Goal: Task Accomplishment & Management: Use online tool/utility

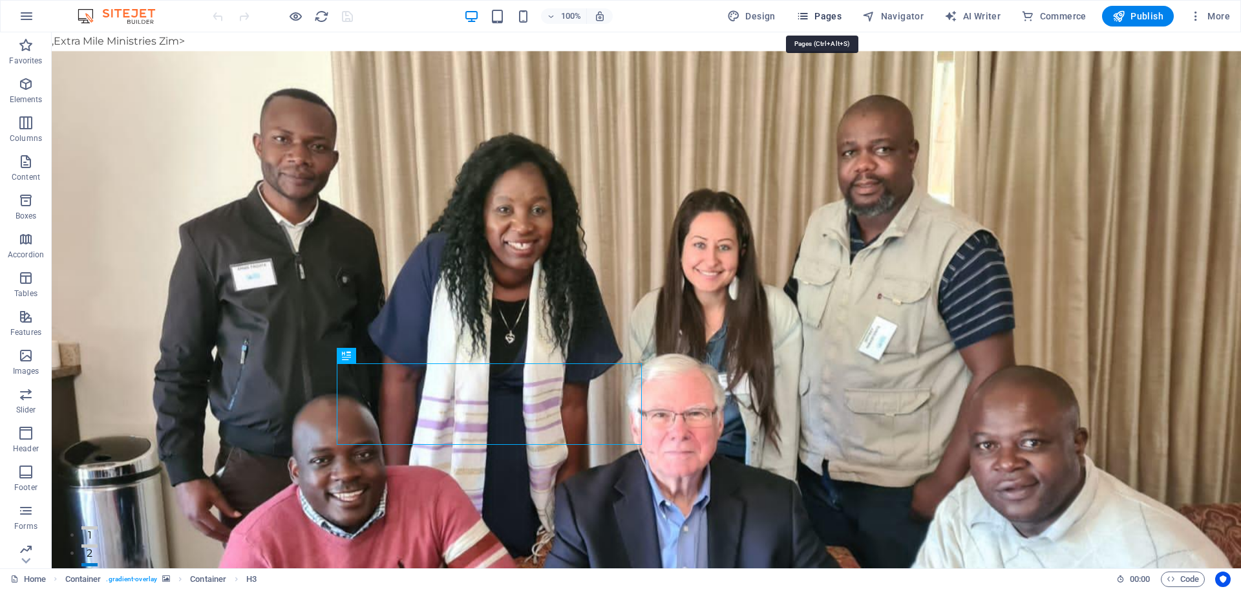
click at [820, 16] on span "Pages" at bounding box center [819, 16] width 45 height 13
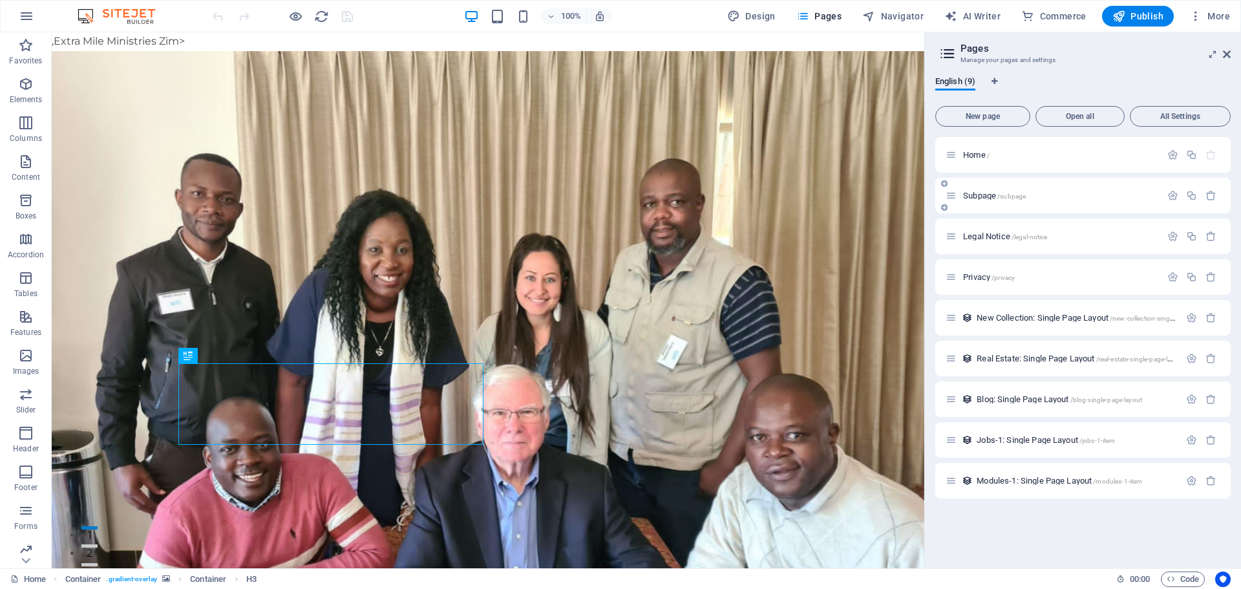
click at [1060, 200] on div "Subpage /subpage" at bounding box center [1053, 195] width 215 height 15
click at [994, 118] on span "New page" at bounding box center [982, 116] width 83 height 8
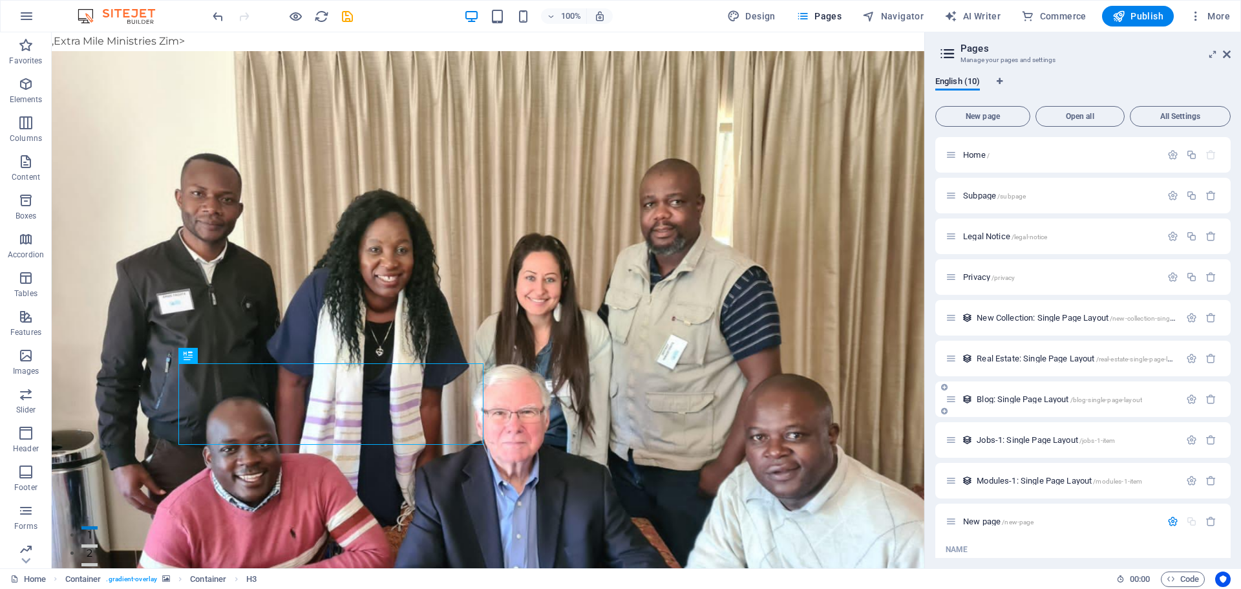
scroll to position [223, 0]
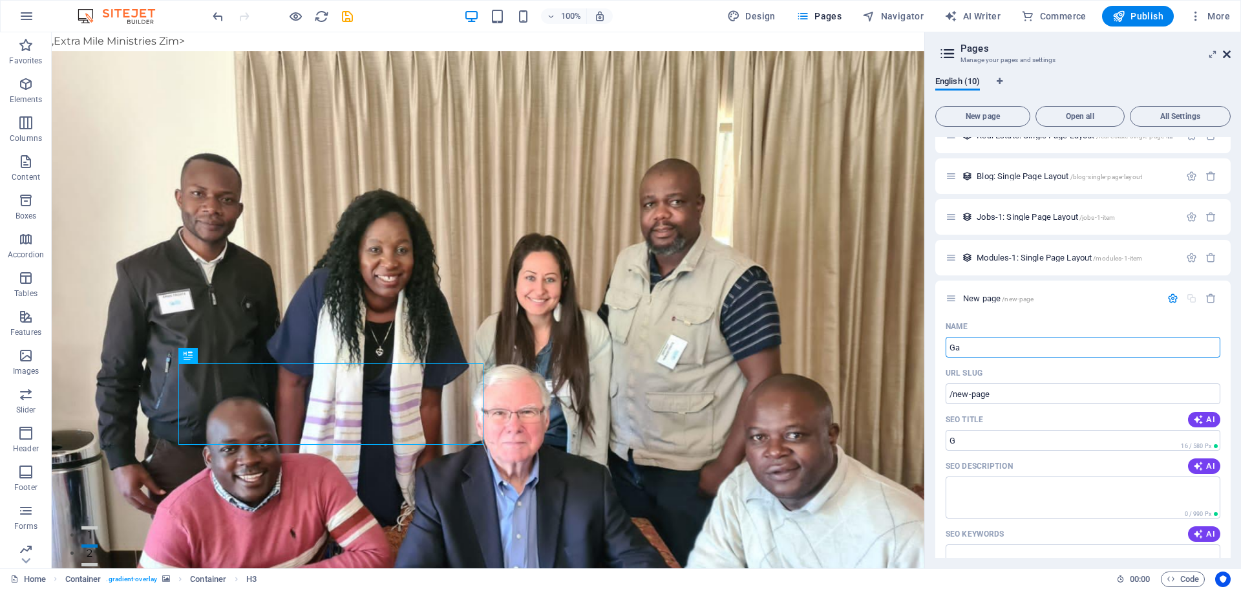
type input "Gal"
type input "/g"
type input "Gallery"
type input "/gallery"
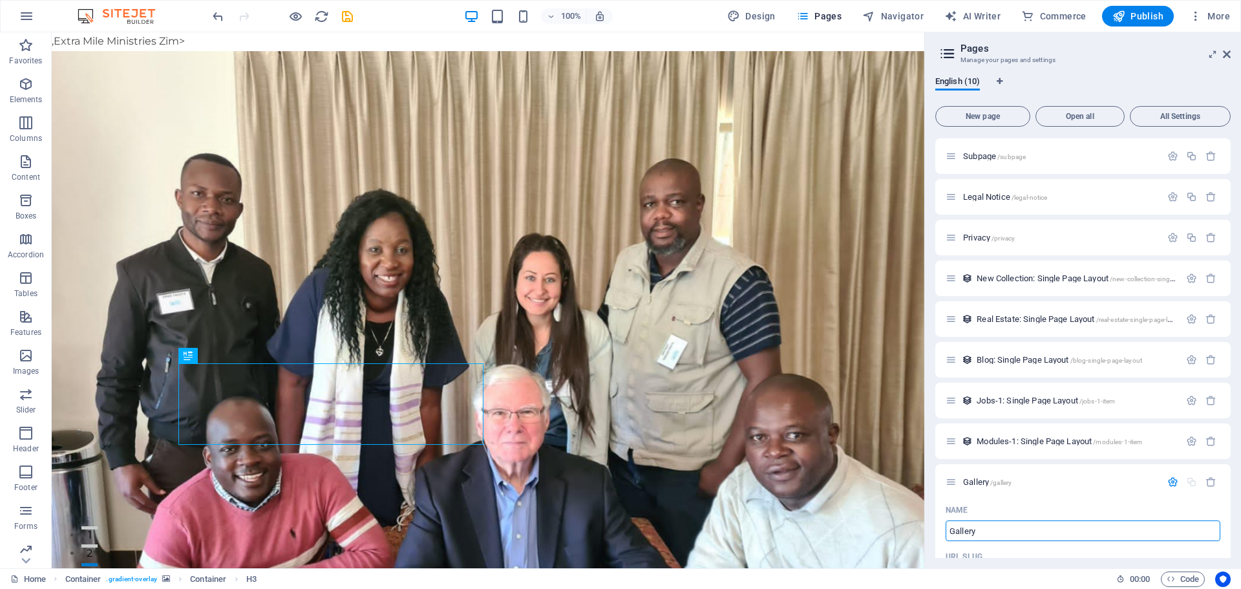
scroll to position [0, 0]
type input "Gallery"
drag, startPoint x: 1225, startPoint y: 53, endPoint x: 1172, endPoint y: 21, distance: 61.5
click at [1225, 53] on icon at bounding box center [1227, 54] width 8 height 10
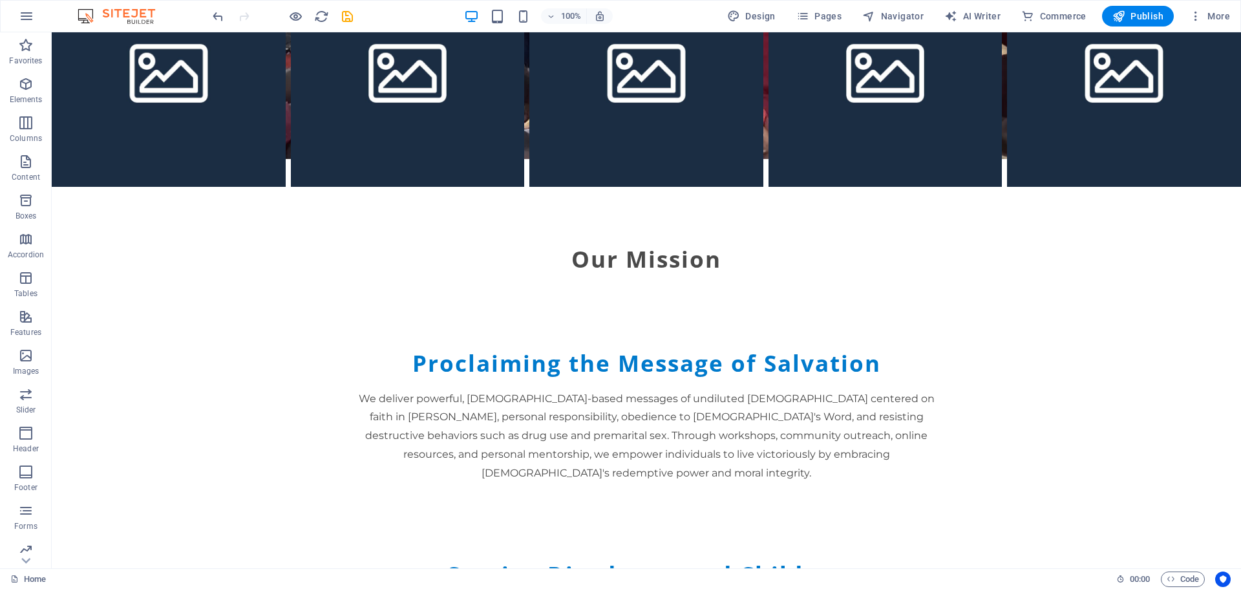
scroll to position [1780, 0]
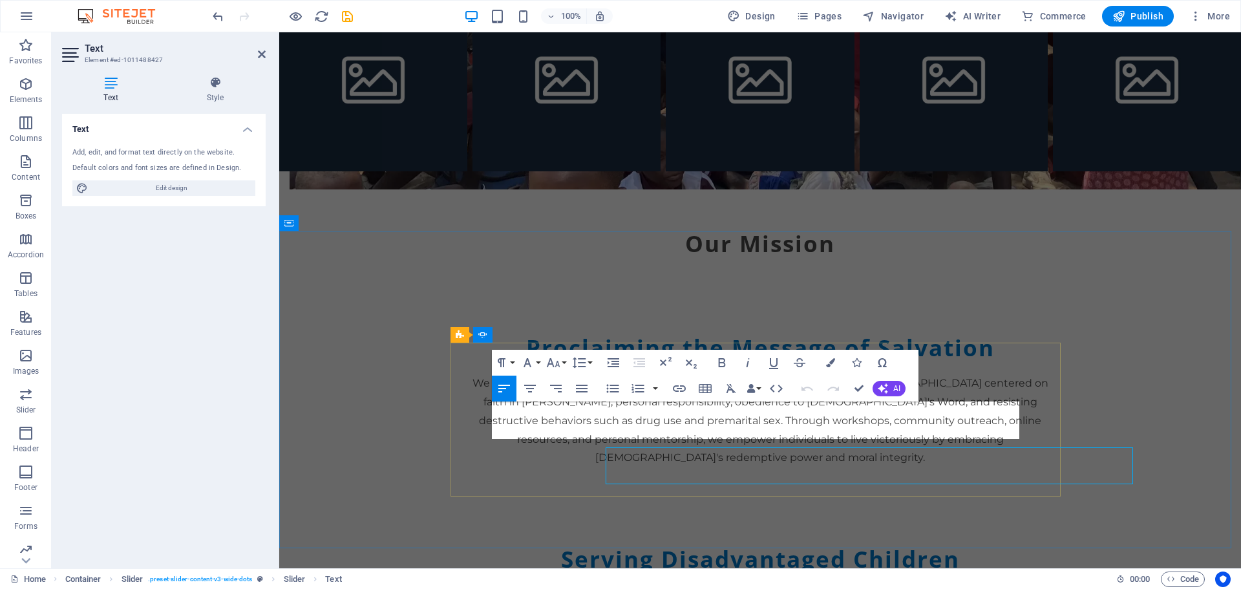
scroll to position [1734, 0]
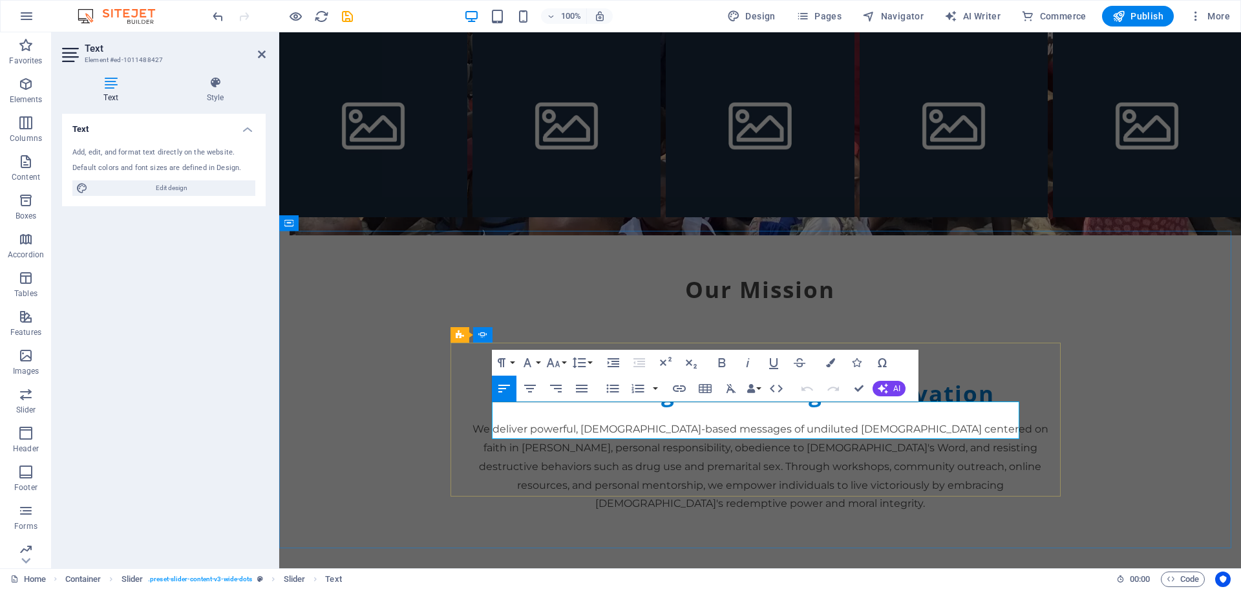
drag, startPoint x: 500, startPoint y: 412, endPoint x: 727, endPoint y: 434, distance: 228.0
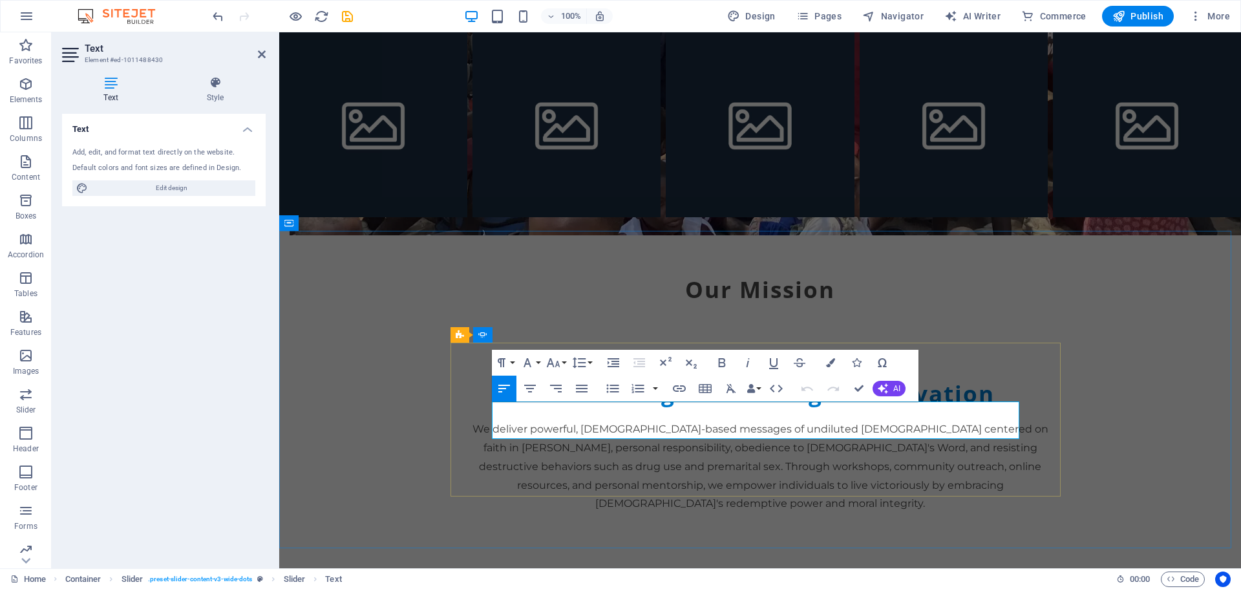
drag, startPoint x: 493, startPoint y: 411, endPoint x: 581, endPoint y: 433, distance: 91.4
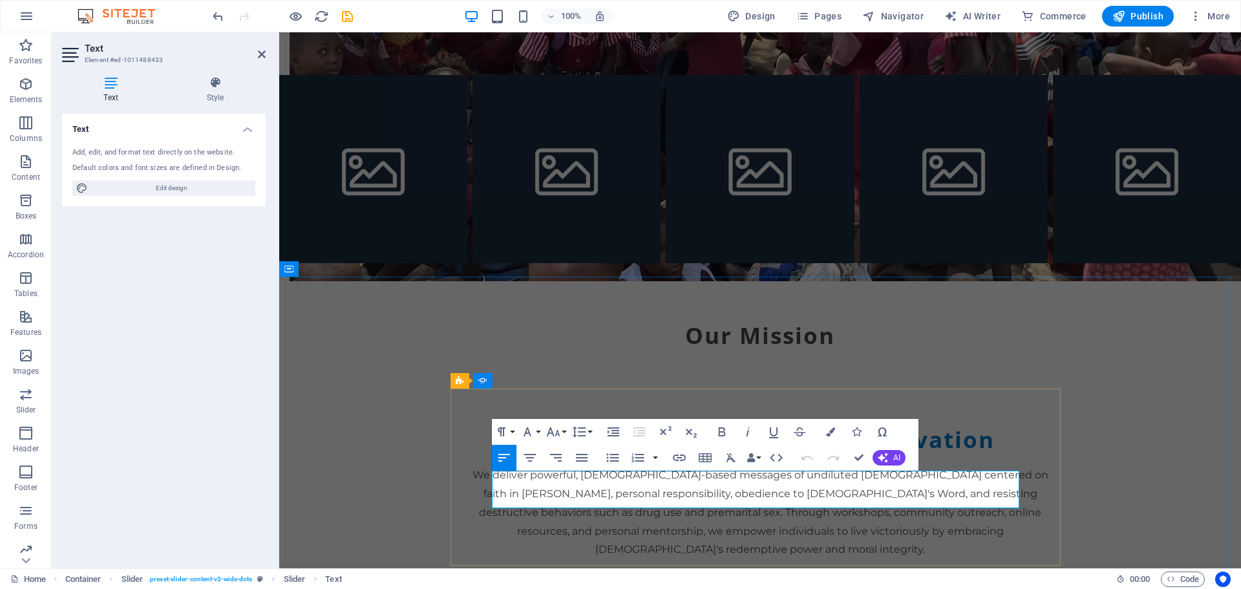
drag, startPoint x: 497, startPoint y: 475, endPoint x: 573, endPoint y: 498, distance: 80.4
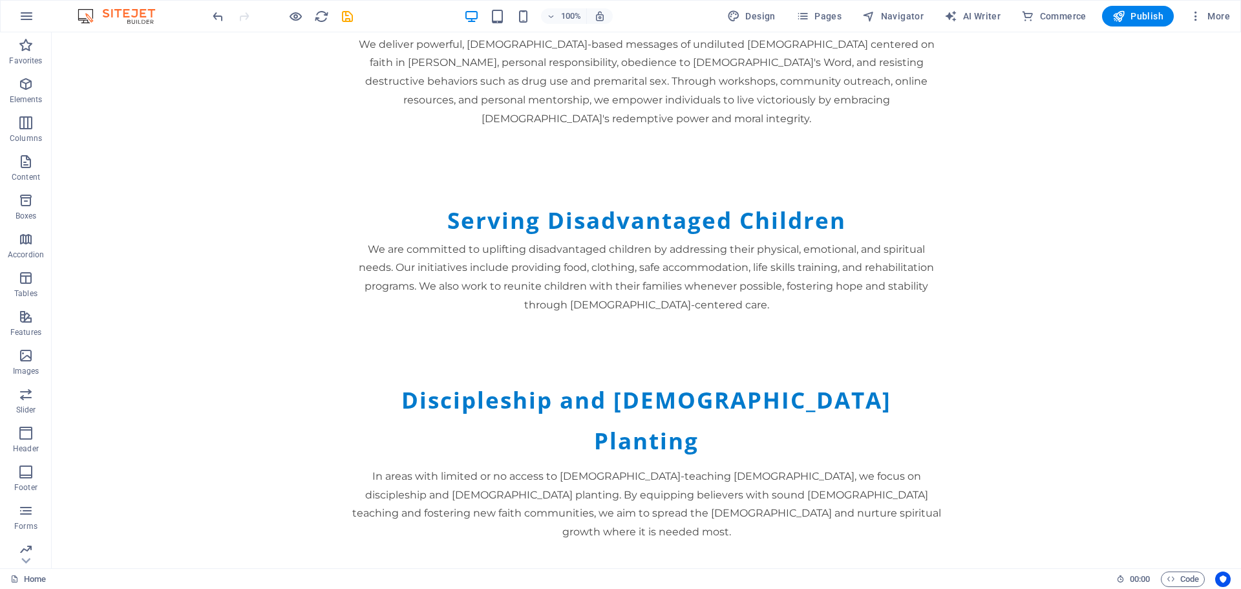
scroll to position [1975, 0]
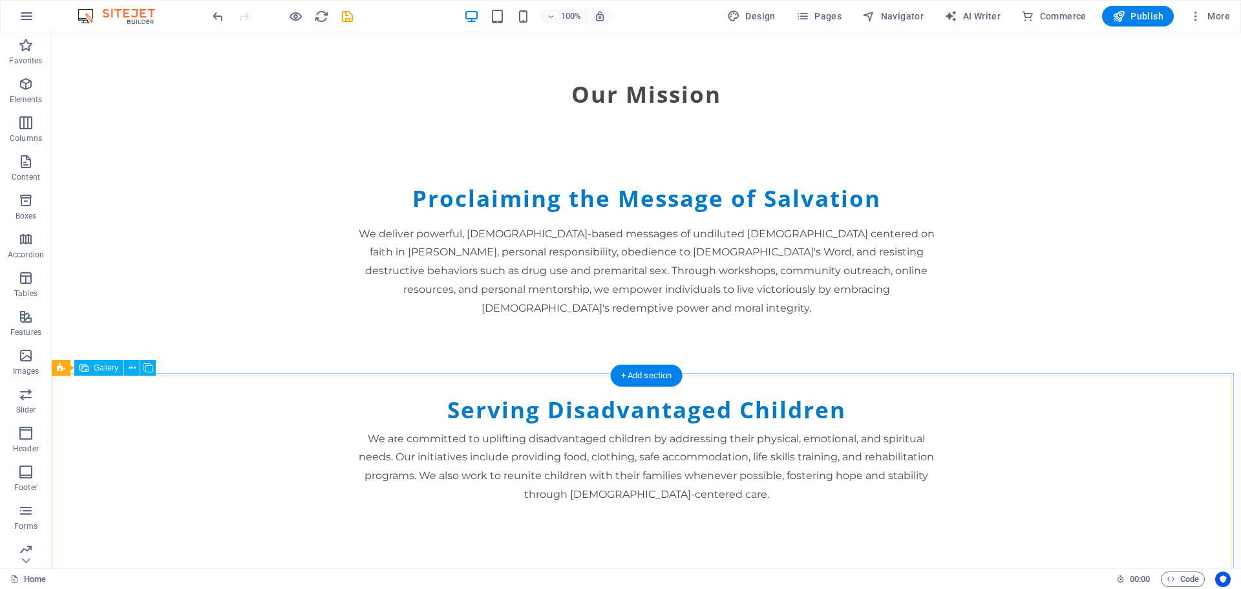
select select "4"
select select "px"
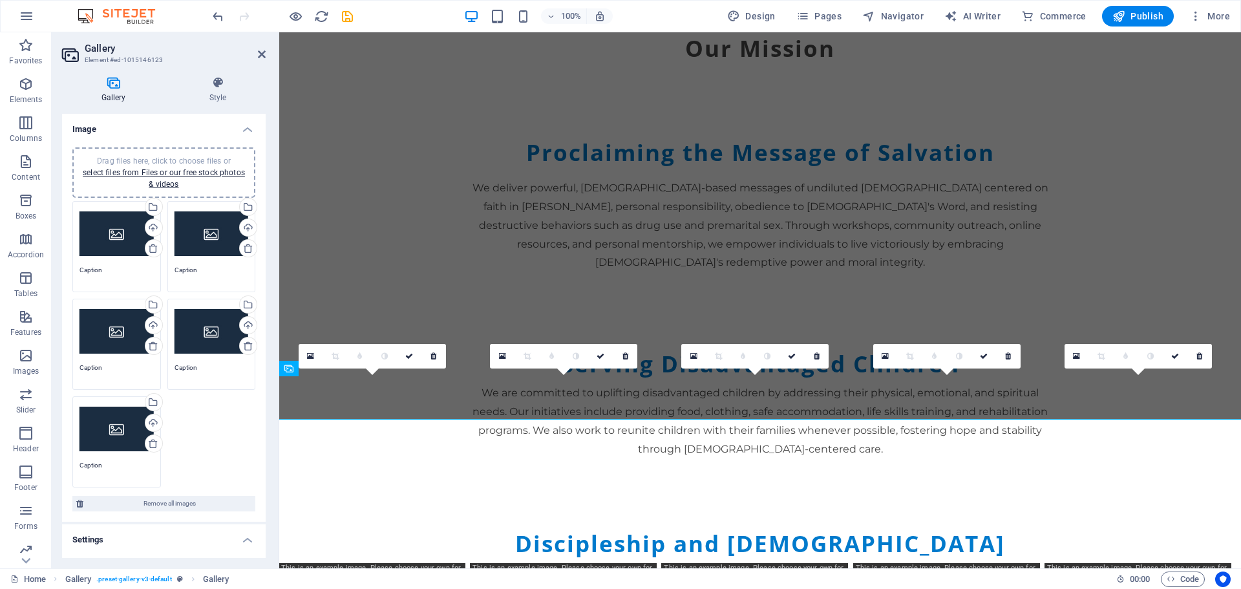
scroll to position [1929, 0]
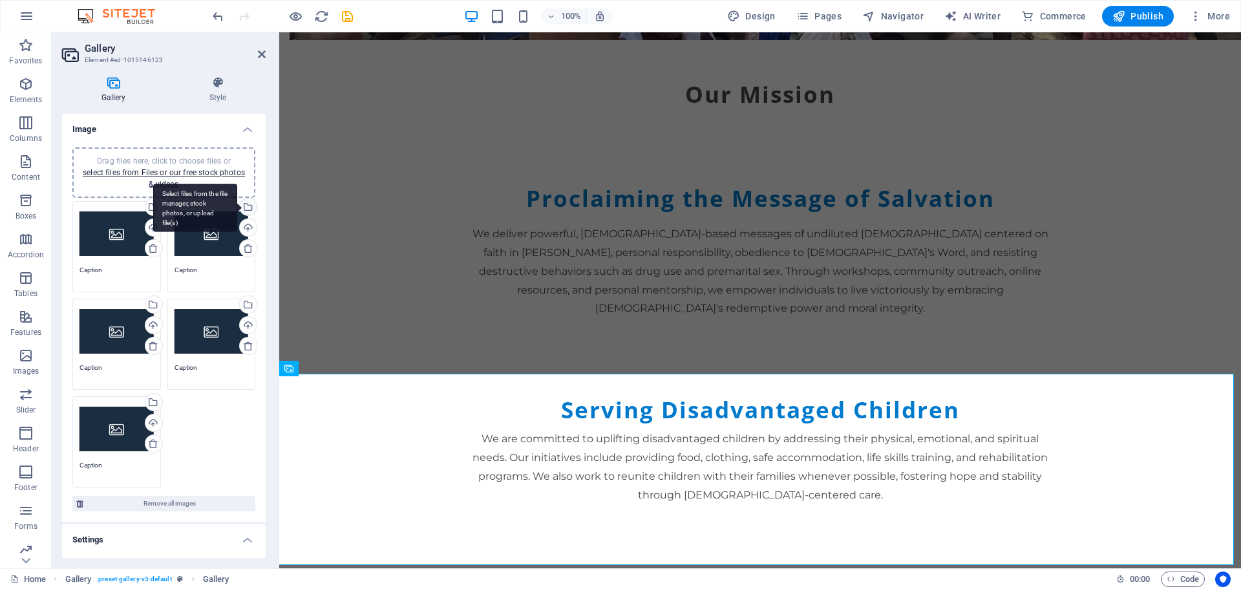
click at [237, 207] on div "Select files from the file manager, stock photos, or upload file(s)" at bounding box center [195, 208] width 84 height 48
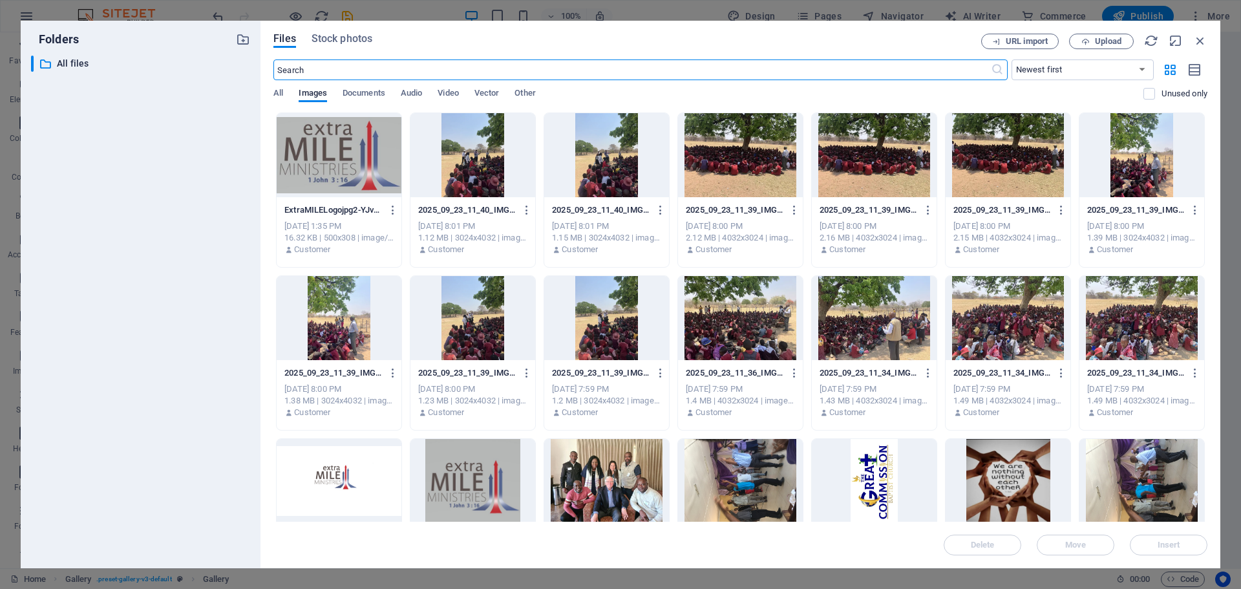
scroll to position [1866, 0]
click at [1109, 42] on span "Upload" at bounding box center [1108, 41] width 27 height 8
click at [1104, 41] on span "Upload" at bounding box center [1108, 41] width 27 height 8
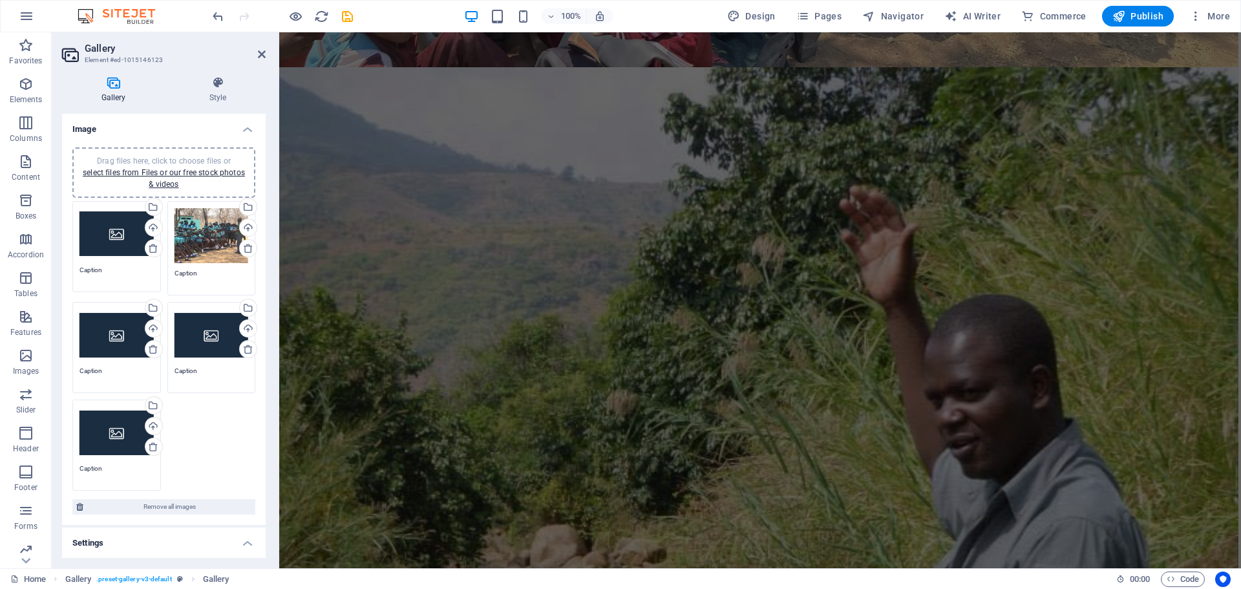
scroll to position [5943, 0]
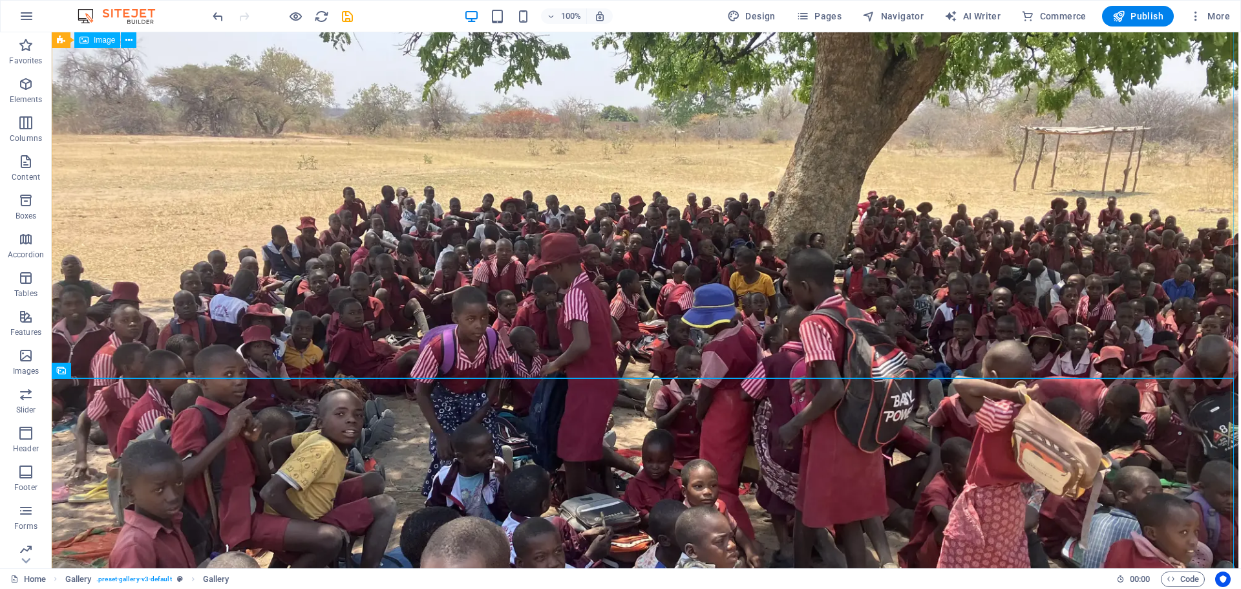
scroll to position [6337, 0]
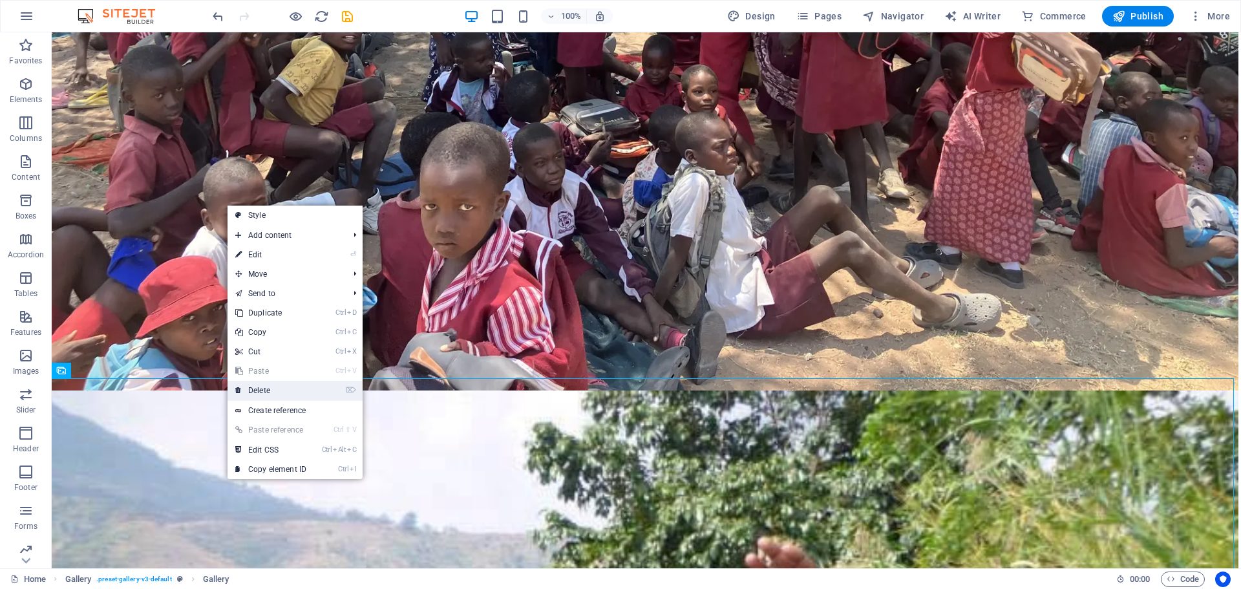
click at [268, 392] on link "⌦ Delete" at bounding box center [271, 390] width 87 height 19
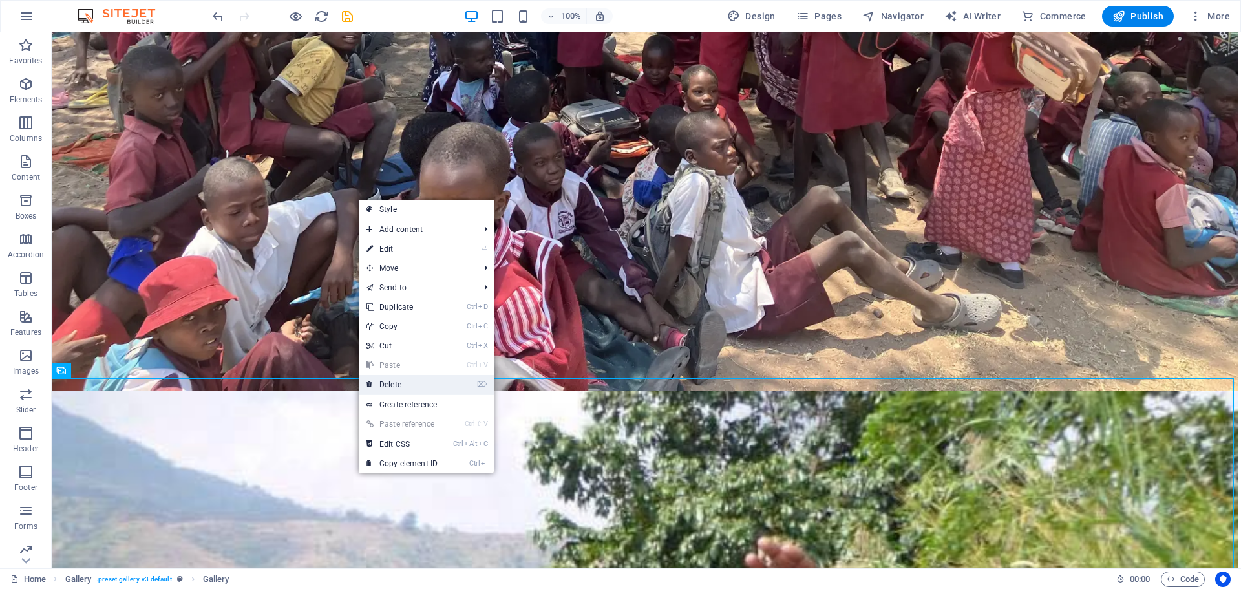
click at [404, 381] on link "⌦ Delete" at bounding box center [402, 384] width 87 height 19
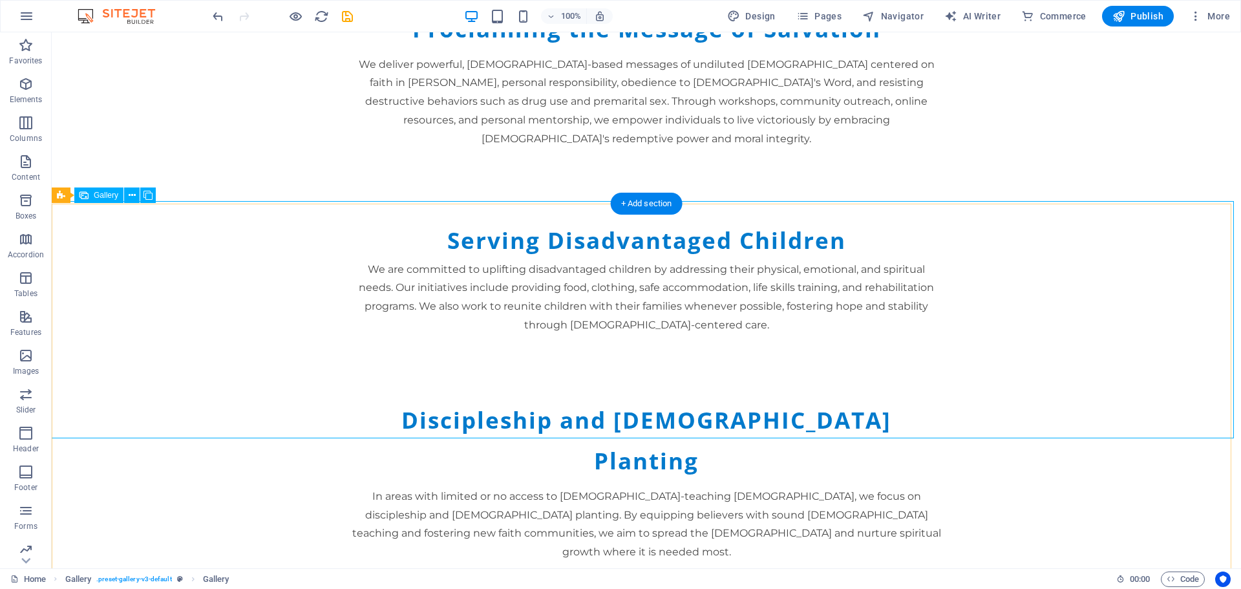
scroll to position [2143, 0]
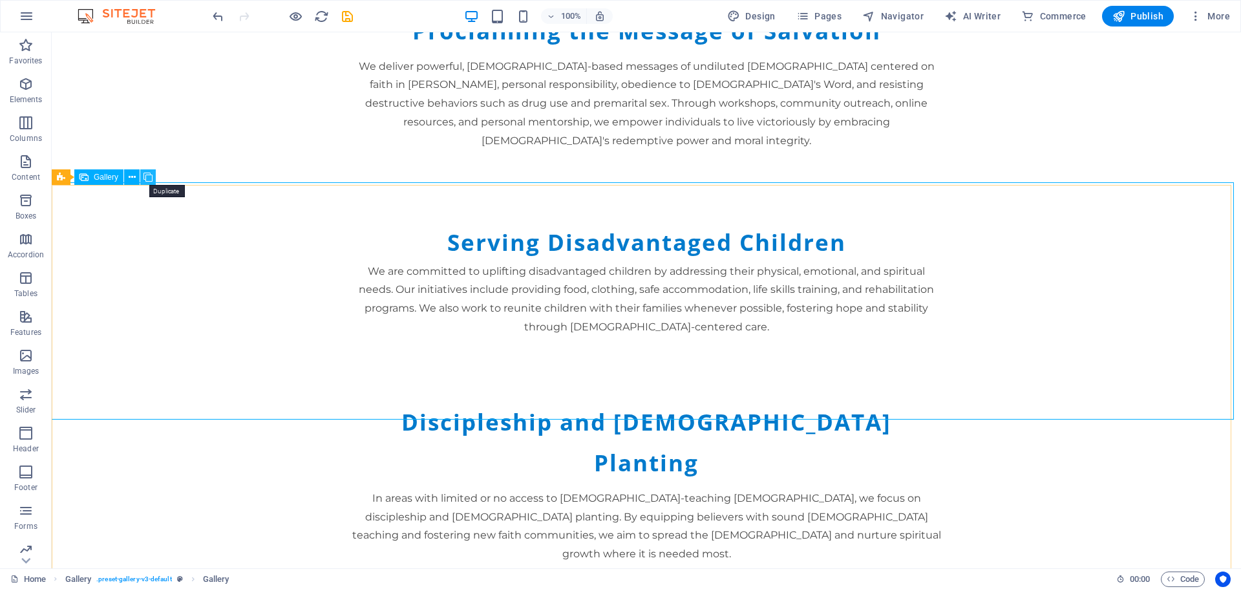
click at [151, 176] on icon at bounding box center [148, 178] width 9 height 14
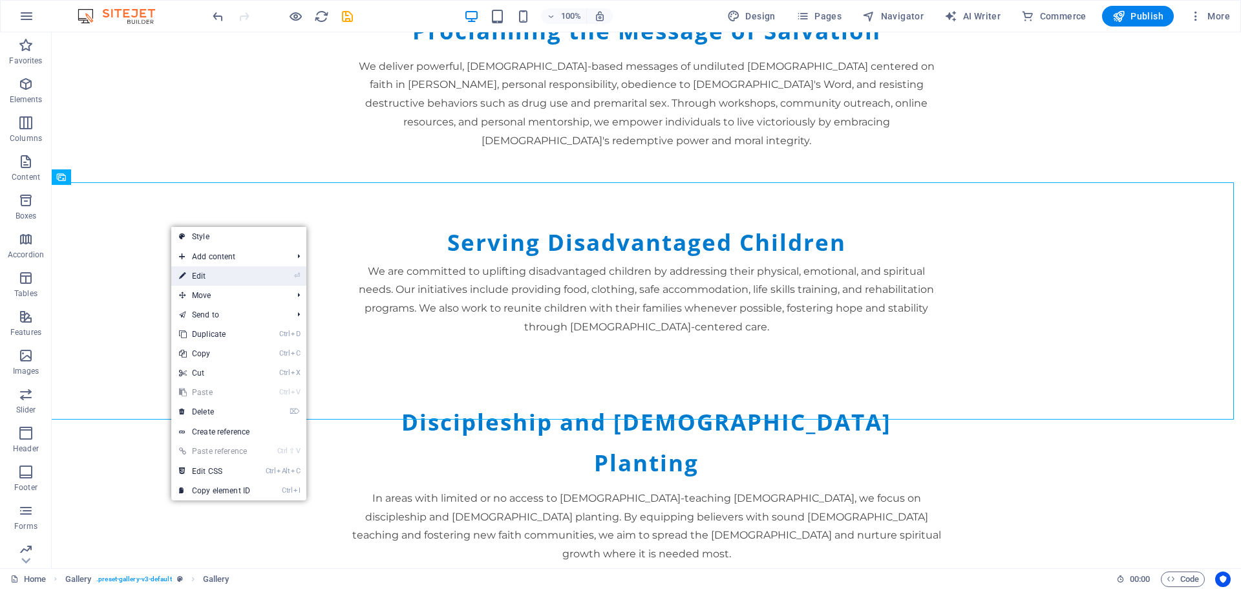
click at [219, 272] on link "⏎ Edit" at bounding box center [214, 275] width 87 height 19
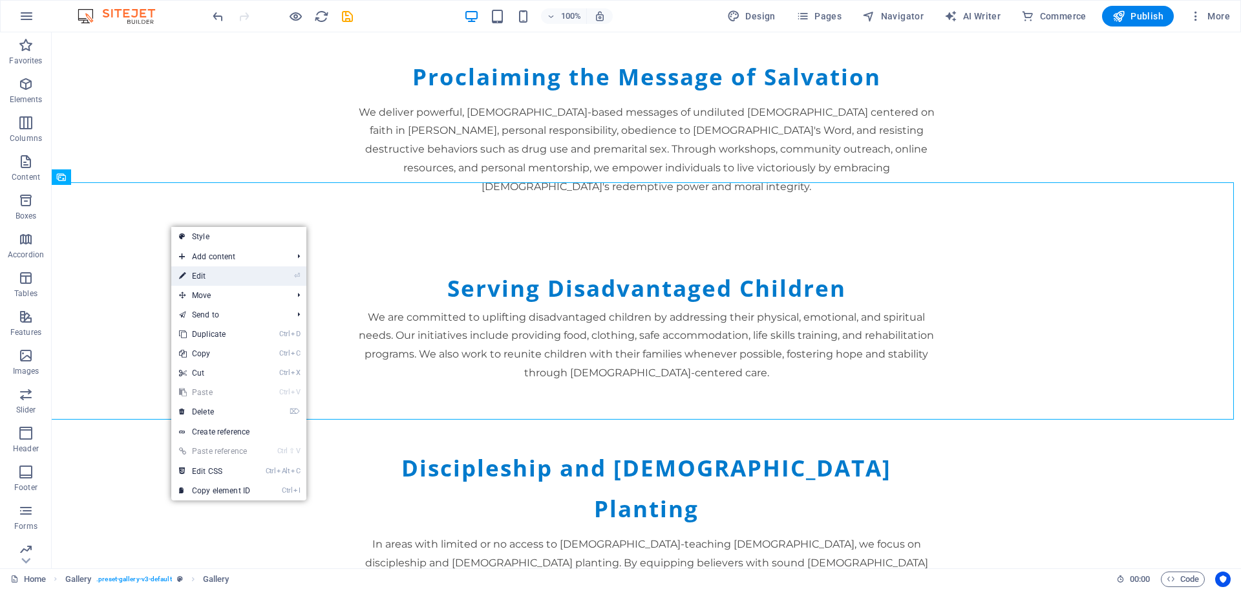
select select "4"
select select "px"
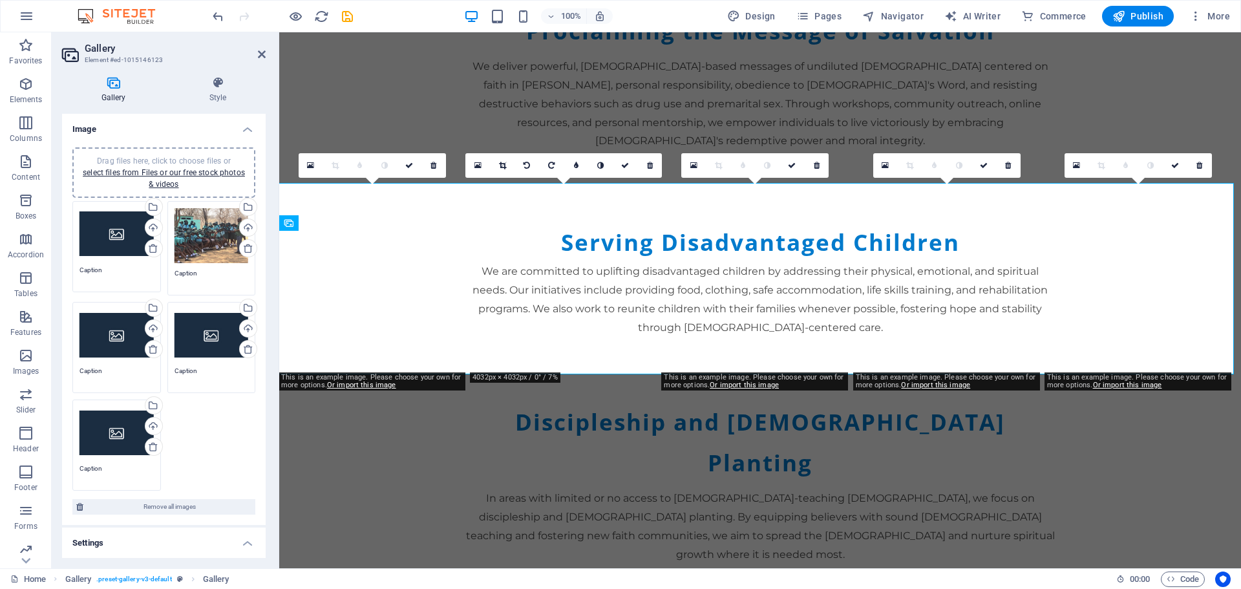
drag, startPoint x: 262, startPoint y: 274, endPoint x: 262, endPoint y: 286, distance: 11.6
click at [262, 286] on div "Drag files here, click to choose files or select files from Files or our free s…" at bounding box center [164, 331] width 204 height 389
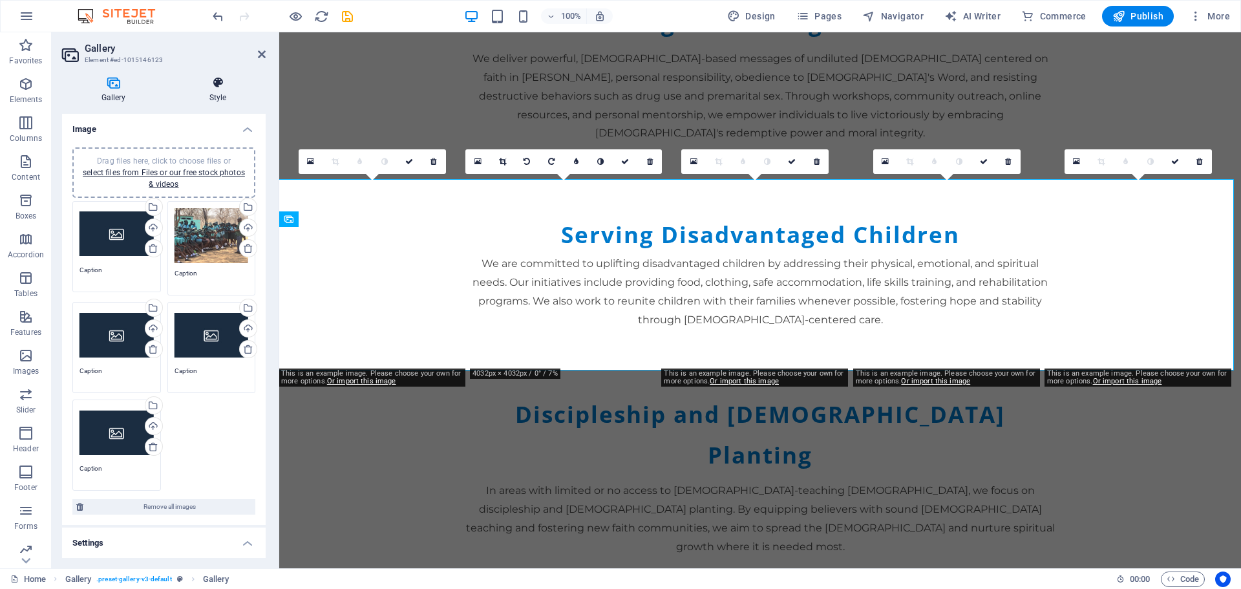
scroll to position [2108, 0]
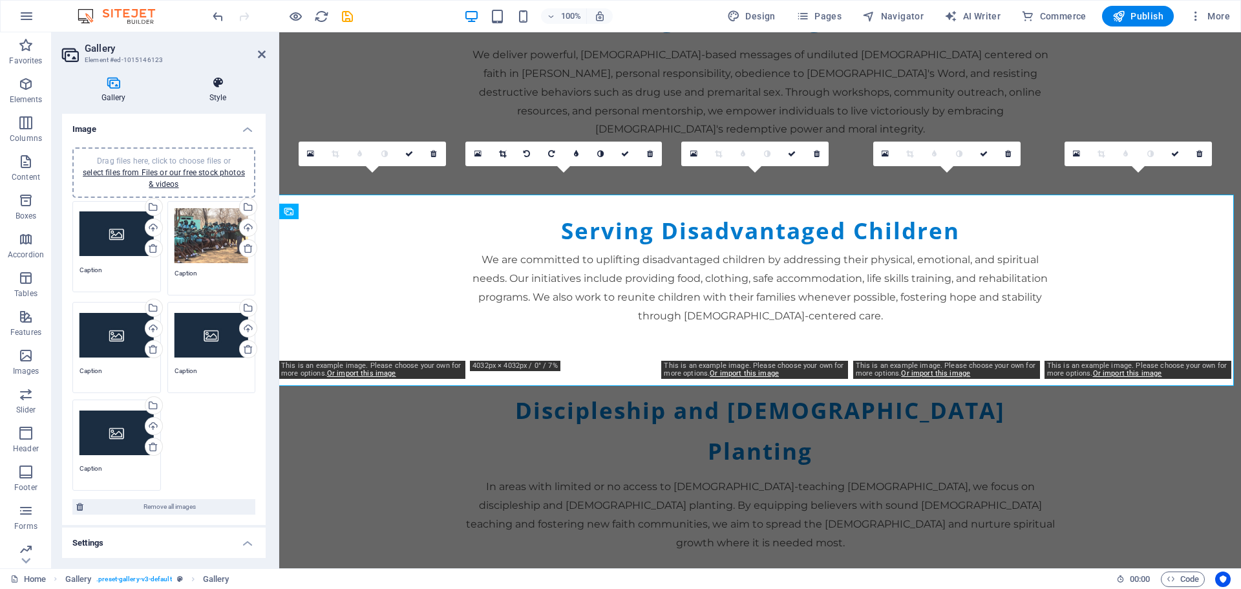
click at [215, 91] on h4 "Style" at bounding box center [218, 89] width 96 height 27
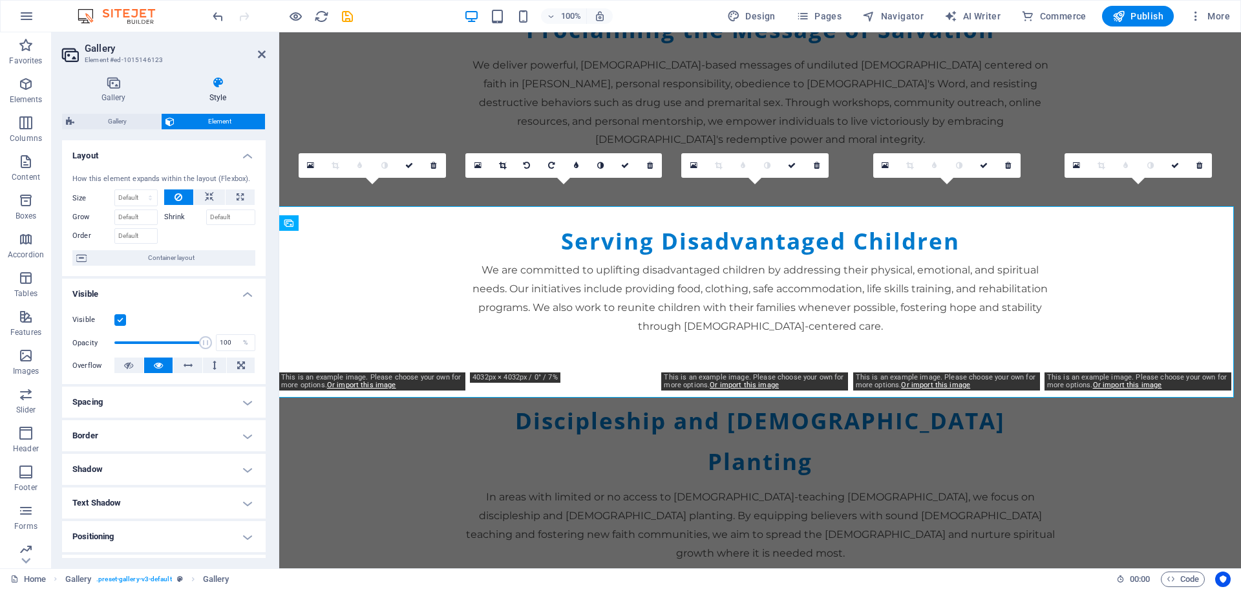
scroll to position [2097, 0]
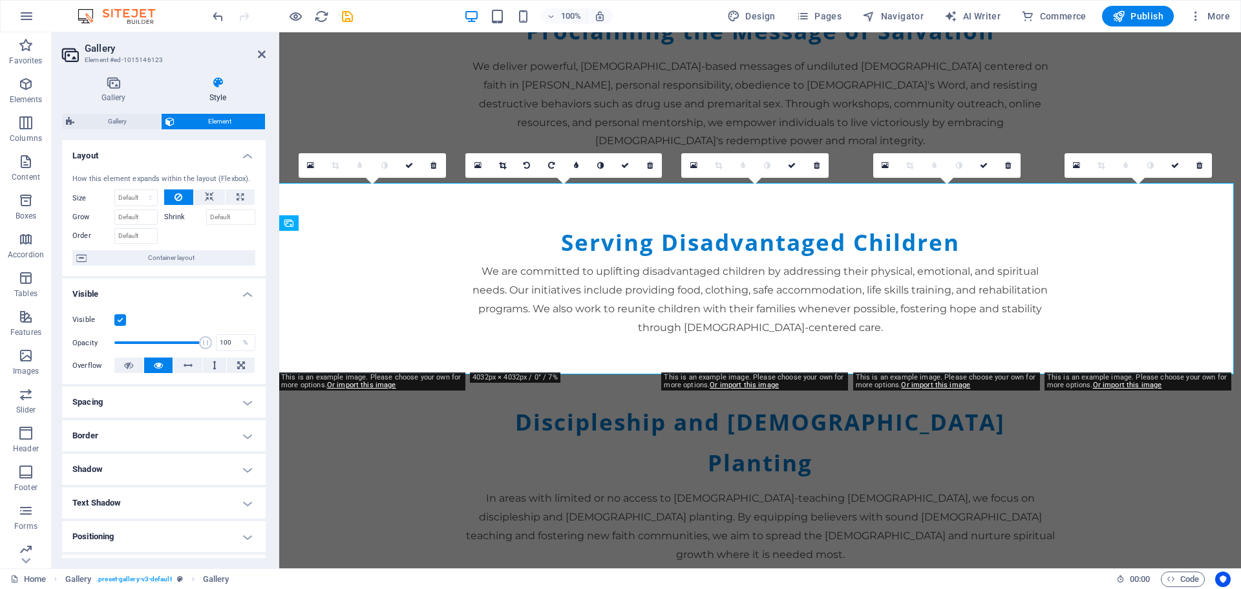
click at [242, 403] on h4 "Spacing" at bounding box center [164, 402] width 204 height 31
click at [155, 425] on select "Default auto px % rem vw vh Custom" at bounding box center [154, 429] width 59 height 16
click at [125, 421] on select "Default auto px % rem vw vh Custom" at bounding box center [154, 429] width 59 height 16
select select "DISABLED_OPTION_VALUE"
click at [163, 451] on select "Default px rem % vh vw Custom" at bounding box center [154, 451] width 59 height 16
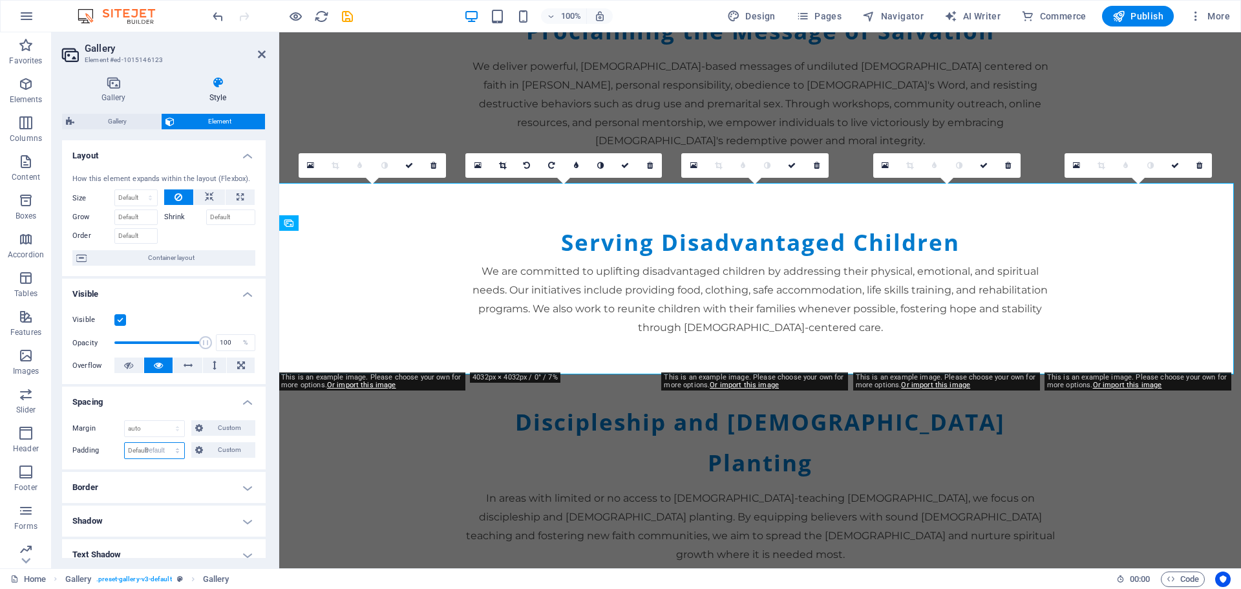
click at [125, 443] on select "Default px rem % vh vw Custom" at bounding box center [154, 451] width 59 height 16
select select "DISABLED_OPTION_VALUE"
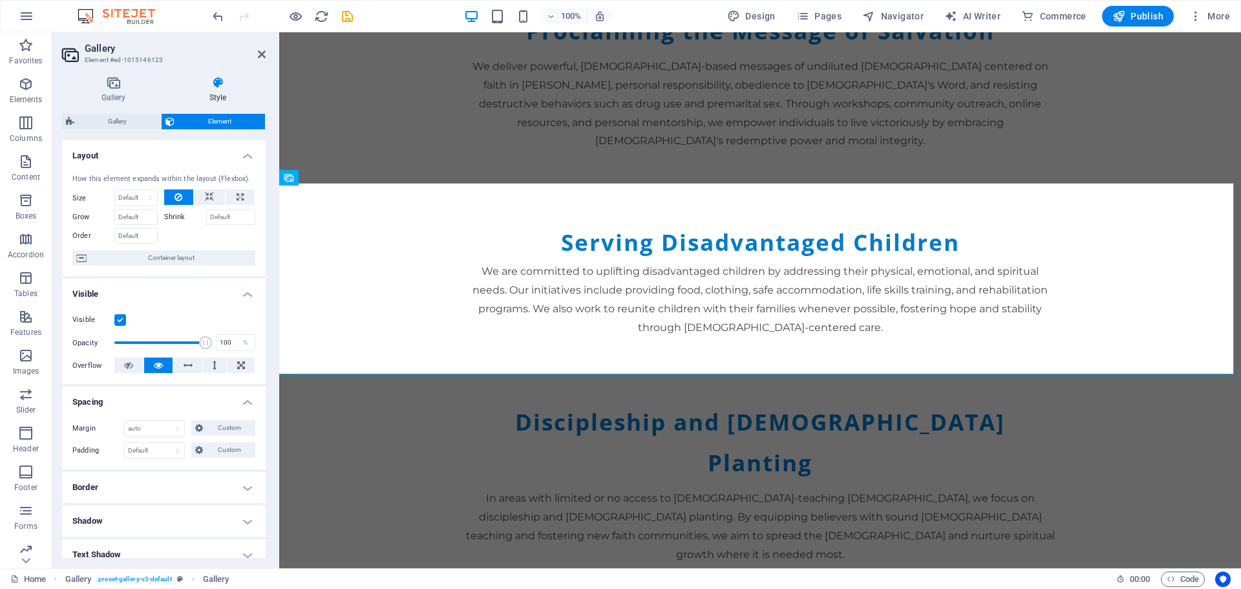
drag, startPoint x: 266, startPoint y: 417, endPoint x: 266, endPoint y: 440, distance: 23.3
click at [266, 440] on div "Gallery Style Image Drag files here, click to choose files or select files from…" at bounding box center [164, 317] width 224 height 502
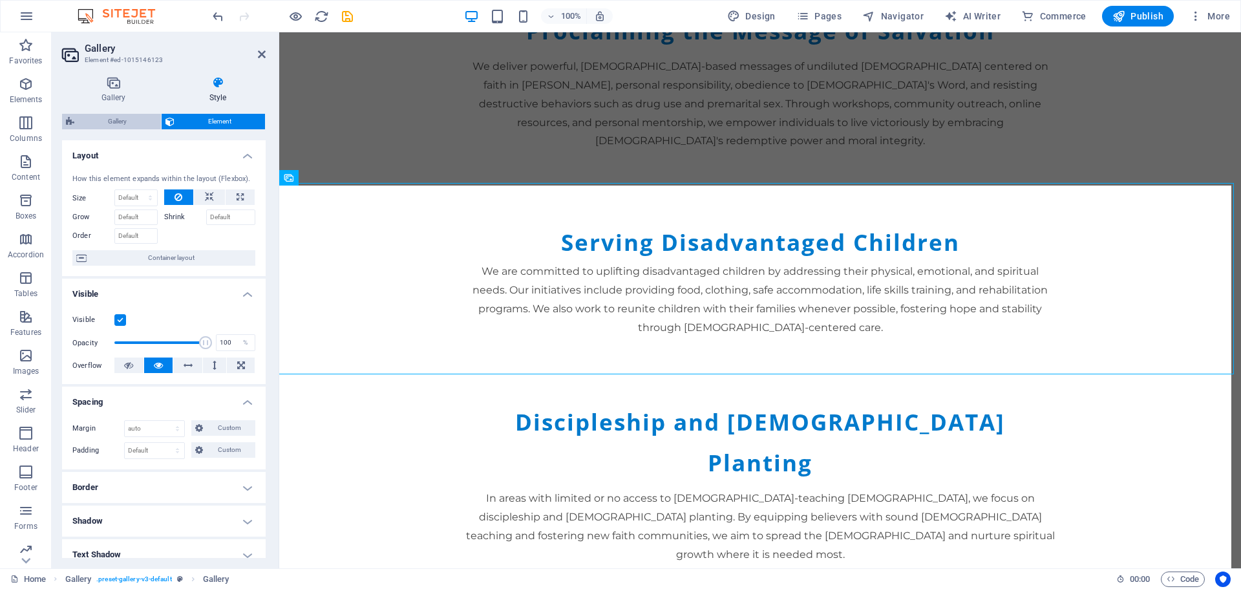
click at [127, 123] on span "Gallery" at bounding box center [117, 122] width 79 height 16
select select "rem"
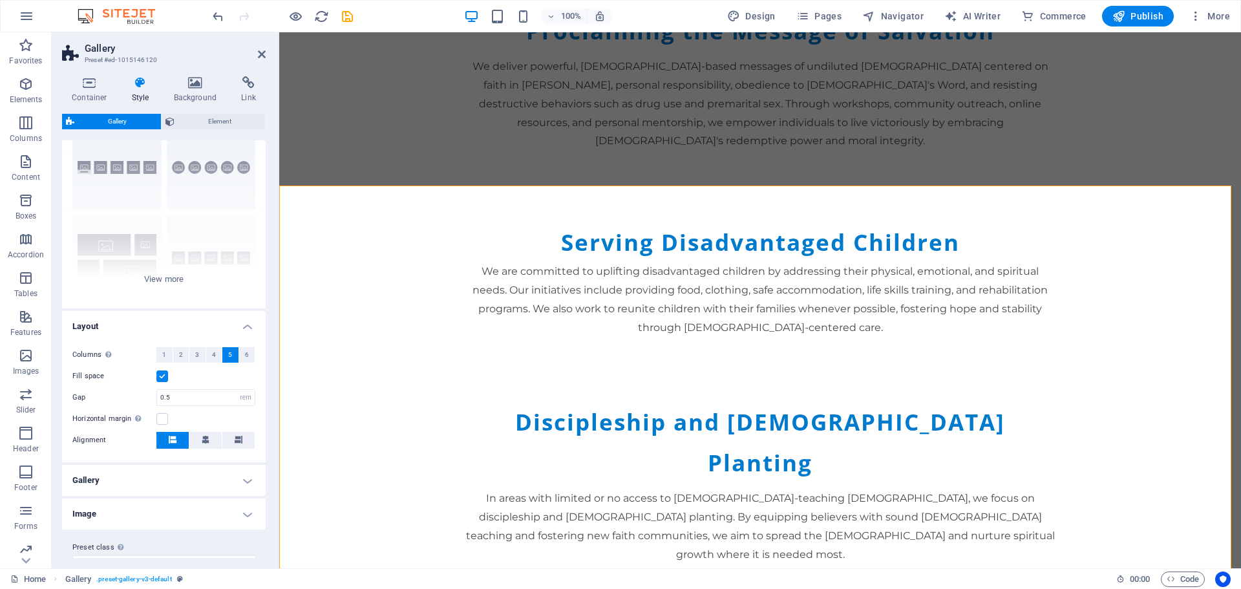
scroll to position [72, 0]
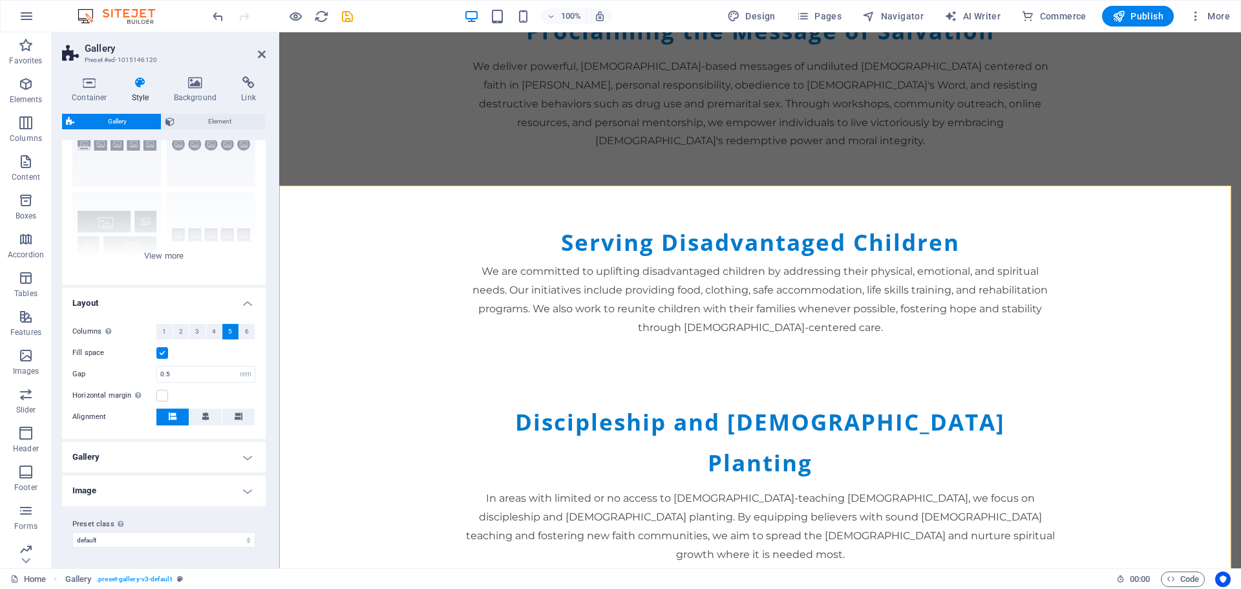
click at [241, 487] on h4 "Image" at bounding box center [164, 490] width 204 height 31
click at [246, 455] on h4 "Gallery" at bounding box center [164, 457] width 204 height 31
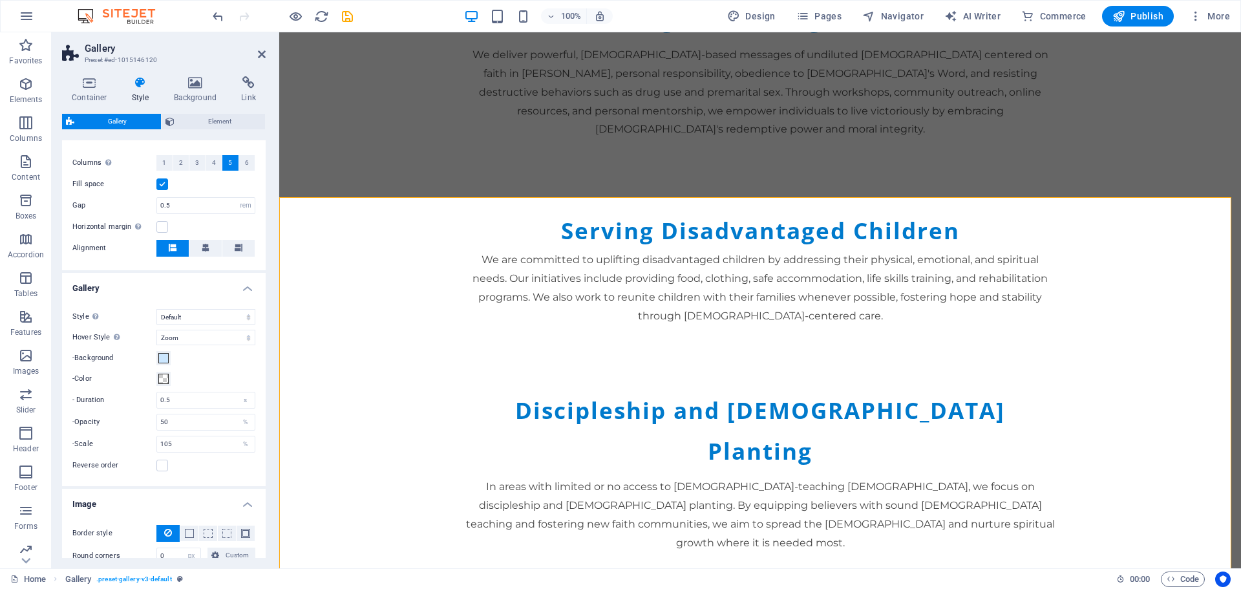
scroll to position [244, 0]
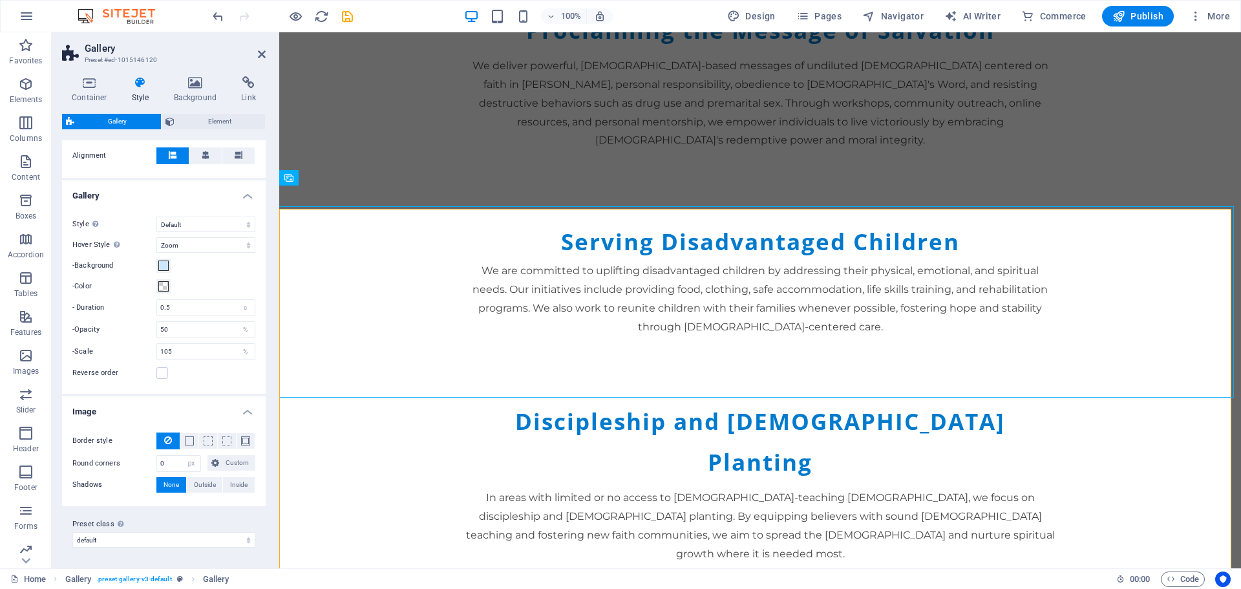
scroll to position [2097, 0]
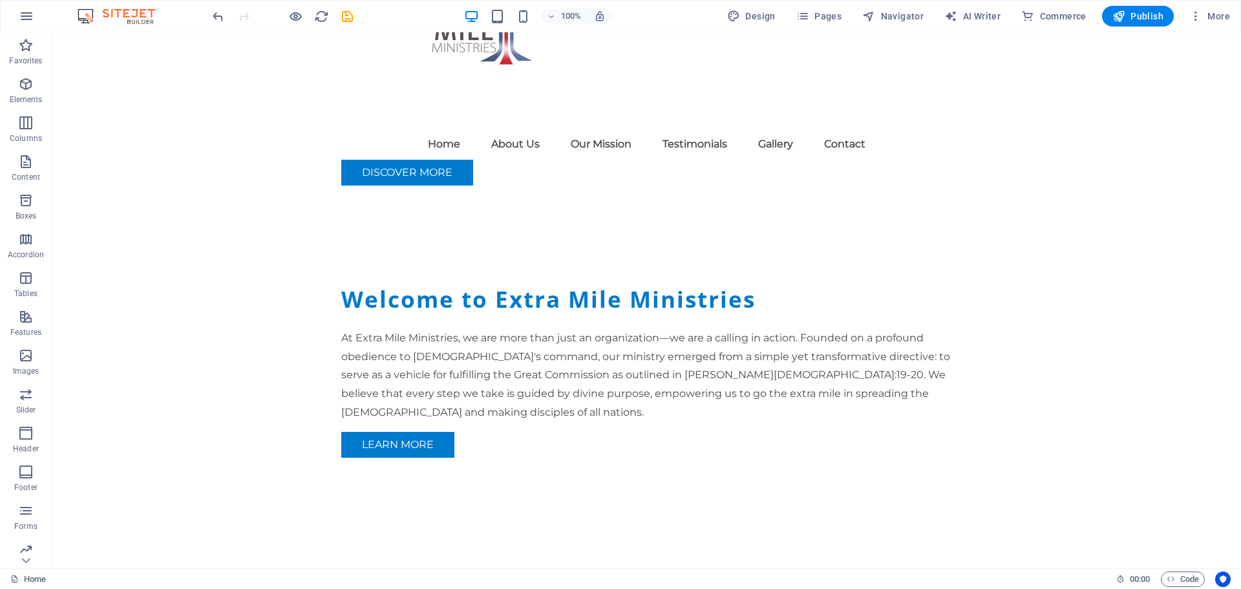
scroll to position [791, 0]
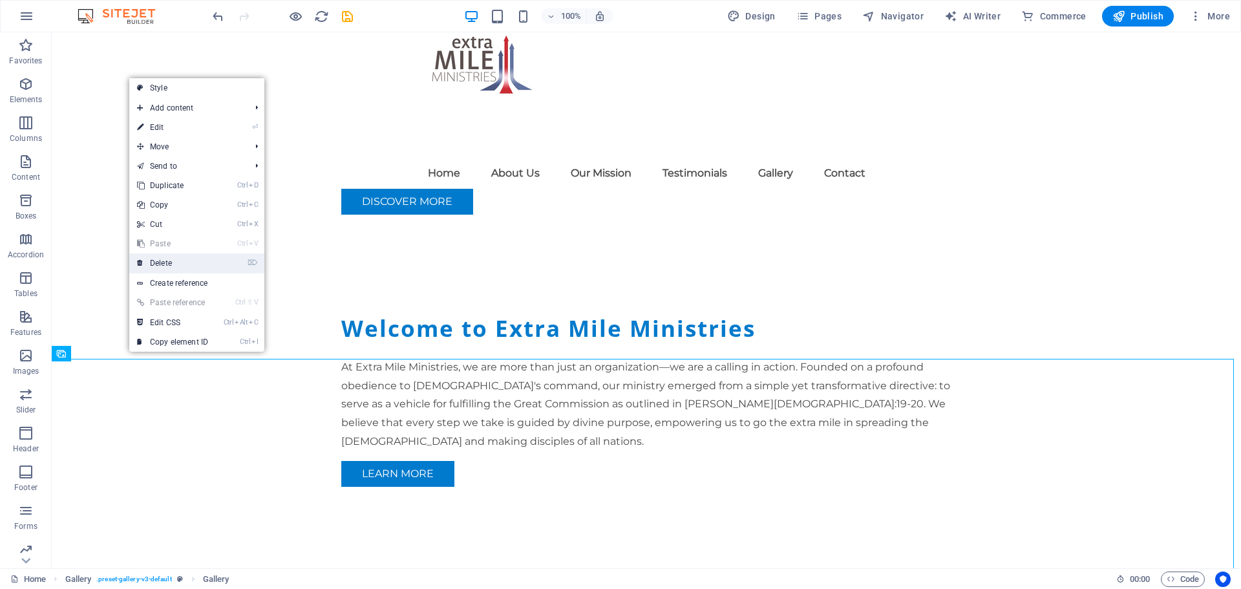
click at [173, 263] on link "⌦ Delete" at bounding box center [172, 262] width 87 height 19
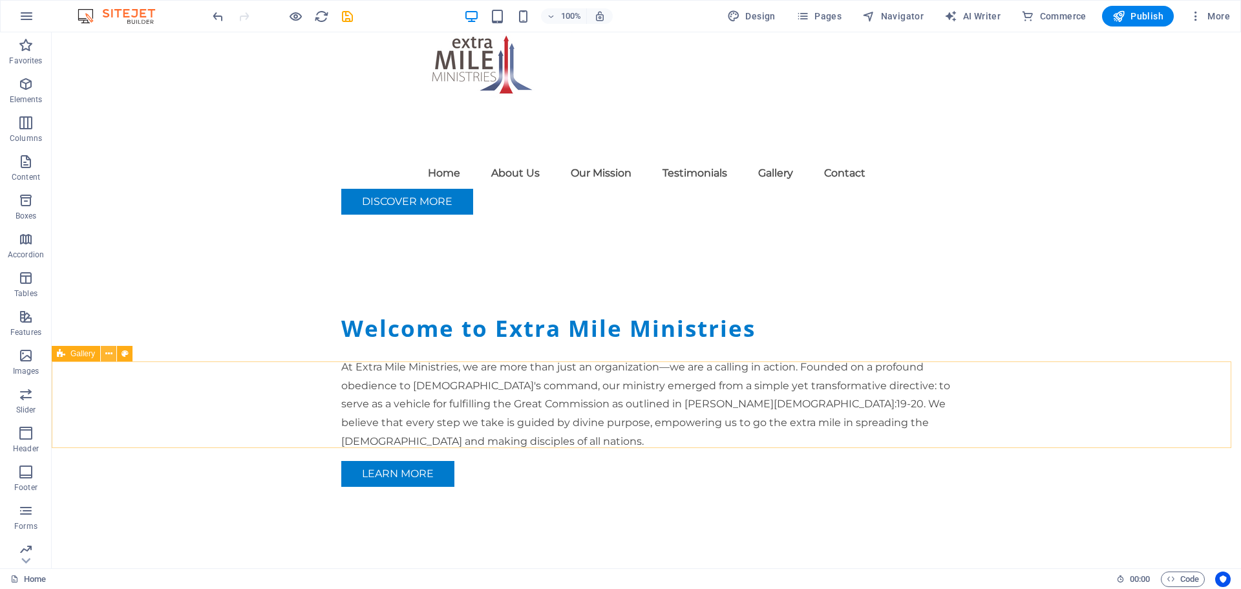
click at [108, 352] on icon at bounding box center [108, 354] width 7 height 14
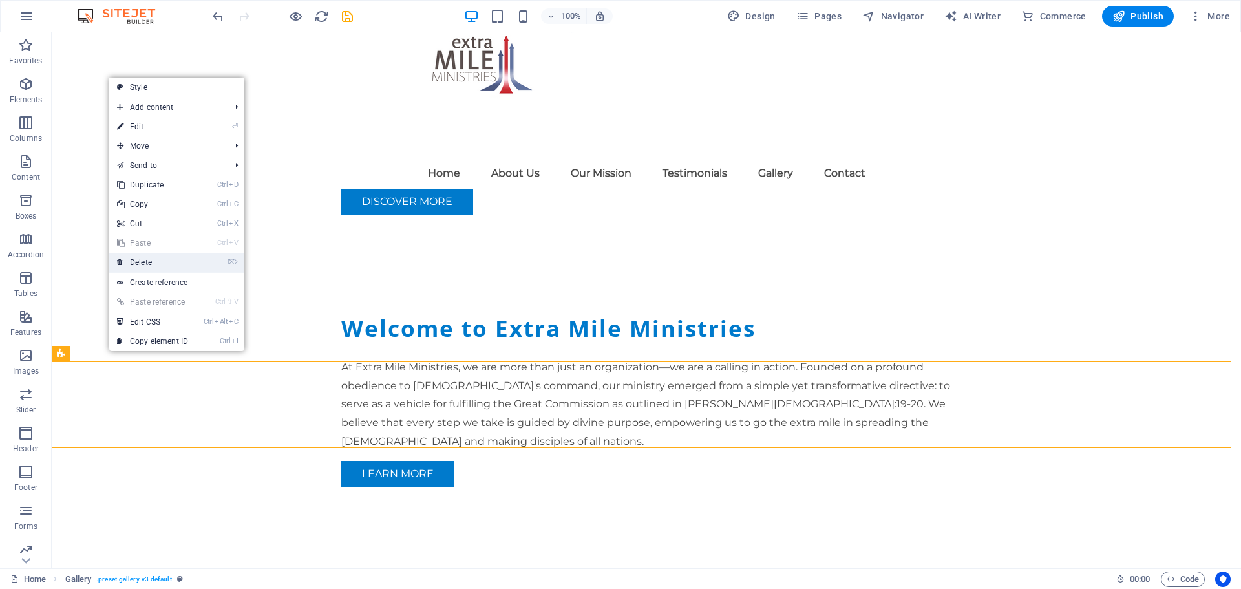
click at [141, 259] on link "⌦ Delete" at bounding box center [152, 262] width 87 height 19
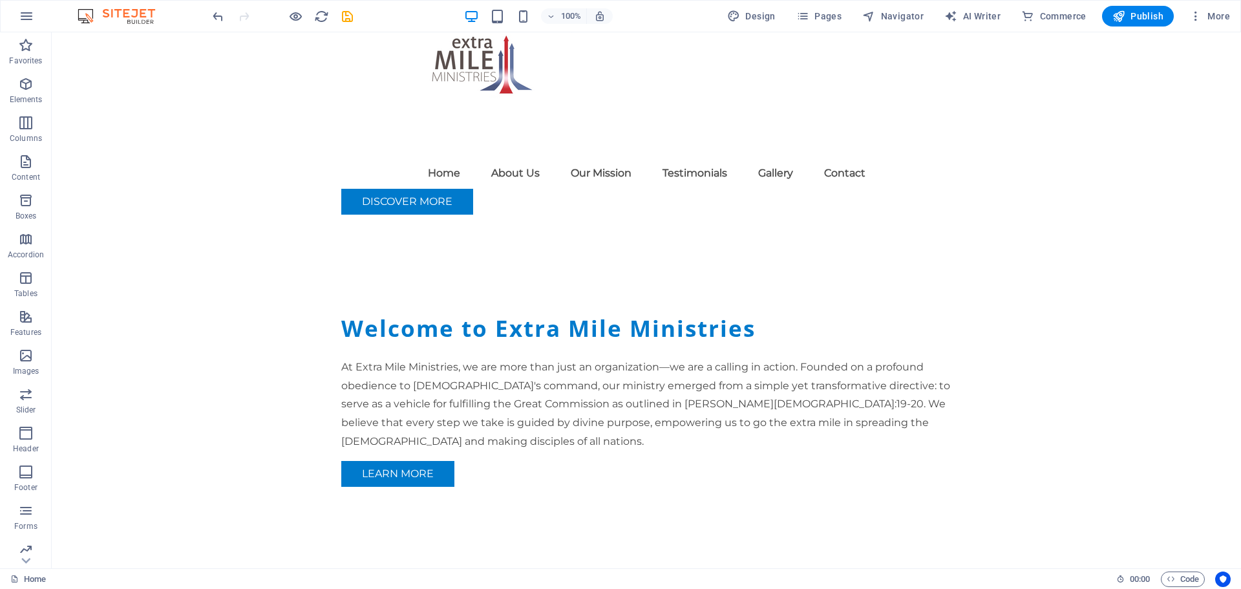
scroll to position [0, 0]
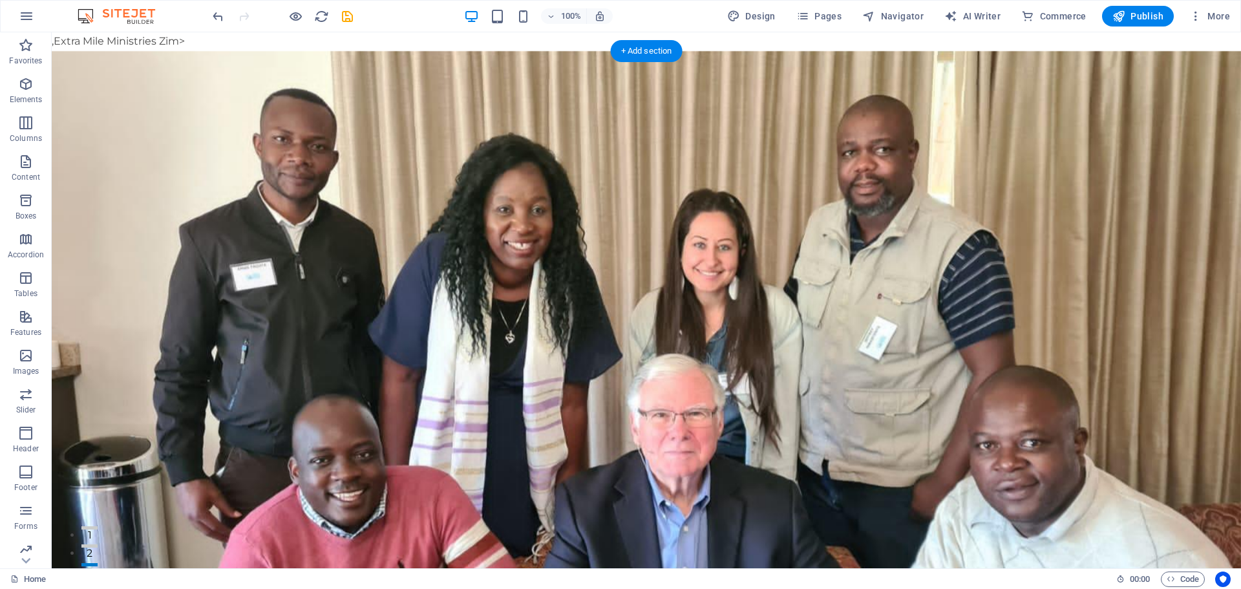
click at [1172, 419] on figure at bounding box center [647, 406] width 1190 height 710
click at [1172, 418] on figure at bounding box center [647, 406] width 1190 height 710
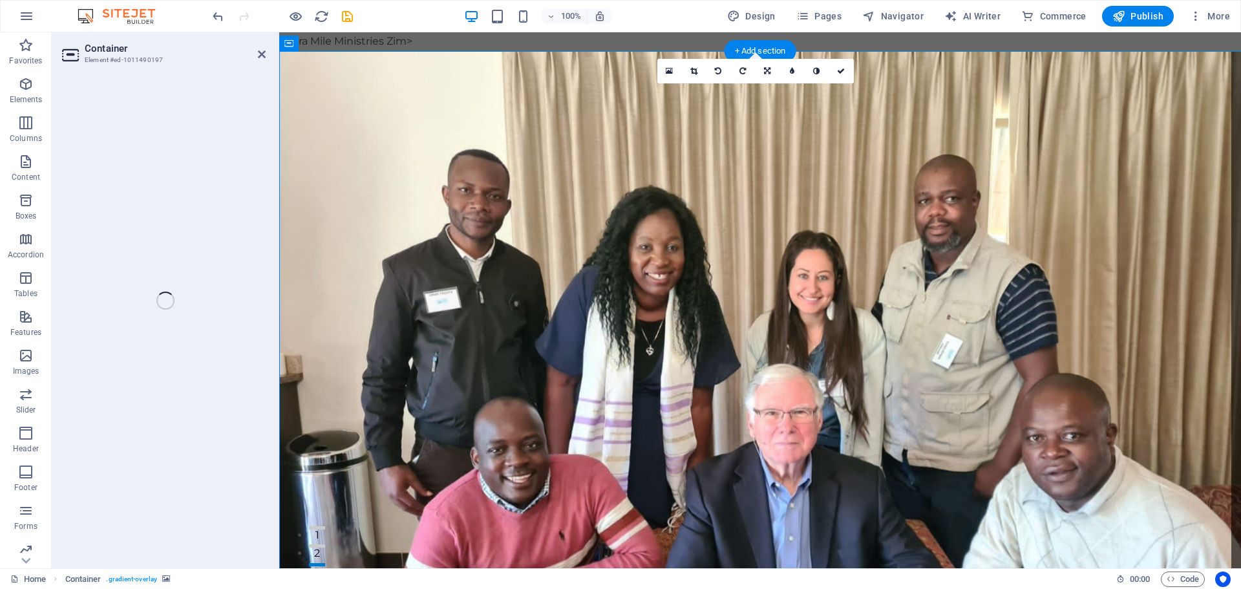
select select "header"
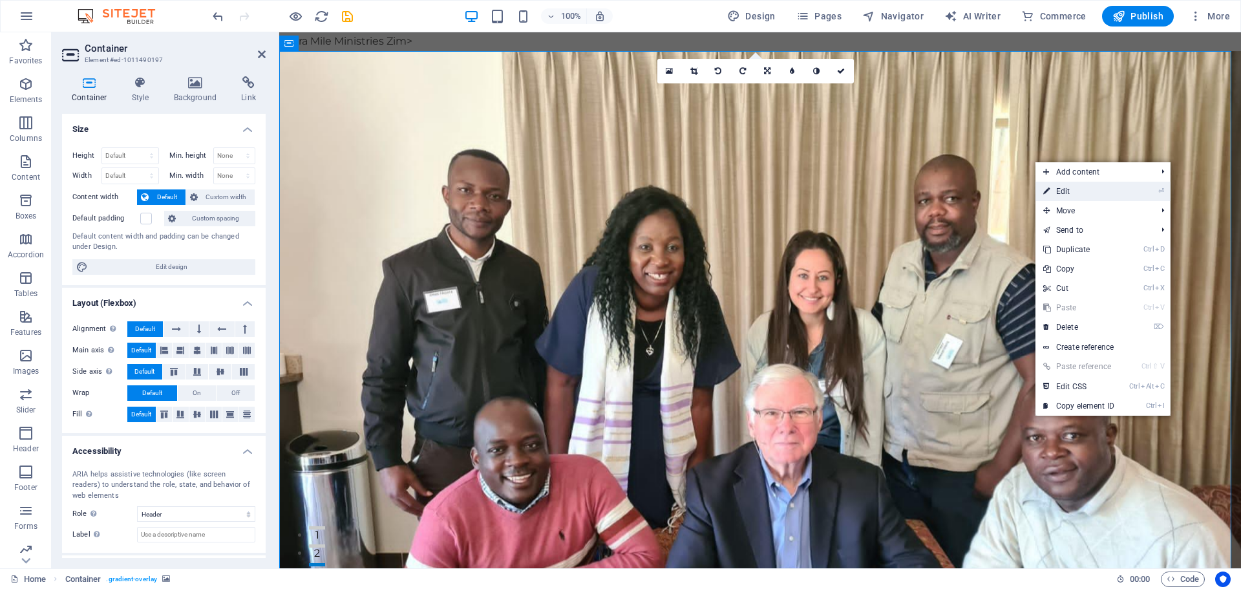
click at [1087, 192] on link "⏎ Edit" at bounding box center [1079, 191] width 87 height 19
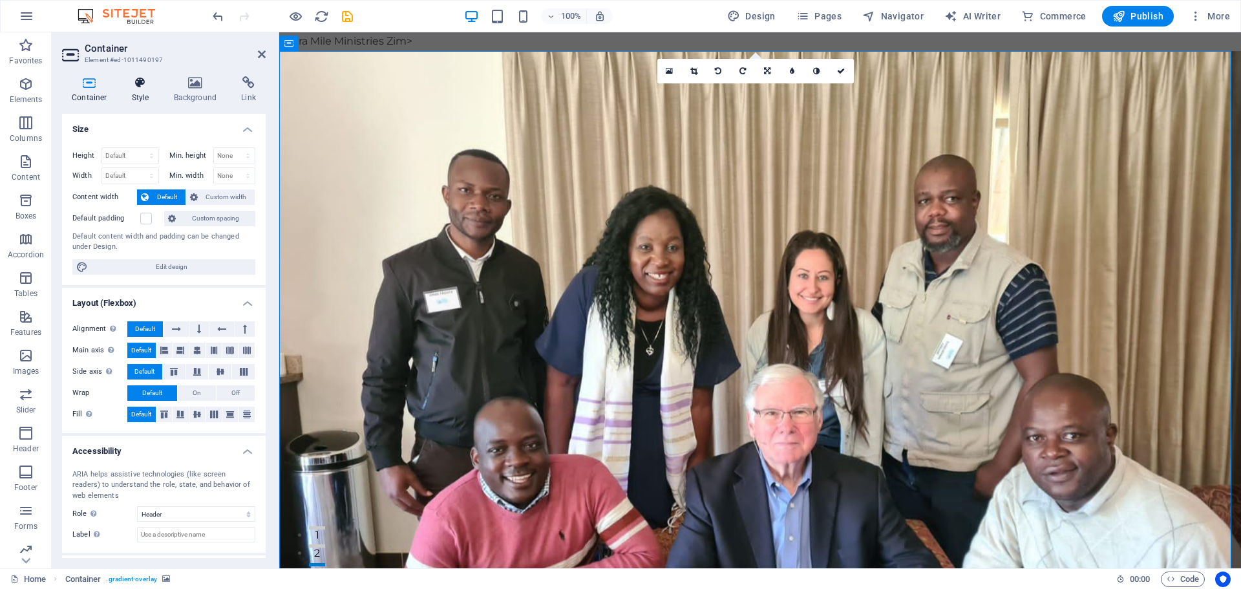
click at [142, 84] on icon at bounding box center [140, 82] width 37 height 13
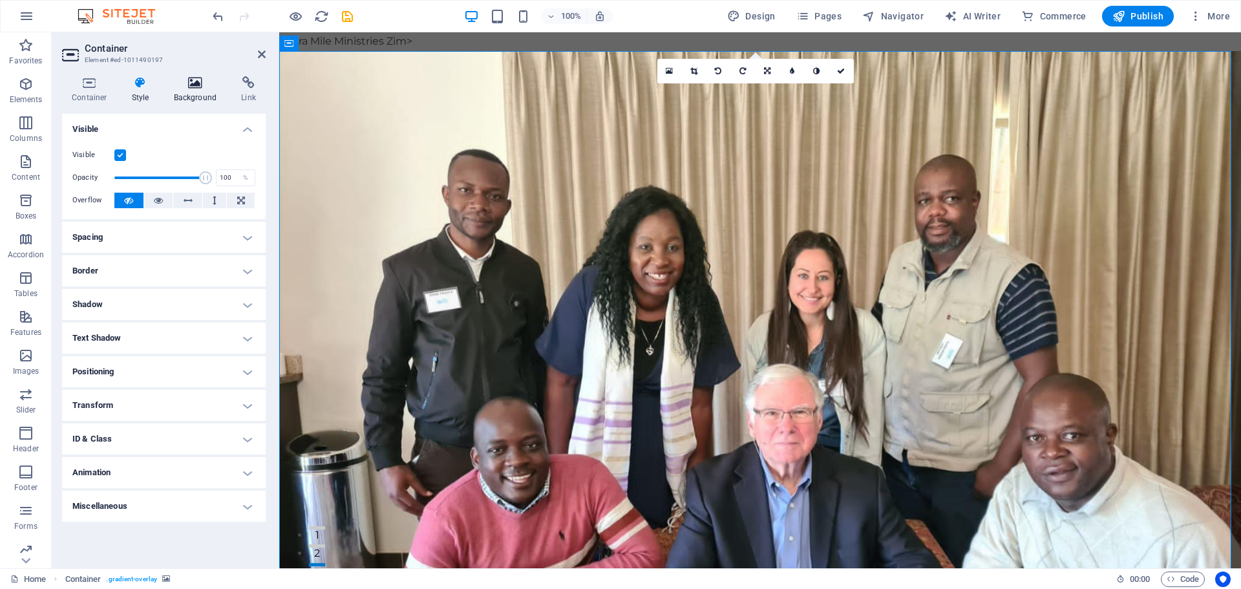
click at [199, 87] on icon at bounding box center [195, 82] width 63 height 13
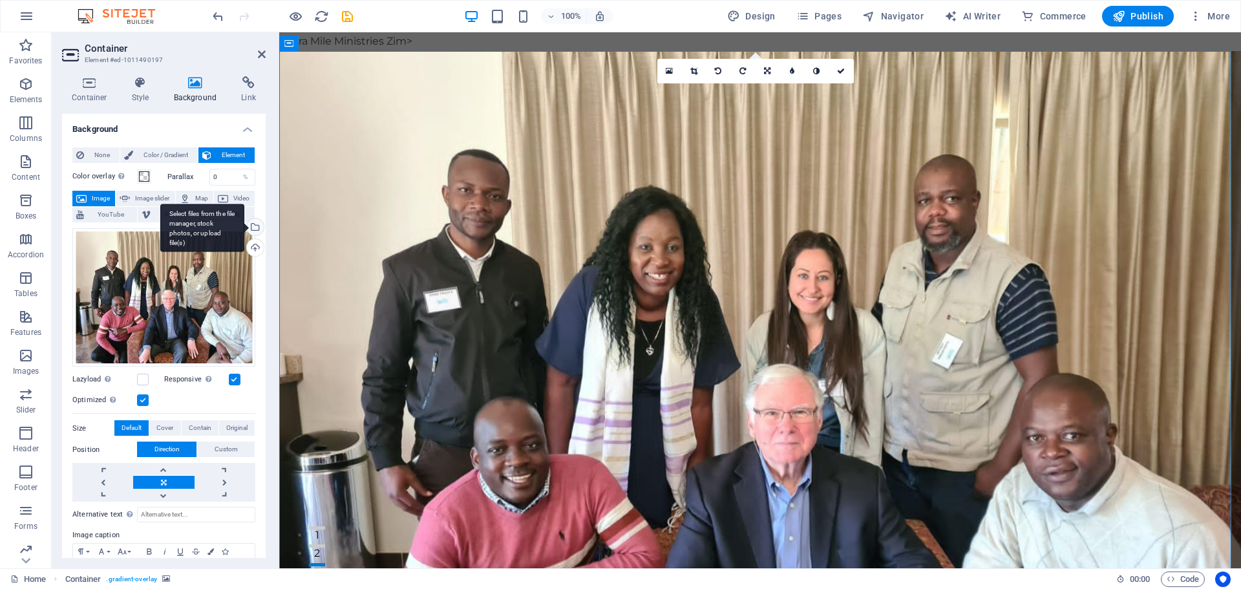
click at [244, 226] on div "Select files from the file manager, stock photos, or upload file(s)" at bounding box center [202, 228] width 84 height 48
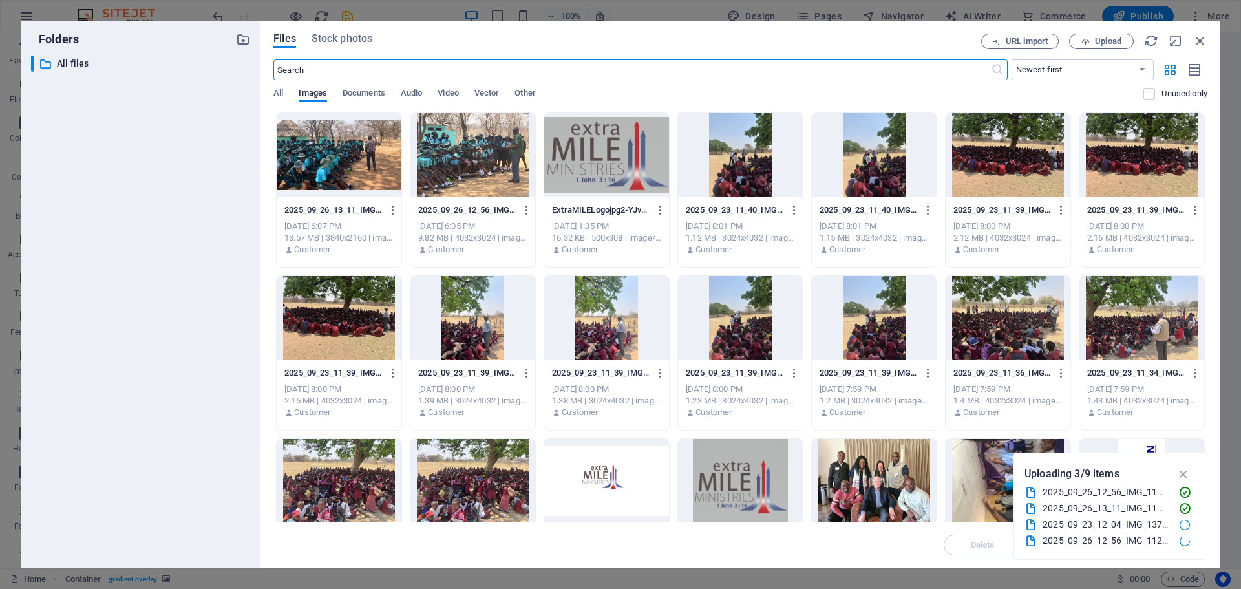
click at [475, 160] on div at bounding box center [473, 155] width 125 height 84
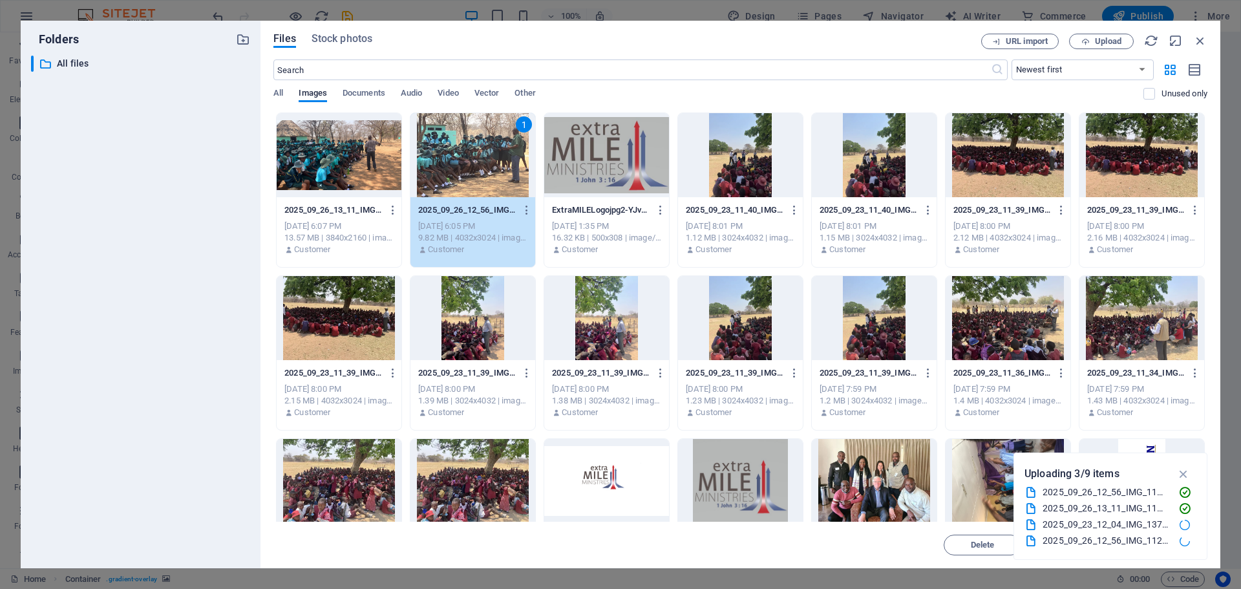
click at [370, 134] on div at bounding box center [339, 155] width 125 height 84
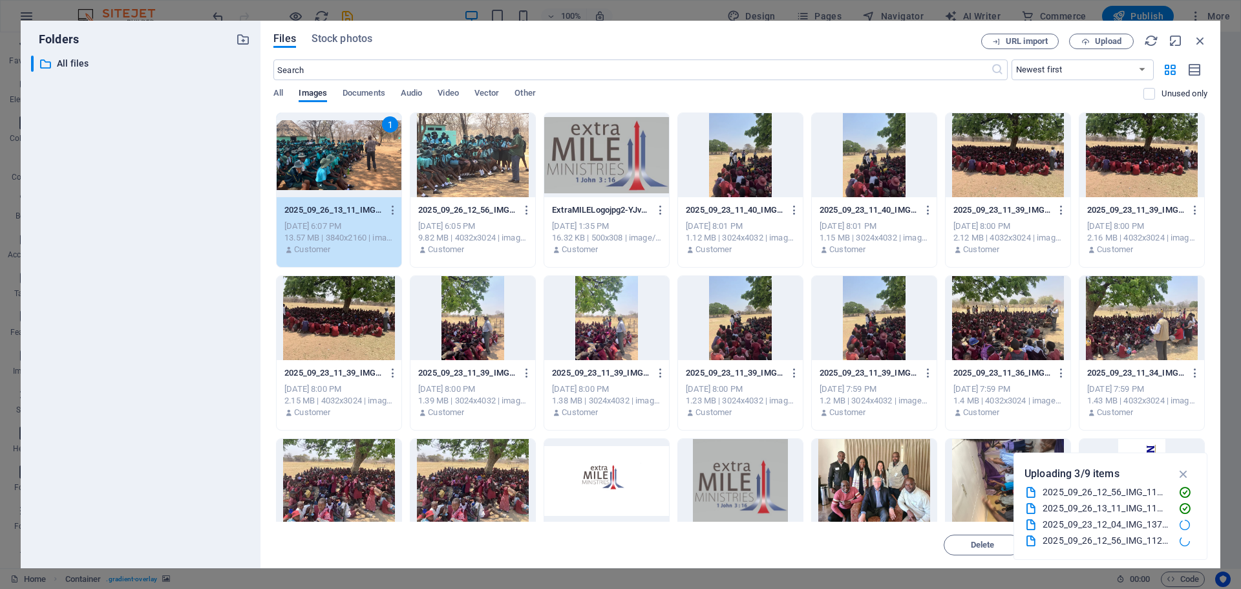
click at [482, 173] on div at bounding box center [473, 155] width 125 height 84
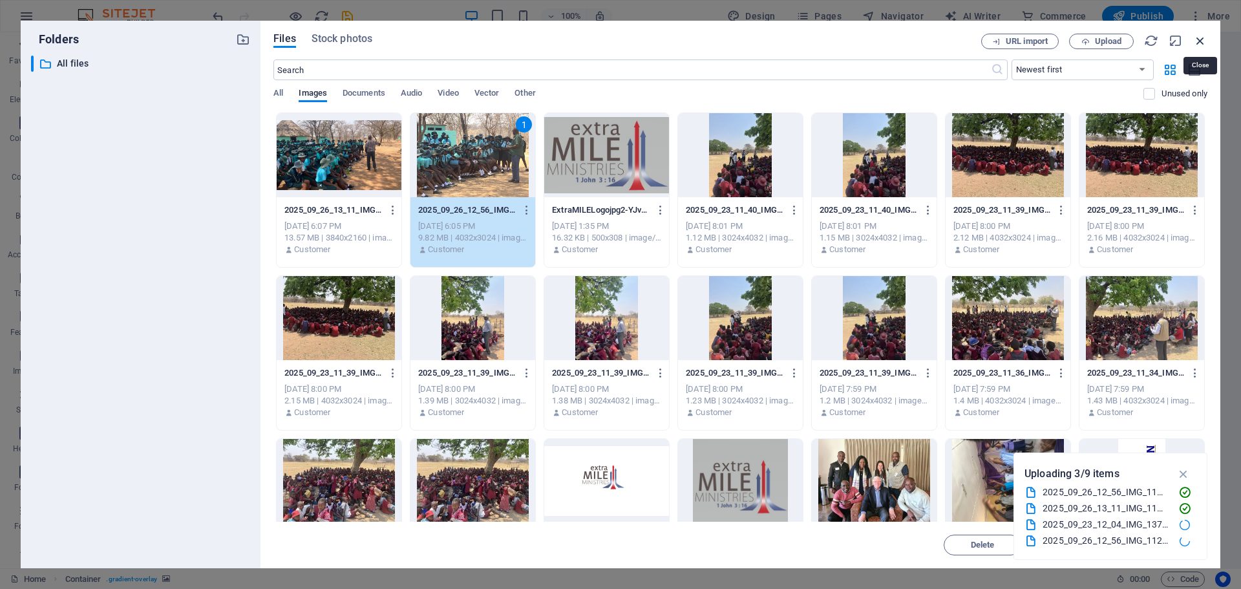
click at [1199, 41] on icon "button" at bounding box center [1200, 41] width 14 height 14
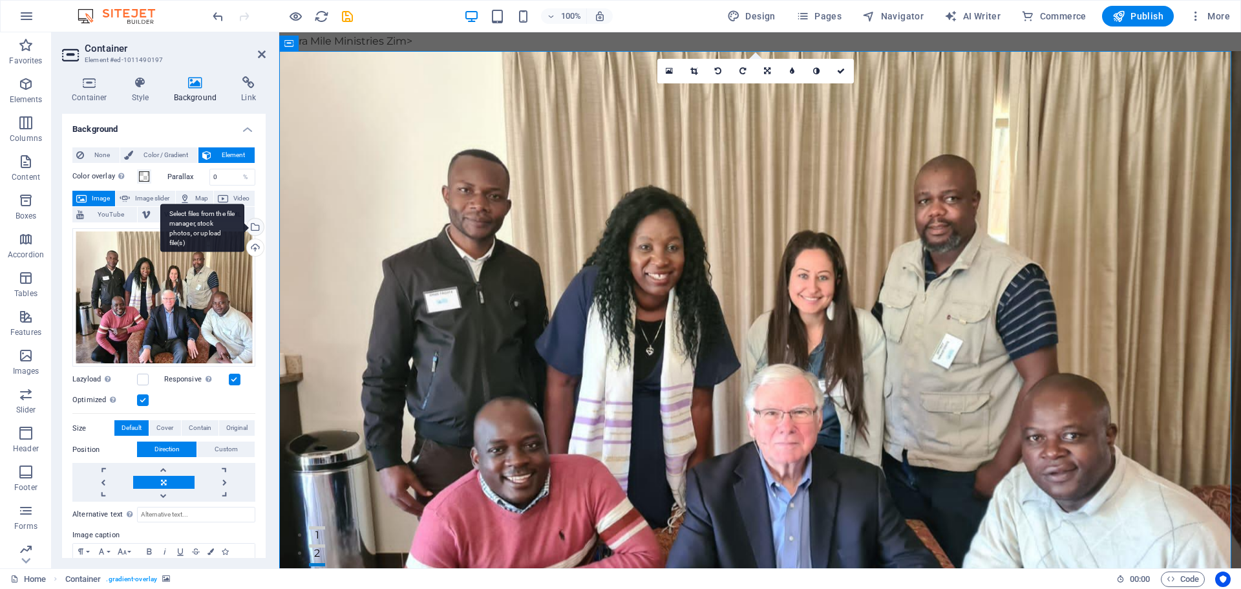
click at [255, 222] on div "Select files from the file manager, stock photos, or upload file(s)" at bounding box center [253, 228] width 19 height 19
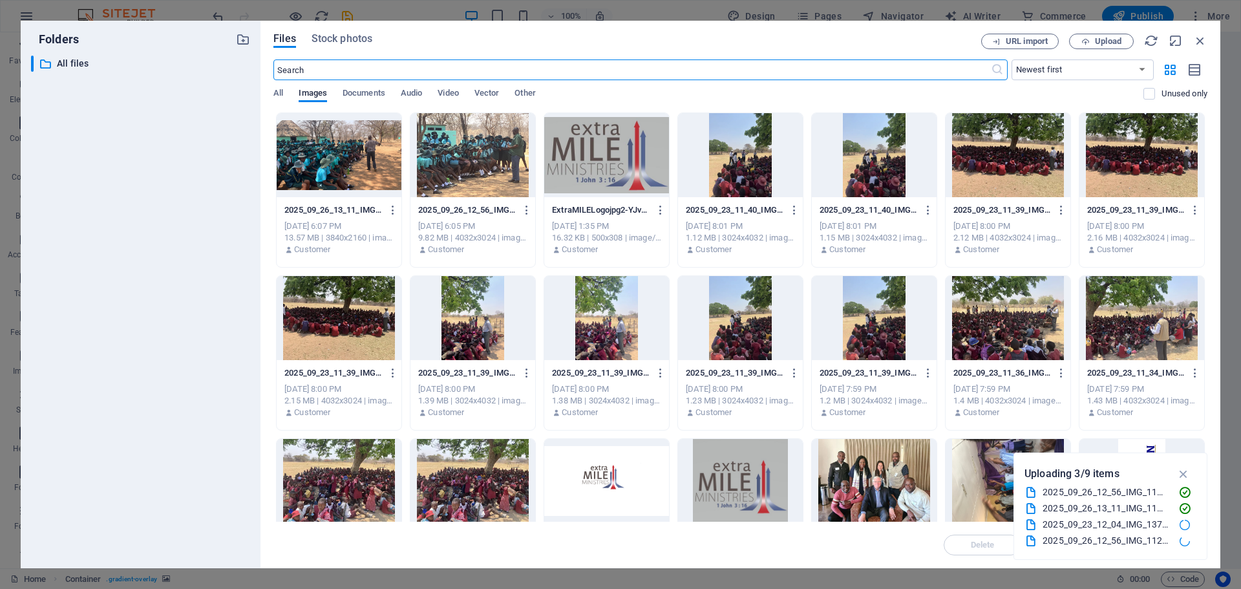
click at [466, 169] on div at bounding box center [473, 155] width 125 height 84
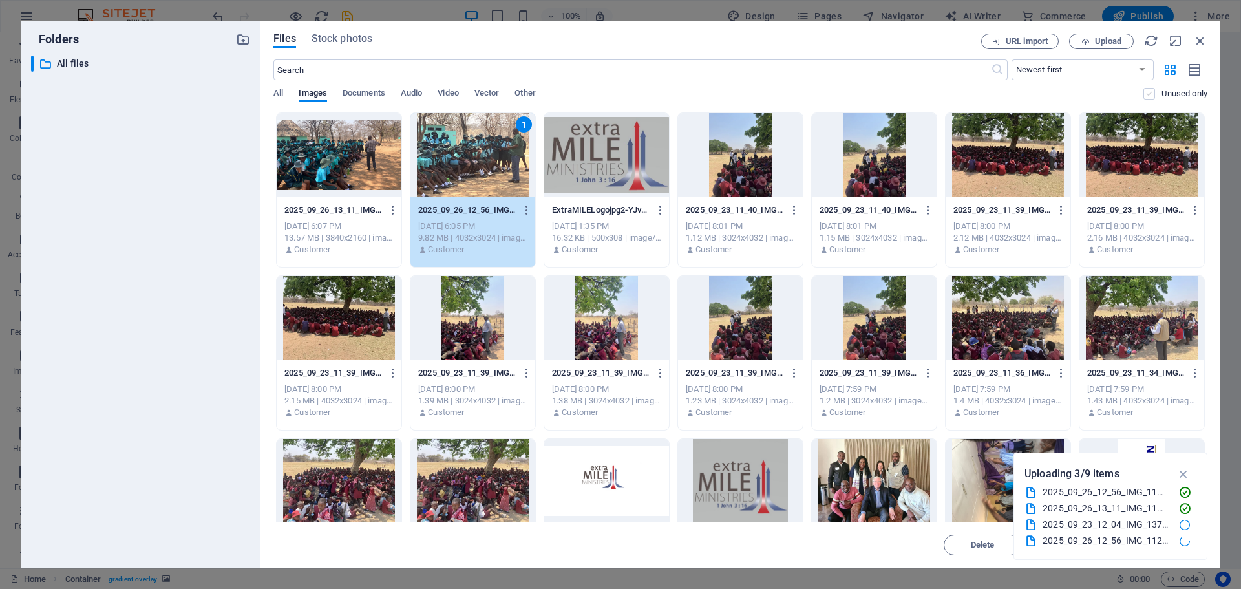
click at [1150, 94] on label at bounding box center [1150, 94] width 12 height 12
click at [0, 0] on input "checkbox" at bounding box center [0, 0] width 0 height 0
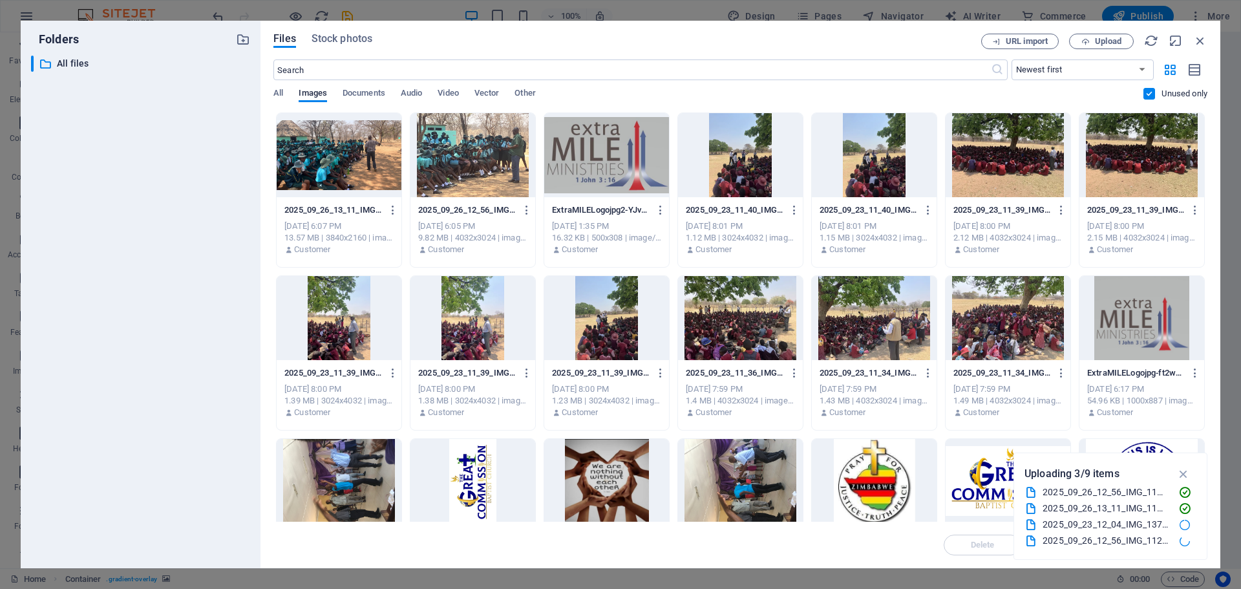
click at [469, 184] on div at bounding box center [473, 155] width 125 height 84
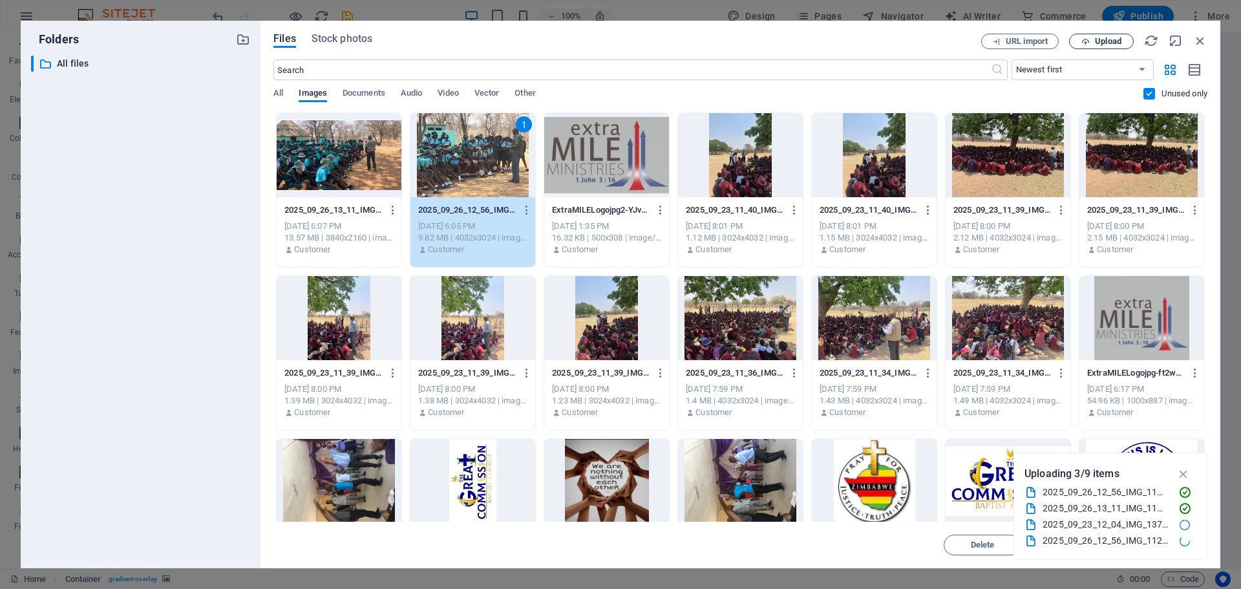
click at [1111, 39] on span "Upload" at bounding box center [1108, 41] width 27 height 8
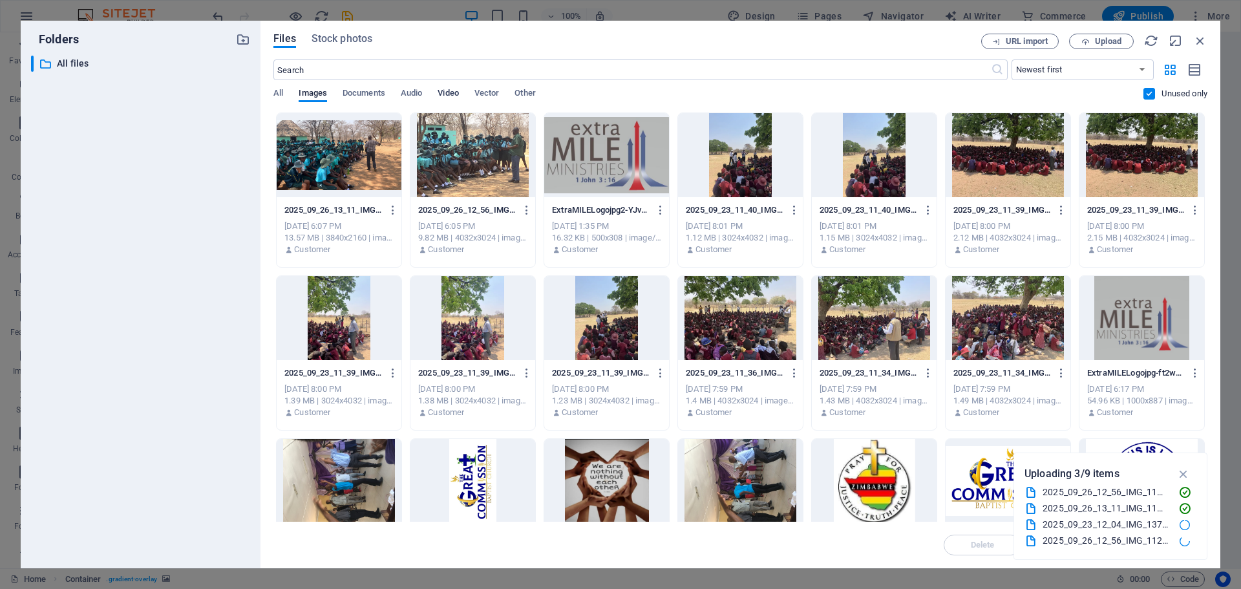
click at [448, 89] on span "Video" at bounding box center [448, 94] width 21 height 18
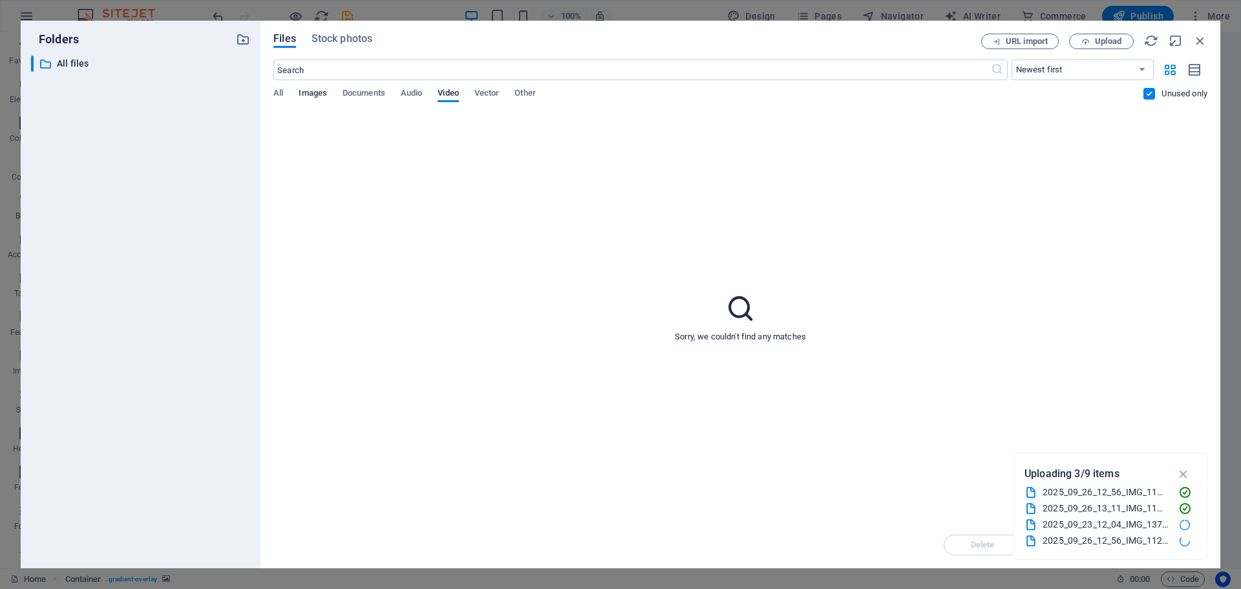
click at [313, 91] on span "Images" at bounding box center [313, 94] width 28 height 18
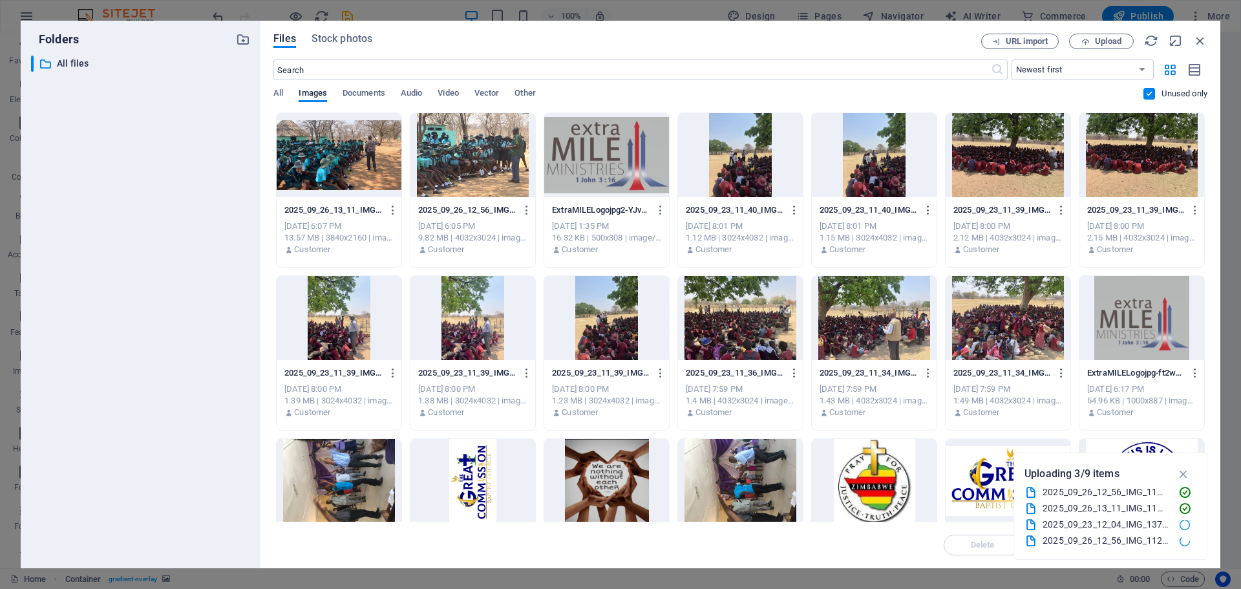
click at [495, 164] on div at bounding box center [473, 155] width 125 height 84
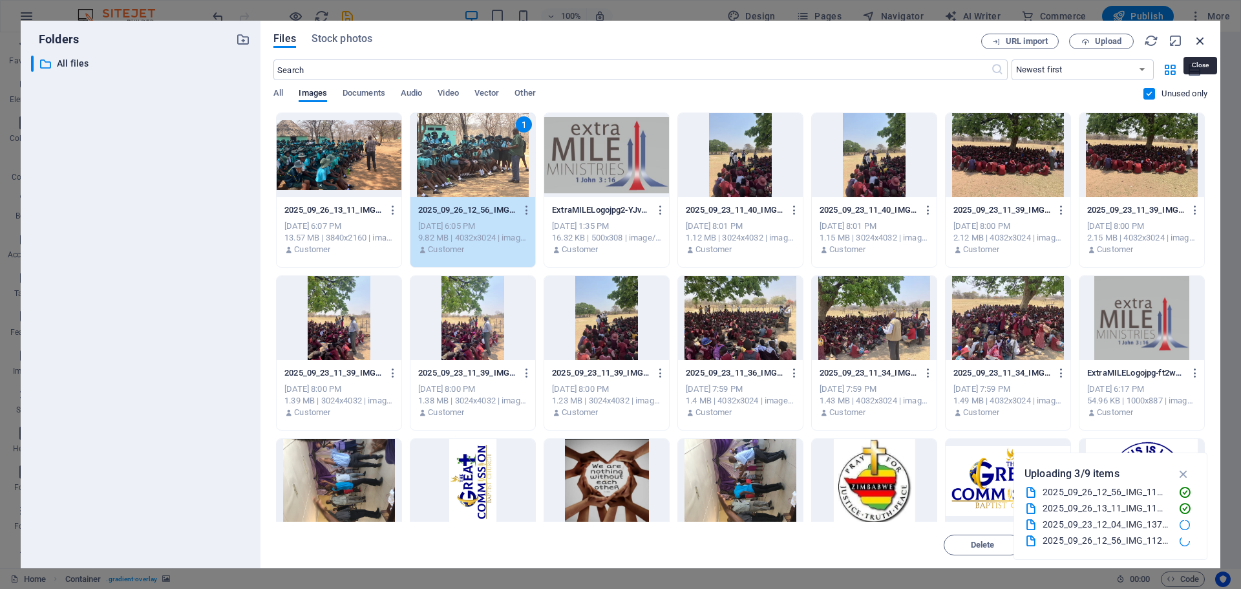
click at [1201, 40] on icon "button" at bounding box center [1200, 41] width 14 height 14
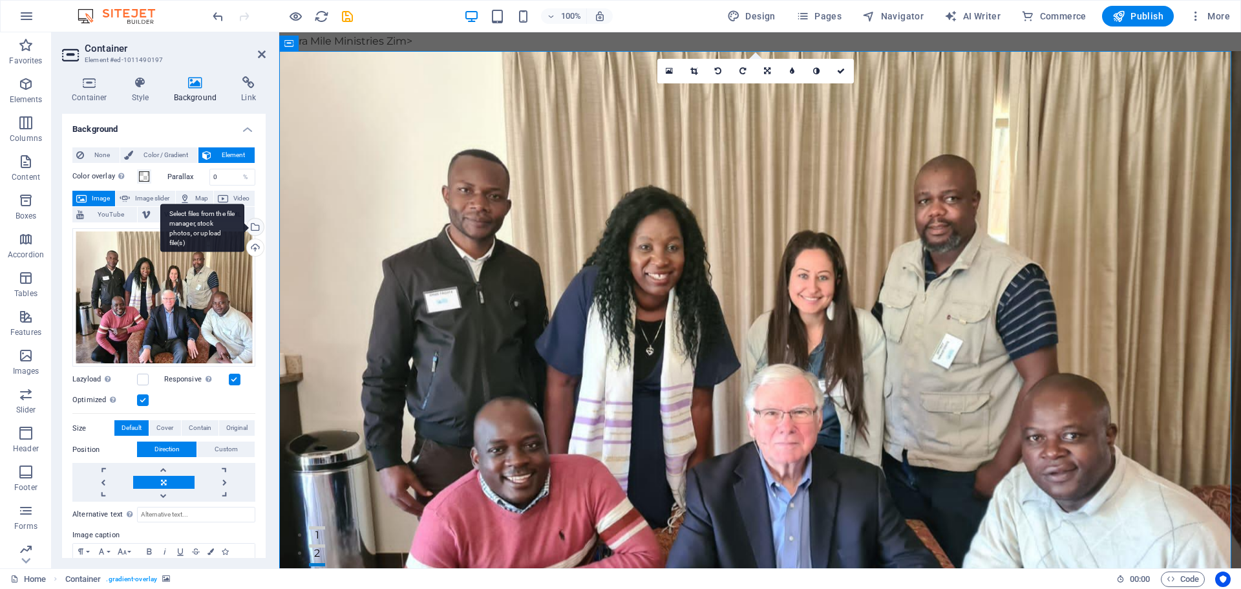
click at [255, 226] on div "Select files from the file manager, stock photos, or upload file(s)" at bounding box center [253, 228] width 19 height 19
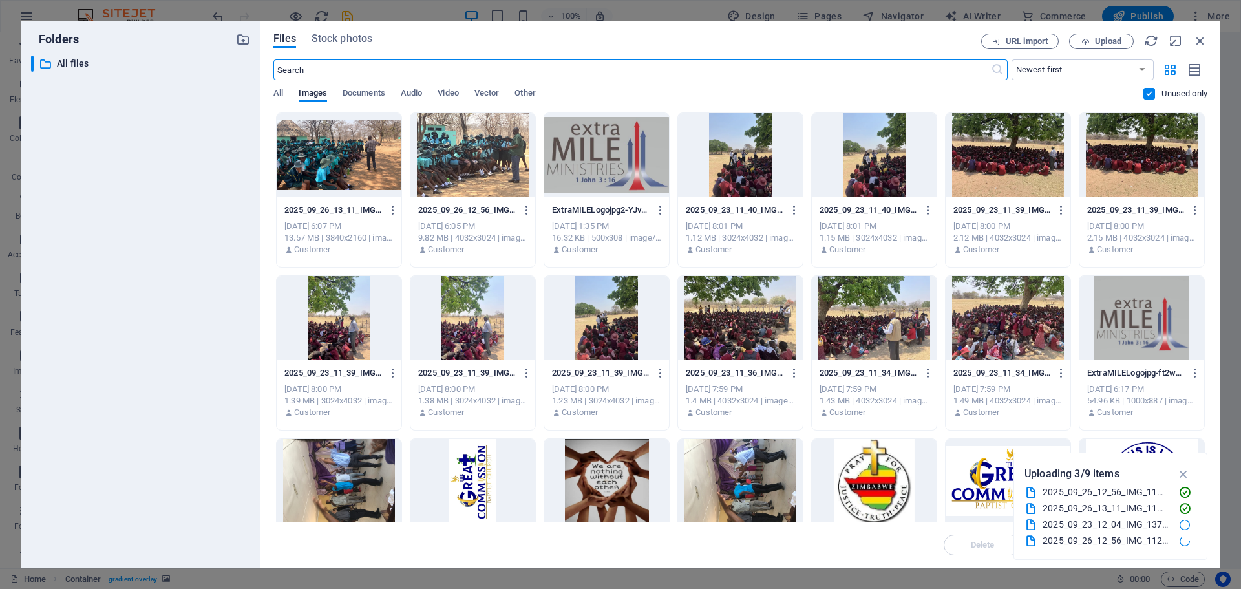
click at [486, 160] on div at bounding box center [473, 155] width 125 height 84
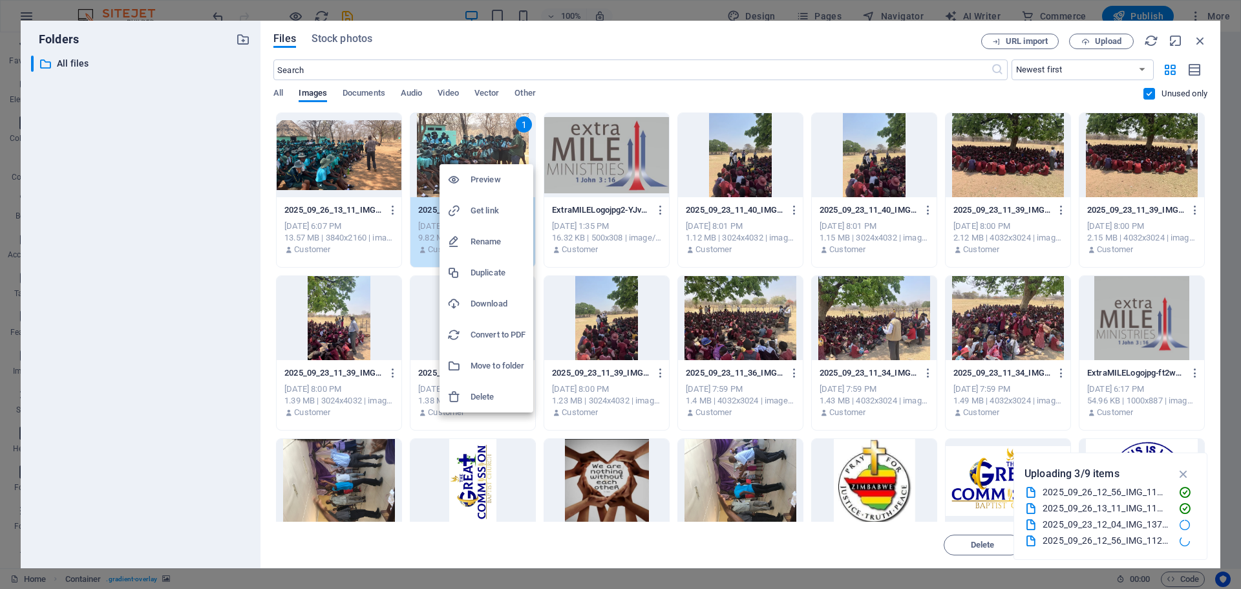
drag, startPoint x: 1203, startPoint y: 320, endPoint x: 1204, endPoint y: 352, distance: 32.4
click at [1204, 352] on div at bounding box center [620, 294] width 1241 height 589
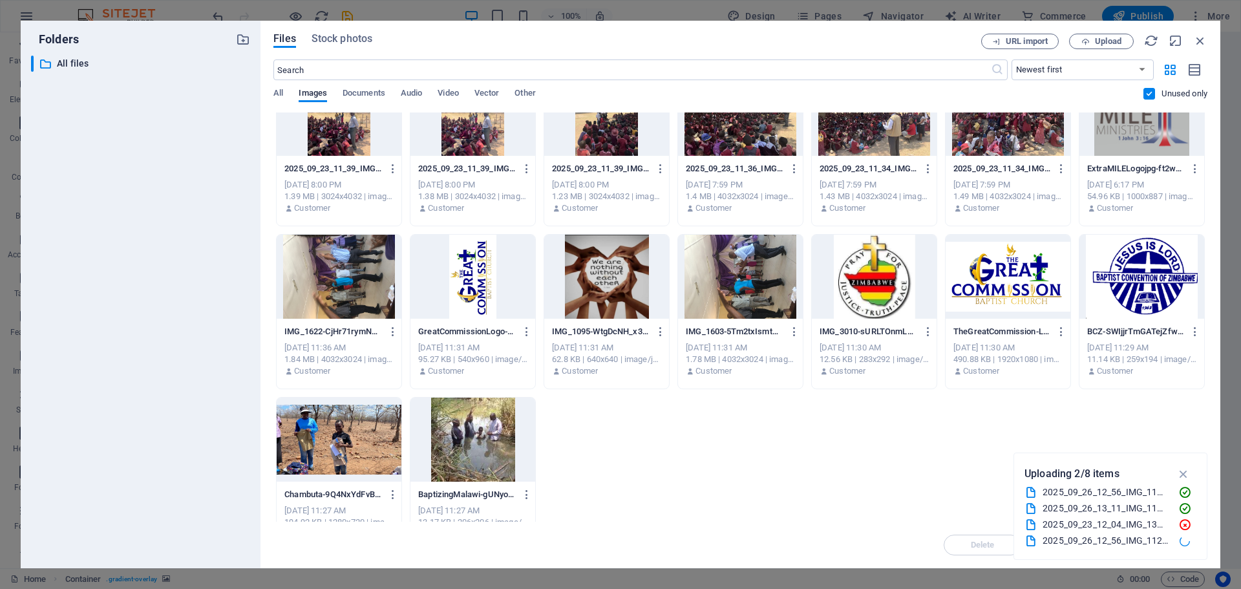
scroll to position [235, 0]
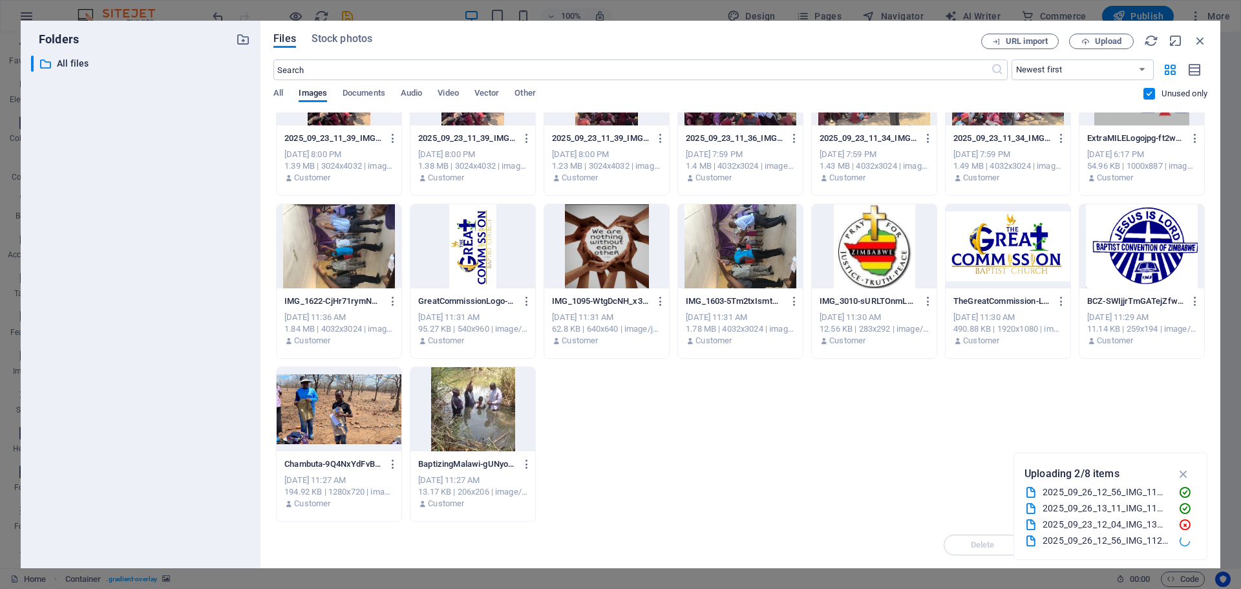
drag, startPoint x: 1150, startPoint y: 472, endPoint x: 1150, endPoint y: 490, distance: 18.1
click at [1150, 490] on div "Uploading 2/8 items 2025_09_26_12_56_IMG_1130.png 2025_09_26_13_11_IMG_1131.png…" at bounding box center [1111, 506] width 172 height 85
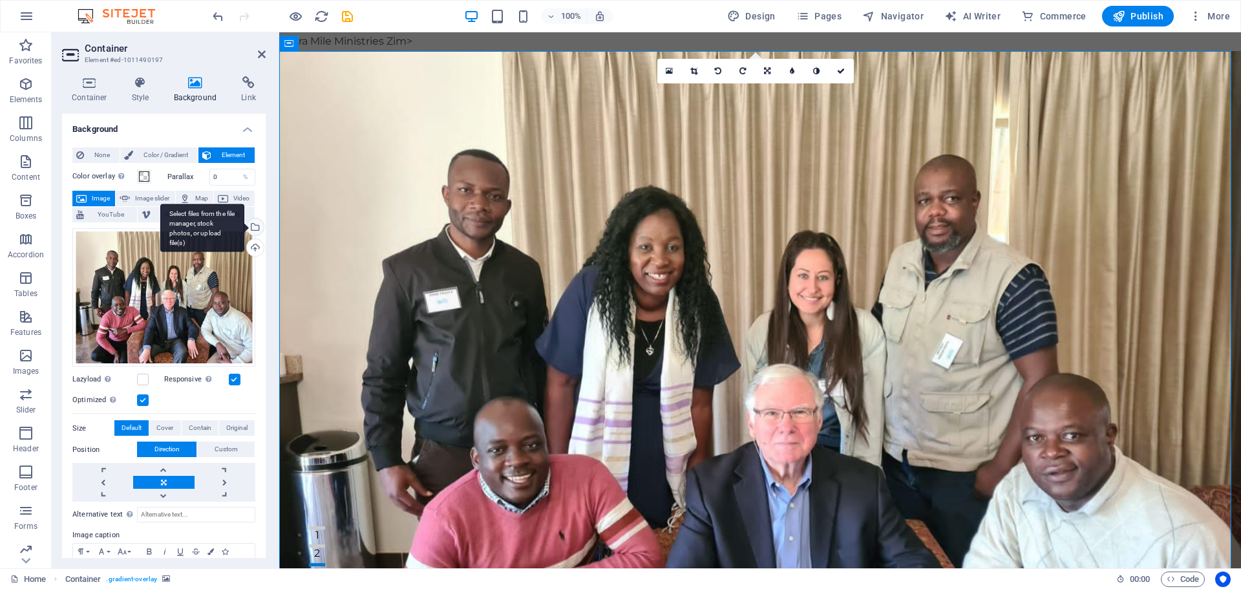
click at [254, 223] on div "Select files from the file manager, stock photos, or upload file(s)" at bounding box center [253, 228] width 19 height 19
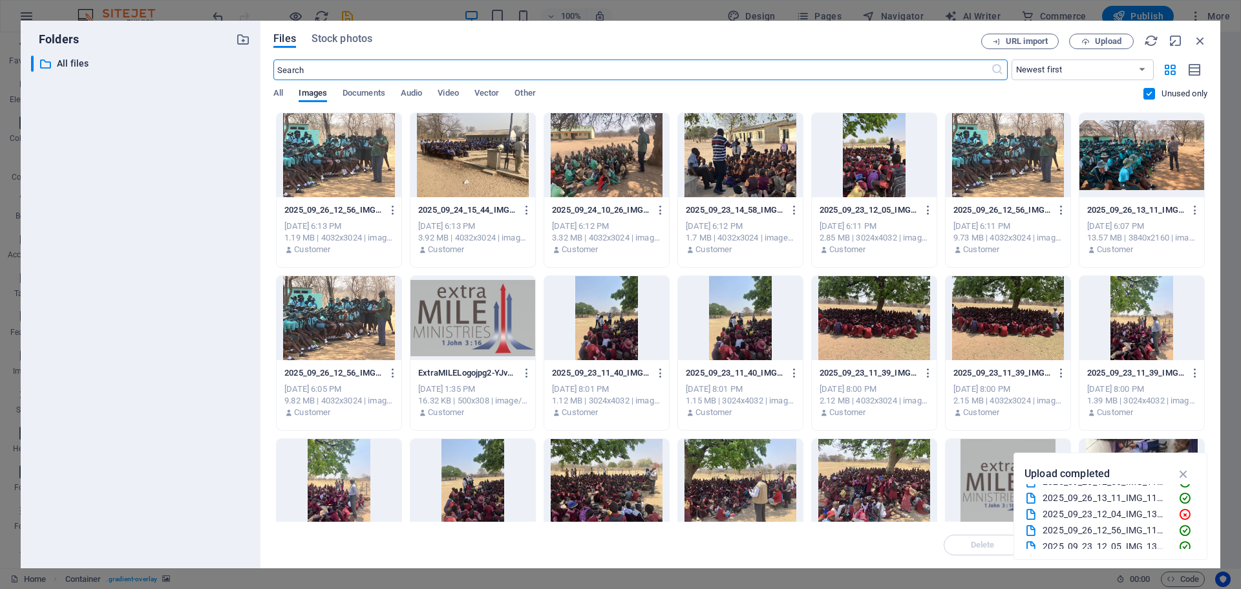
scroll to position [0, 0]
click at [1185, 471] on icon "button" at bounding box center [1184, 474] width 15 height 14
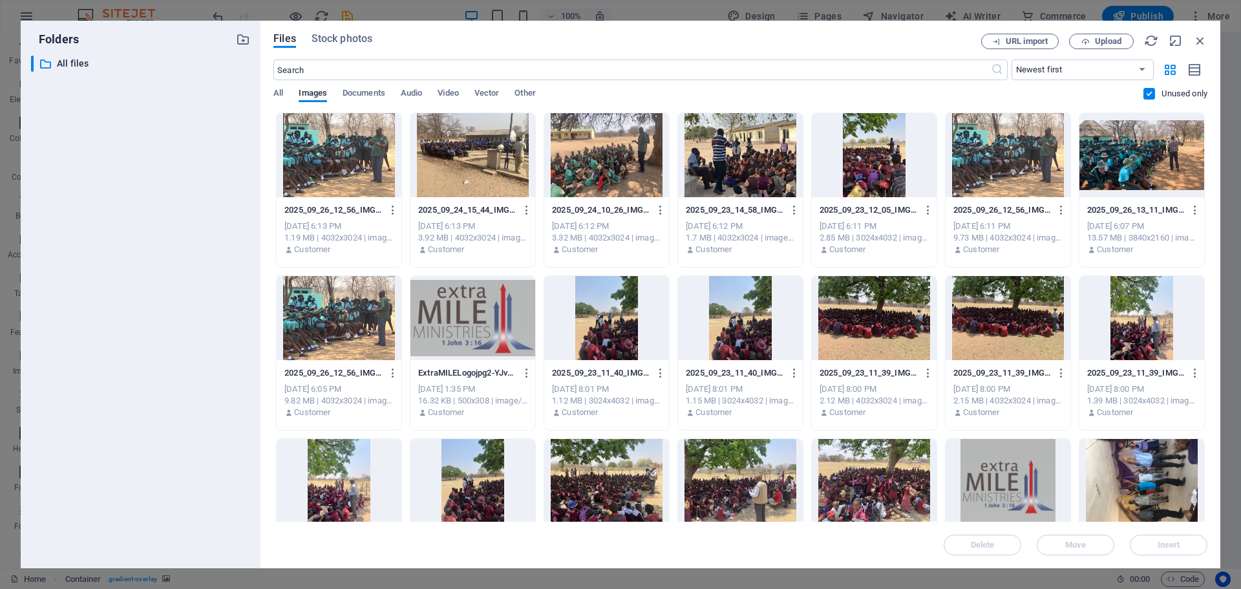
click at [353, 144] on div at bounding box center [339, 155] width 125 height 84
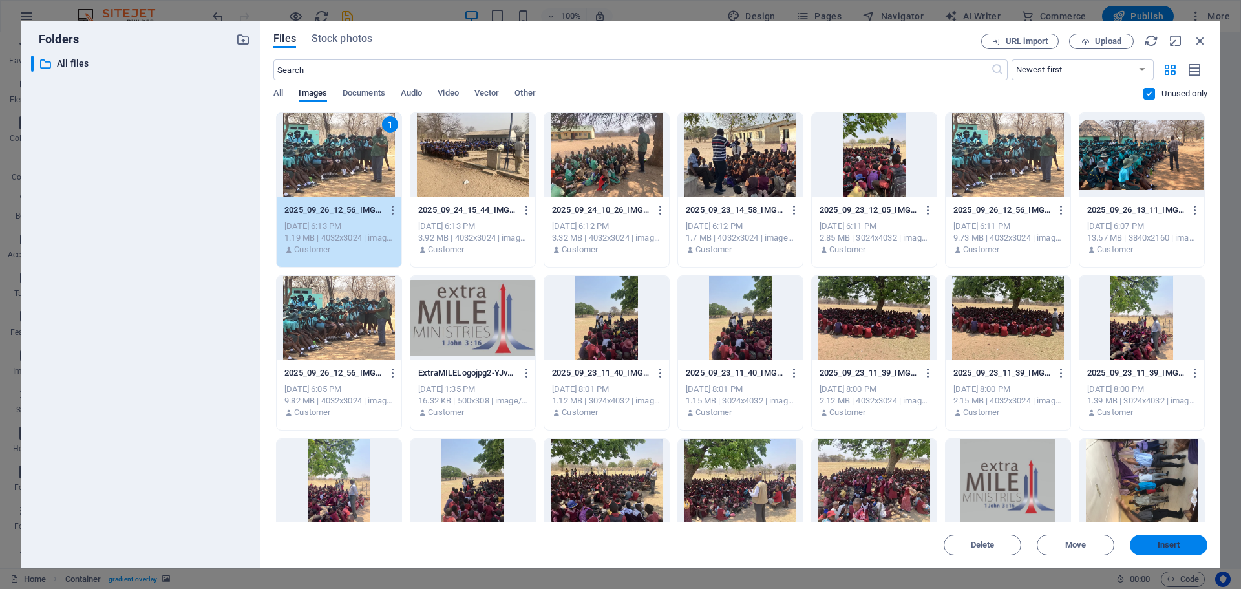
click at [1179, 550] on button "Insert" at bounding box center [1169, 545] width 78 height 21
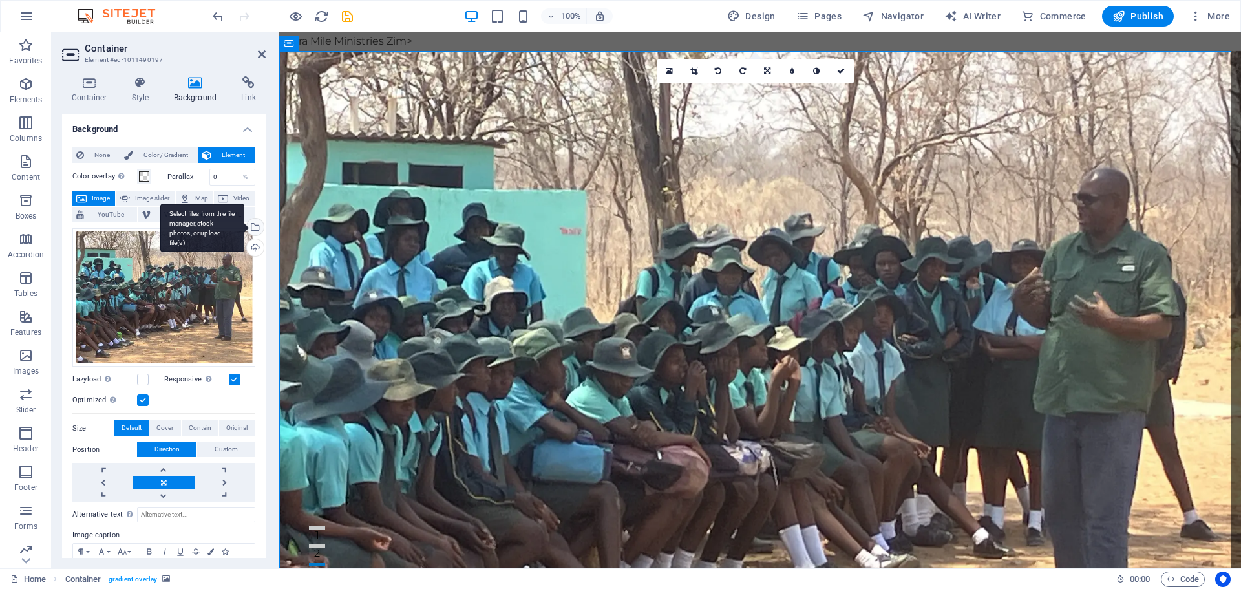
click at [253, 225] on div "Select files from the file manager, stock photos, or upload file(s)" at bounding box center [253, 228] width 19 height 19
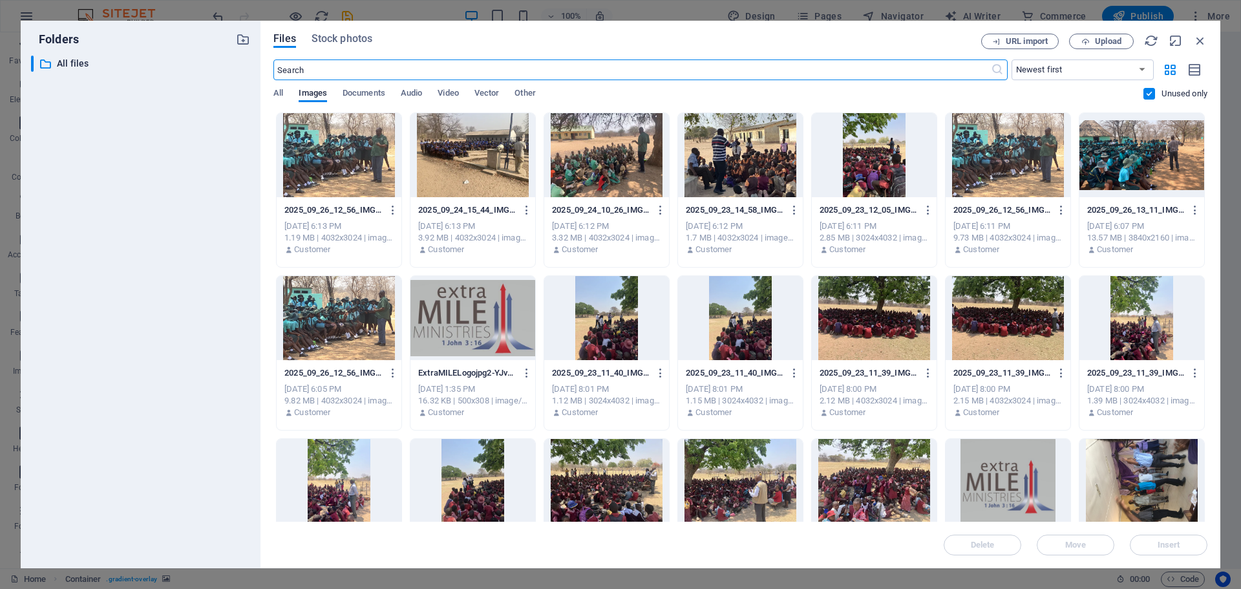
click at [364, 164] on div at bounding box center [339, 155] width 125 height 84
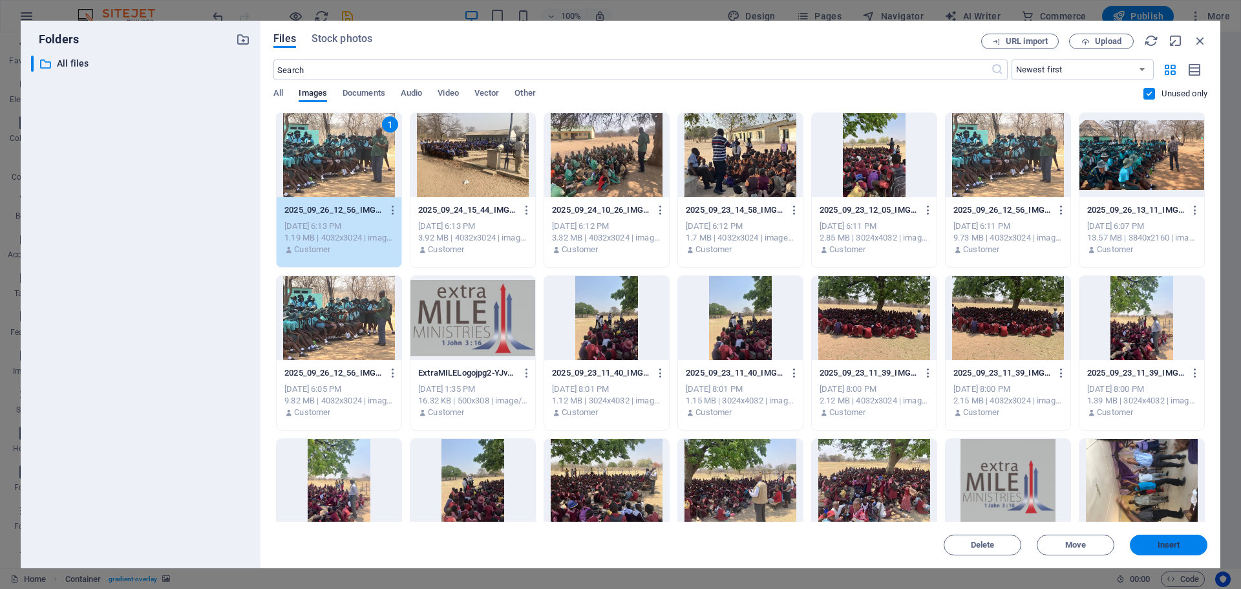
click at [1161, 539] on button "Insert" at bounding box center [1169, 545] width 78 height 21
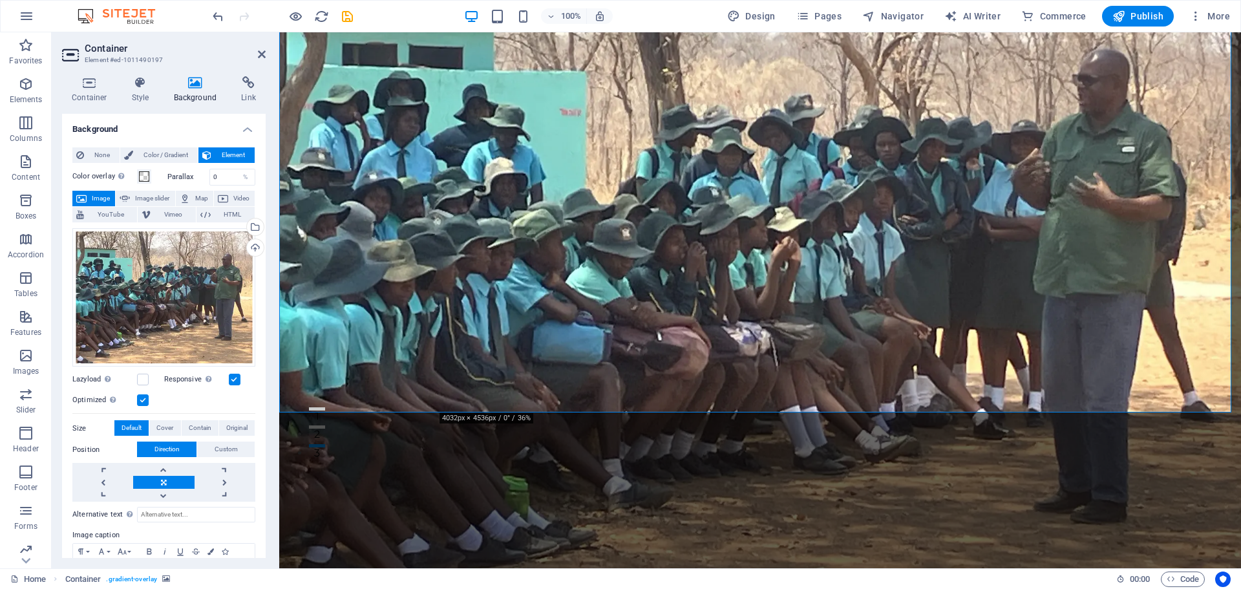
scroll to position [68, 0]
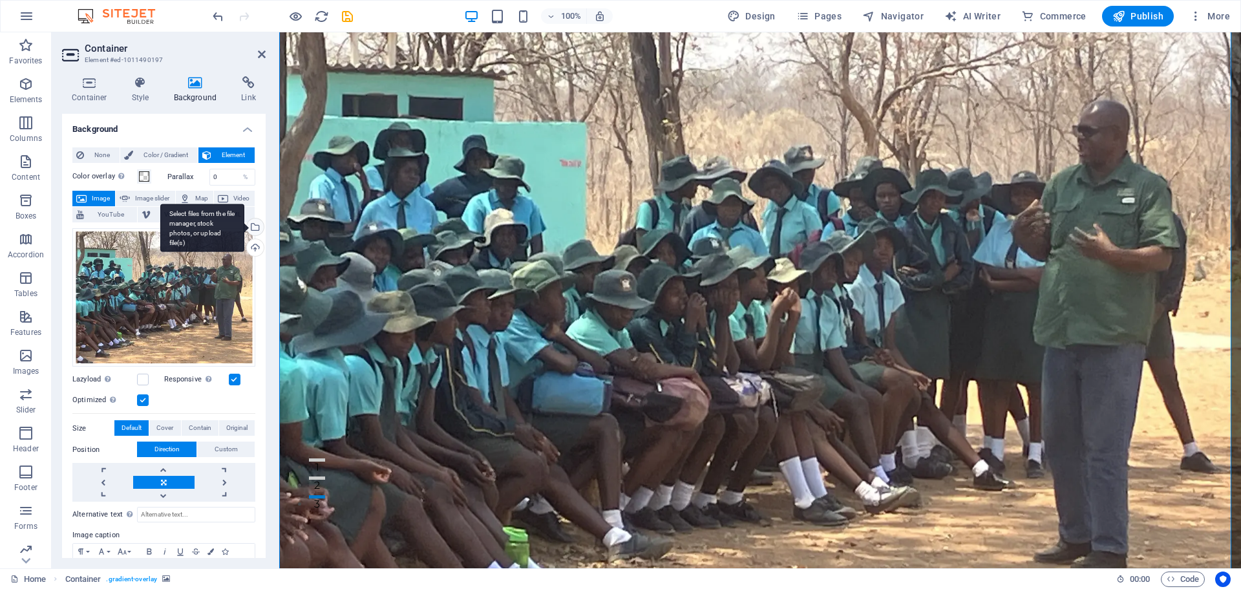
click at [254, 221] on div "Select files from the file manager, stock photos, or upload file(s)" at bounding box center [253, 228] width 19 height 19
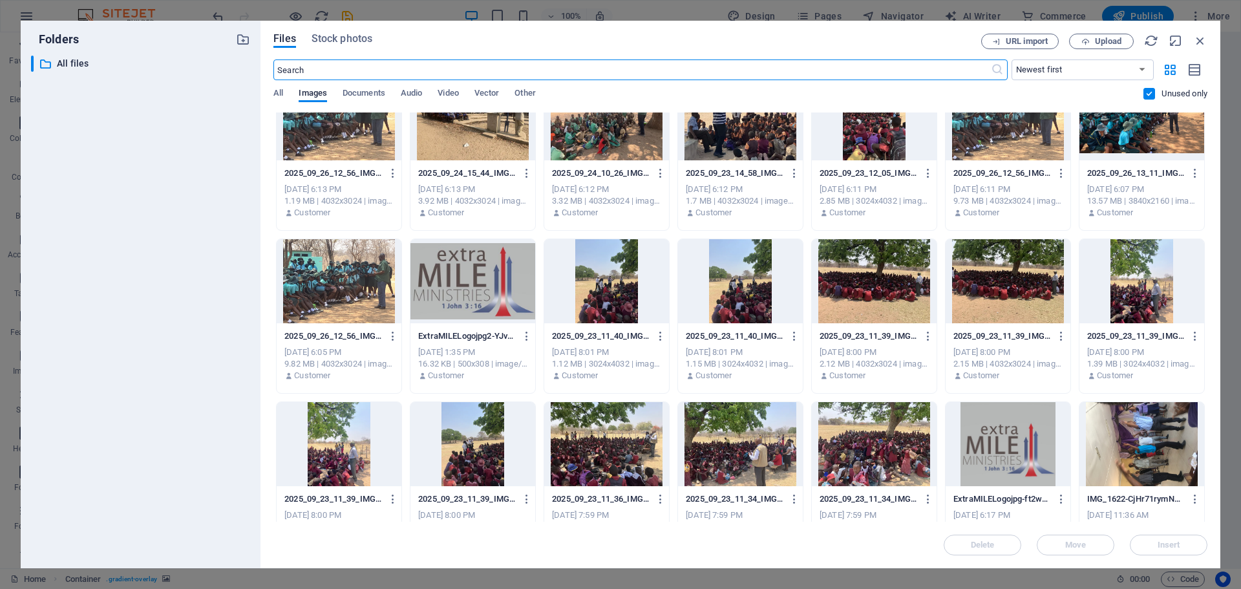
scroll to position [0, 0]
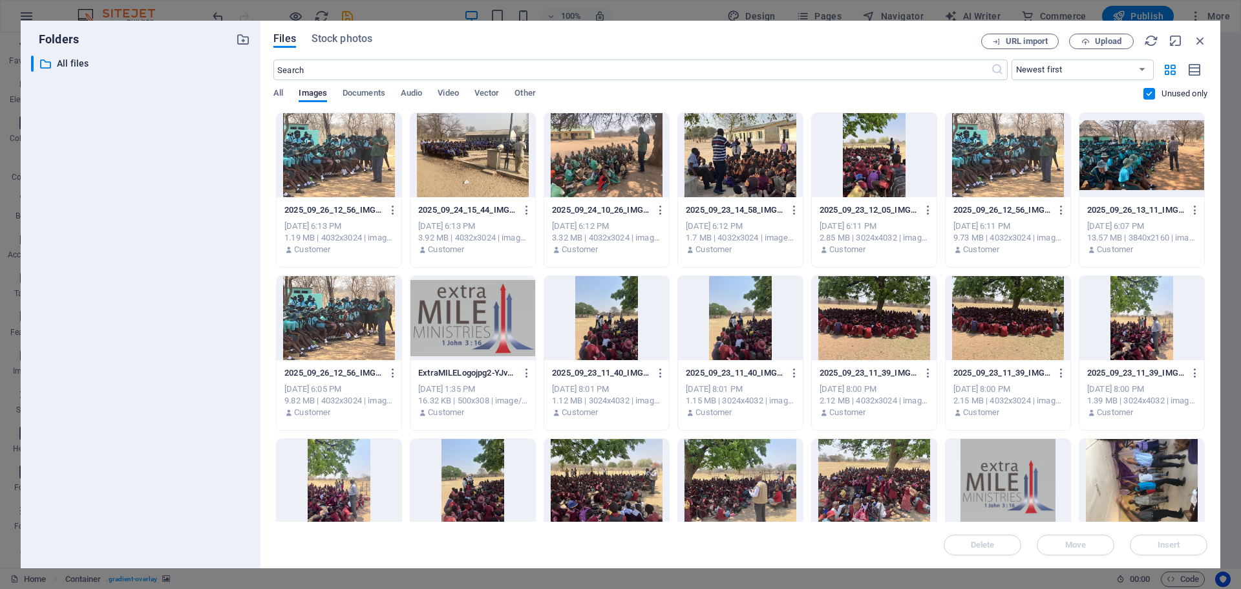
click at [1023, 312] on div at bounding box center [1008, 318] width 125 height 84
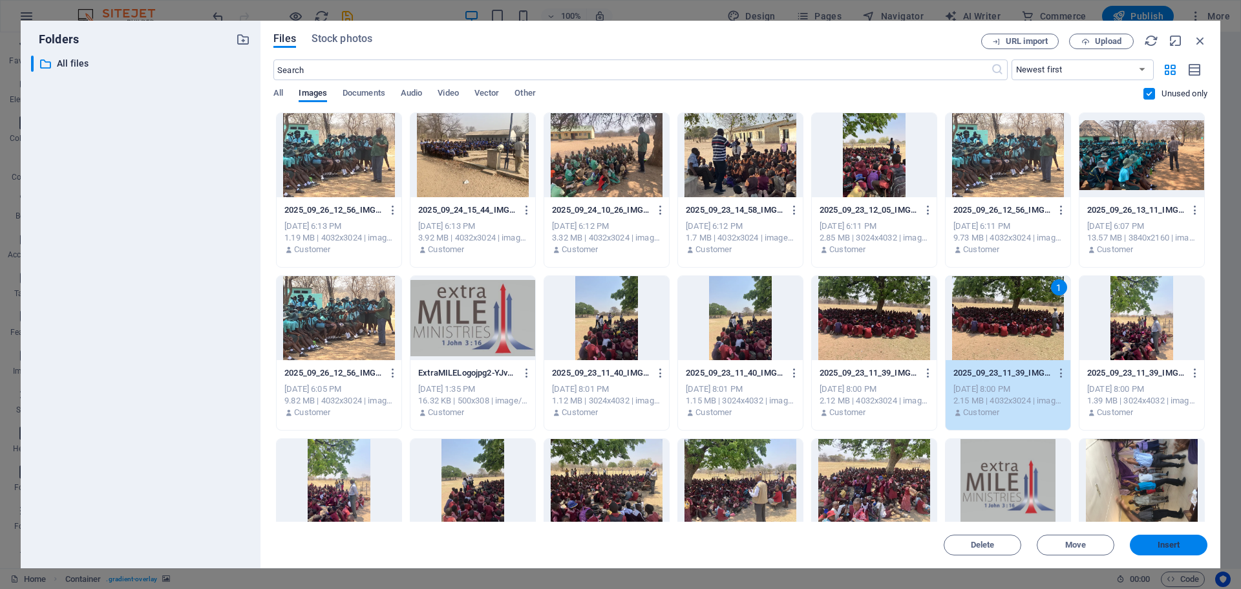
click at [1175, 548] on span "Insert" at bounding box center [1169, 545] width 23 height 8
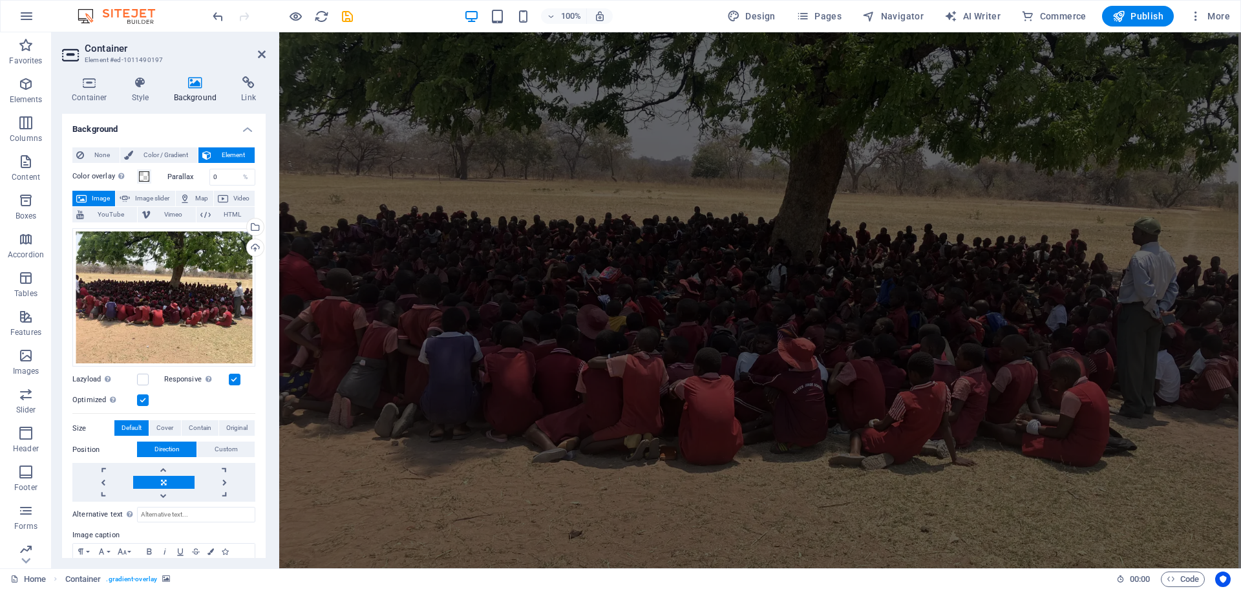
scroll to position [4659, 0]
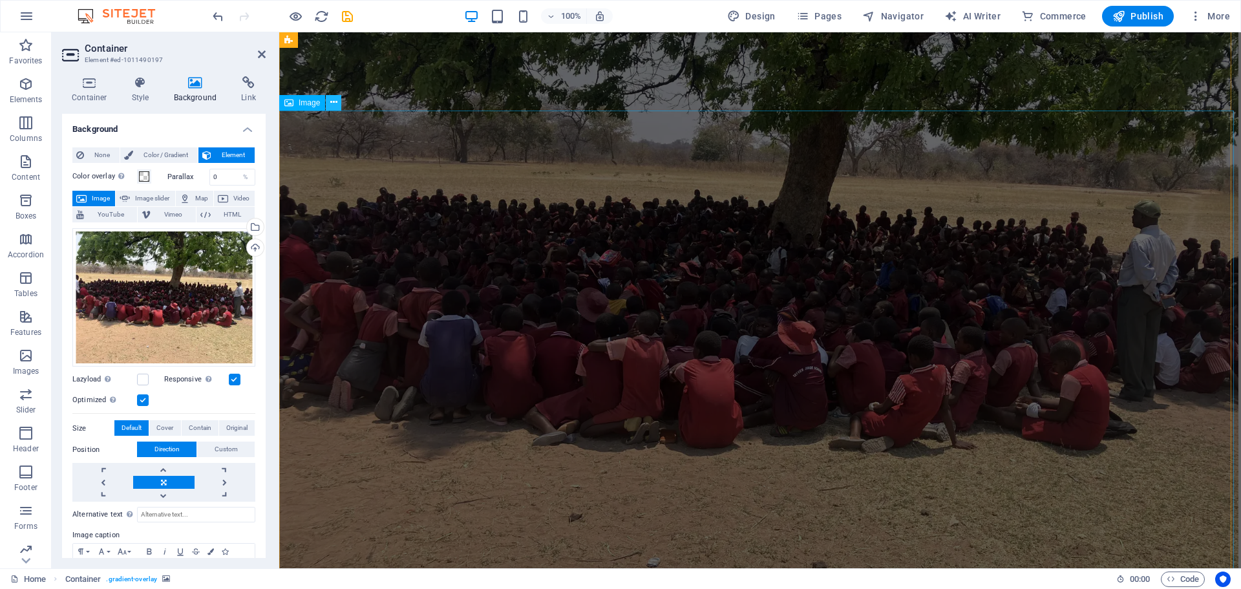
click at [339, 102] on button at bounding box center [334, 103] width 16 height 16
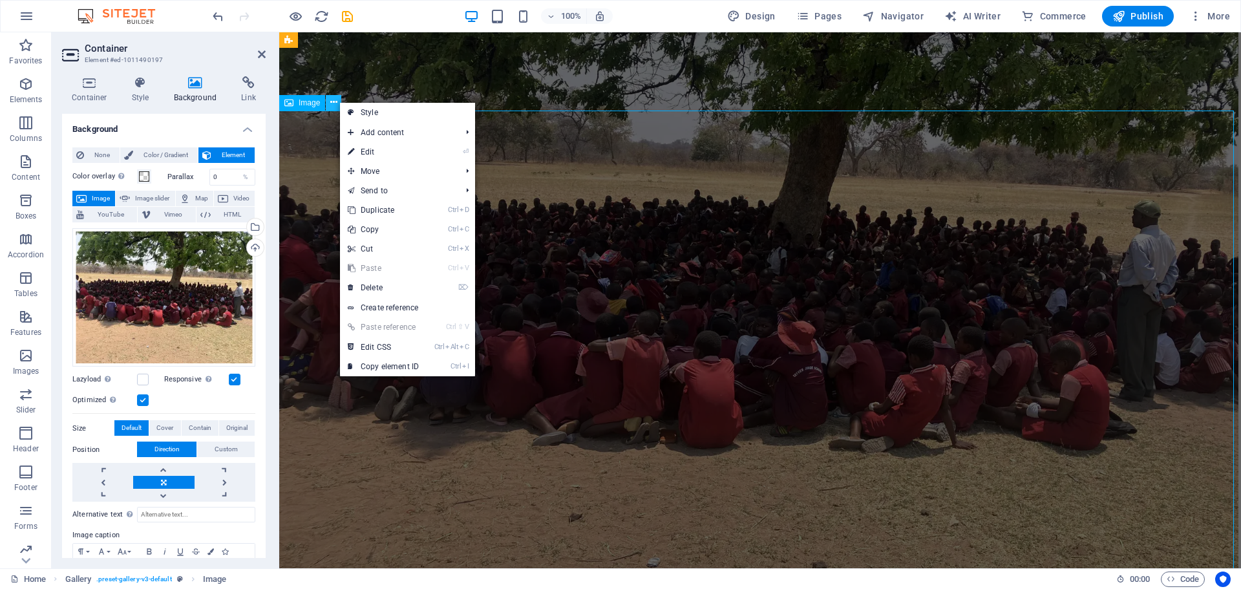
scroll to position [5053, 0]
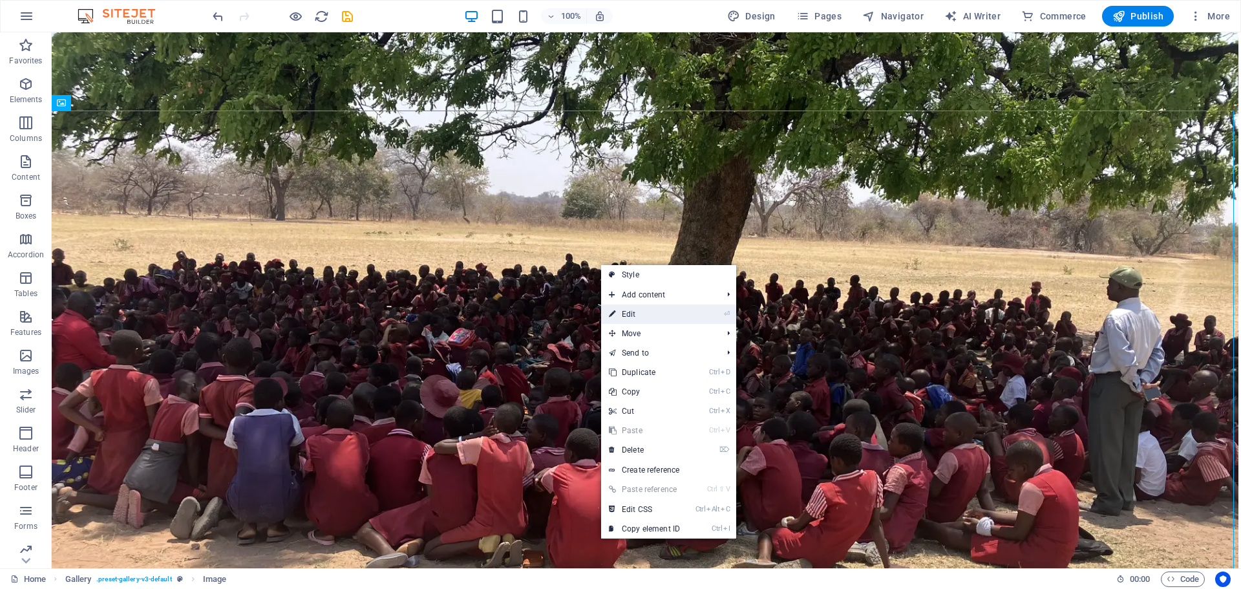
click at [647, 312] on link "⏎ Edit" at bounding box center [644, 314] width 87 height 19
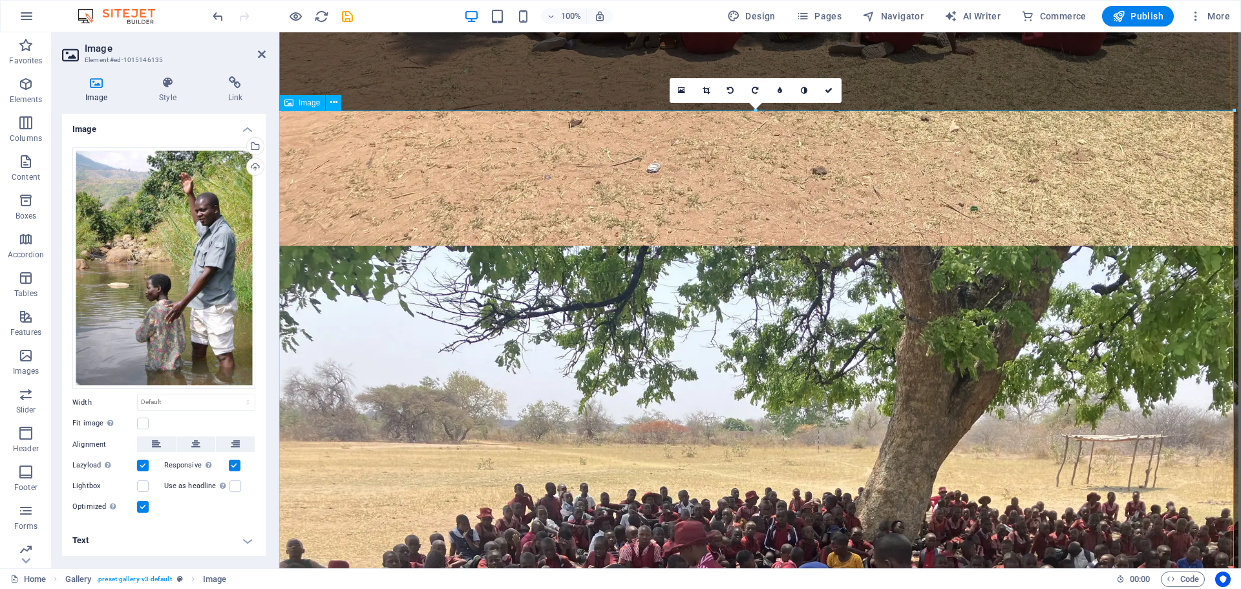
scroll to position [4659, 0]
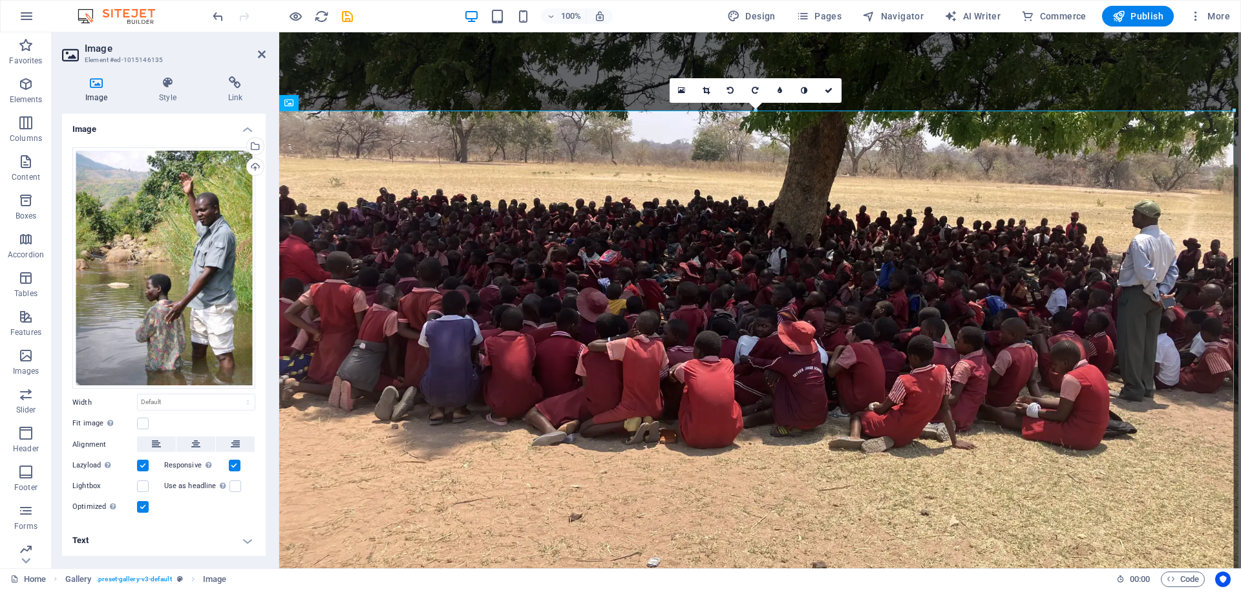
click at [138, 460] on label at bounding box center [143, 466] width 12 height 12
click at [0, 0] on input "Lazyload Loading images after the page loads improves page speed." at bounding box center [0, 0] width 0 height 0
click at [143, 418] on label at bounding box center [143, 424] width 12 height 12
click at [0, 0] on input "Fit image Automatically fit image to a fixed width and height" at bounding box center [0, 0] width 0 height 0
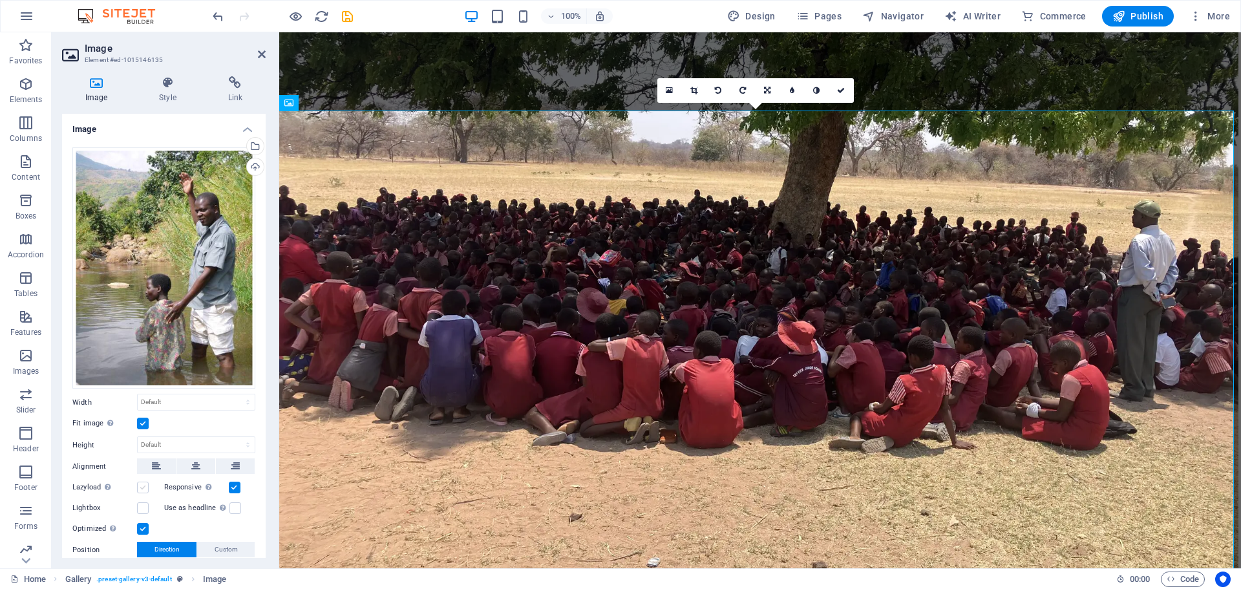
click at [140, 482] on label at bounding box center [143, 488] width 12 height 12
click at [0, 0] on input "Lazyload Loading images after the page loads improves page speed." at bounding box center [0, 0] width 0 height 0
click at [176, 85] on icon at bounding box center [167, 82] width 63 height 13
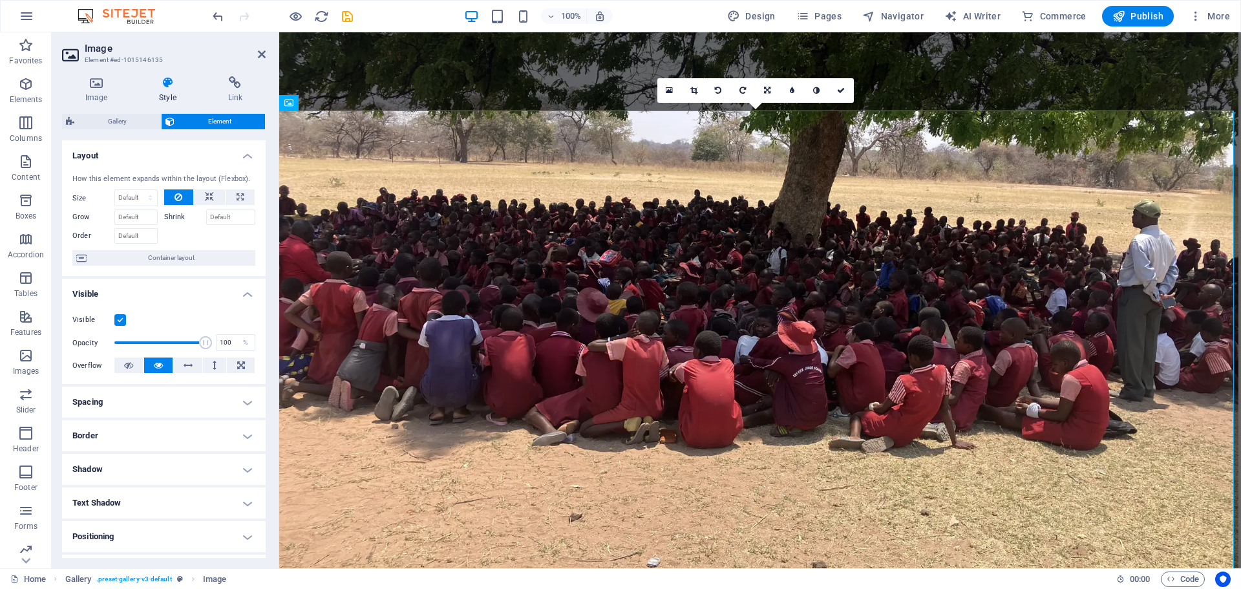
drag, startPoint x: 262, startPoint y: 284, endPoint x: 253, endPoint y: 341, distance: 57.0
click at [253, 341] on li "Visible Visible Opacity 100 % Overflow" at bounding box center [164, 331] width 204 height 105
click at [264, 55] on icon at bounding box center [262, 54] width 8 height 10
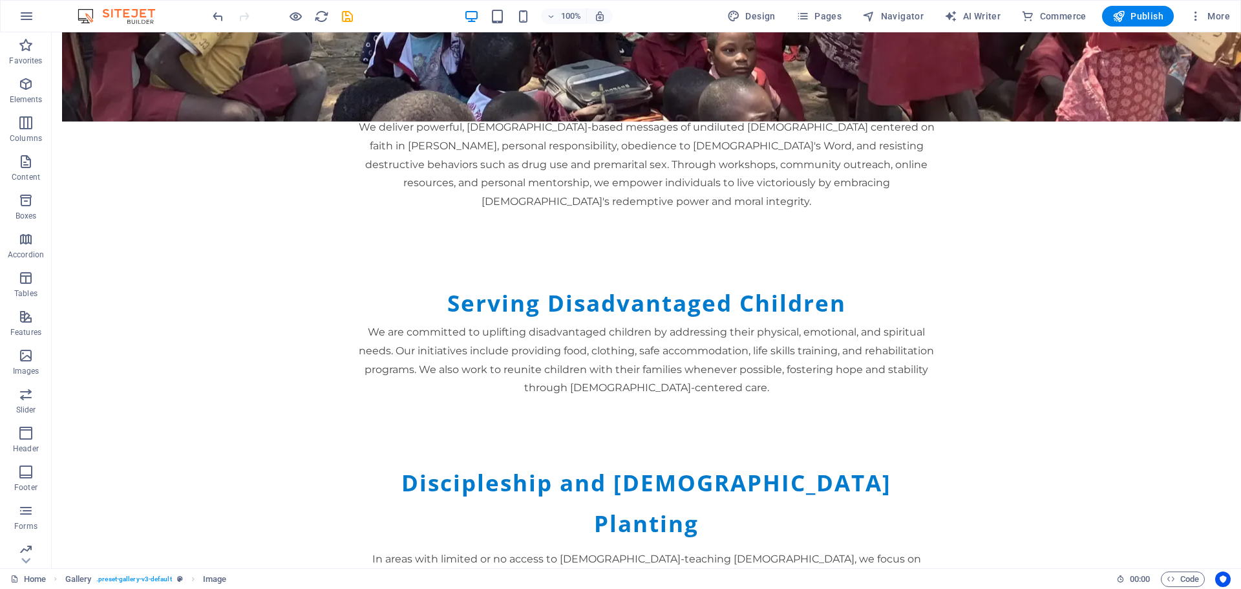
scroll to position [1848, 0]
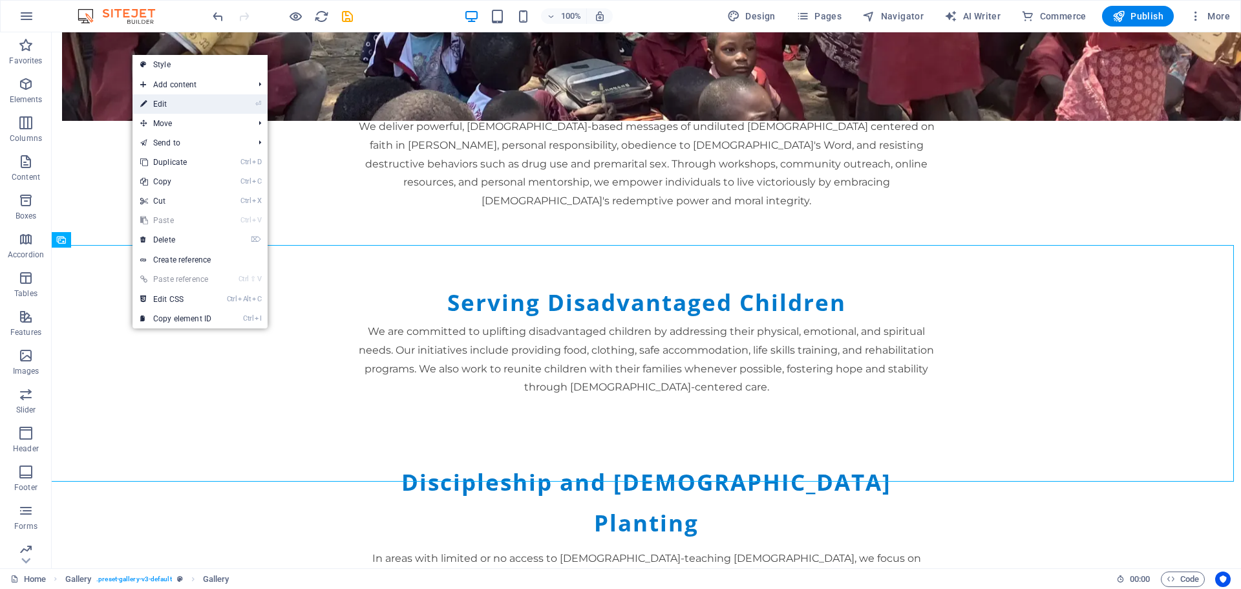
click at [184, 102] on link "⏎ Edit" at bounding box center [176, 103] width 87 height 19
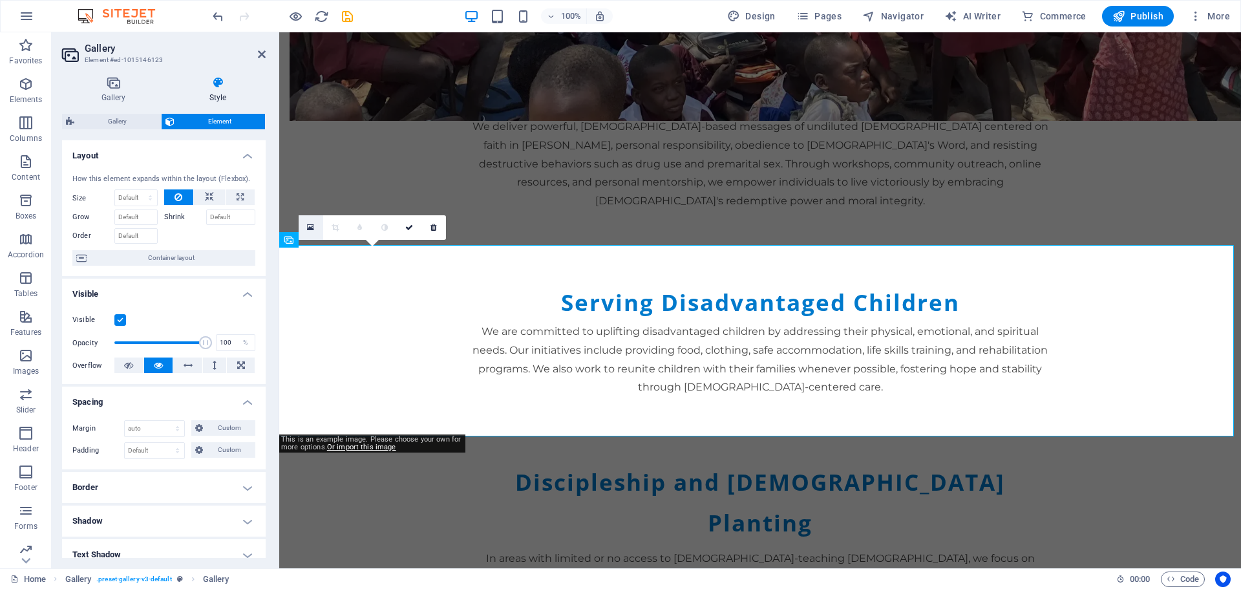
click at [306, 224] on link at bounding box center [311, 227] width 25 height 25
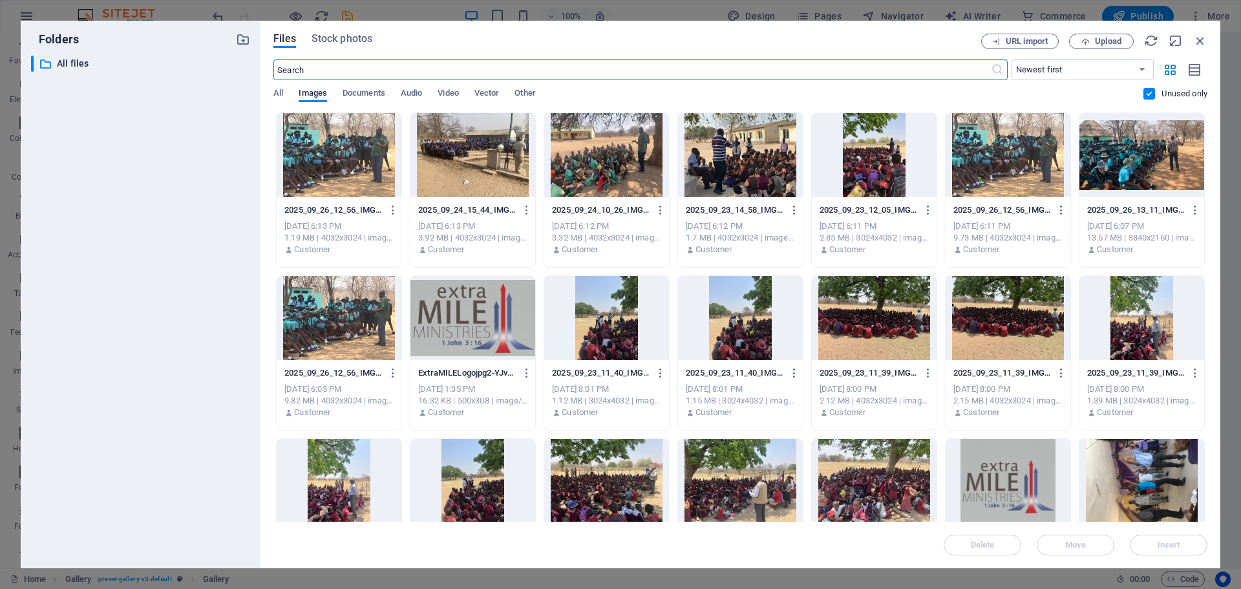
click at [367, 169] on div at bounding box center [339, 155] width 125 height 84
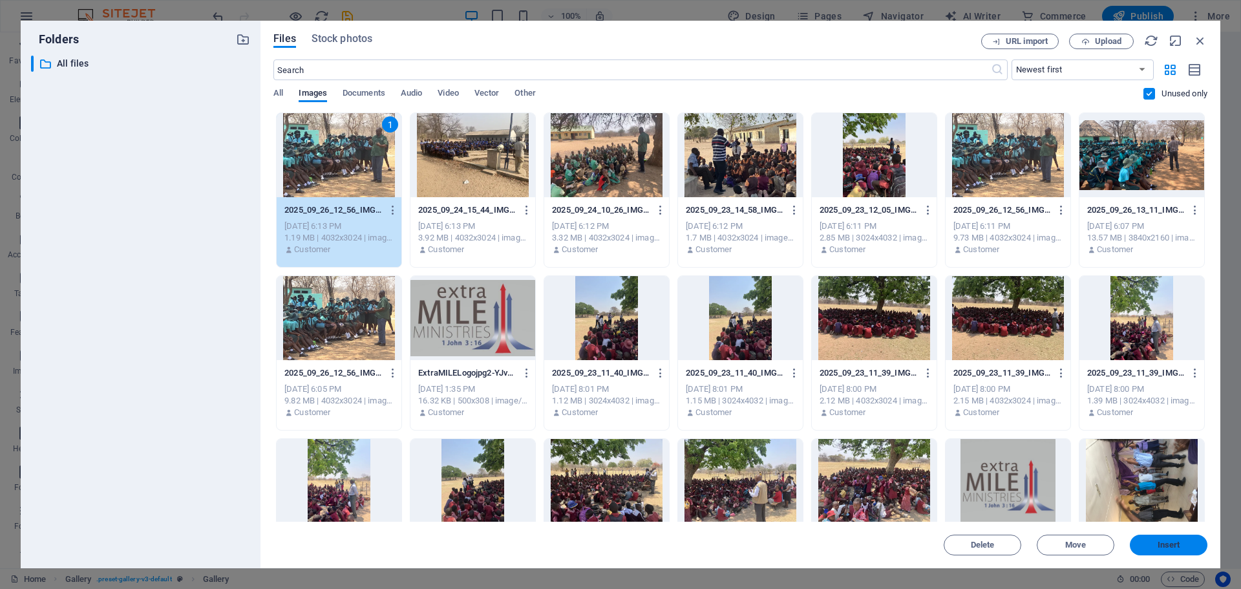
drag, startPoint x: 1177, startPoint y: 540, endPoint x: 897, endPoint y: 508, distance: 282.5
click at [1177, 541] on span "Insert" at bounding box center [1169, 545] width 23 height 8
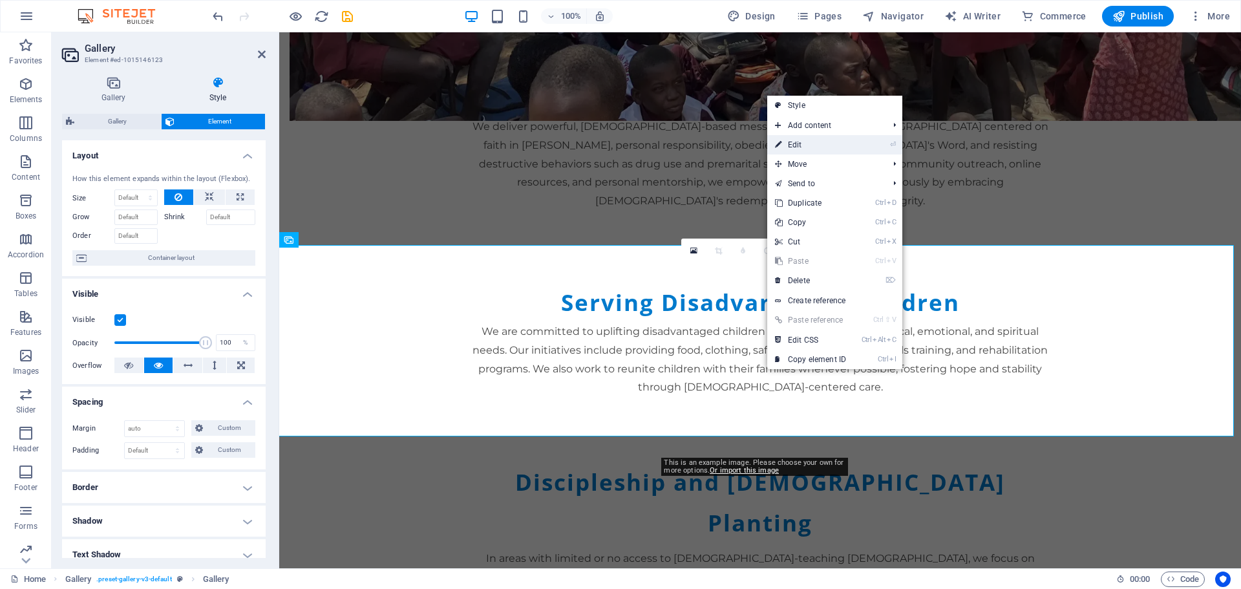
click at [811, 142] on link "⏎ Edit" at bounding box center [810, 144] width 87 height 19
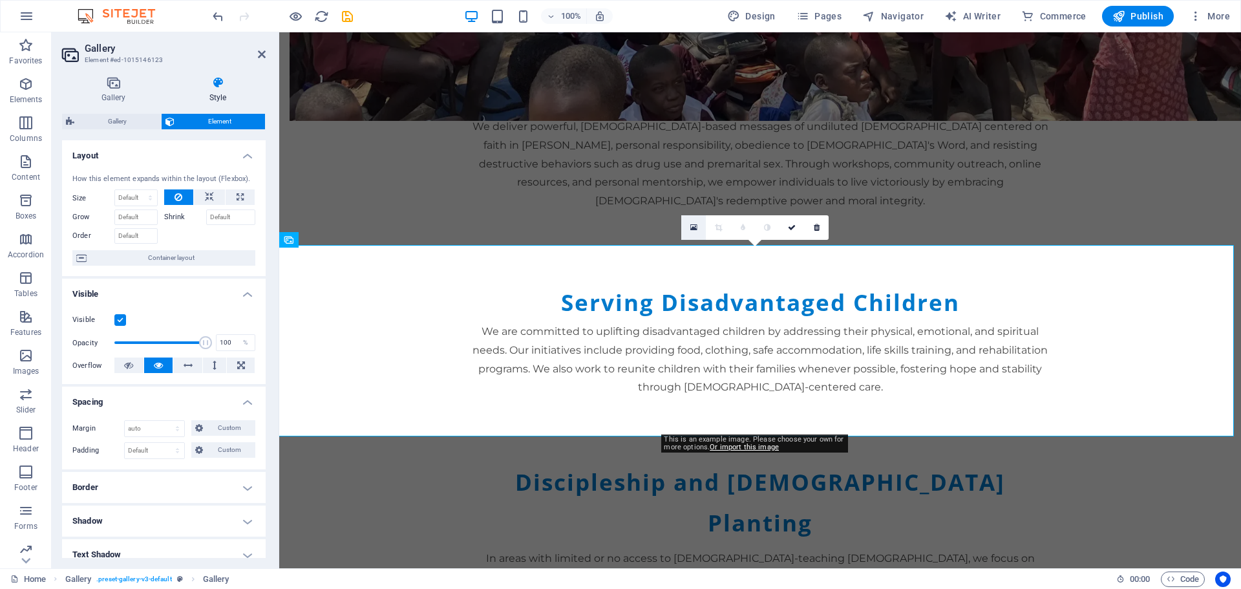
click at [694, 230] on icon at bounding box center [693, 227] width 7 height 9
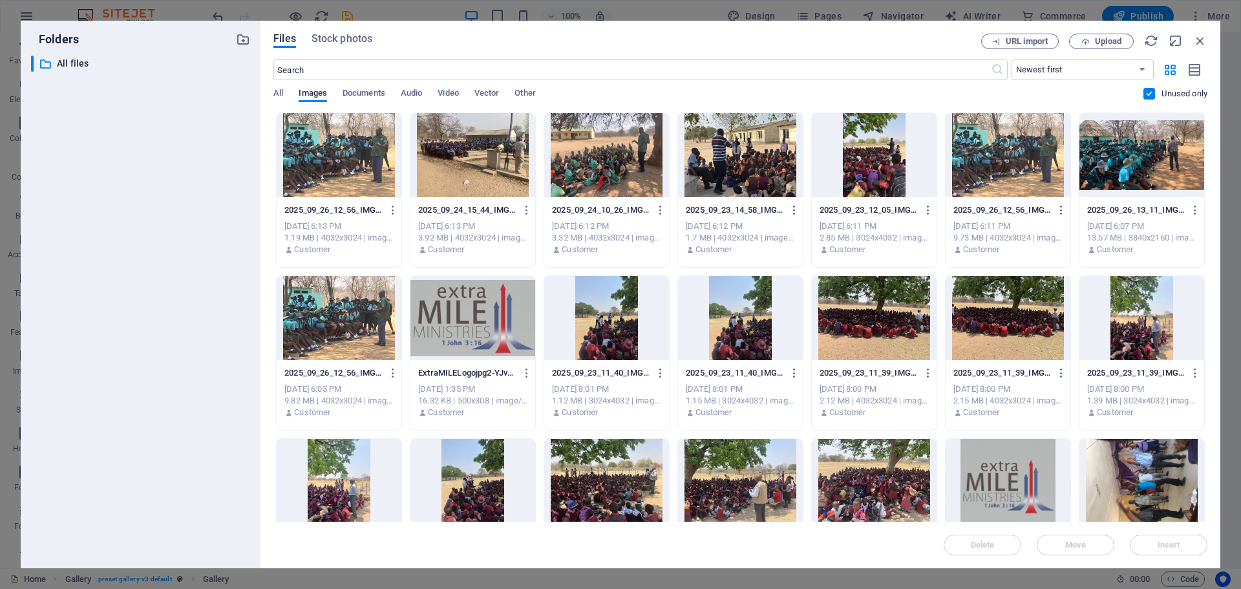
click at [1138, 160] on div at bounding box center [1142, 155] width 125 height 84
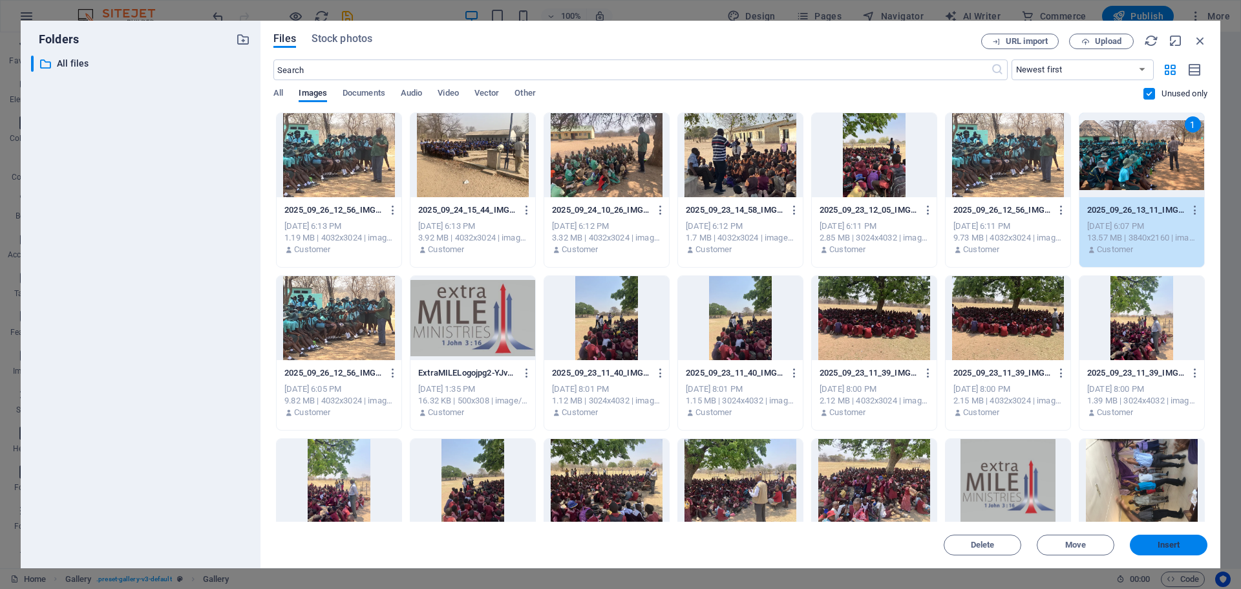
click at [1160, 546] on span "Insert" at bounding box center [1169, 545] width 23 height 8
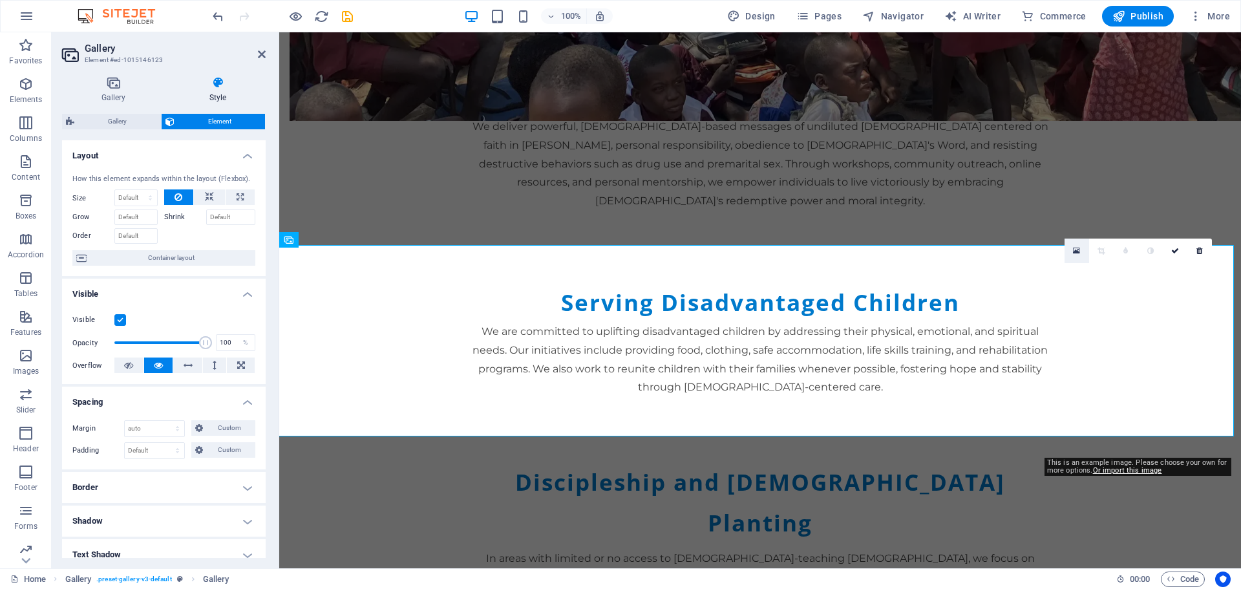
click at [1078, 249] on icon at bounding box center [1076, 250] width 7 height 9
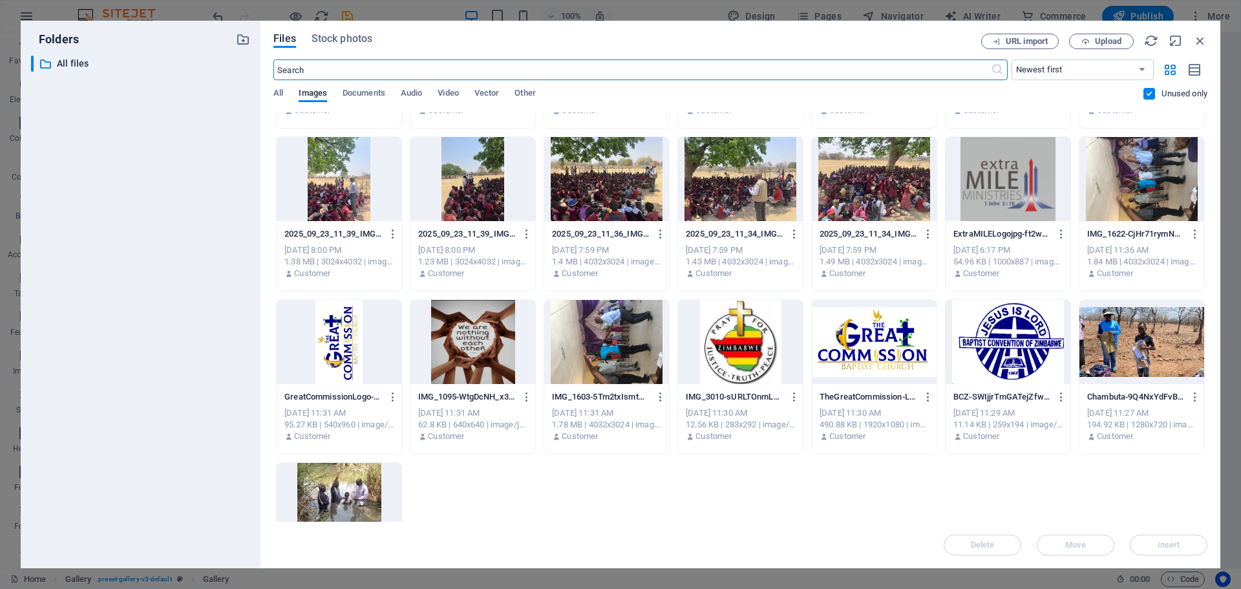
scroll to position [310, 0]
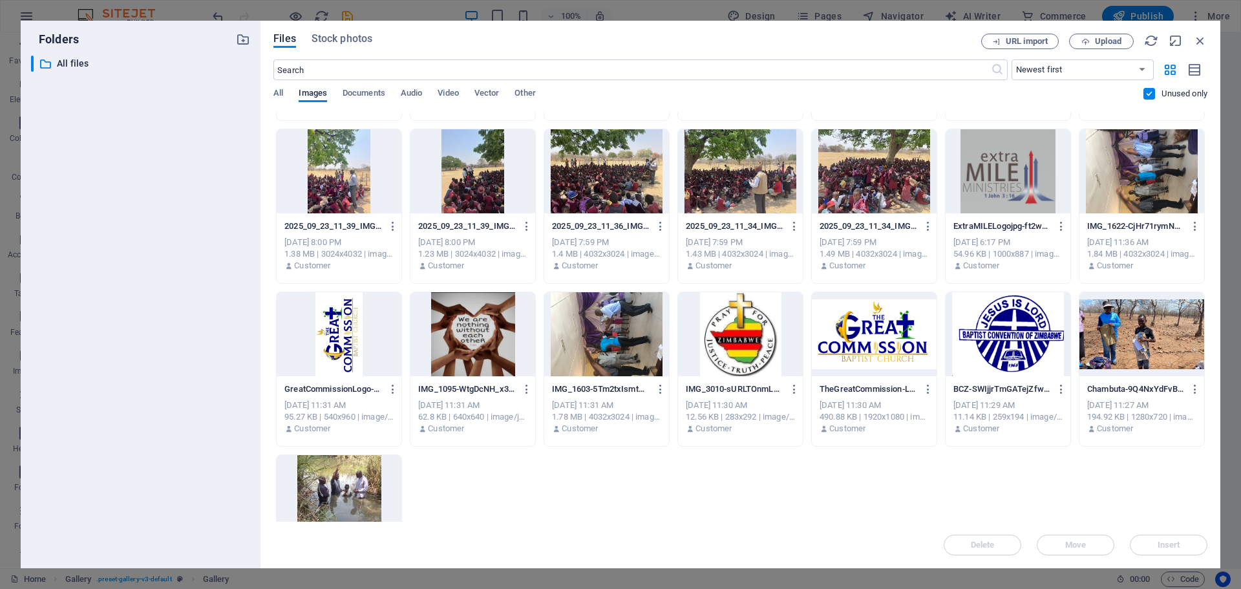
click at [337, 494] on div at bounding box center [339, 497] width 125 height 84
click at [1178, 547] on span "Insert" at bounding box center [1169, 545] width 23 height 8
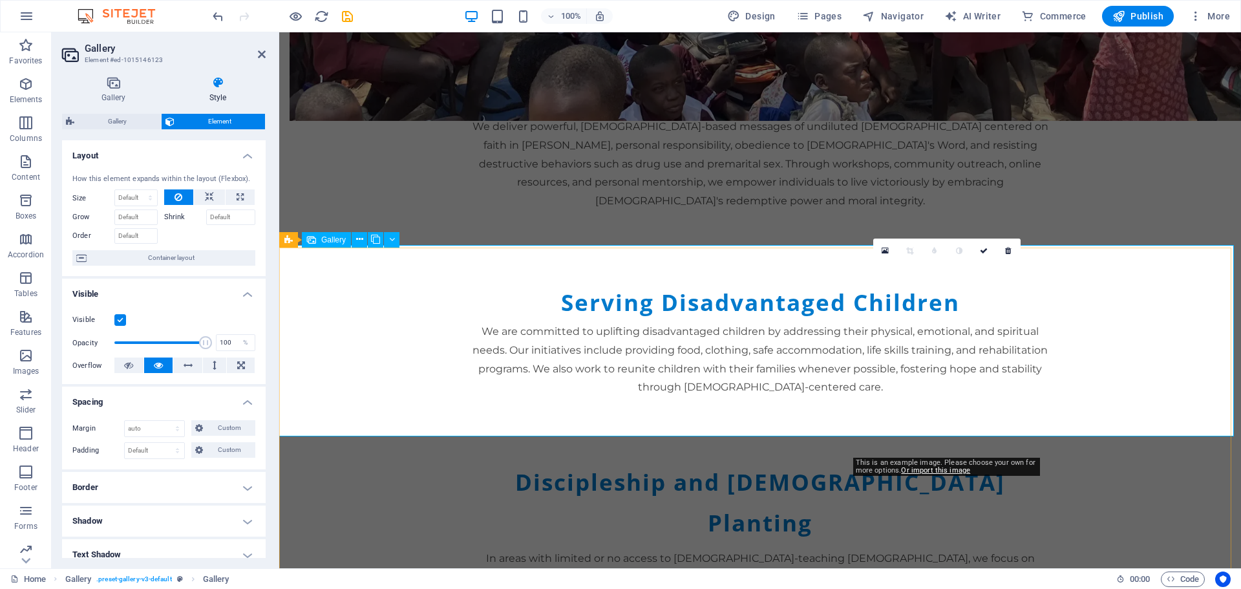
click at [886, 251] on icon at bounding box center [885, 250] width 7 height 9
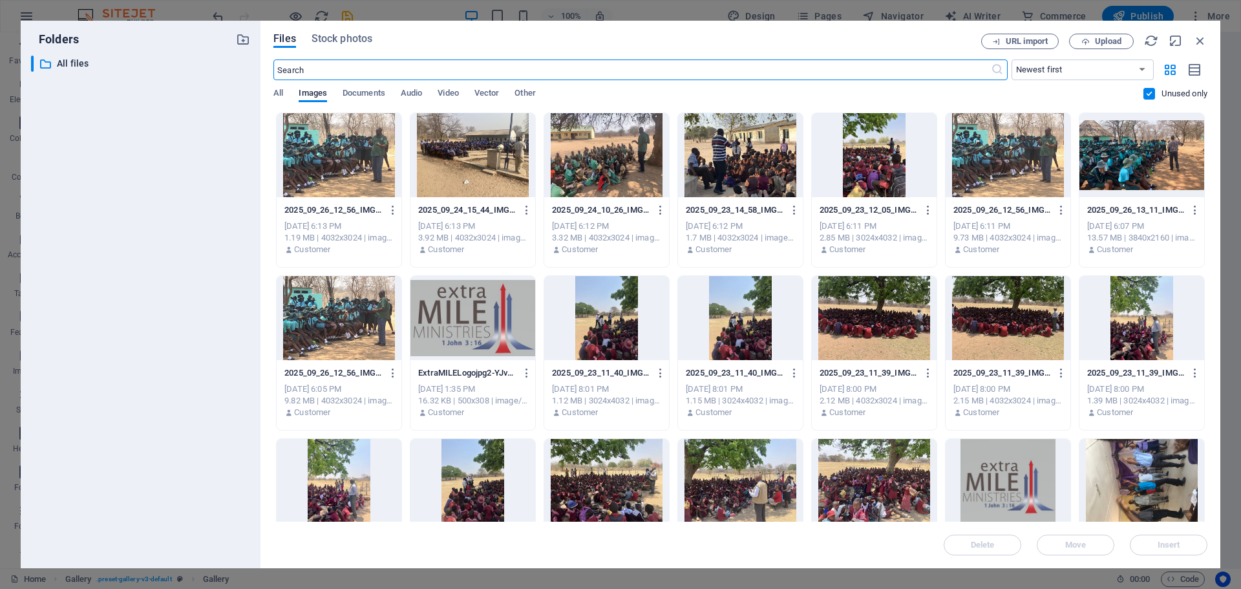
click at [614, 315] on div at bounding box center [606, 318] width 125 height 84
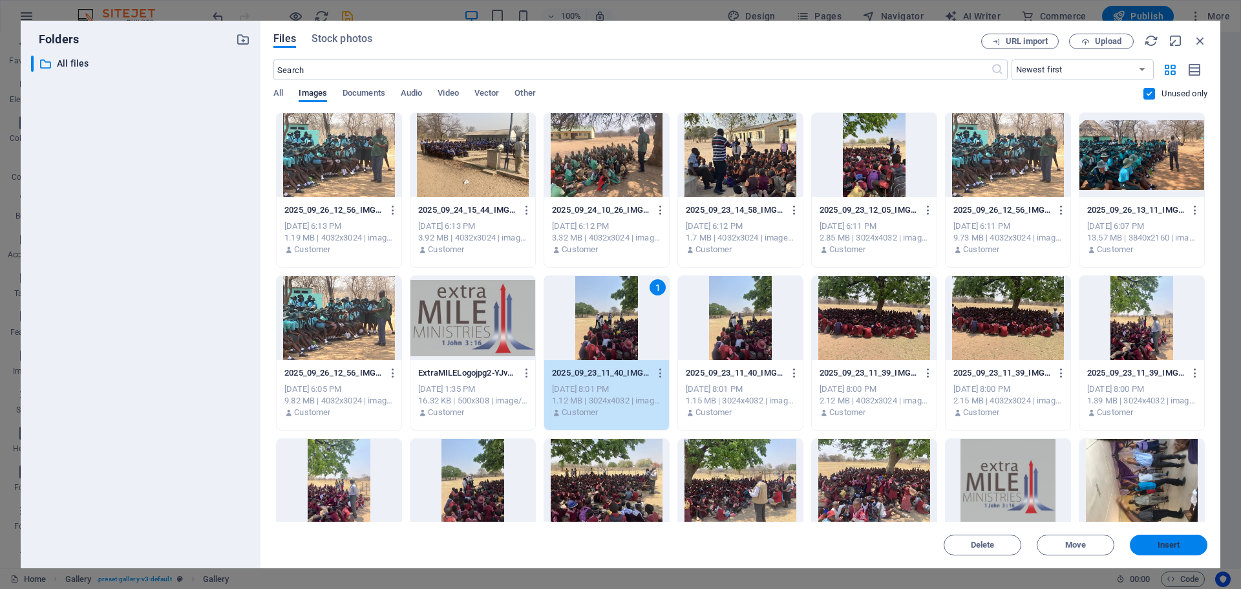
click at [1155, 547] on span "Insert" at bounding box center [1168, 545] width 67 height 8
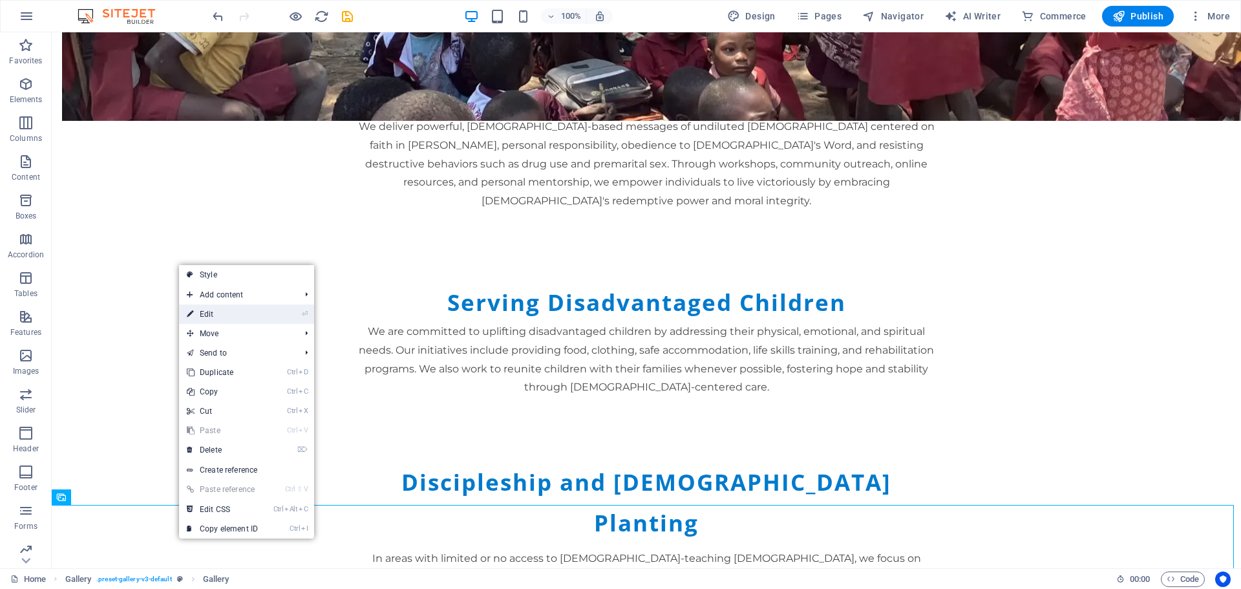
click at [220, 314] on link "⏎ Edit" at bounding box center [222, 314] width 87 height 19
select select "4"
select select "px"
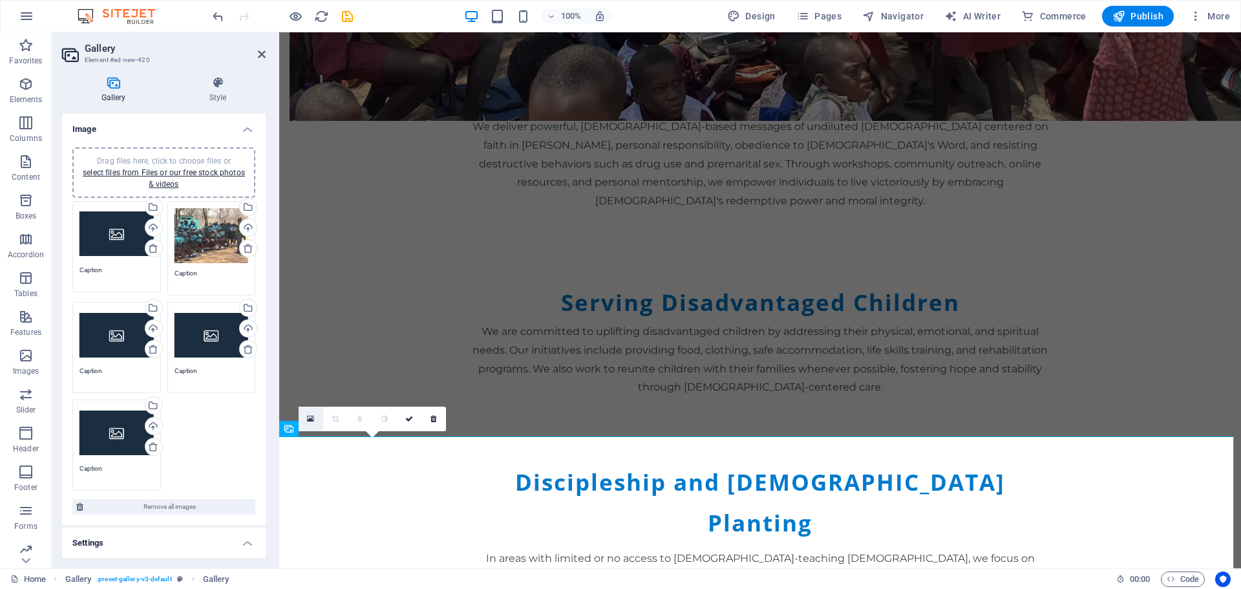
click at [312, 417] on icon at bounding box center [310, 418] width 7 height 9
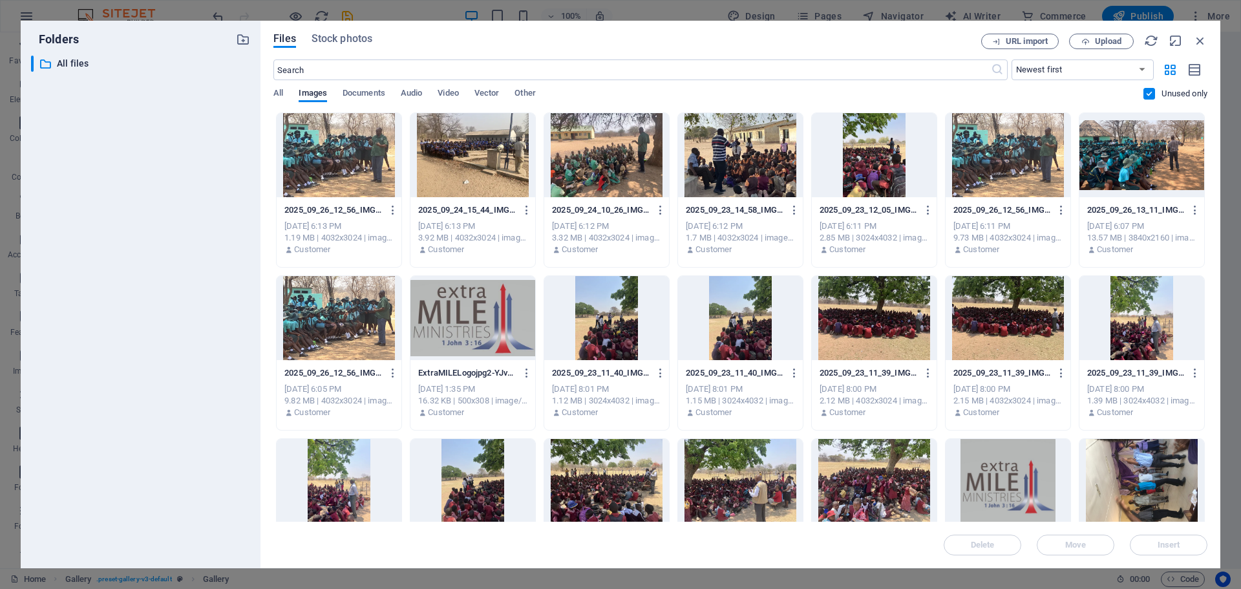
drag, startPoint x: 1204, startPoint y: 177, endPoint x: 1217, endPoint y: 297, distance: 121.5
click at [1217, 297] on div "Files Stock photos URL import Upload ​ Newest first Oldest first Name (A-Z) Nam…" at bounding box center [741, 295] width 960 height 548
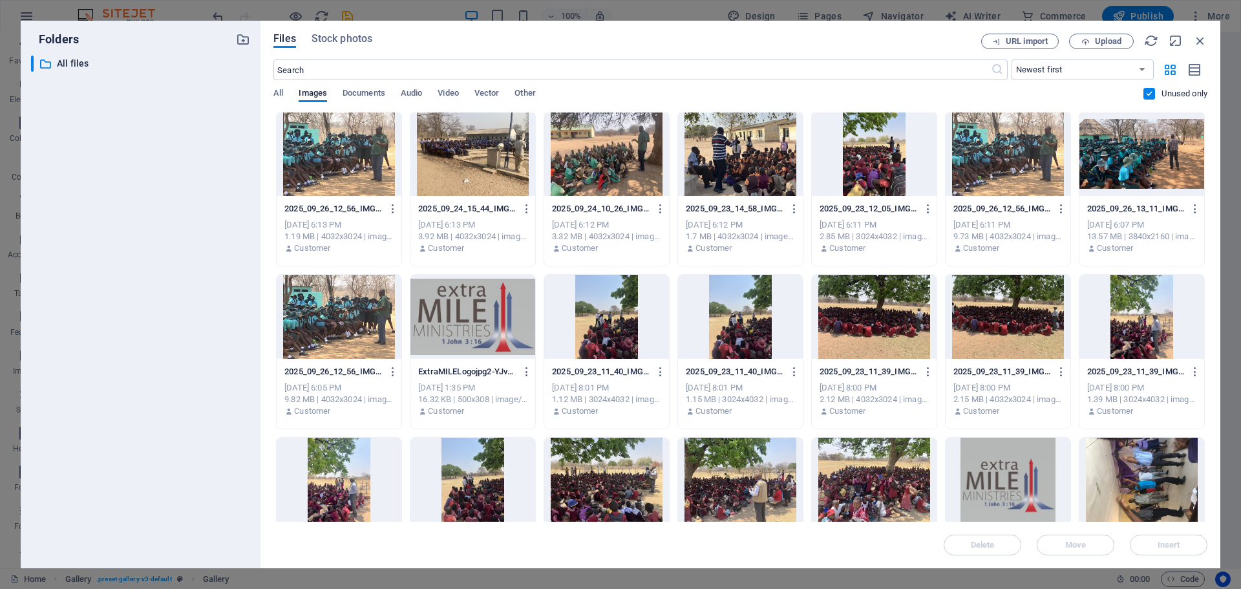
scroll to position [0, 0]
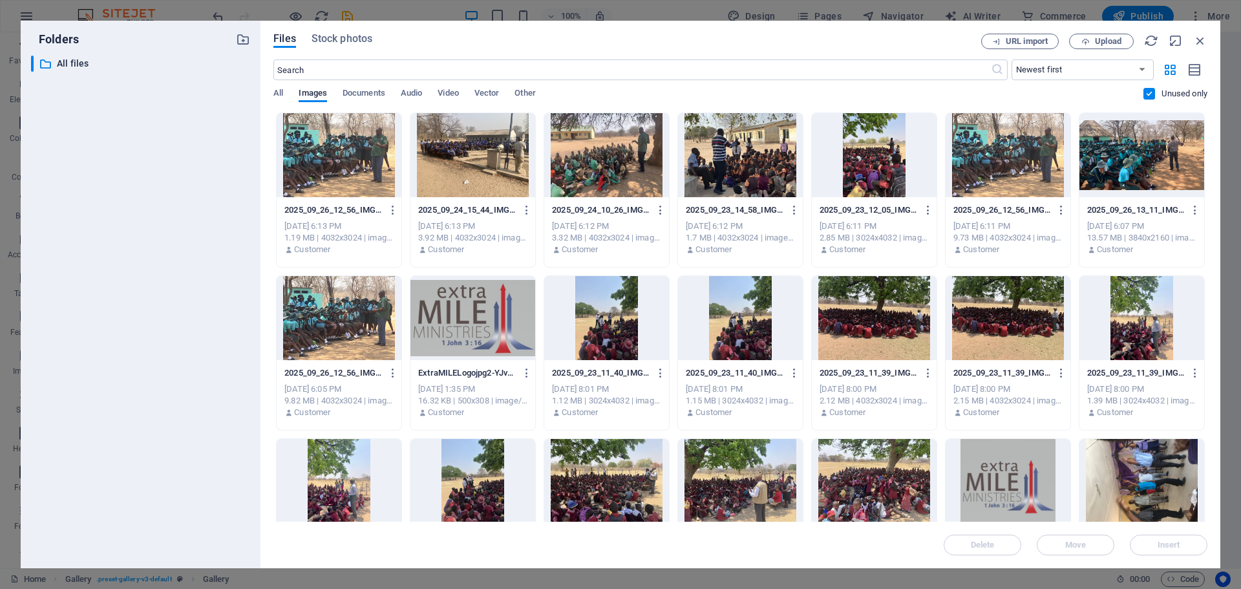
click at [613, 155] on div at bounding box center [606, 155] width 125 height 84
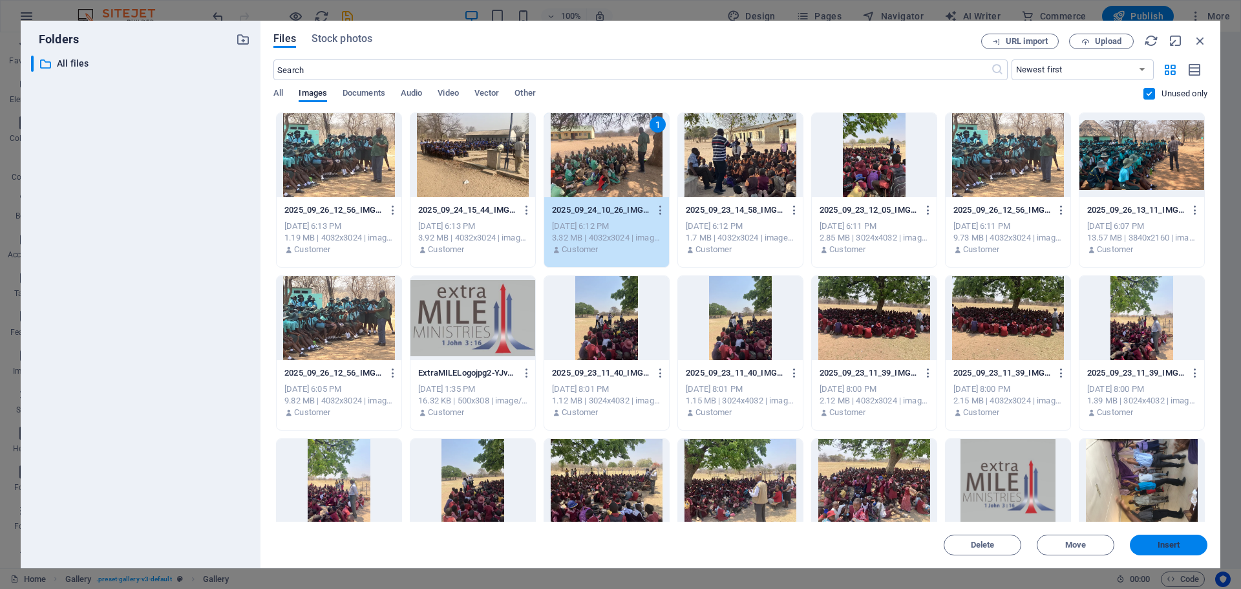
click at [1175, 548] on span "Insert" at bounding box center [1169, 545] width 23 height 8
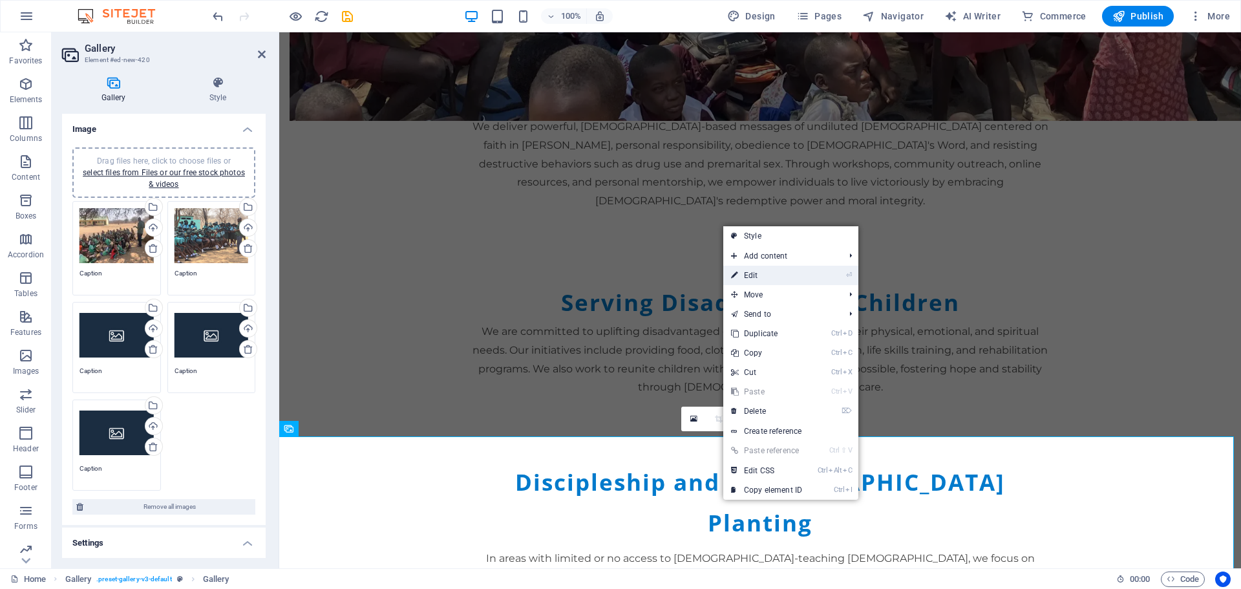
click at [767, 279] on link "⏎ Edit" at bounding box center [766, 275] width 87 height 19
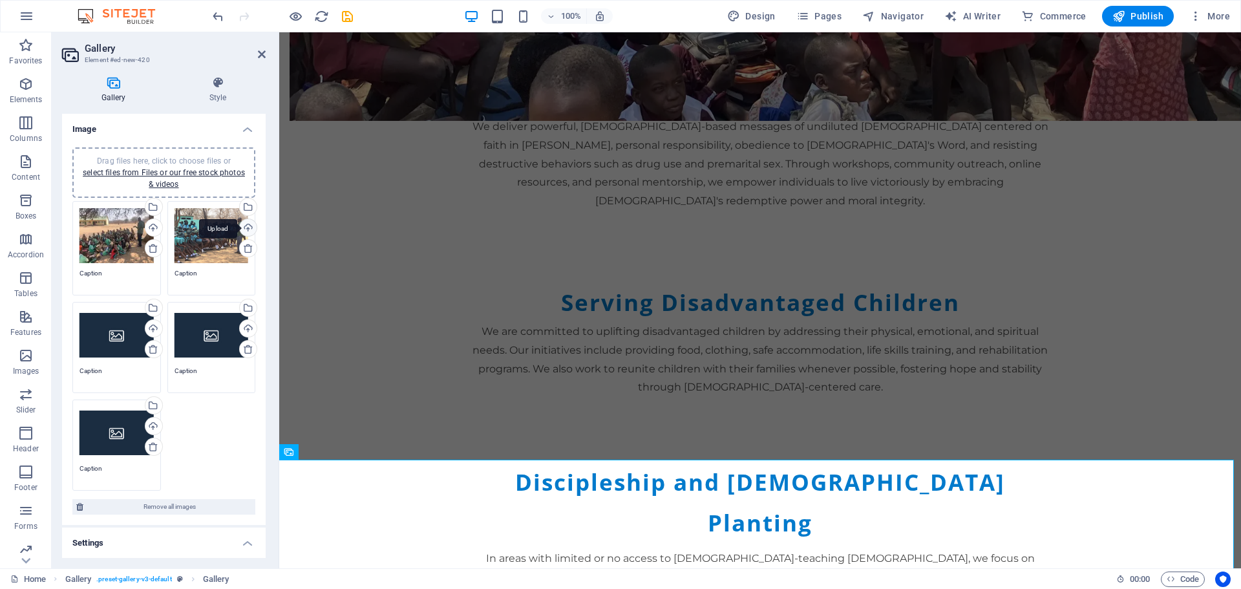
click at [242, 225] on div "Upload" at bounding box center [246, 228] width 19 height 19
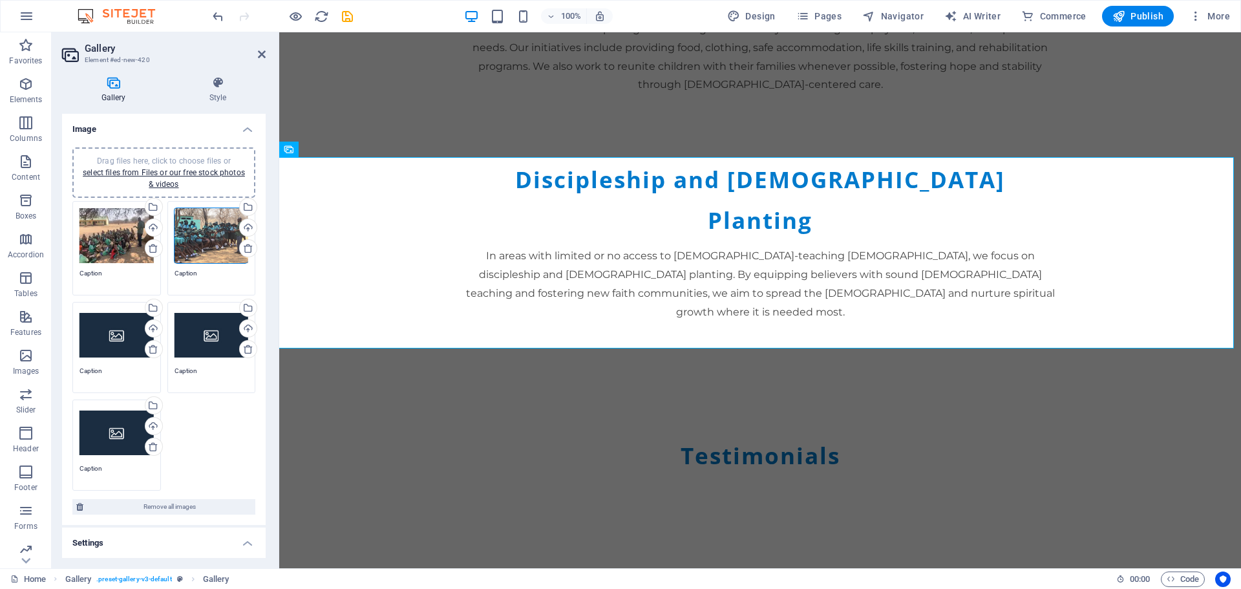
scroll to position [2159, 0]
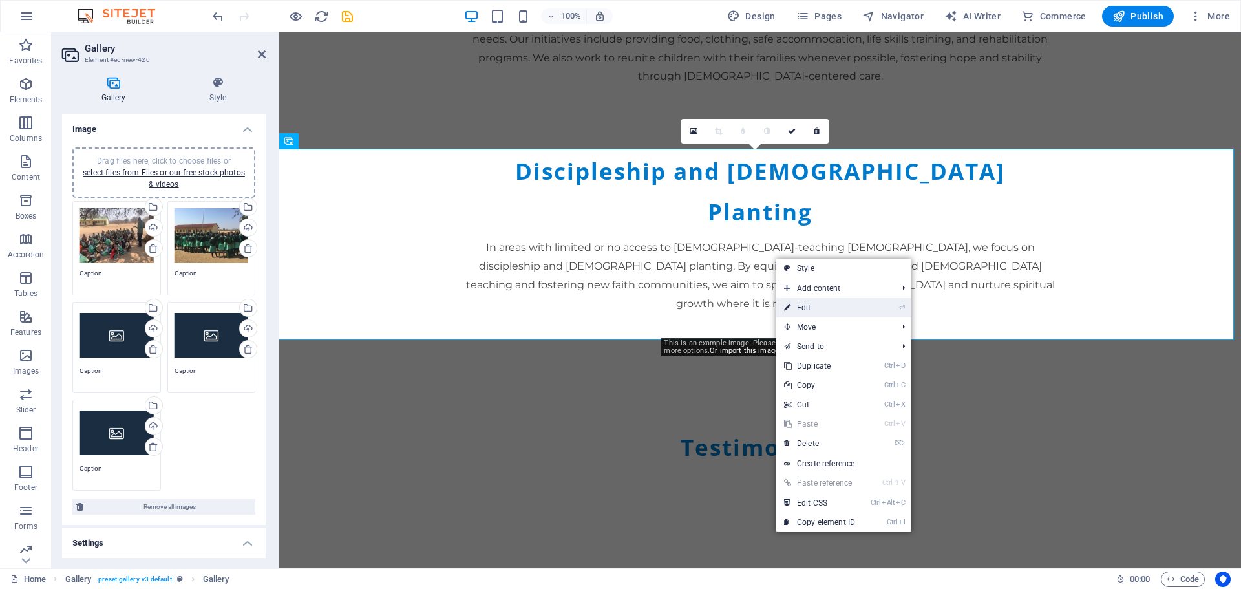
click at [822, 306] on link "⏎ Edit" at bounding box center [819, 307] width 87 height 19
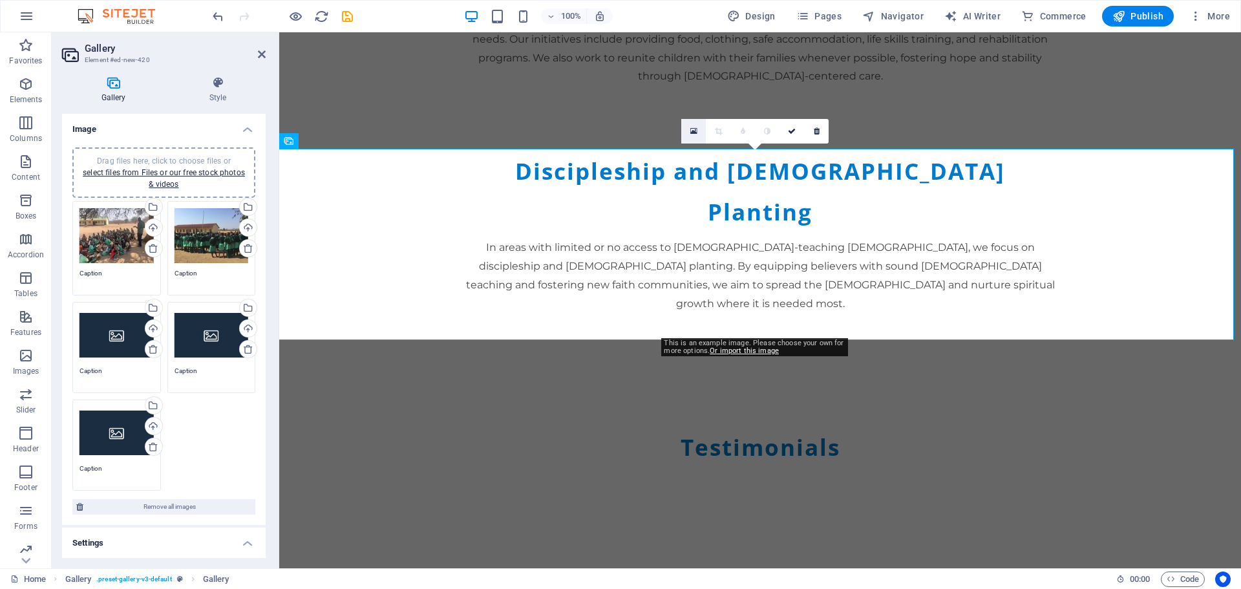
click at [694, 133] on icon at bounding box center [693, 131] width 7 height 9
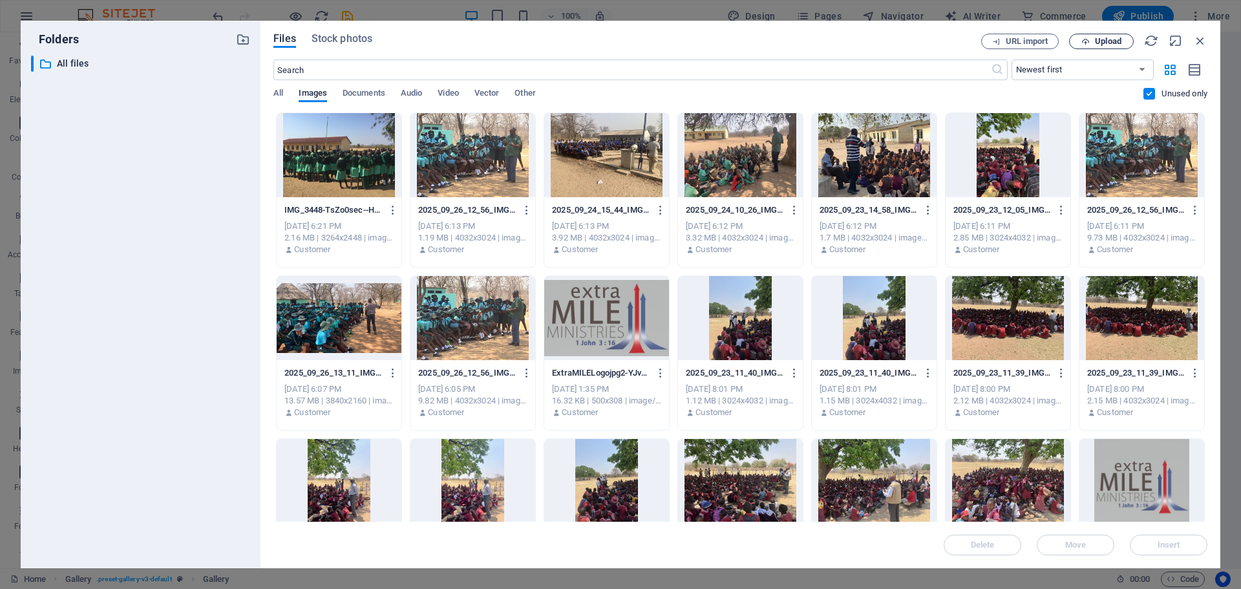
click at [1098, 43] on span "Upload" at bounding box center [1108, 41] width 27 height 8
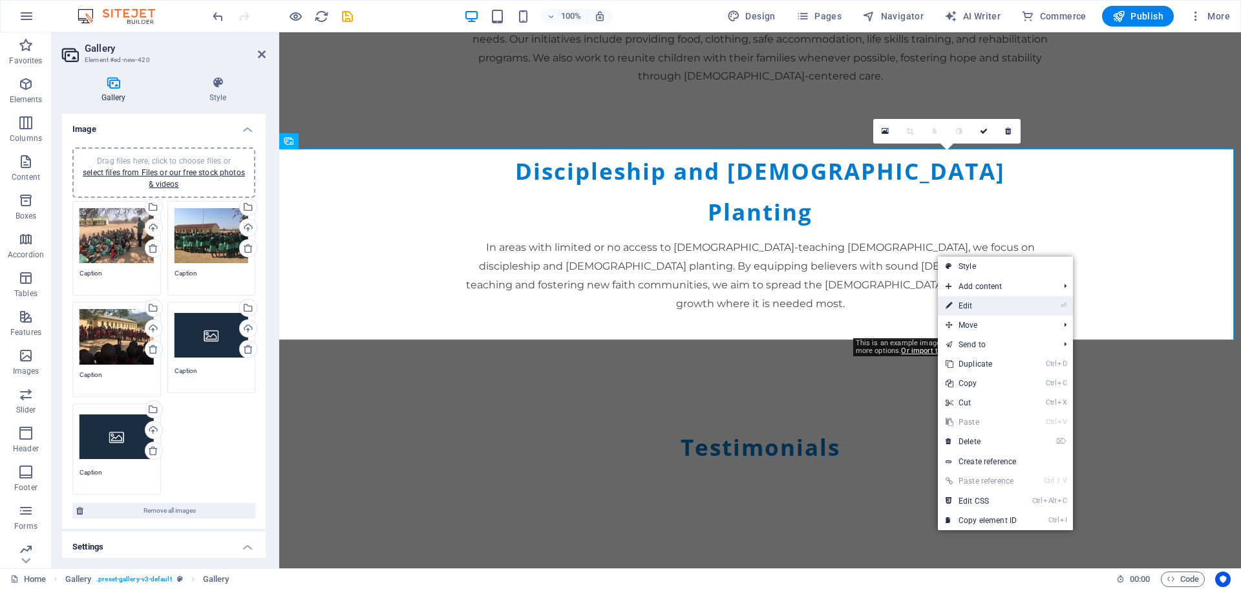
click at [970, 308] on link "⏎ Edit" at bounding box center [981, 305] width 87 height 19
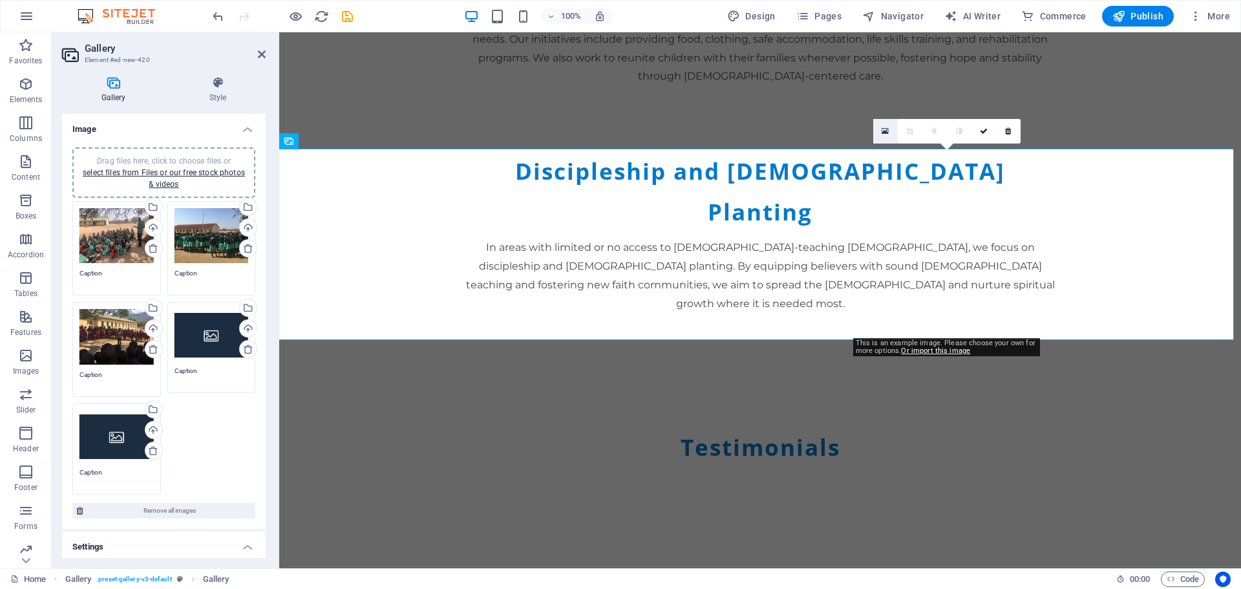
click at [886, 132] on icon at bounding box center [885, 131] width 7 height 9
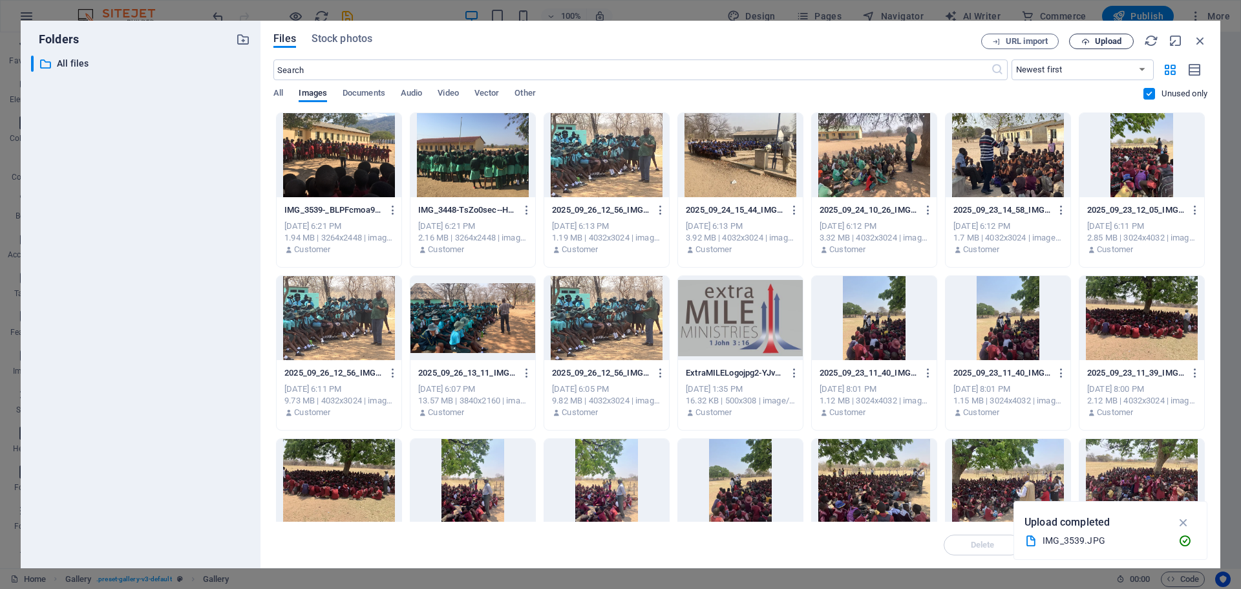
click at [1104, 41] on span "Upload" at bounding box center [1108, 41] width 27 height 8
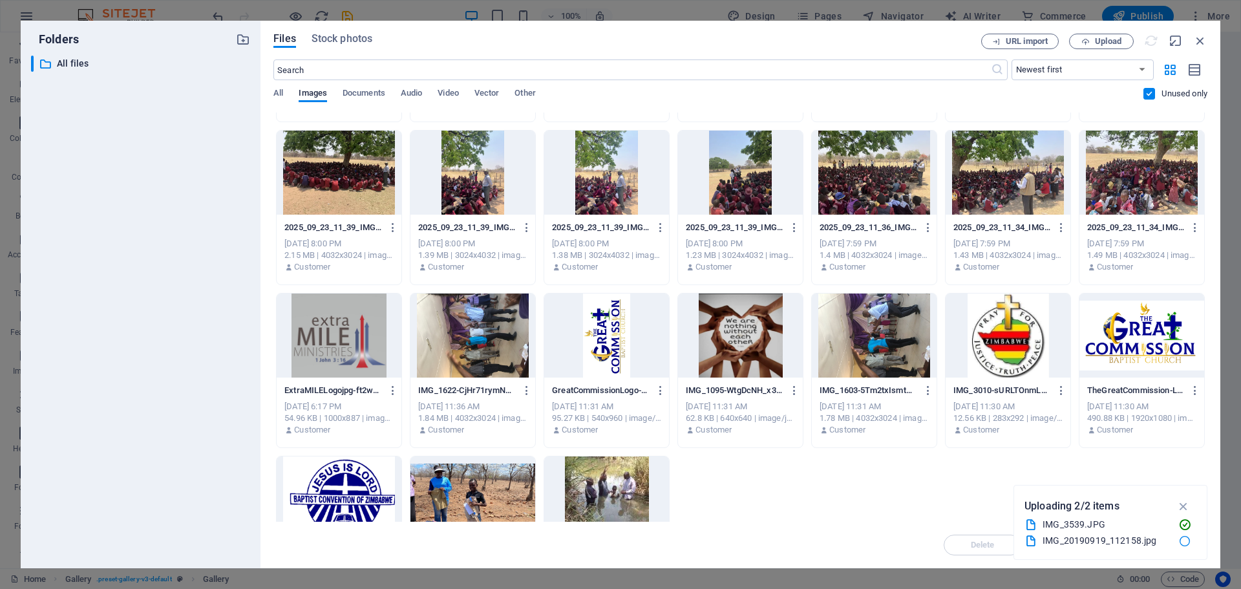
scroll to position [288, 0]
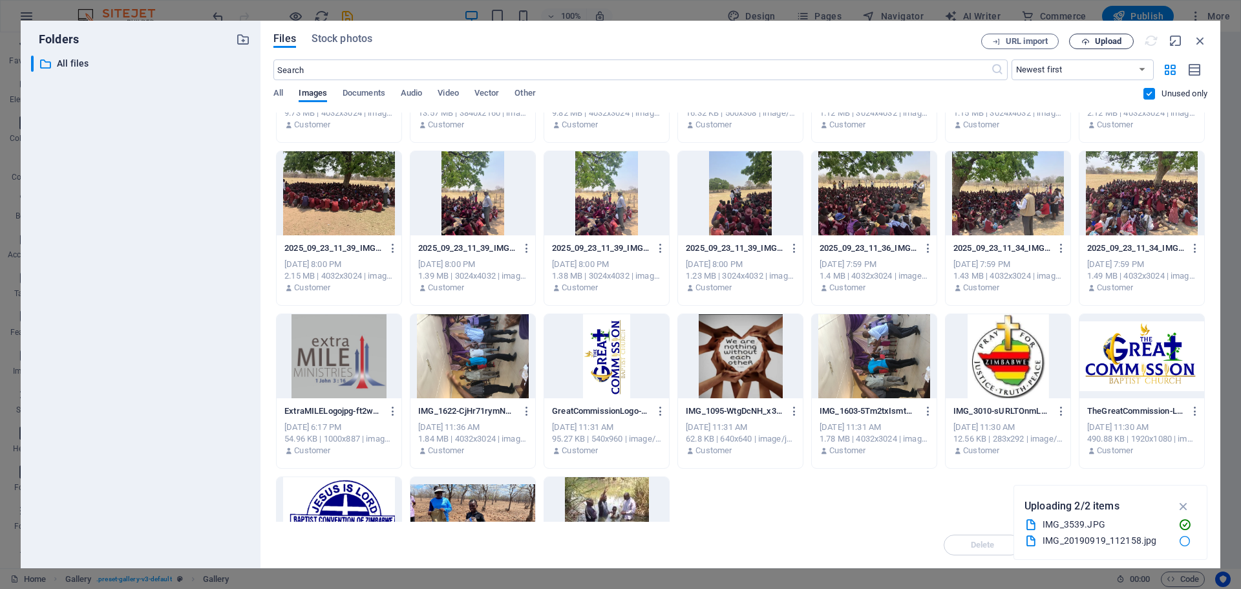
click at [1113, 41] on span "Upload" at bounding box center [1108, 41] width 27 height 8
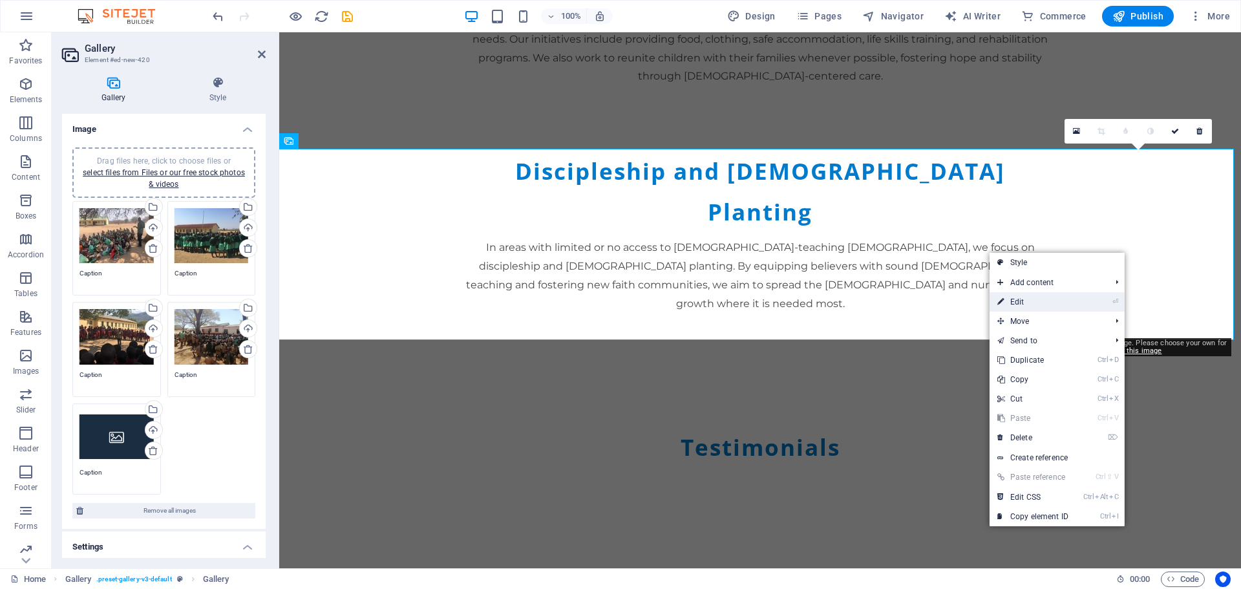
click at [1037, 301] on link "⏎ Edit" at bounding box center [1033, 301] width 87 height 19
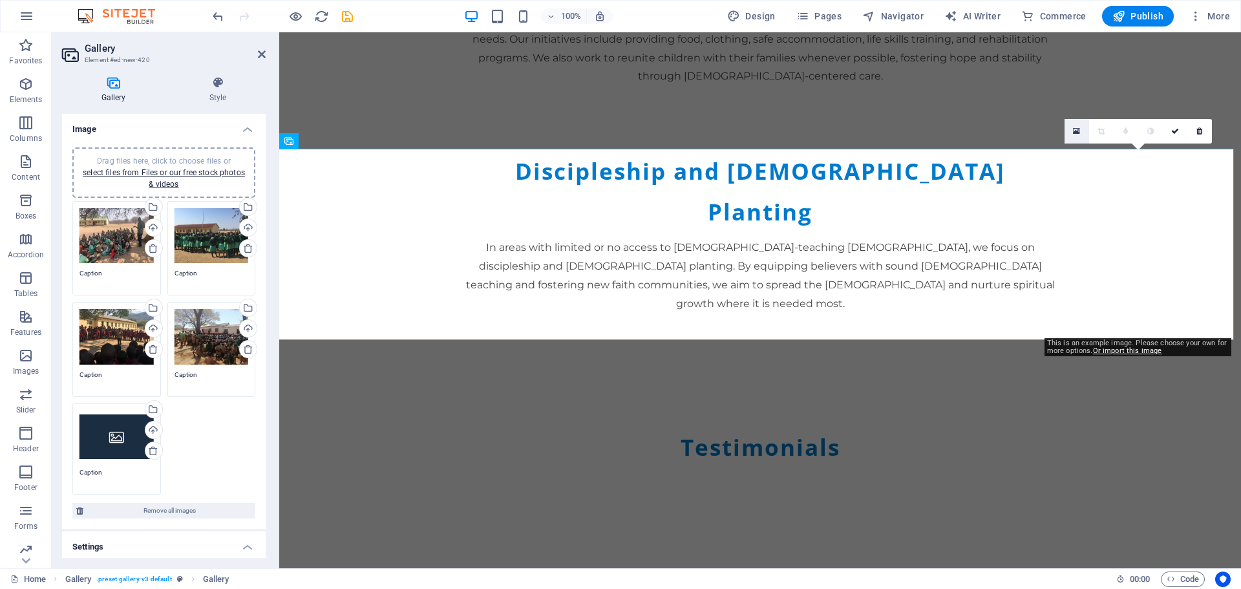
click at [1074, 129] on icon at bounding box center [1076, 131] width 7 height 9
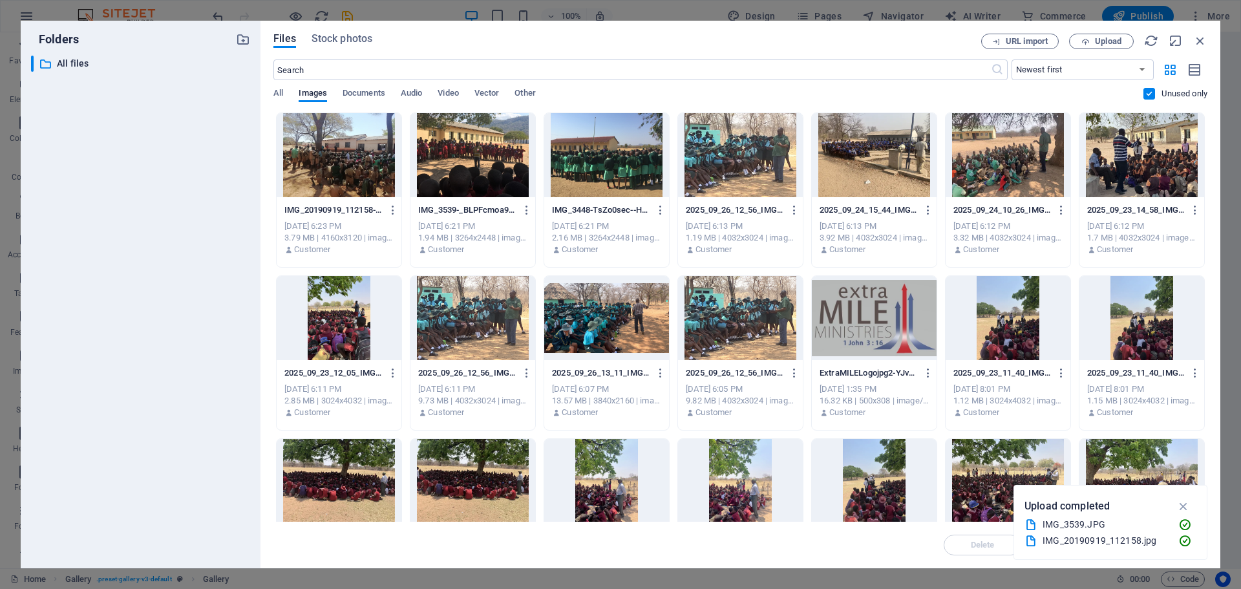
drag, startPoint x: 1204, startPoint y: 241, endPoint x: 1206, endPoint y: 323, distance: 81.5
click at [1206, 323] on div "Drop files here to upload them instantly IMG_20190919_112158-y-uBXwPr8qDPEHZ6RR…" at bounding box center [740, 316] width 934 height 409
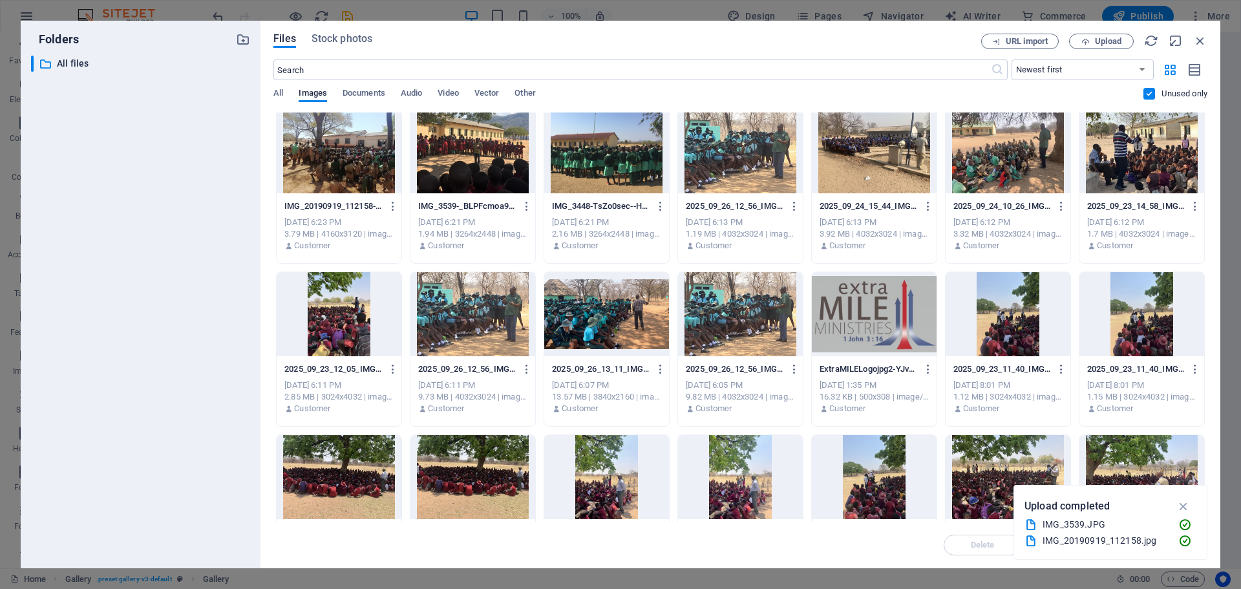
scroll to position [0, 0]
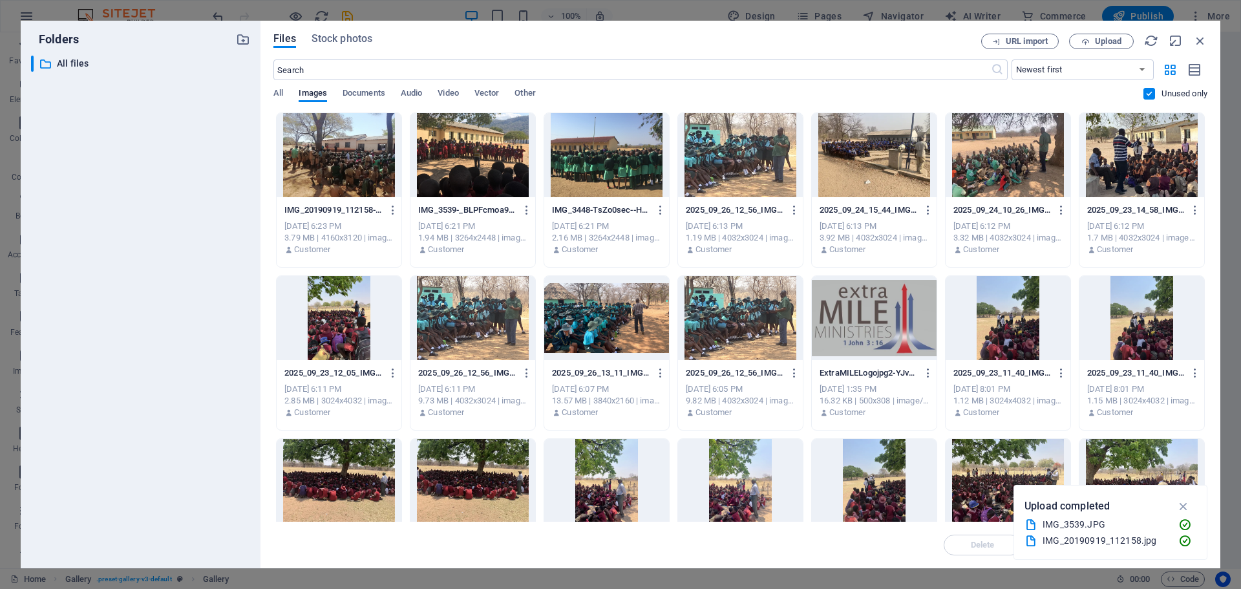
click at [871, 166] on div at bounding box center [874, 155] width 125 height 84
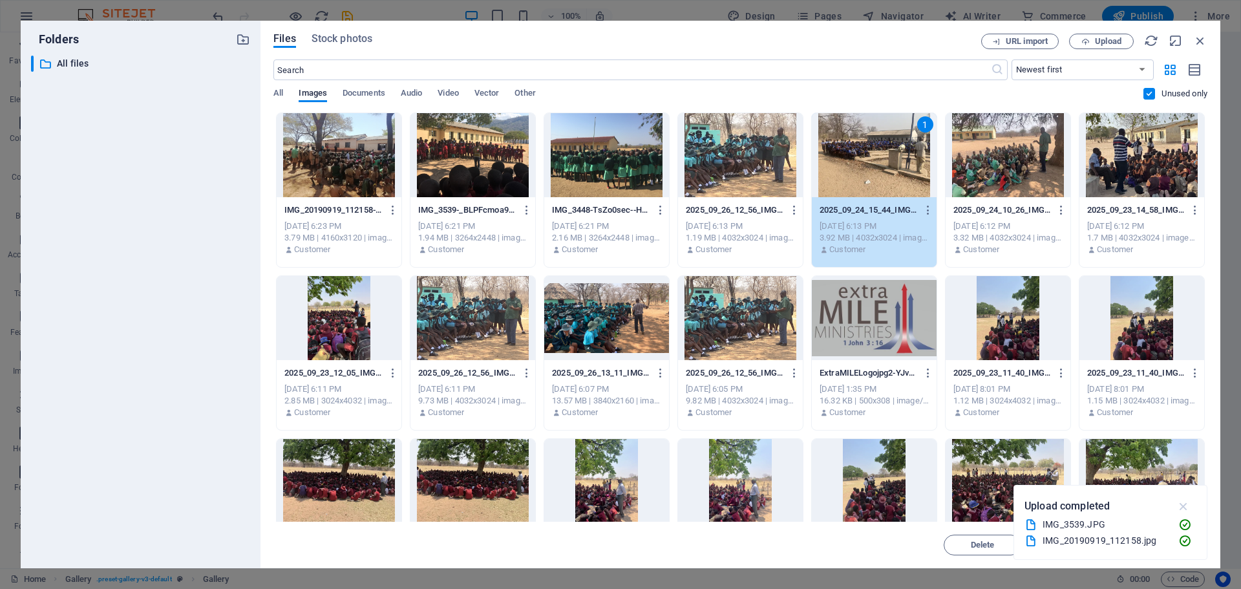
click at [1184, 507] on icon "button" at bounding box center [1184, 506] width 15 height 14
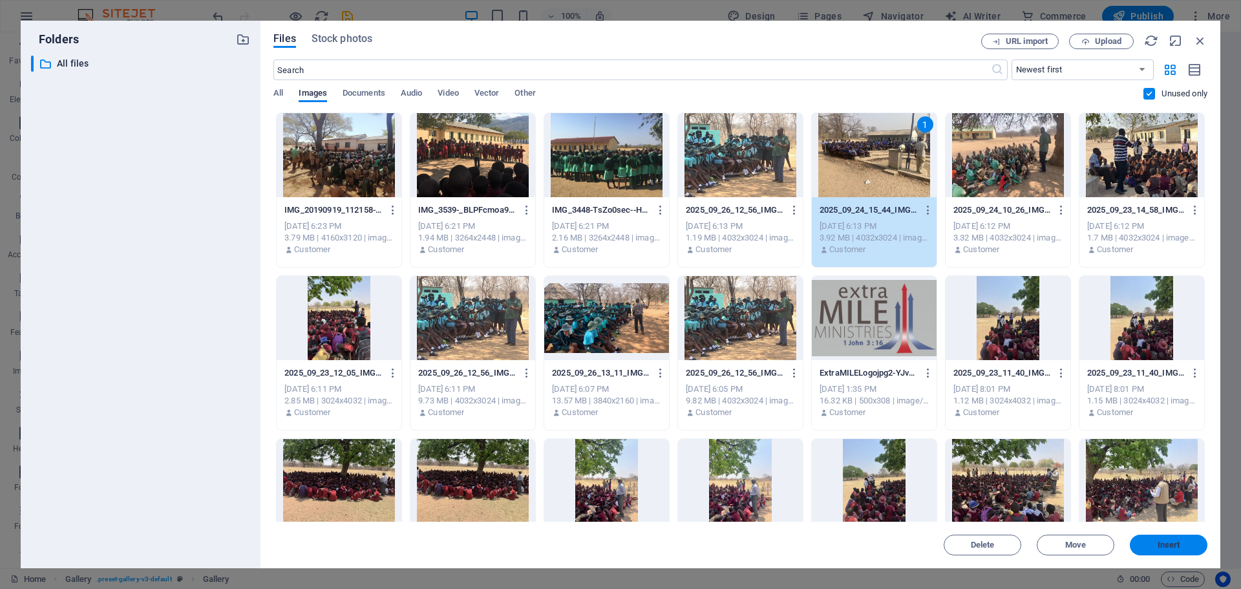
drag, startPoint x: 1169, startPoint y: 543, endPoint x: 888, endPoint y: 512, distance: 282.3
click at [1169, 543] on span "Insert" at bounding box center [1169, 545] width 23 height 8
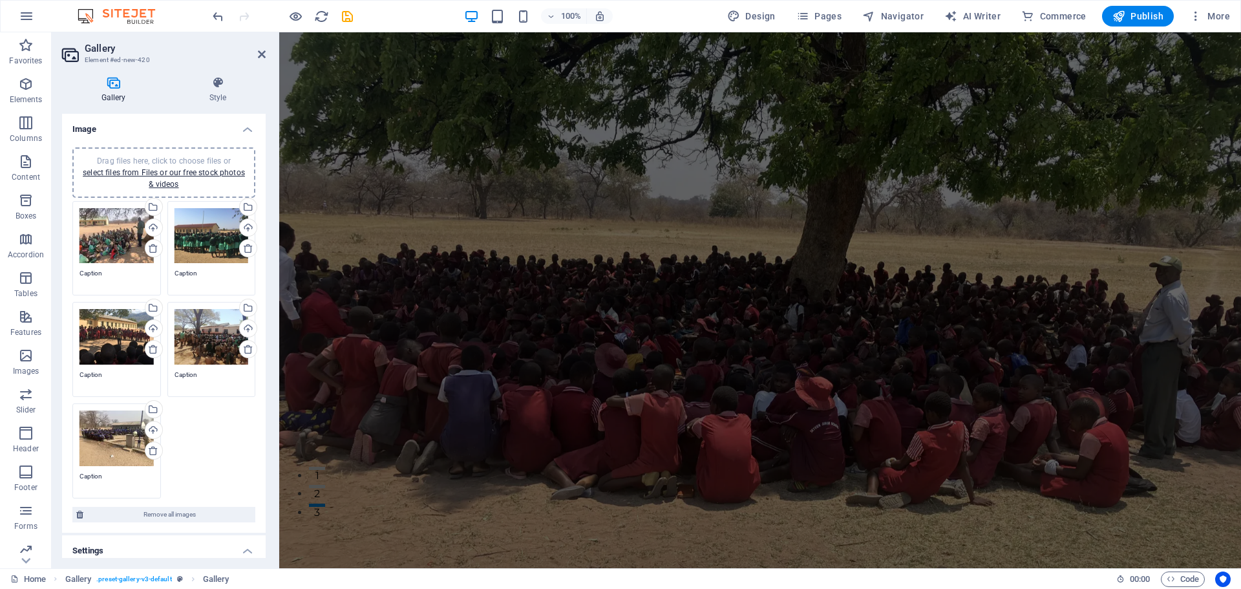
scroll to position [43, 0]
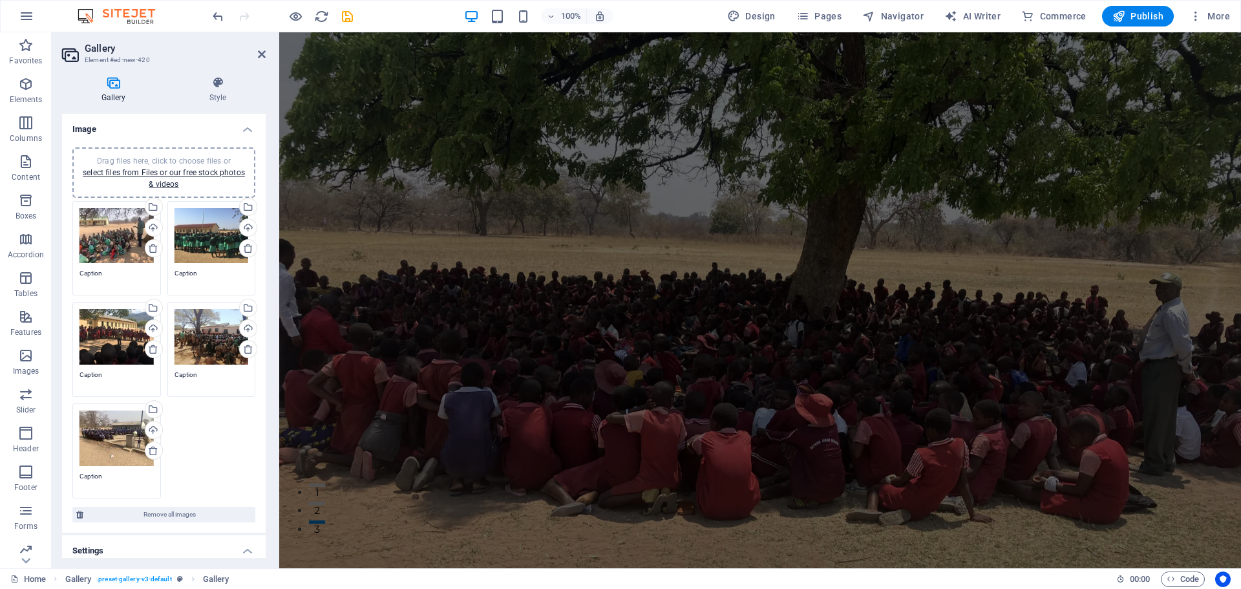
click at [1079, 386] on figure at bounding box center [760, 363] width 962 height 710
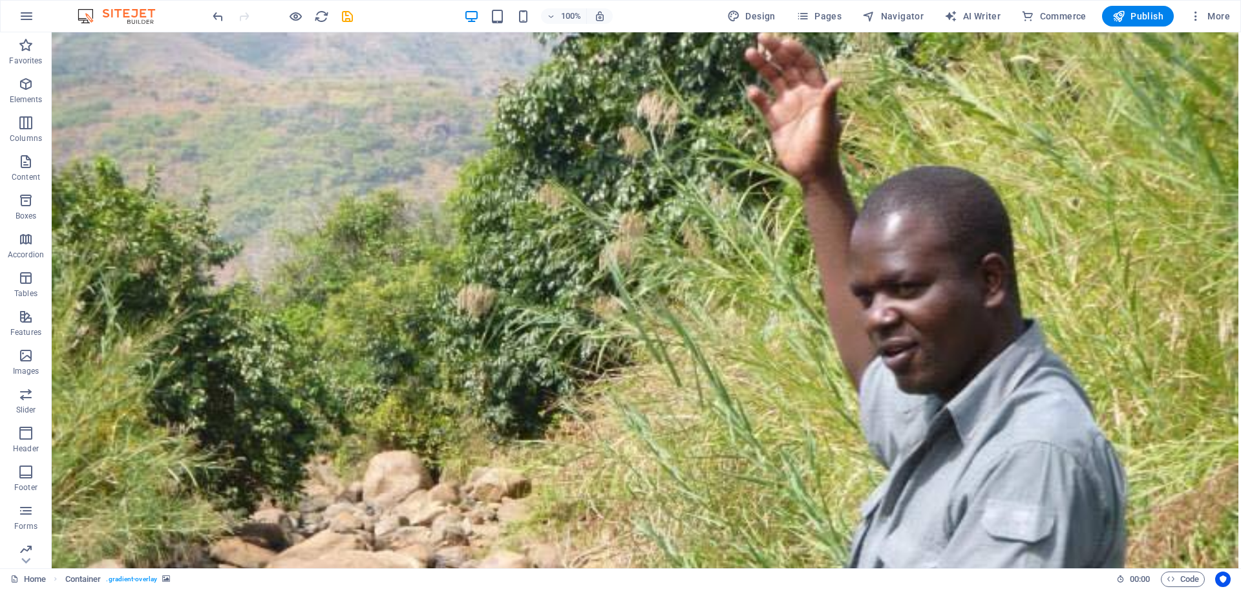
scroll to position [6904, 0]
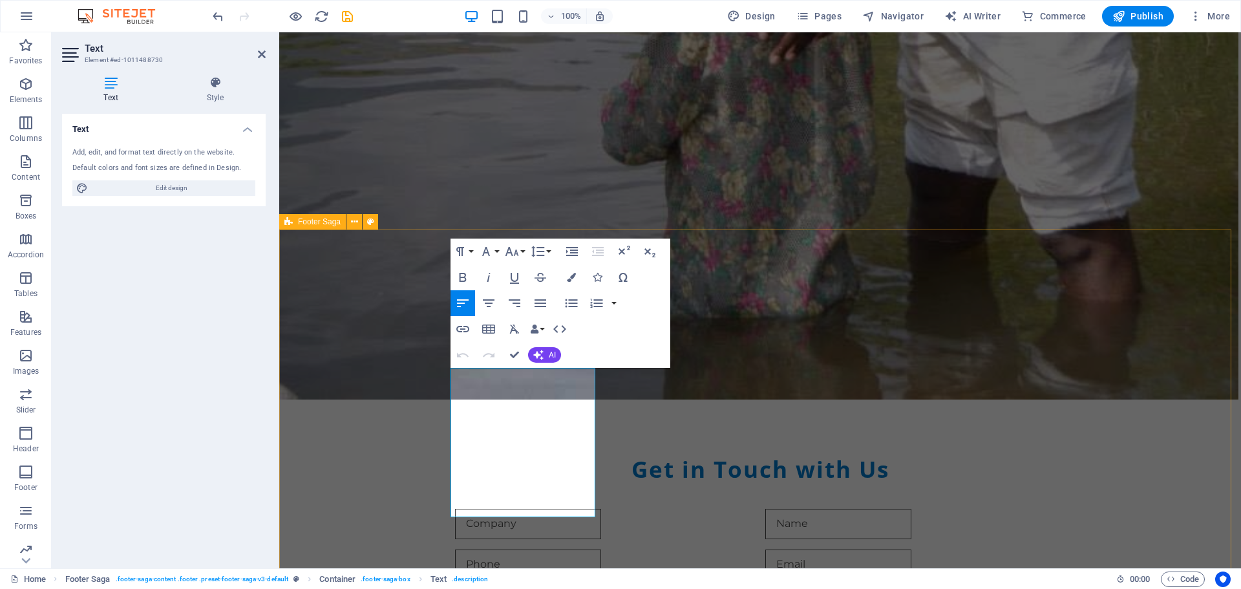
scroll to position [6205, 0]
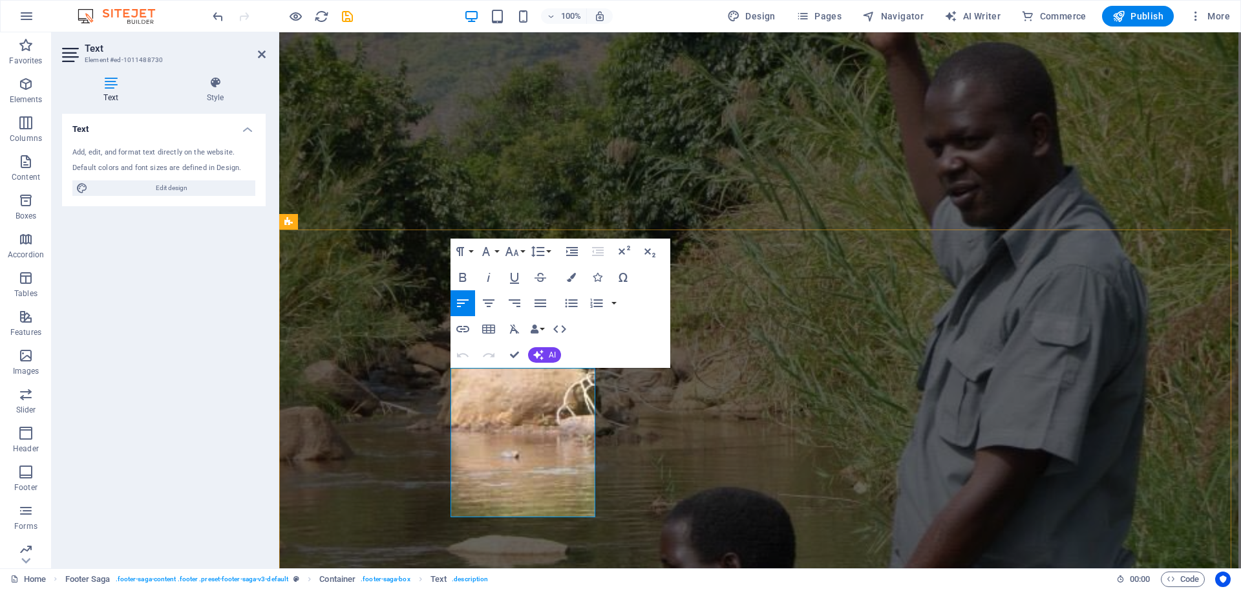
drag, startPoint x: 453, startPoint y: 379, endPoint x: 559, endPoint y: 506, distance: 165.2
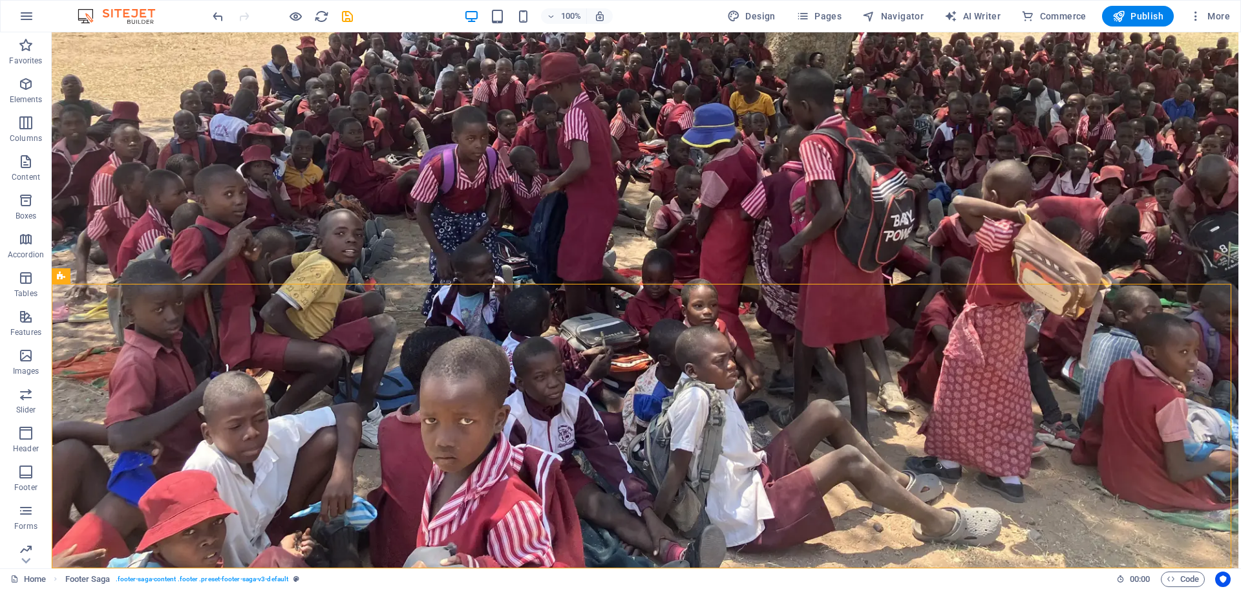
scroll to position [6849, 0]
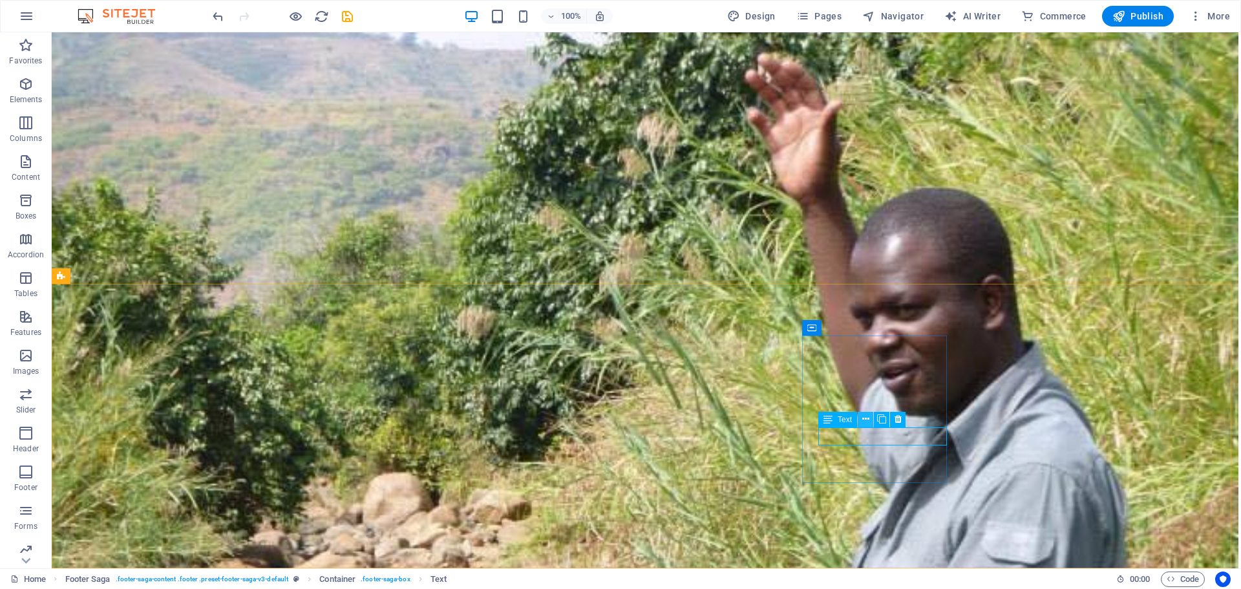
click at [865, 420] on icon at bounding box center [865, 419] width 7 height 14
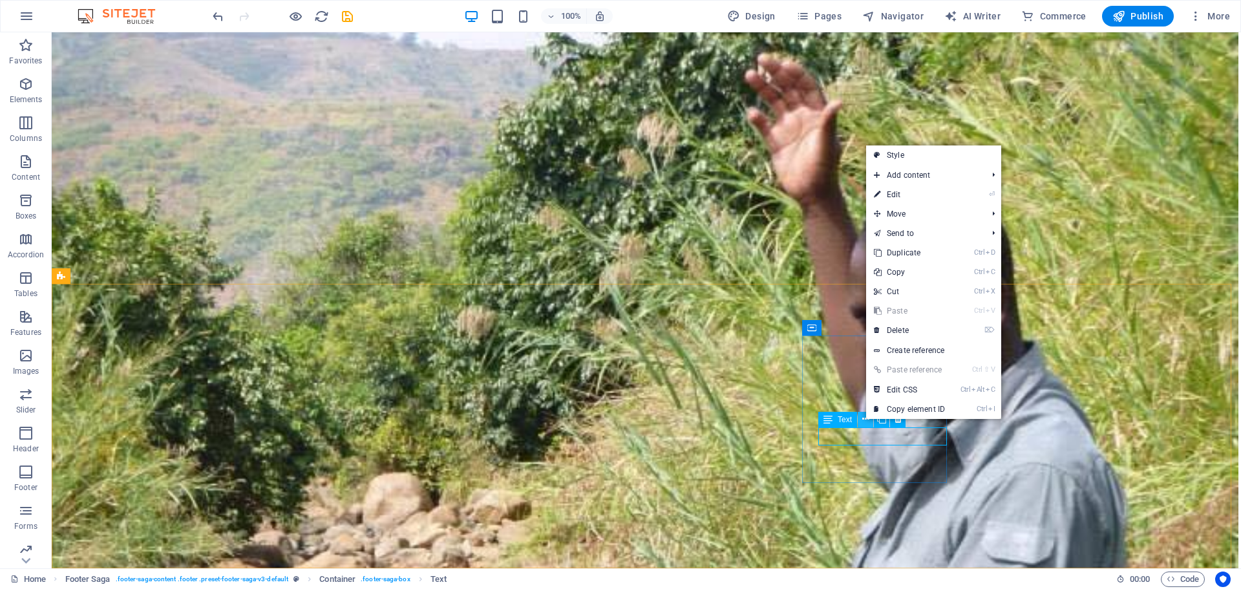
click at [865, 420] on icon at bounding box center [865, 419] width 7 height 14
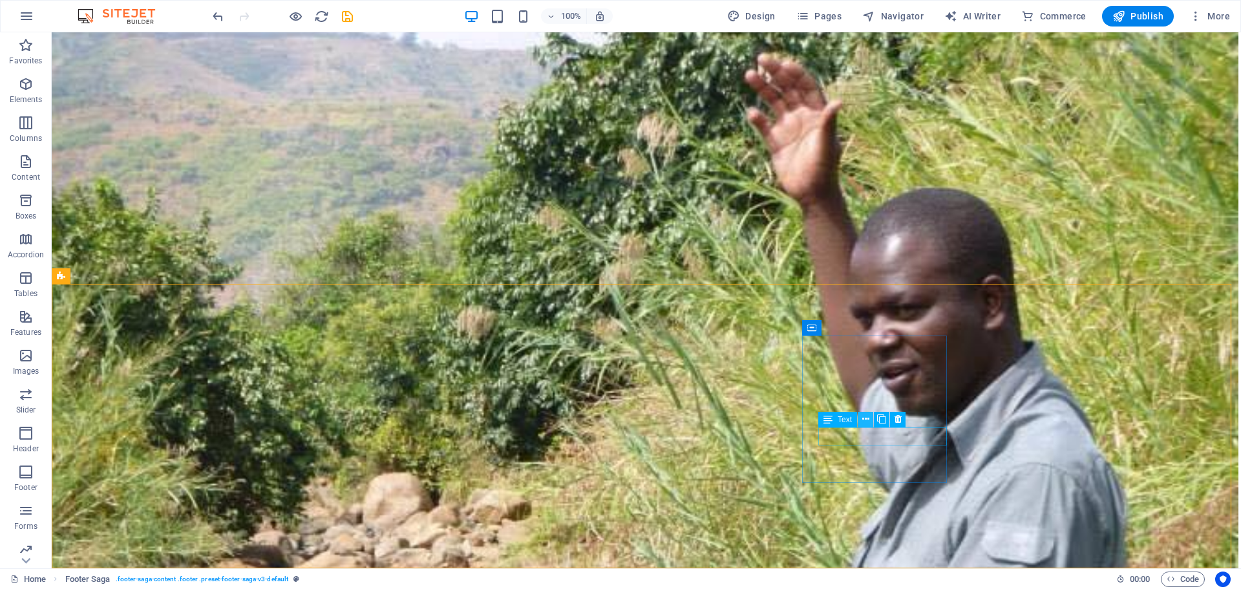
click at [863, 419] on icon at bounding box center [865, 419] width 7 height 14
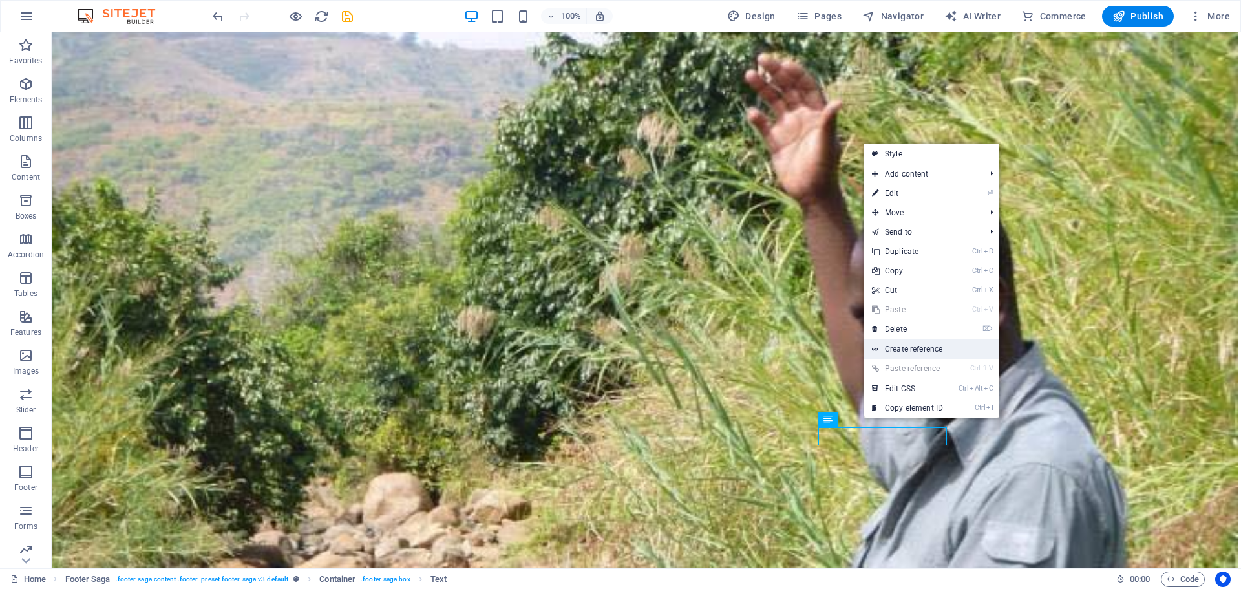
click at [898, 350] on link "Create reference" at bounding box center [931, 348] width 135 height 19
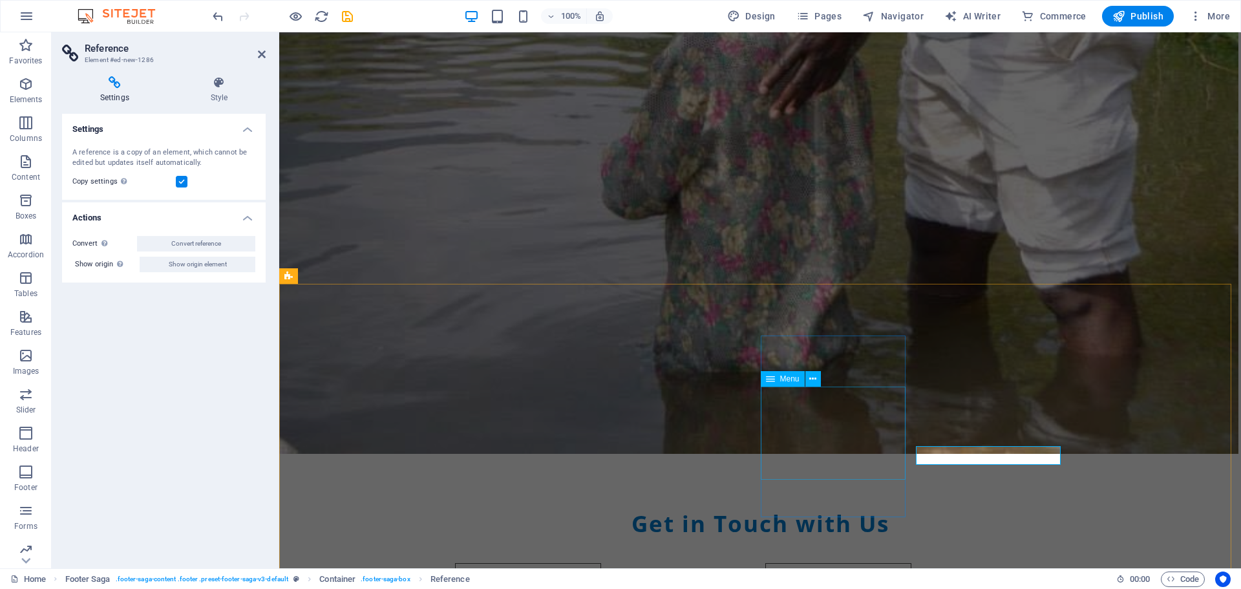
scroll to position [6151, 0]
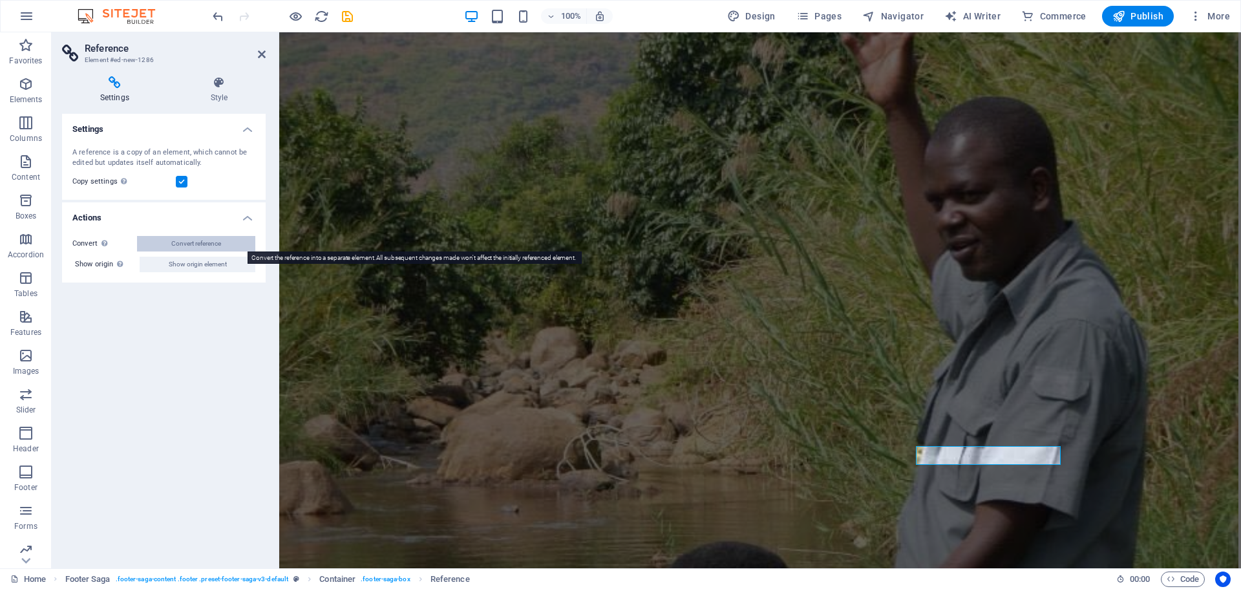
click at [169, 239] on button "Convert reference" at bounding box center [196, 244] width 118 height 16
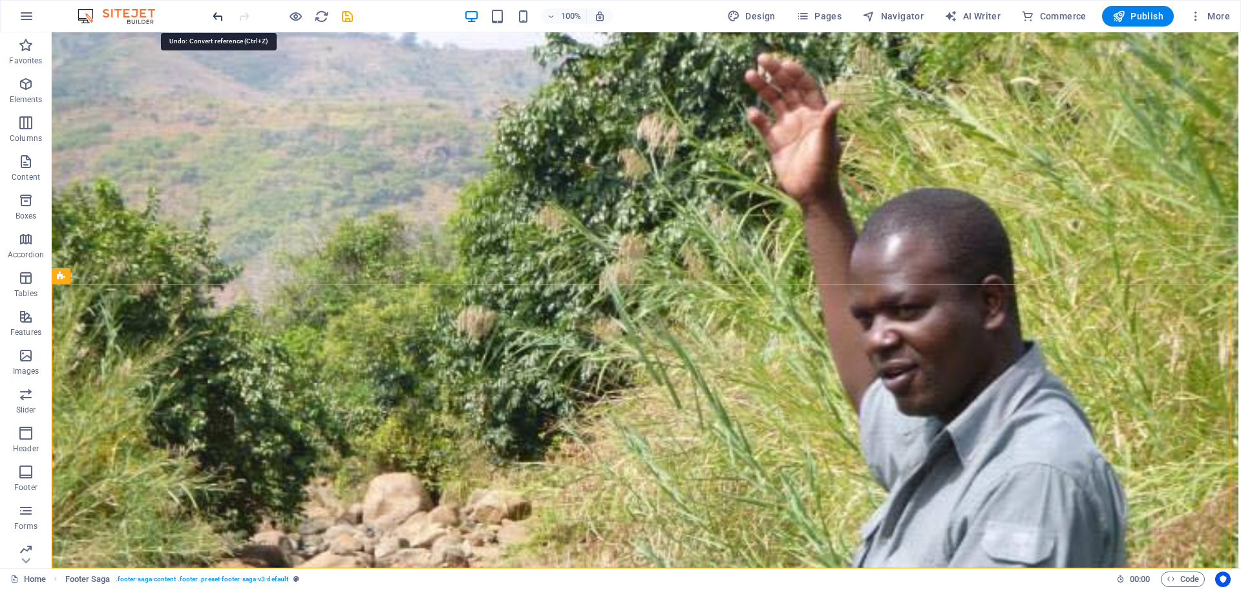
click at [217, 16] on icon "undo" at bounding box center [218, 16] width 15 height 15
click at [217, 21] on icon "undo" at bounding box center [218, 16] width 15 height 15
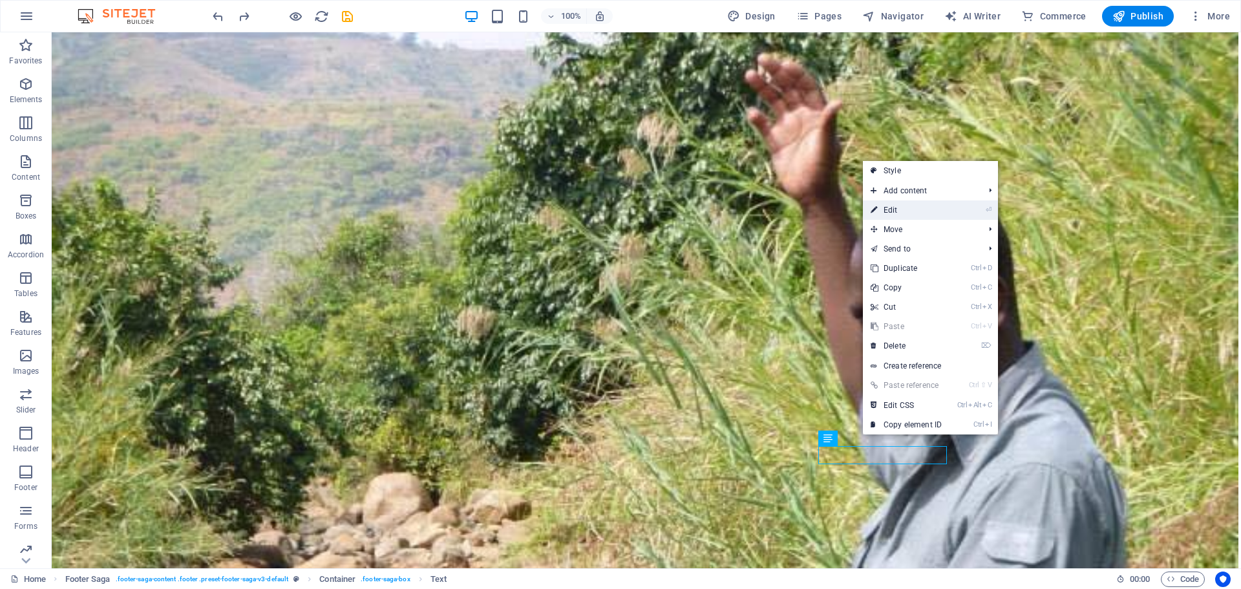
click at [899, 209] on link "⏎ Edit" at bounding box center [906, 209] width 87 height 19
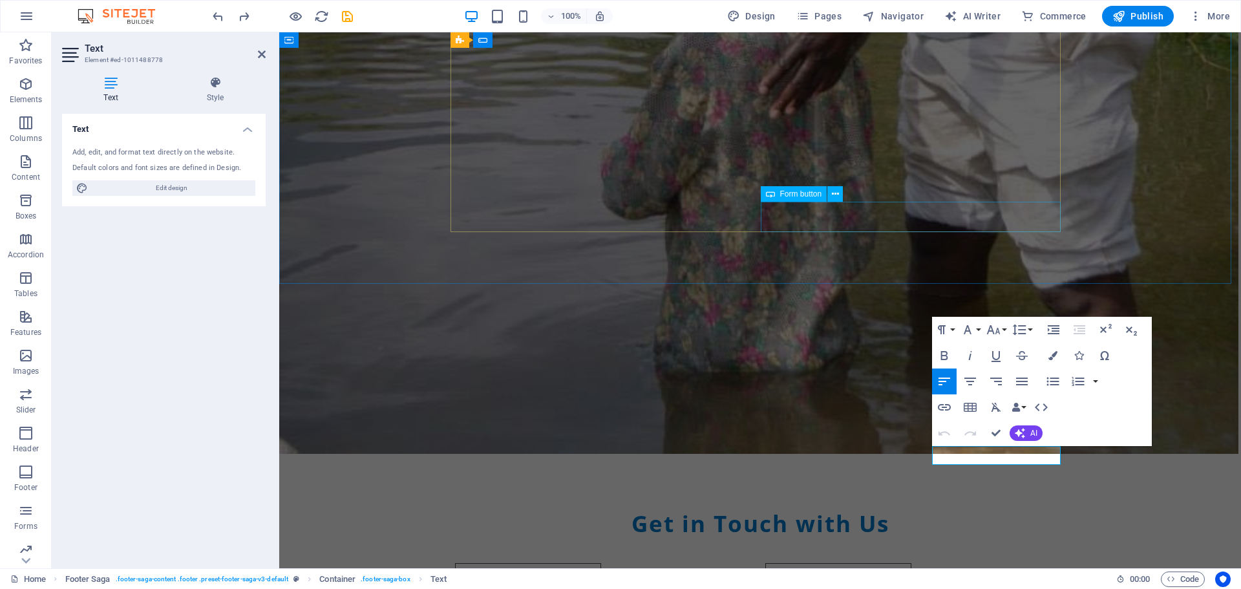
scroll to position [6151, 0]
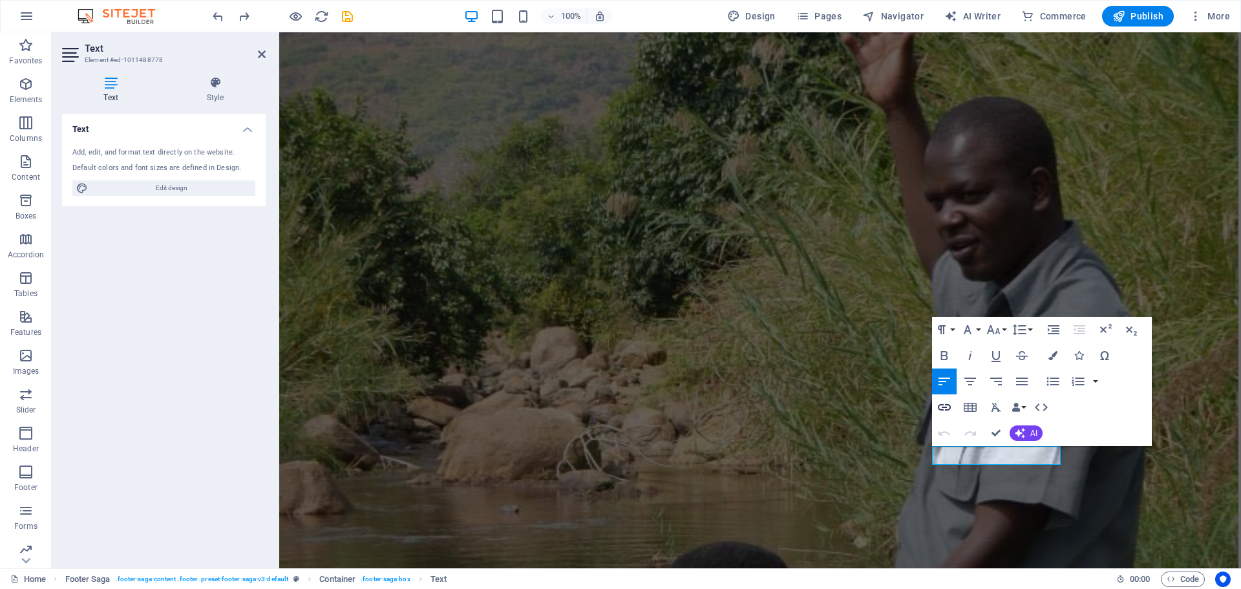
click at [943, 401] on icon "button" at bounding box center [945, 408] width 16 height 16
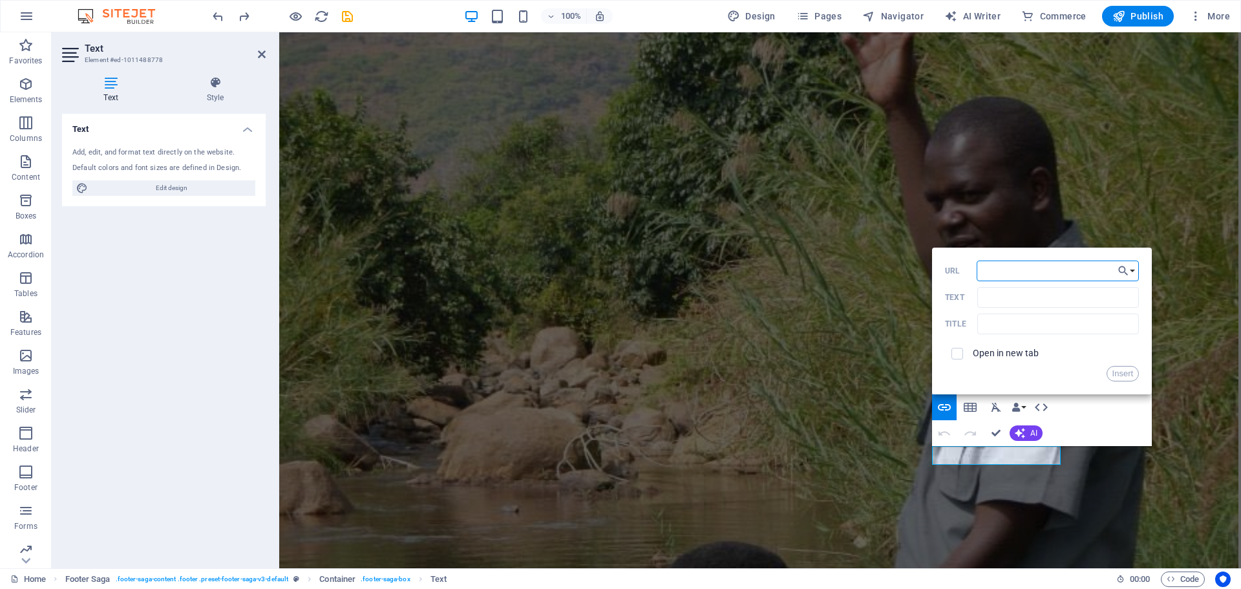
paste input "[URL][DOMAIN_NAME]"
type input "[URL][DOMAIN_NAME]"
click at [1045, 301] on input "Text" at bounding box center [1059, 297] width 162 height 21
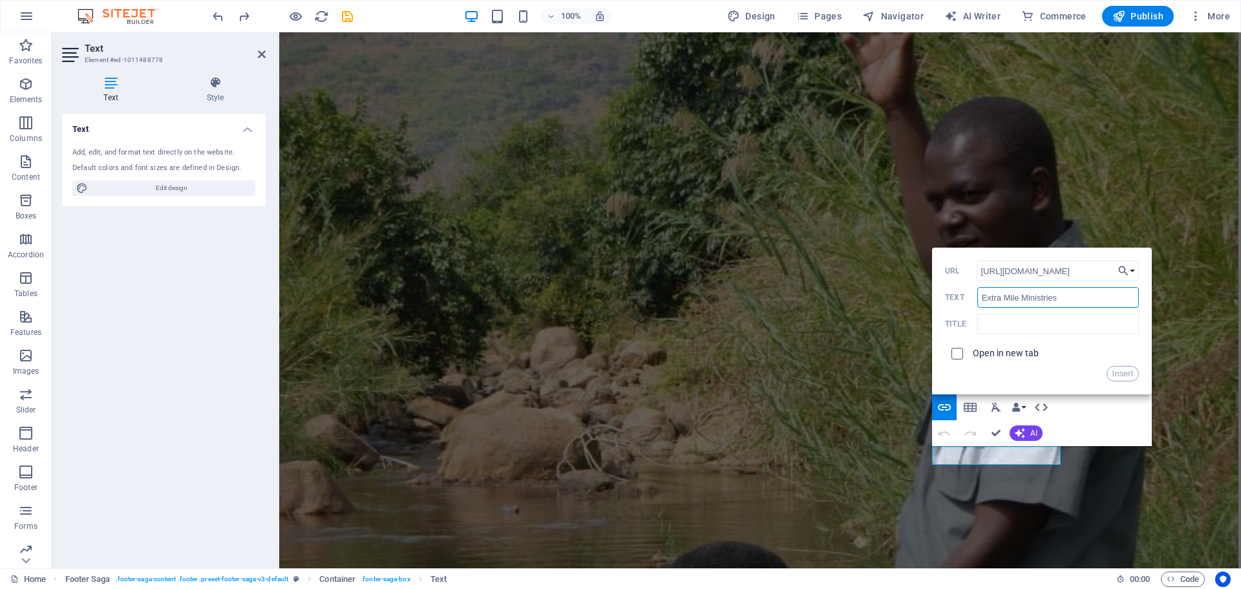
type input "Extra Mile Ministries"
click at [958, 356] on input "checkbox" at bounding box center [956, 352] width 12 height 12
checkbox input "true"
click at [1034, 328] on input "text" at bounding box center [1059, 324] width 162 height 21
type input "Facebook"
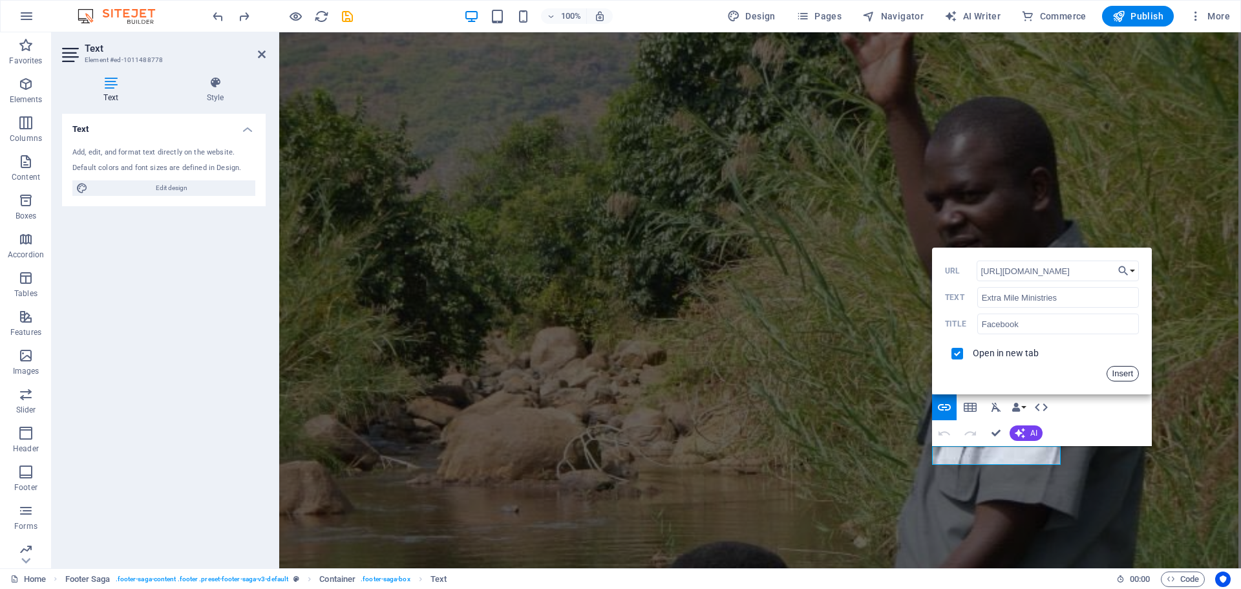
click at [1129, 374] on button "Insert" at bounding box center [1123, 374] width 33 height 16
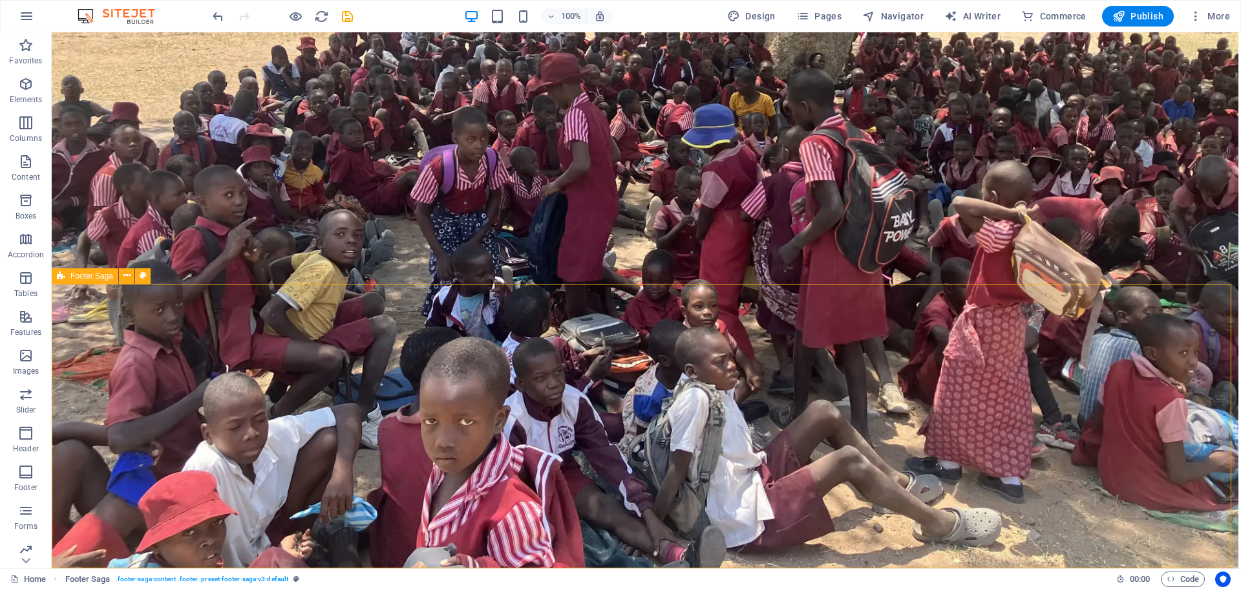
scroll to position [6849, 0]
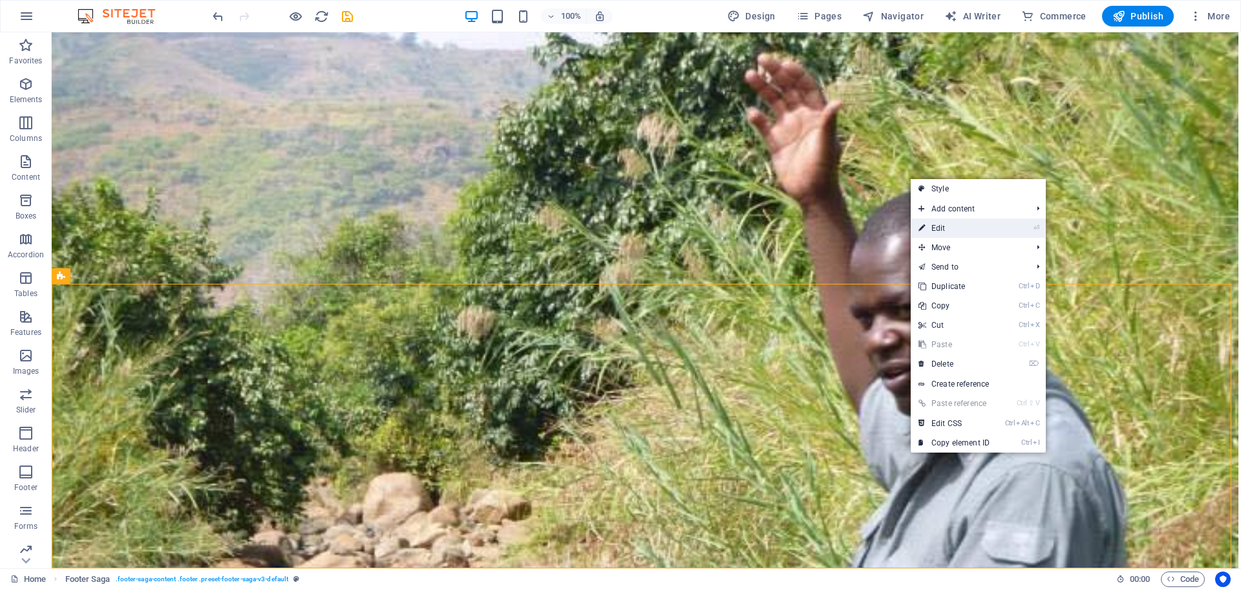
drag, startPoint x: 665, startPoint y: 230, endPoint x: 950, endPoint y: 228, distance: 284.5
click at [950, 228] on link "⏎ Edit" at bounding box center [954, 228] width 87 height 19
select select "footer"
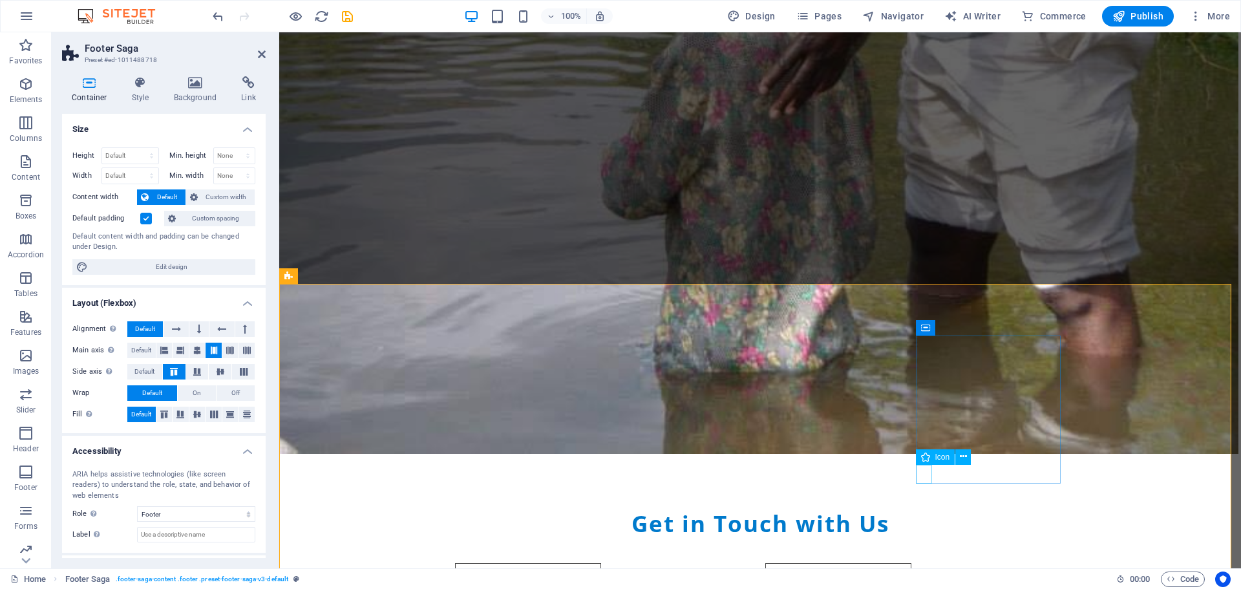
scroll to position [6151, 0]
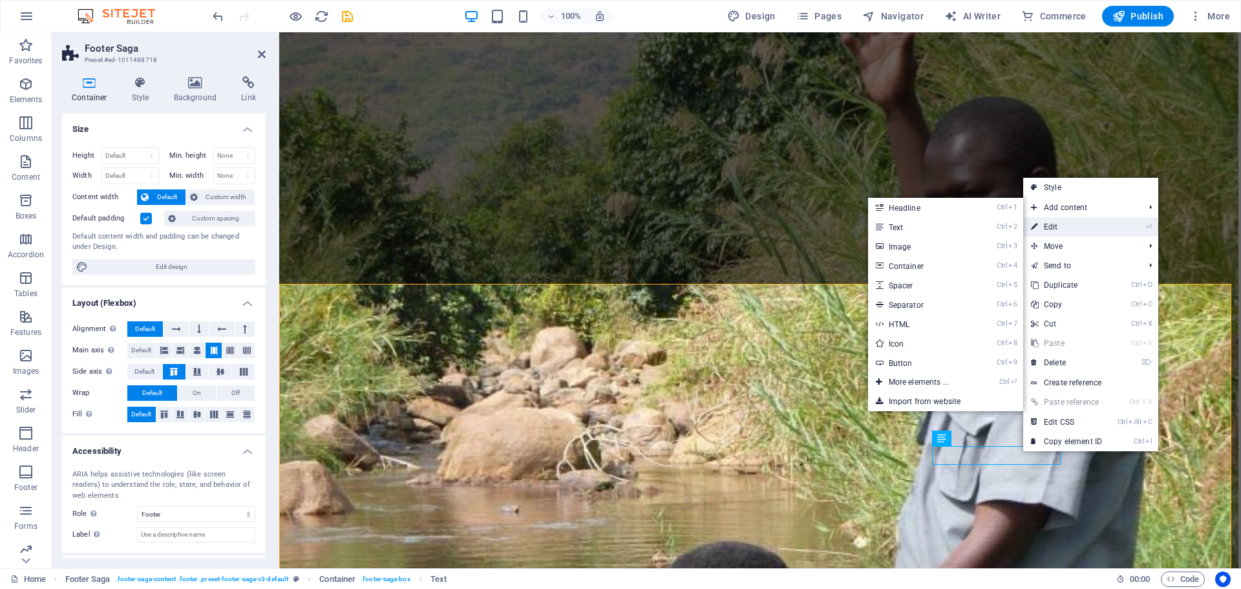
click at [1050, 228] on link "⏎ Edit" at bounding box center [1066, 226] width 87 height 19
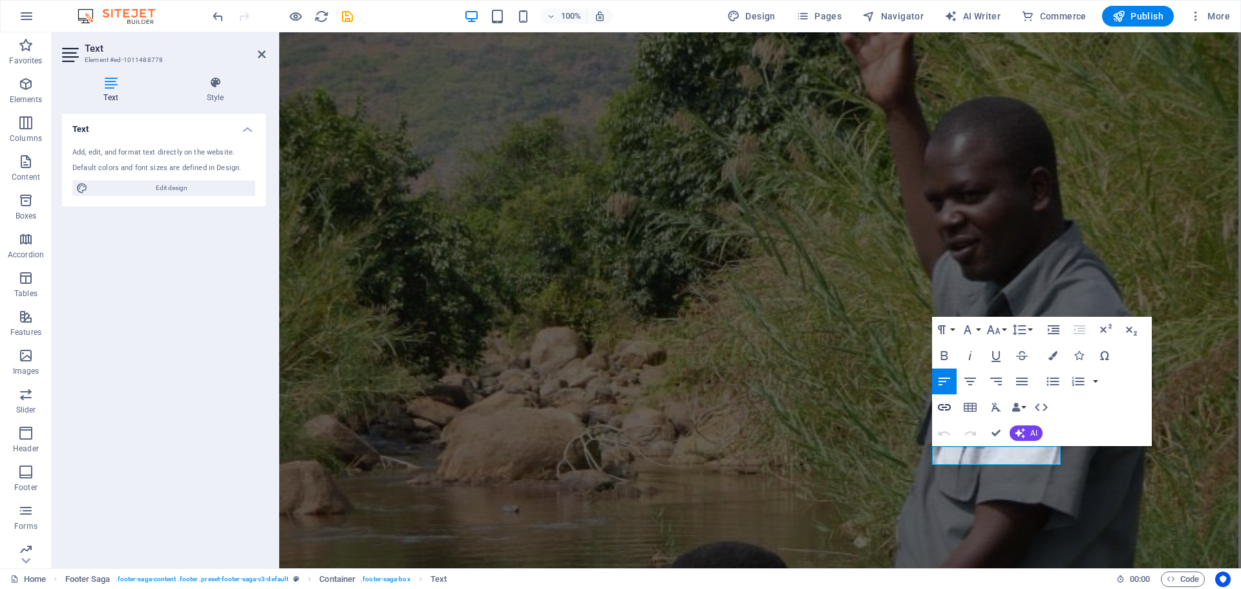
click at [945, 411] on icon "button" at bounding box center [945, 408] width 16 height 16
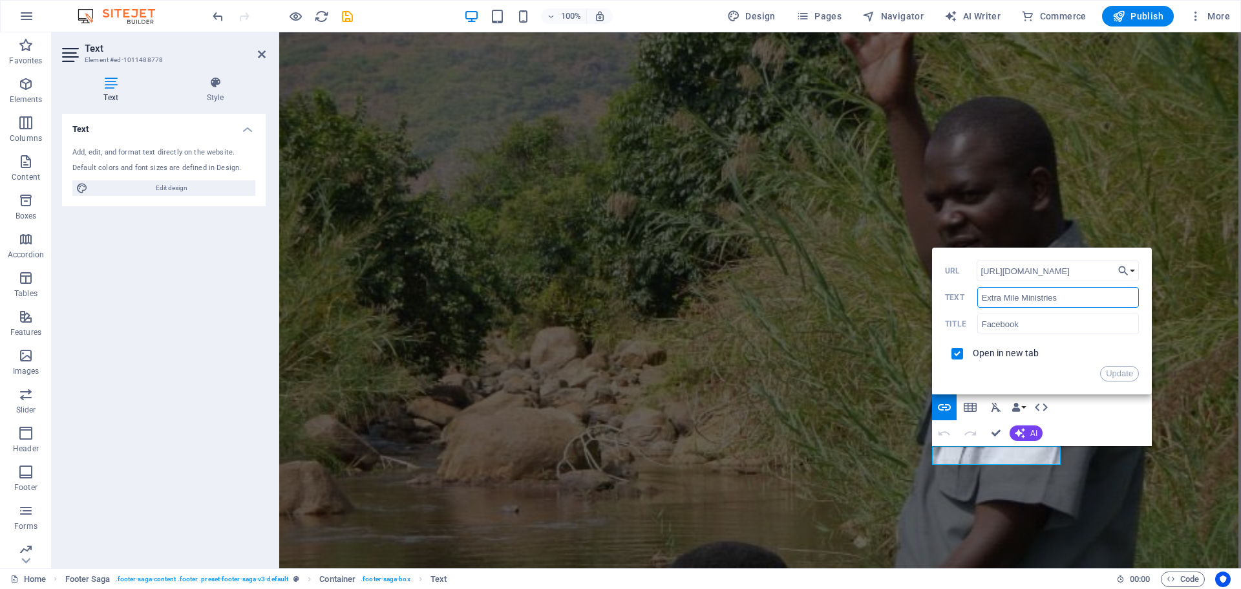
scroll to position [0, 0]
drag, startPoint x: 1076, startPoint y: 298, endPoint x: 968, endPoint y: 297, distance: 108.6
click at [968, 297] on div "Extra Mile Ministries Text" at bounding box center [1042, 297] width 194 height 21
type input "X Twitter"
click at [1050, 325] on input "Facebook" at bounding box center [1059, 324] width 162 height 21
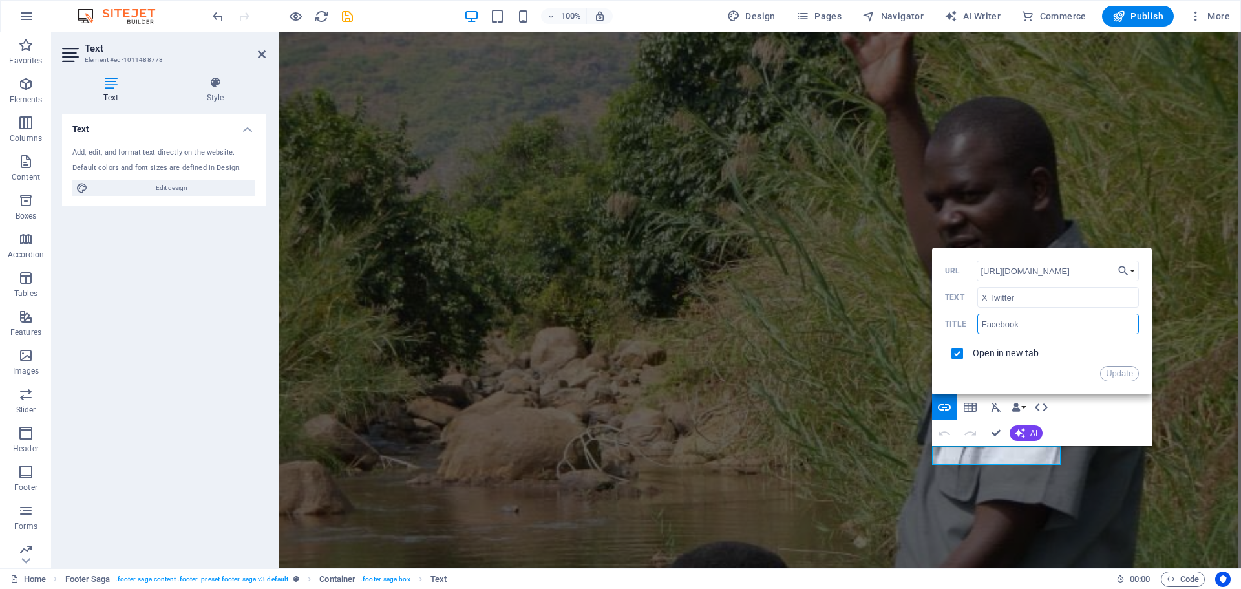
click at [1126, 381] on div "Back Choose Link Home Subpage Legal Notice Privacy Gallery Choose file ... [URL…" at bounding box center [1042, 321] width 220 height 147
click at [1113, 372] on button "Update" at bounding box center [1119, 374] width 39 height 16
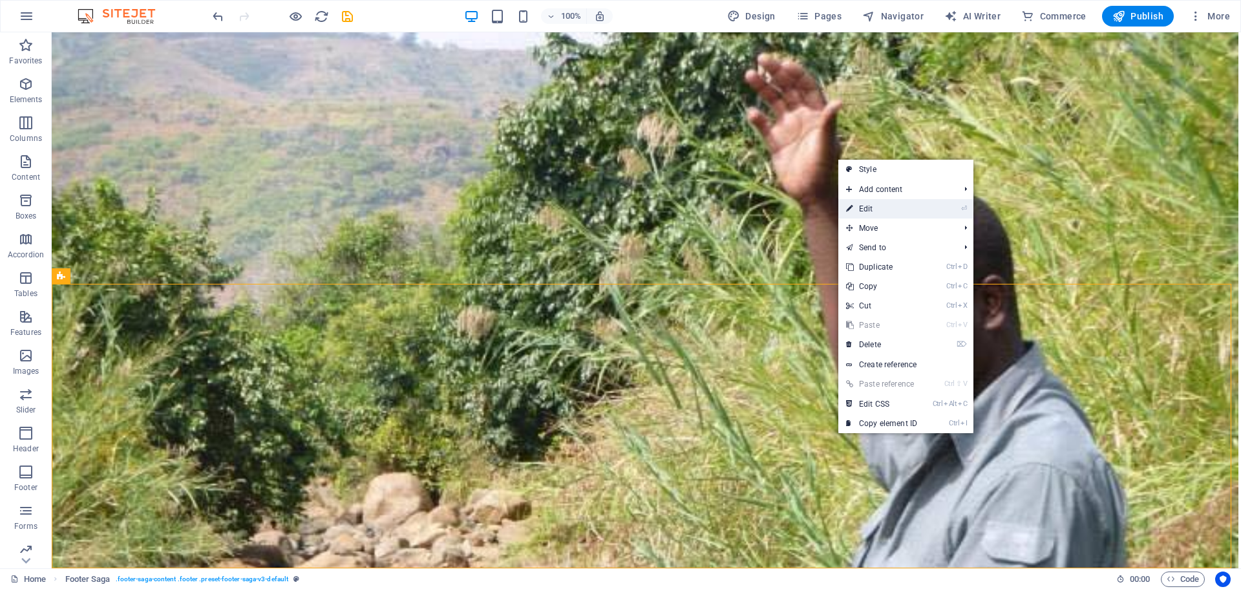
click at [880, 213] on link "⏎ Edit" at bounding box center [882, 208] width 87 height 19
select select "footer"
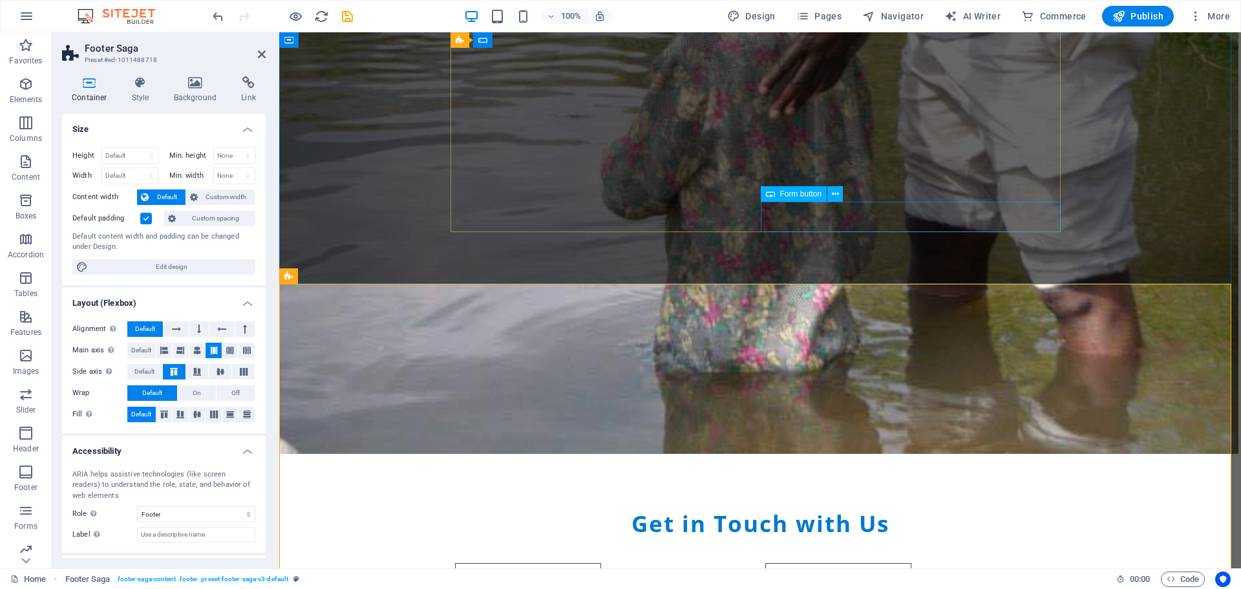
scroll to position [6151, 0]
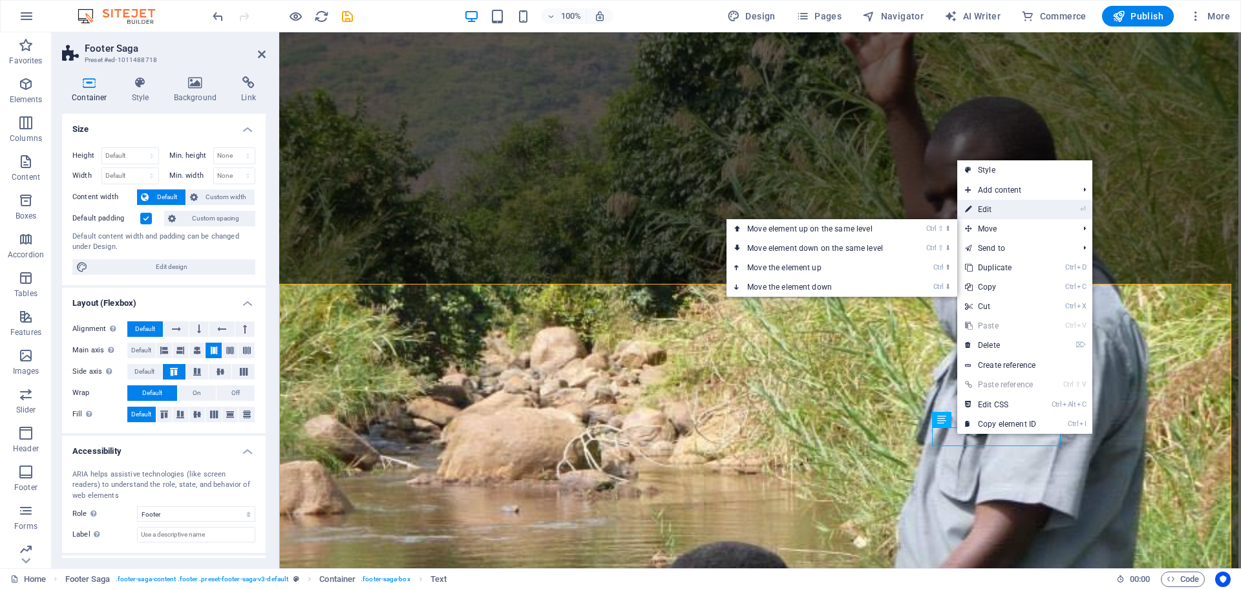
click at [994, 212] on link "⏎ Edit" at bounding box center [1001, 209] width 87 height 19
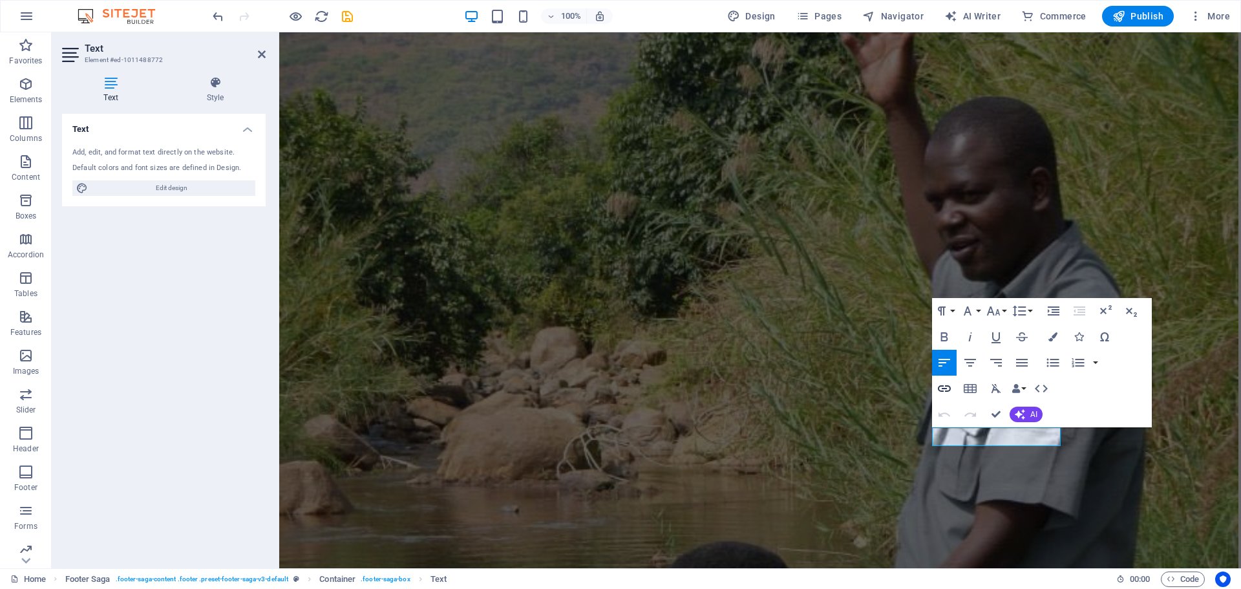
click at [945, 385] on icon "button" at bounding box center [945, 389] width 16 height 16
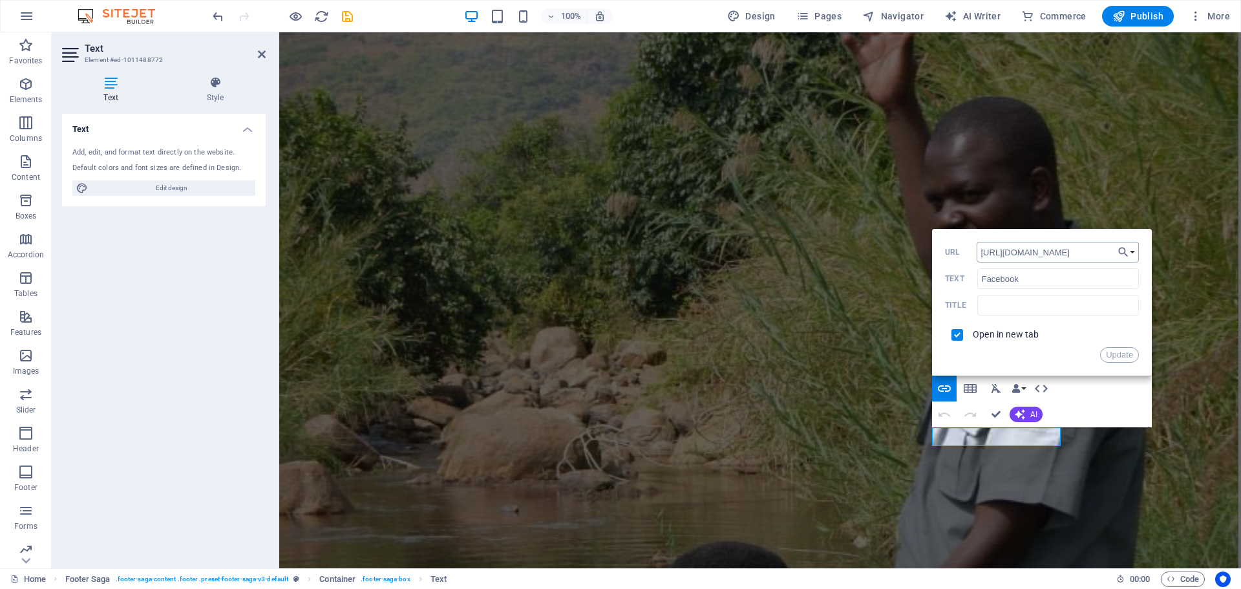
drag, startPoint x: 1094, startPoint y: 253, endPoint x: 980, endPoint y: 253, distance: 113.8
click at [980, 253] on input "[URL][DOMAIN_NAME]" at bounding box center [1058, 252] width 163 height 21
type input "[URL][DOMAIN_NAME]"
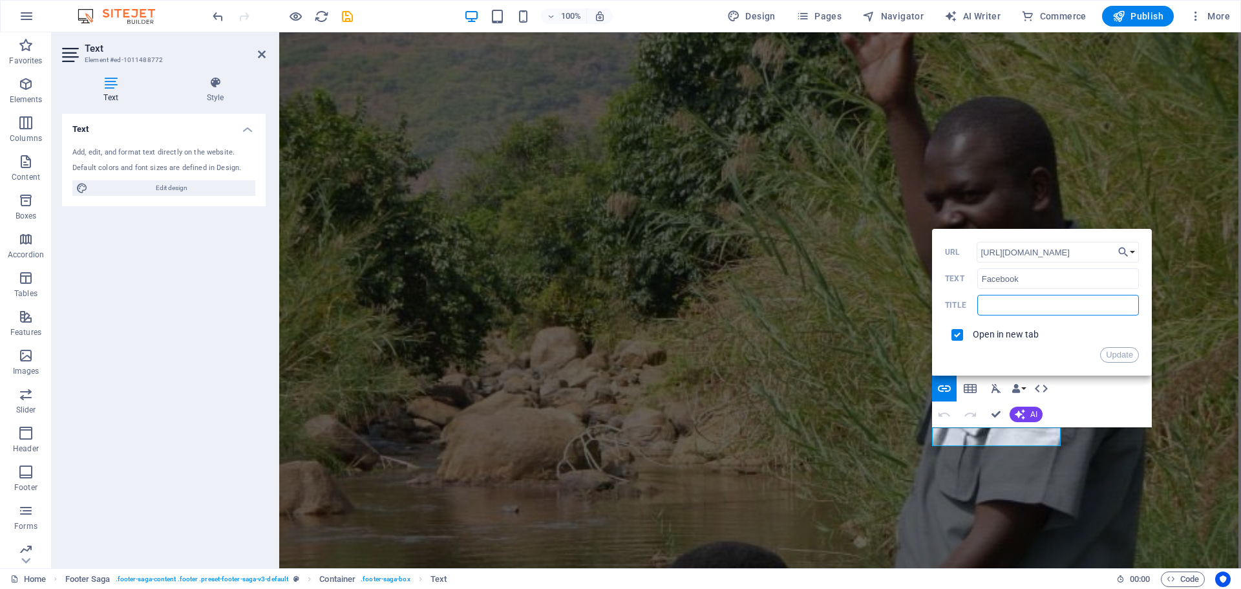
click at [1016, 308] on input "text" at bounding box center [1059, 305] width 162 height 21
click at [1126, 354] on button "Update" at bounding box center [1119, 355] width 39 height 16
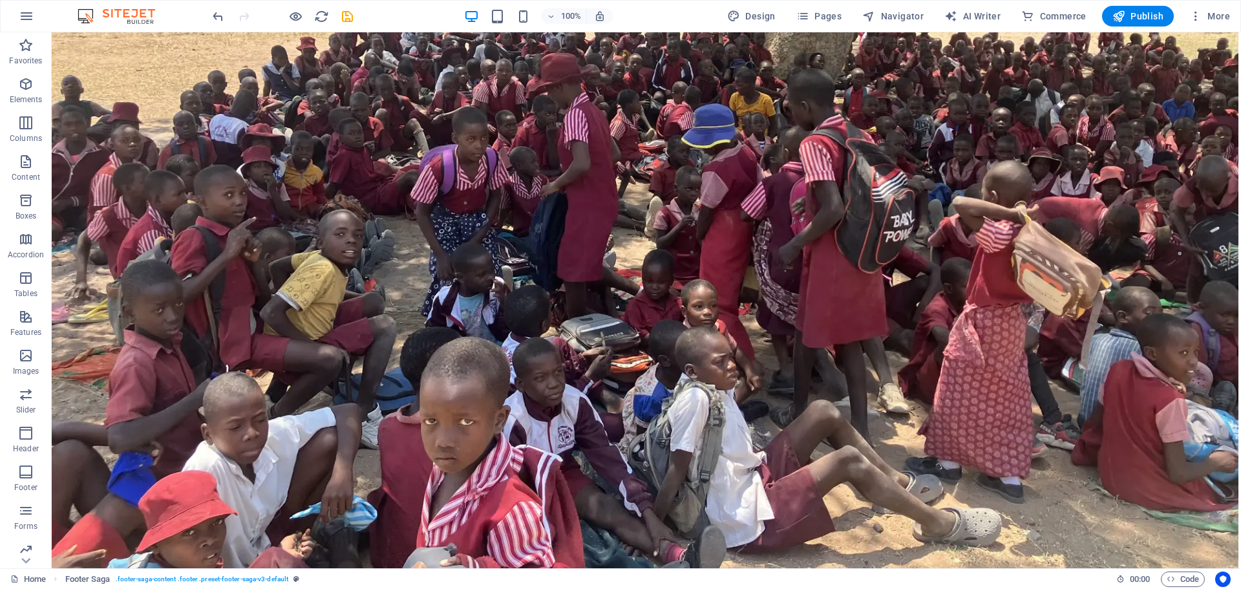
scroll to position [6849, 0]
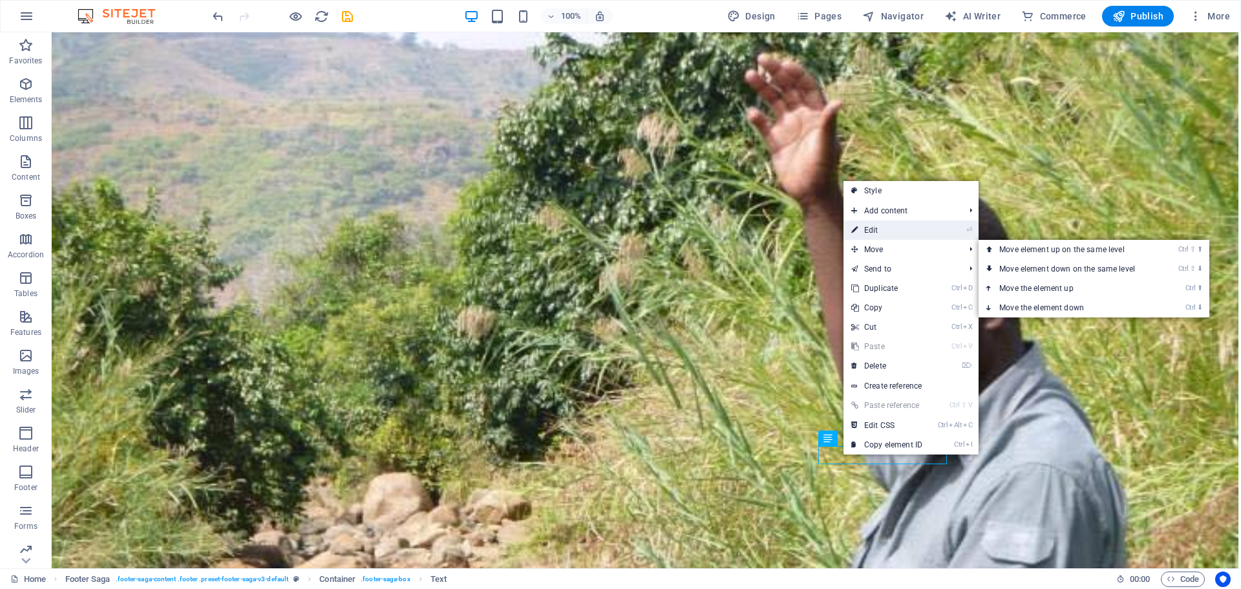
click at [886, 222] on link "⏎ Edit" at bounding box center [887, 229] width 87 height 19
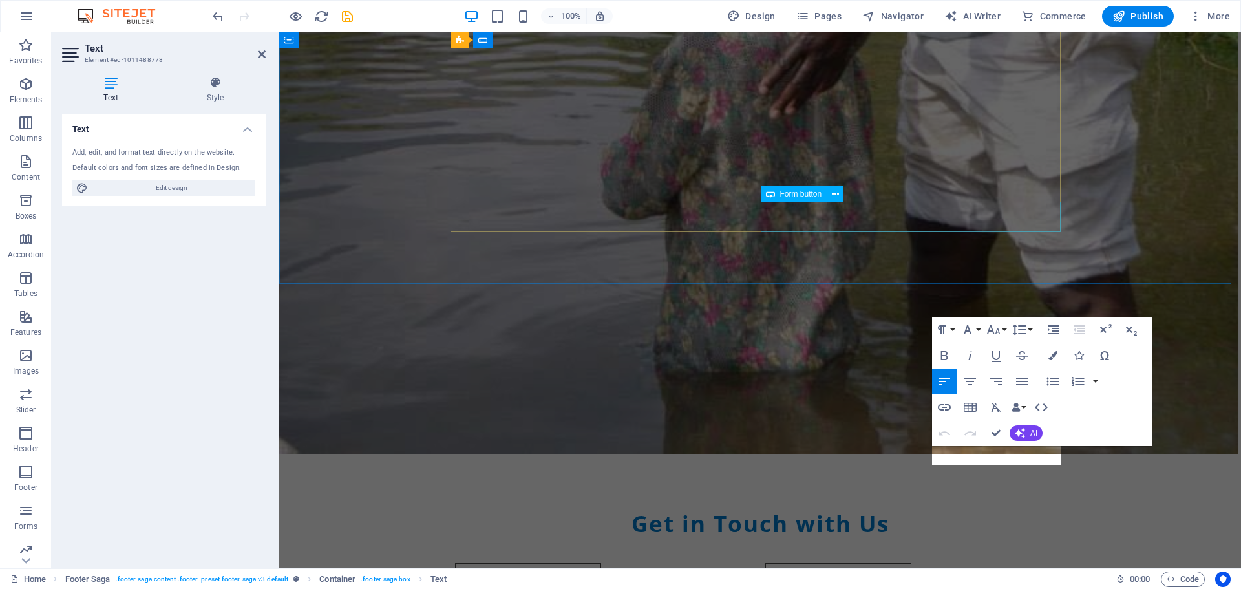
scroll to position [6151, 0]
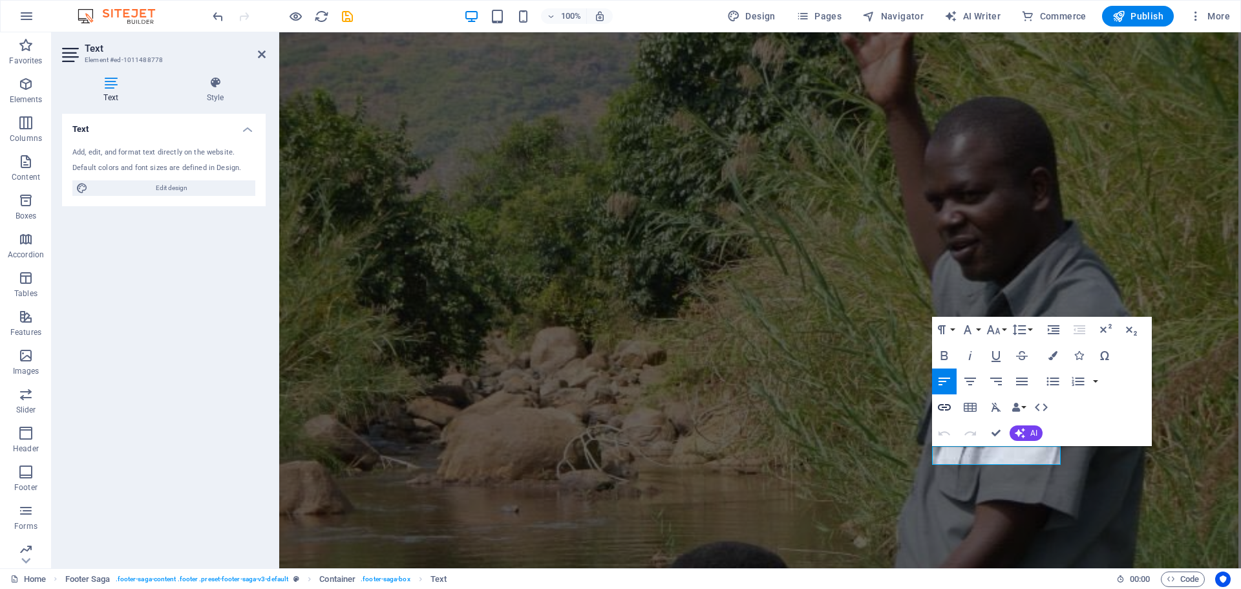
click at [945, 407] on icon "button" at bounding box center [944, 407] width 13 height 6
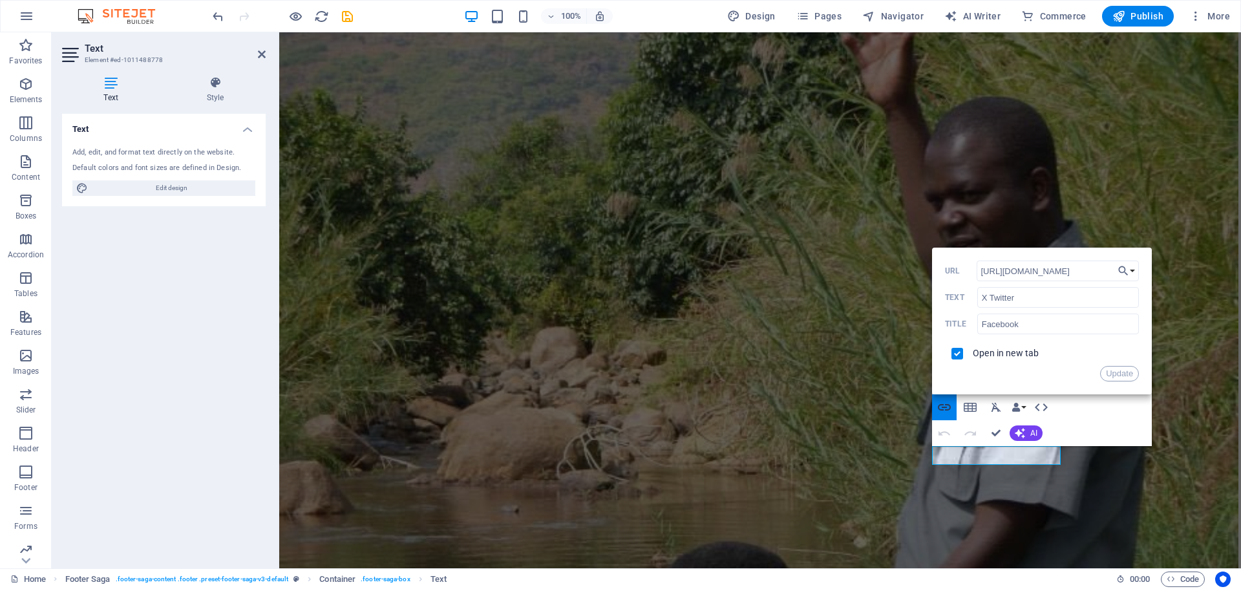
scroll to position [0, 54]
click at [1069, 273] on input "[URL][DOMAIN_NAME]" at bounding box center [1058, 271] width 163 height 21
click at [1096, 271] on input "[URL][DOMAIN_NAME]" at bounding box center [1058, 271] width 163 height 21
type input "[URL][DOMAIN_NAME]"
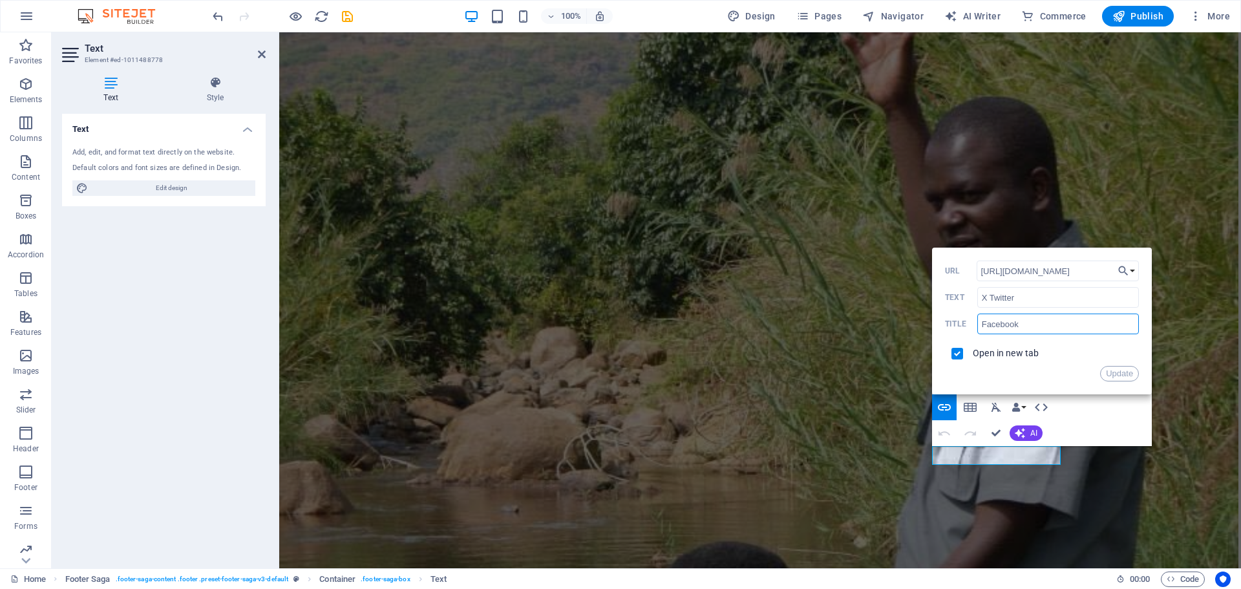
drag, startPoint x: 1027, startPoint y: 320, endPoint x: 960, endPoint y: 318, distance: 66.6
click at [960, 318] on div "Facebook Title" at bounding box center [1042, 324] width 194 height 21
click at [1129, 375] on button "Update" at bounding box center [1119, 374] width 39 height 16
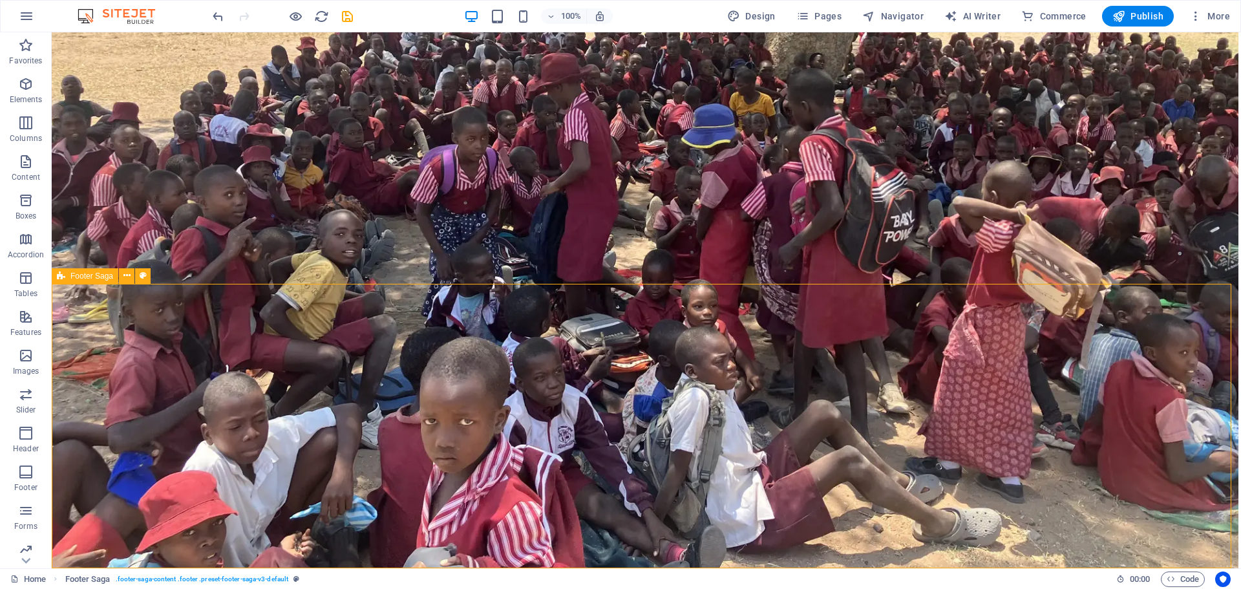
scroll to position [6849, 0]
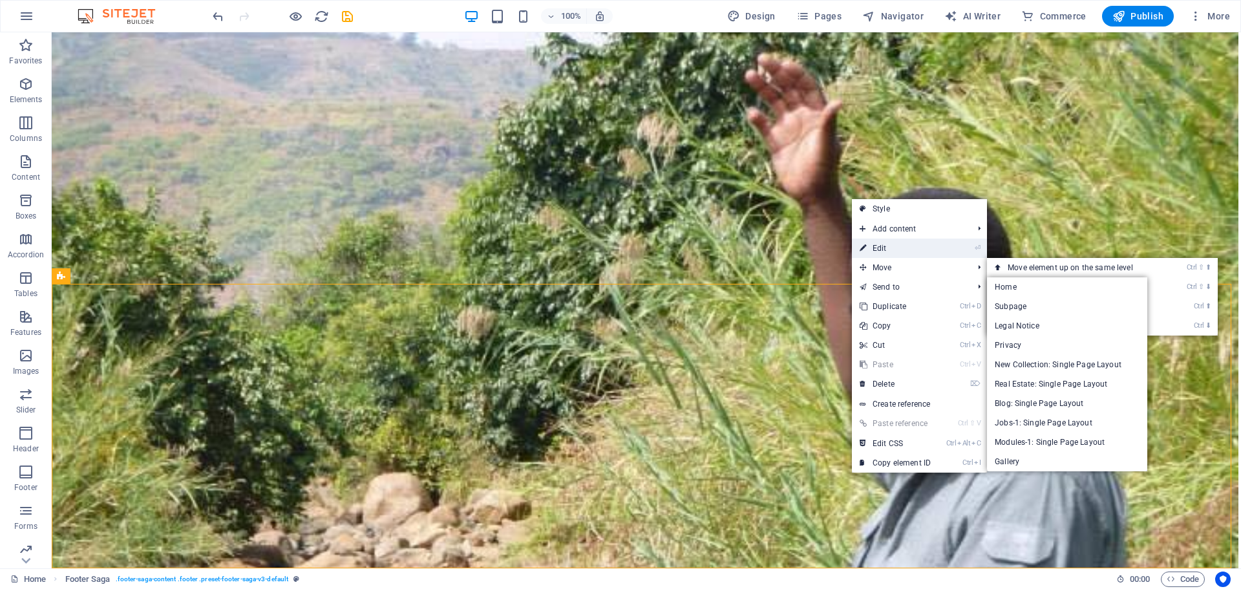
click at [884, 250] on link "⏎ Edit" at bounding box center [895, 248] width 87 height 19
select select "footer"
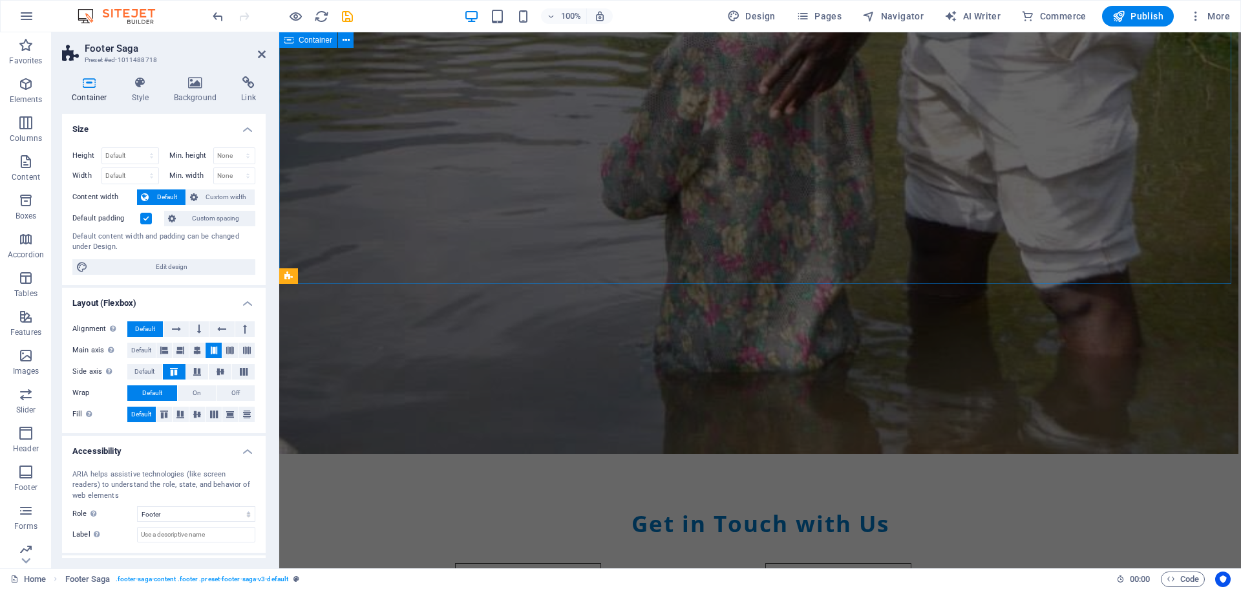
scroll to position [6151, 0]
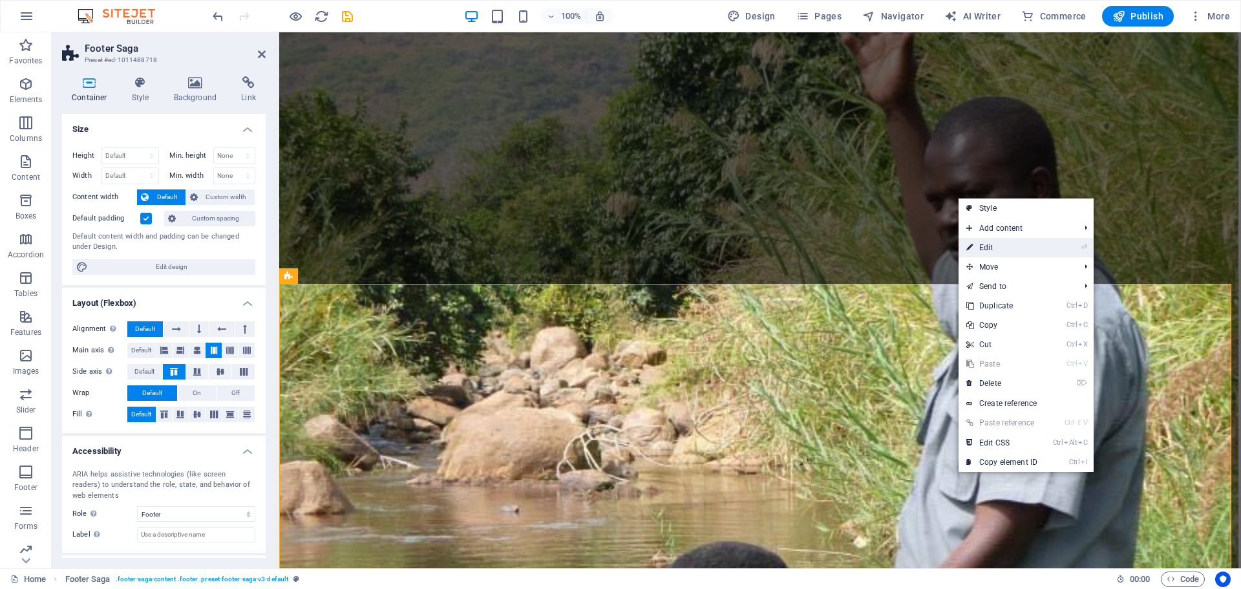
click at [994, 248] on link "⏎ Edit" at bounding box center [1002, 247] width 87 height 19
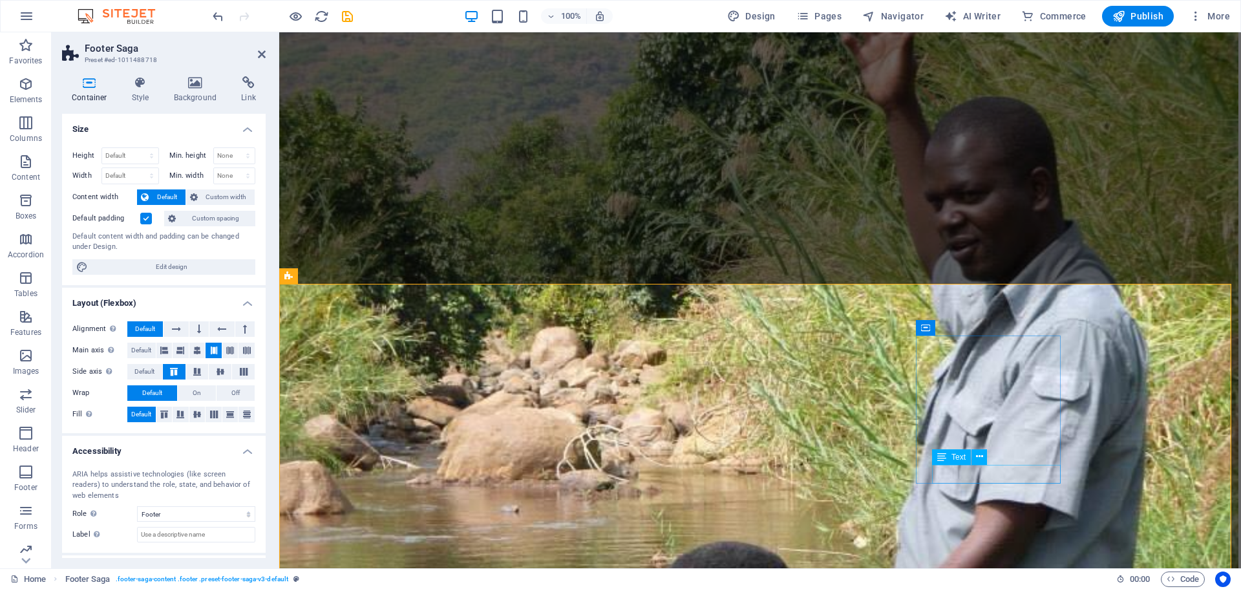
click at [976, 450] on icon at bounding box center [979, 457] width 7 height 14
click at [983, 461] on icon at bounding box center [979, 457] width 7 height 14
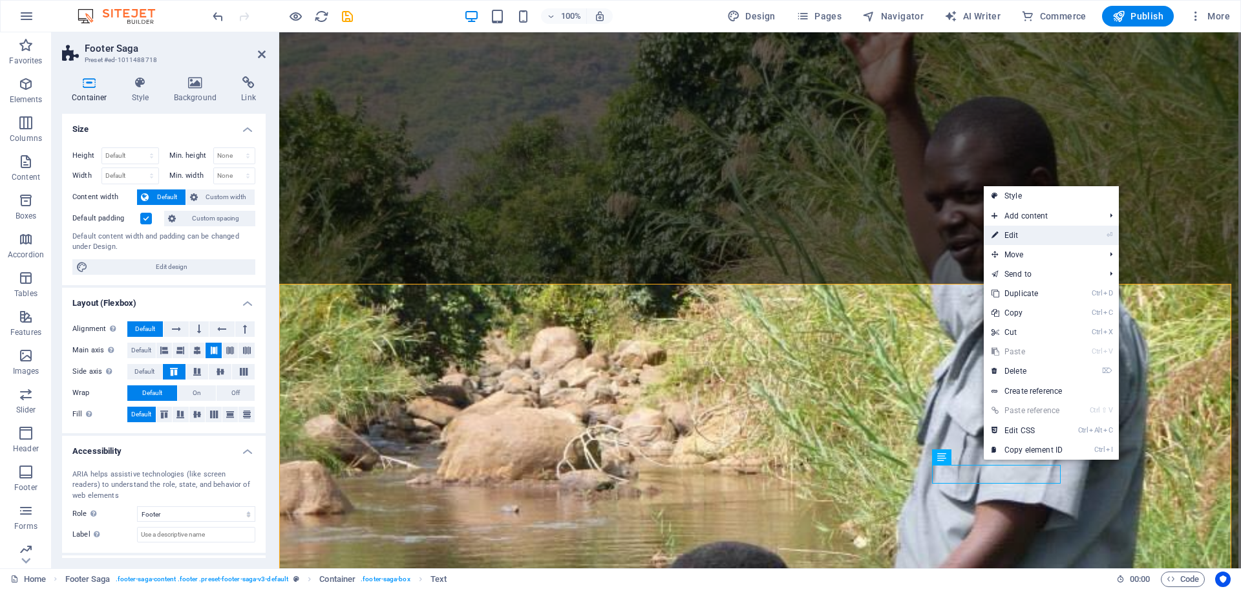
click at [1023, 230] on link "⏎ Edit" at bounding box center [1027, 235] width 87 height 19
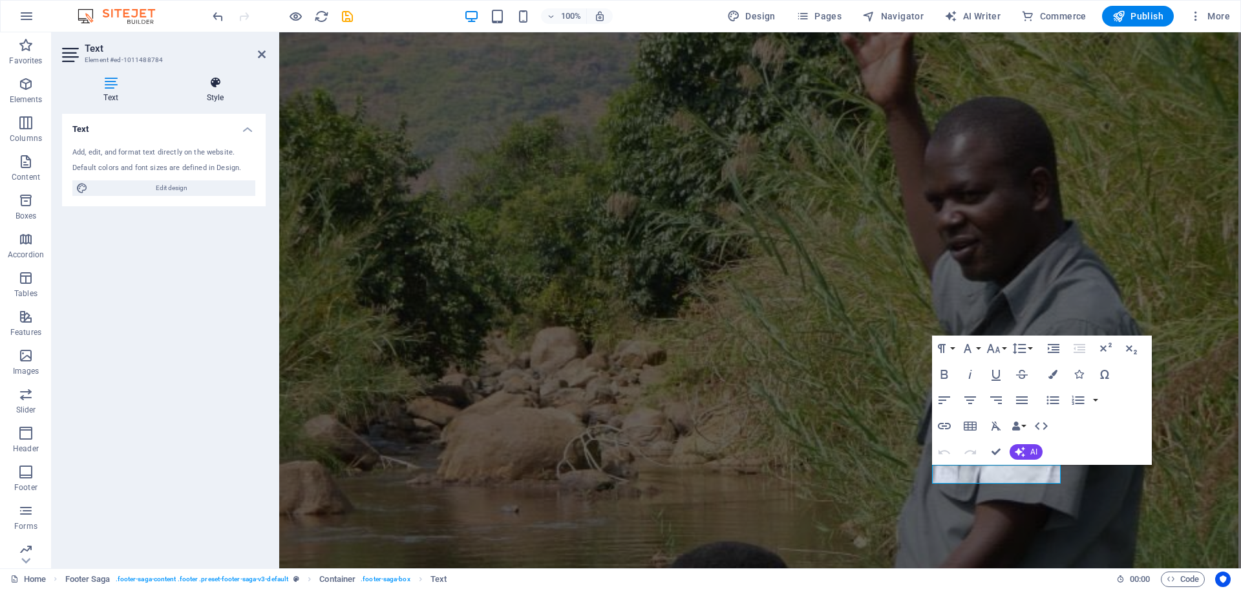
click at [213, 87] on icon at bounding box center [215, 82] width 101 height 13
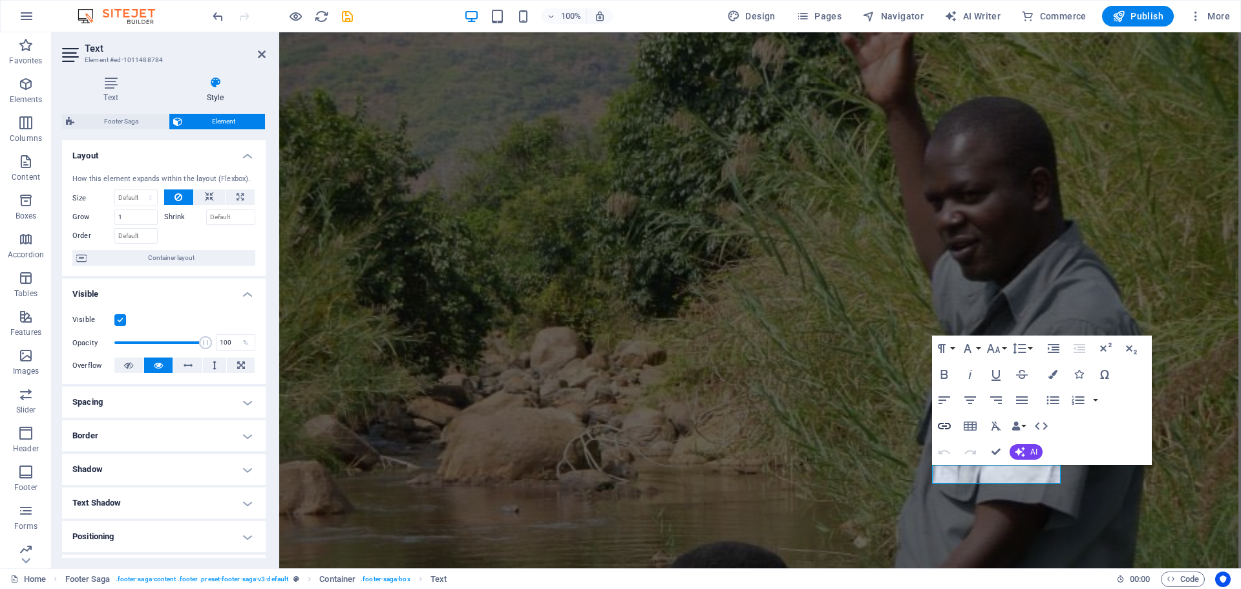
click at [945, 427] on icon "button" at bounding box center [945, 426] width 16 height 16
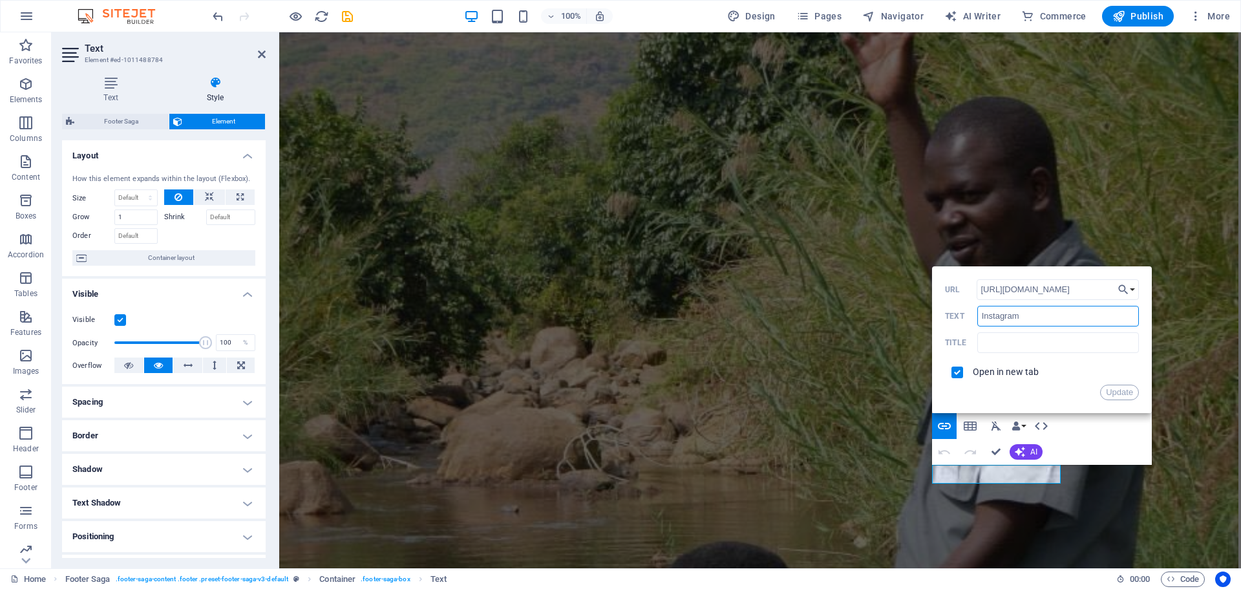
click at [1032, 317] on input "Instagram" at bounding box center [1059, 316] width 162 height 21
drag, startPoint x: 1099, startPoint y: 289, endPoint x: 967, endPoint y: 290, distance: 132.5
click at [967, 290] on div "[URL][DOMAIN_NAME] URL" at bounding box center [1042, 289] width 194 height 21
paste input "extramilezim24/"
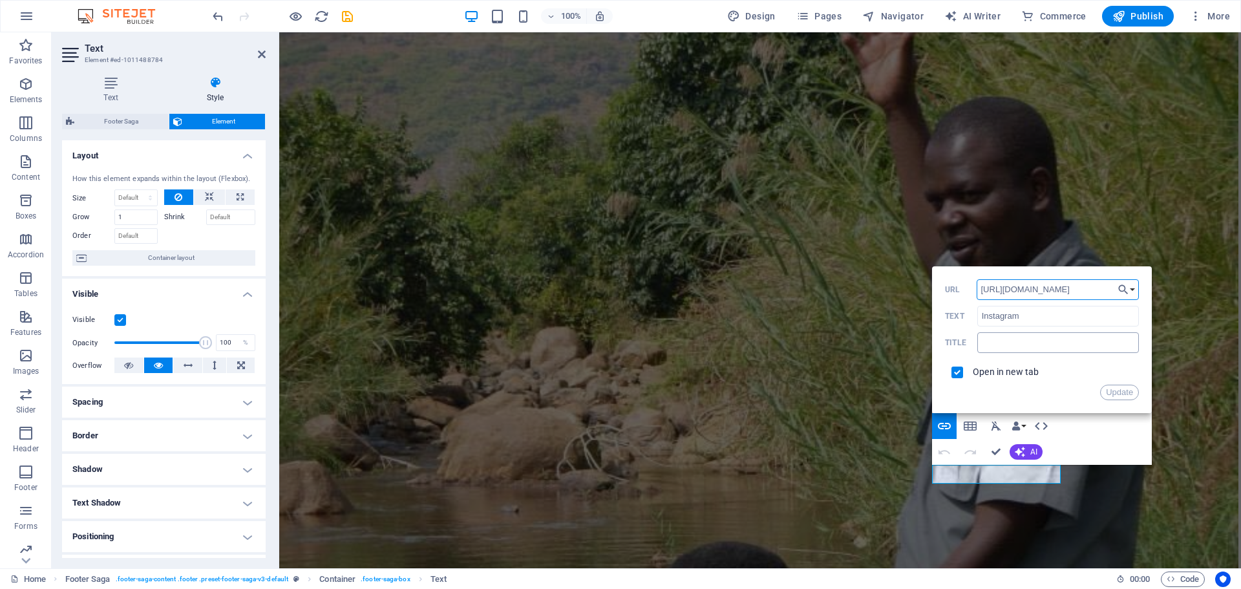
type input "[URL][DOMAIN_NAME]"
click at [1021, 347] on input "text" at bounding box center [1059, 342] width 162 height 21
click at [1122, 392] on button "Update" at bounding box center [1119, 393] width 39 height 16
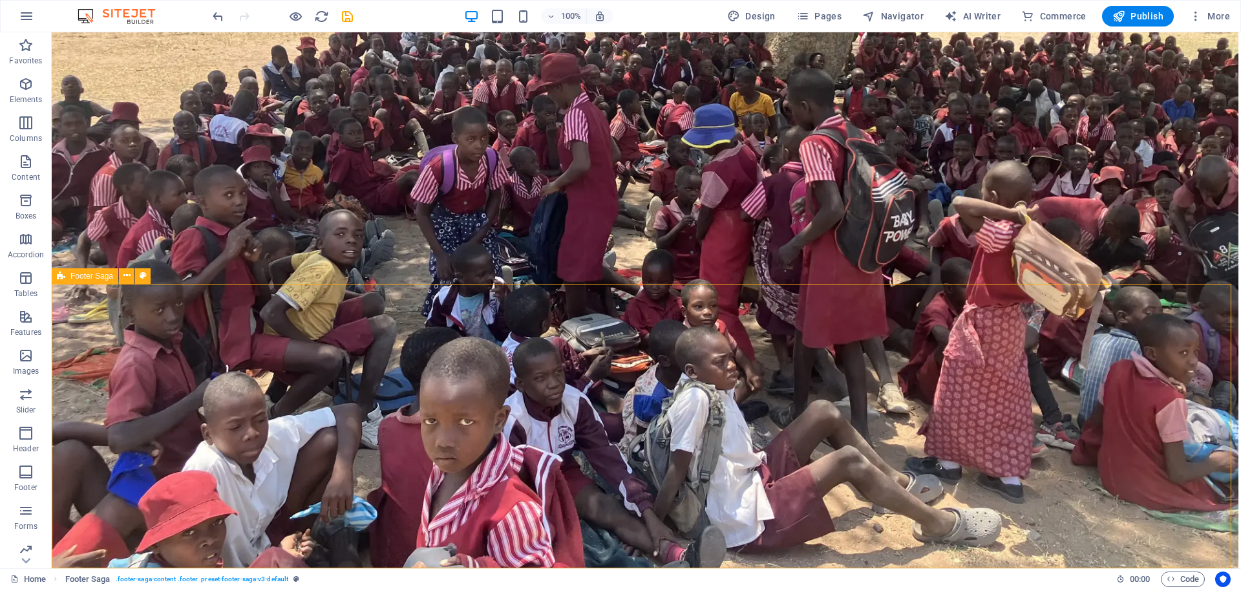
scroll to position [6849, 0]
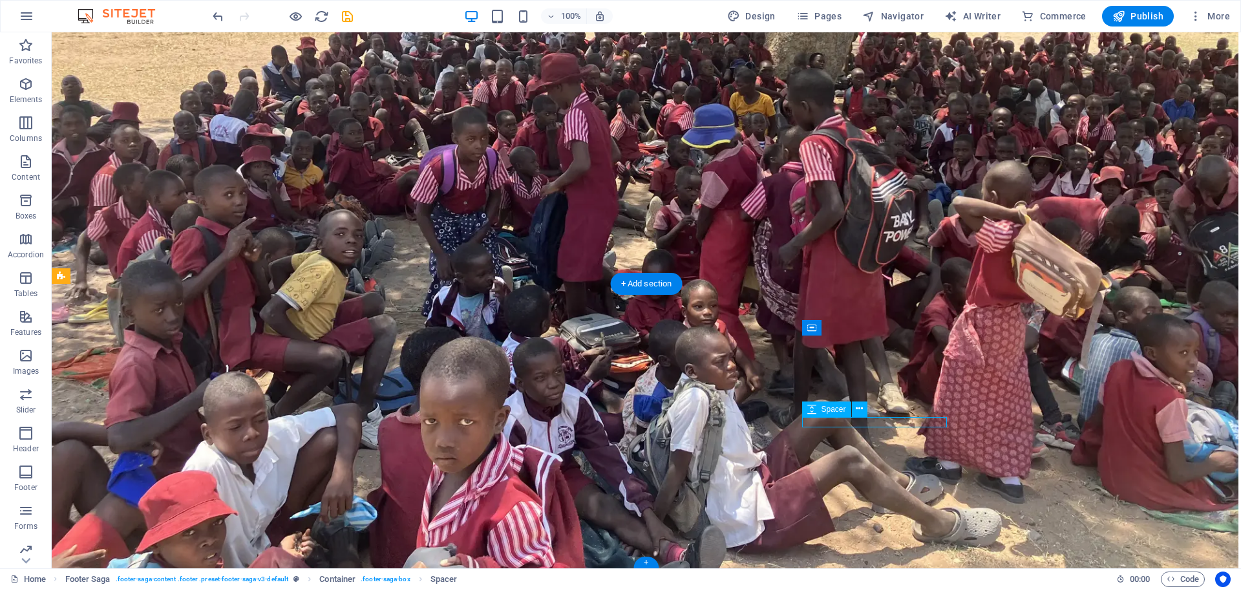
select select "px"
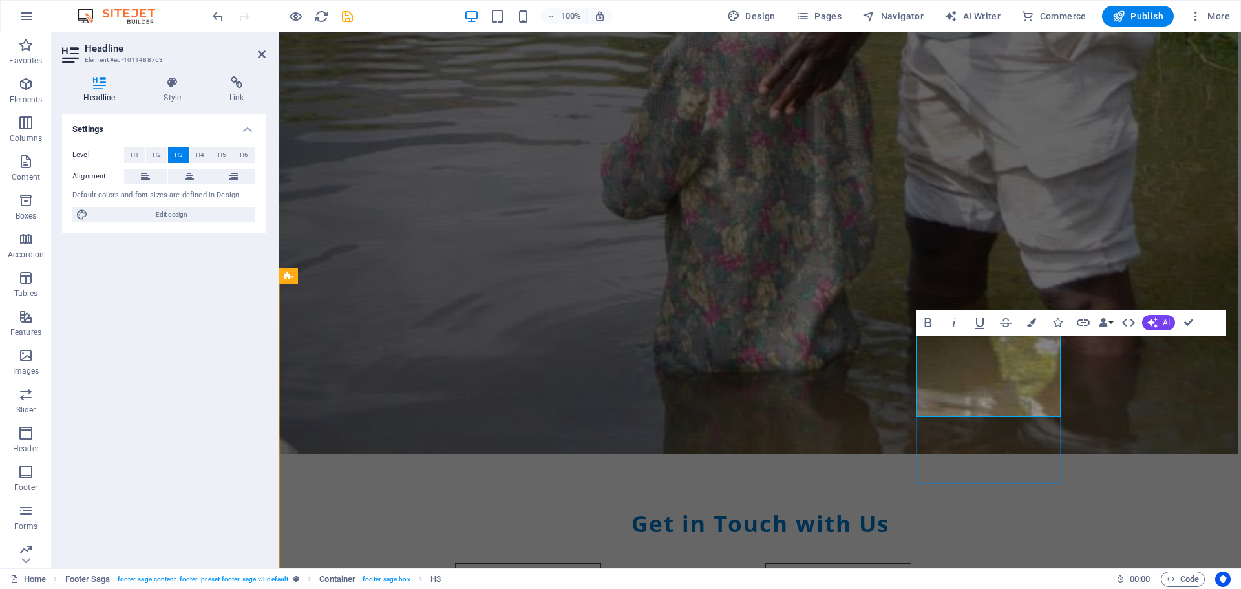
scroll to position [6151, 0]
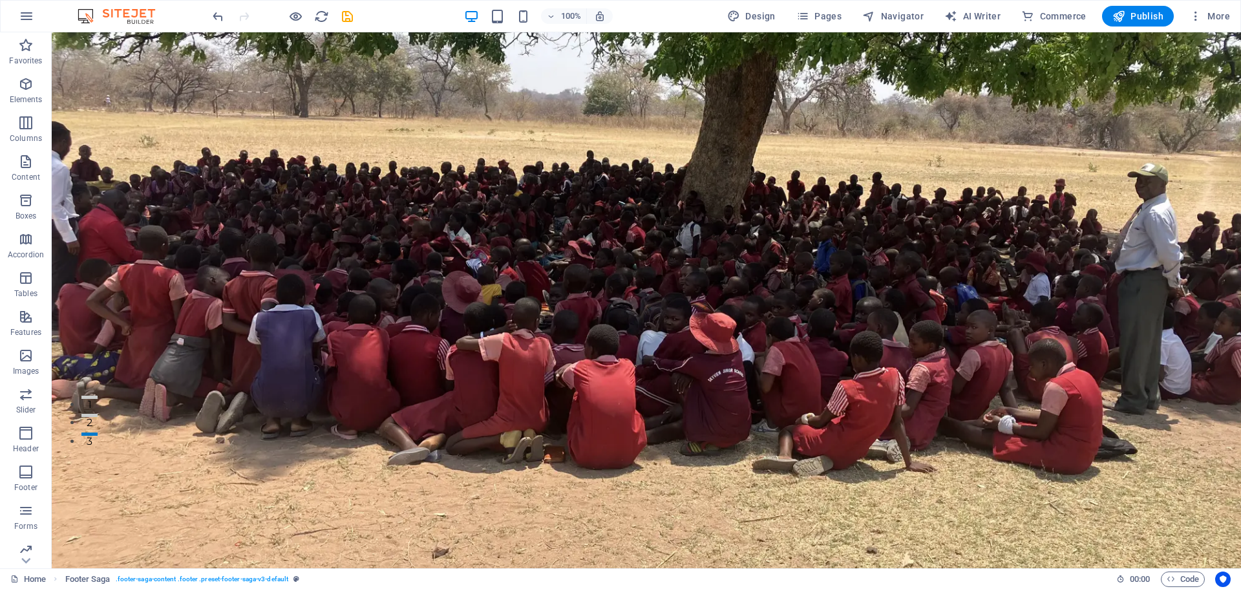
scroll to position [0, 0]
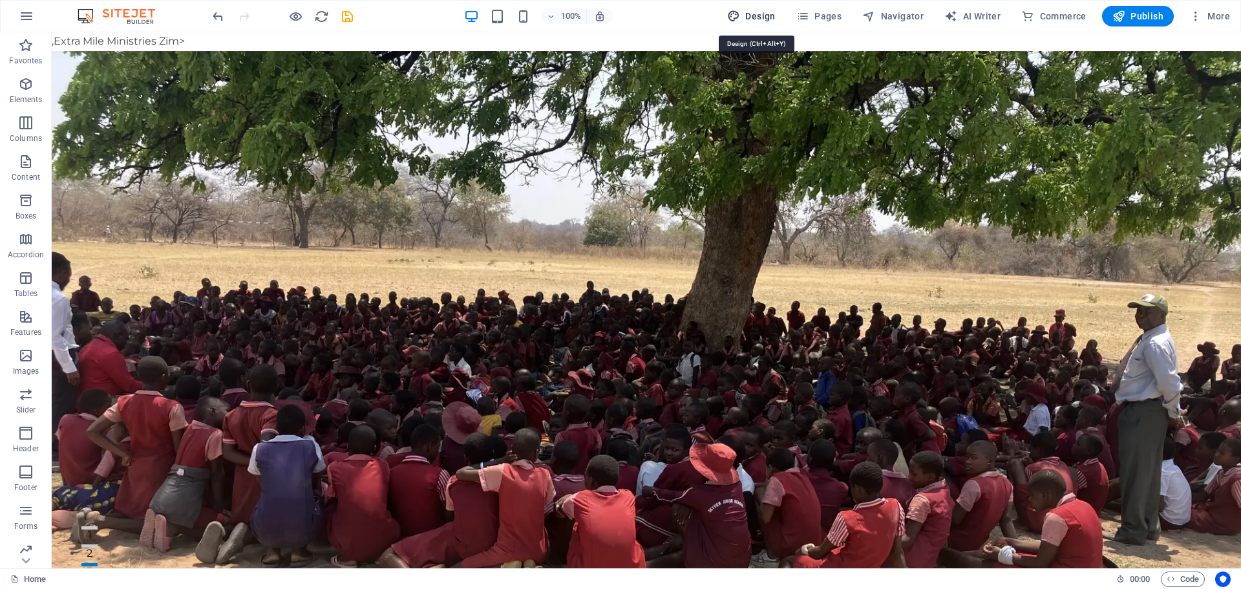
click at [770, 18] on span "Design" at bounding box center [751, 16] width 48 height 13
select select "px"
select select "400"
select select "px"
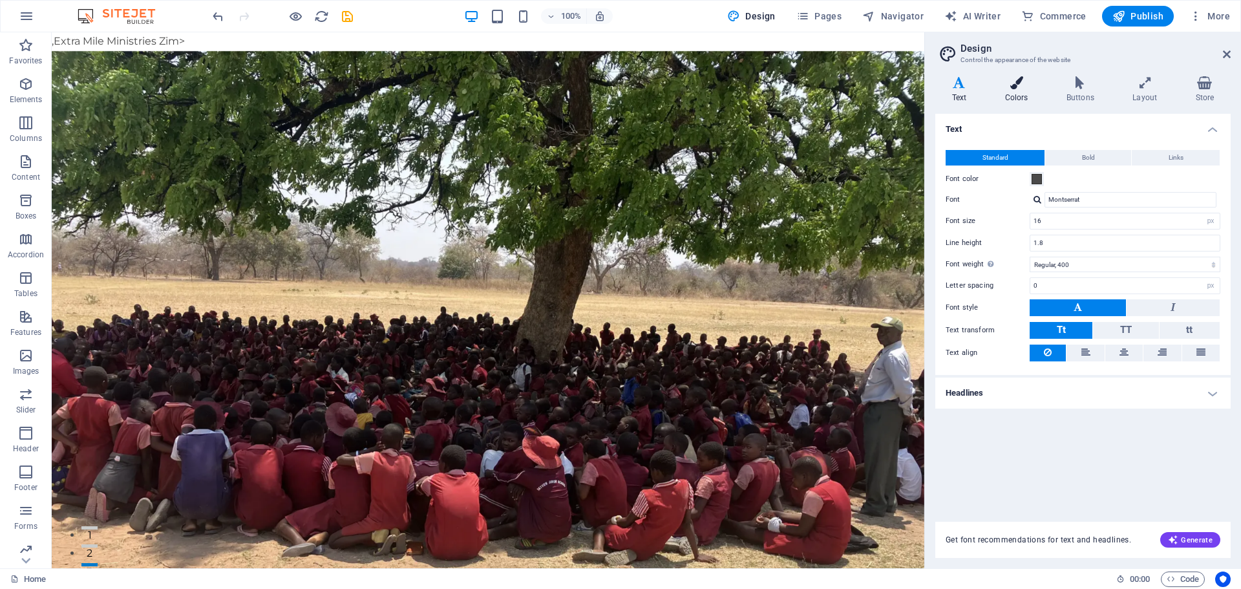
click at [1012, 87] on icon at bounding box center [1017, 82] width 56 height 13
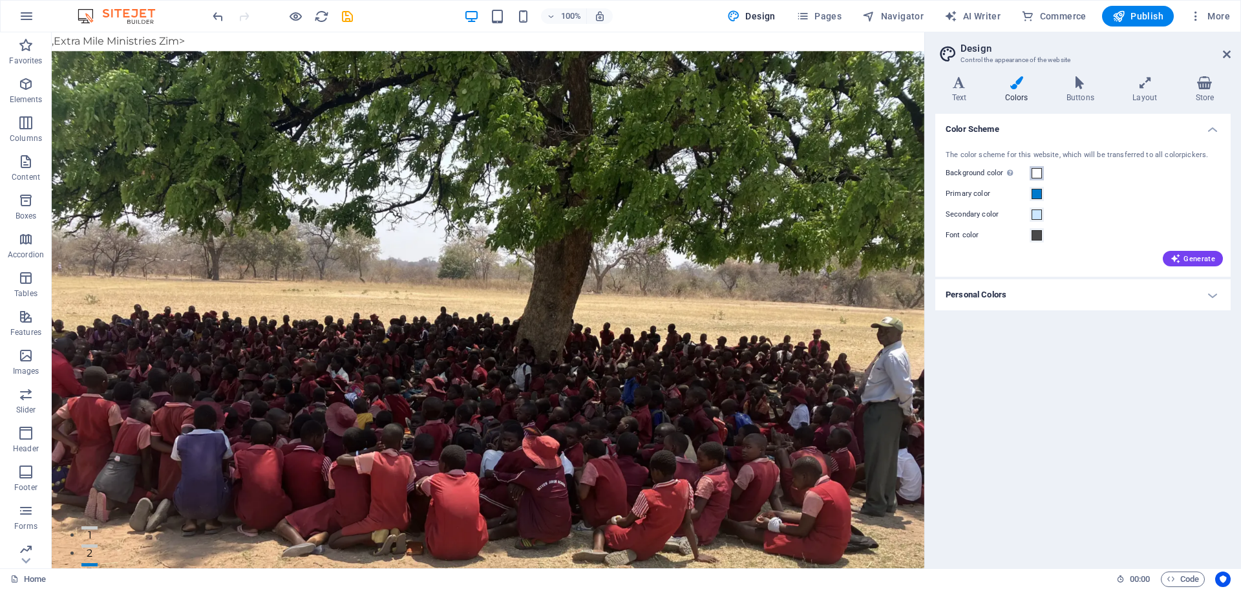
click at [1038, 173] on span at bounding box center [1037, 173] width 10 height 10
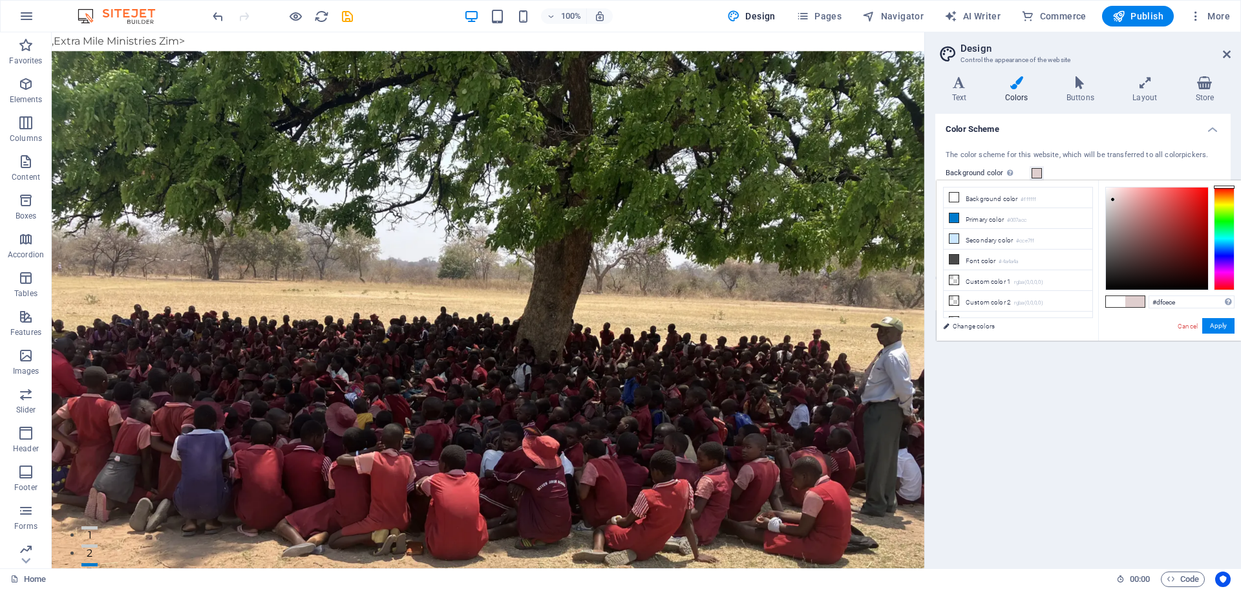
click at [1113, 200] on div at bounding box center [1157, 238] width 102 height 102
type input "#f1e9e9"
click at [1109, 193] on div at bounding box center [1157, 238] width 102 height 102
click at [1226, 326] on button "Apply" at bounding box center [1219, 326] width 32 height 16
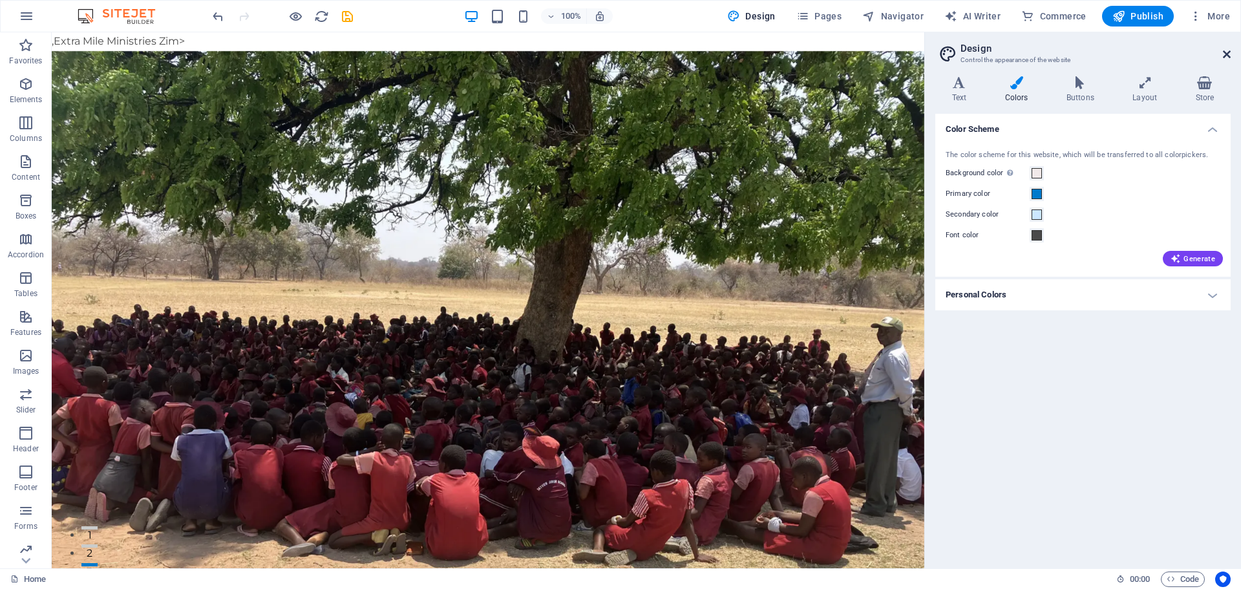
click at [1226, 55] on icon at bounding box center [1227, 54] width 8 height 10
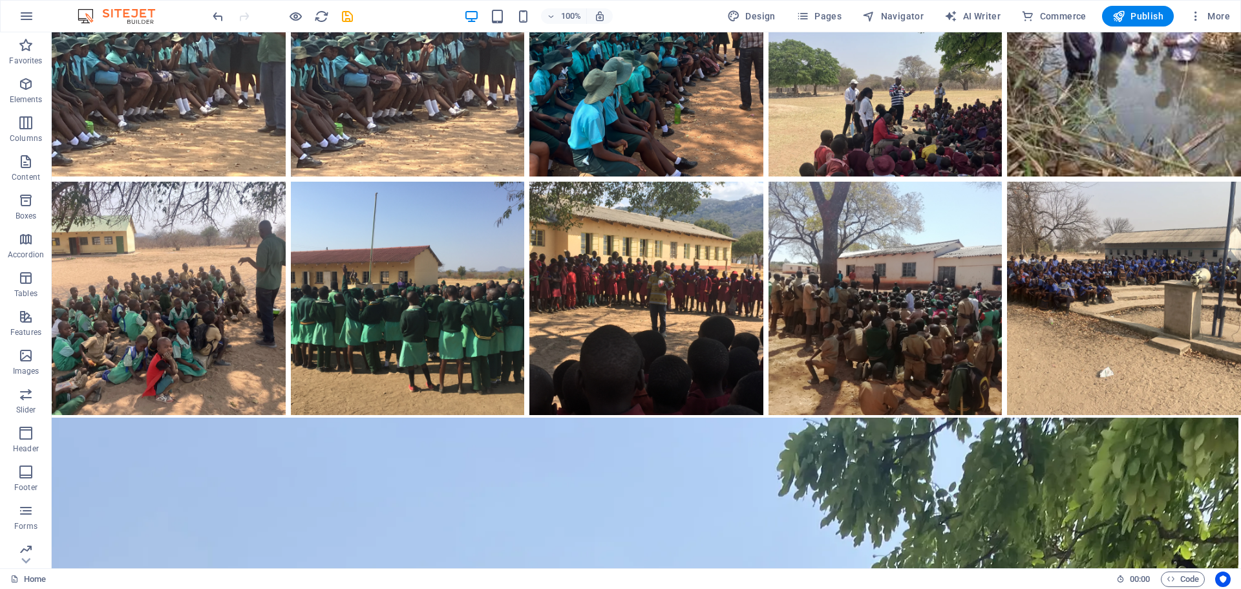
scroll to position [3125, 0]
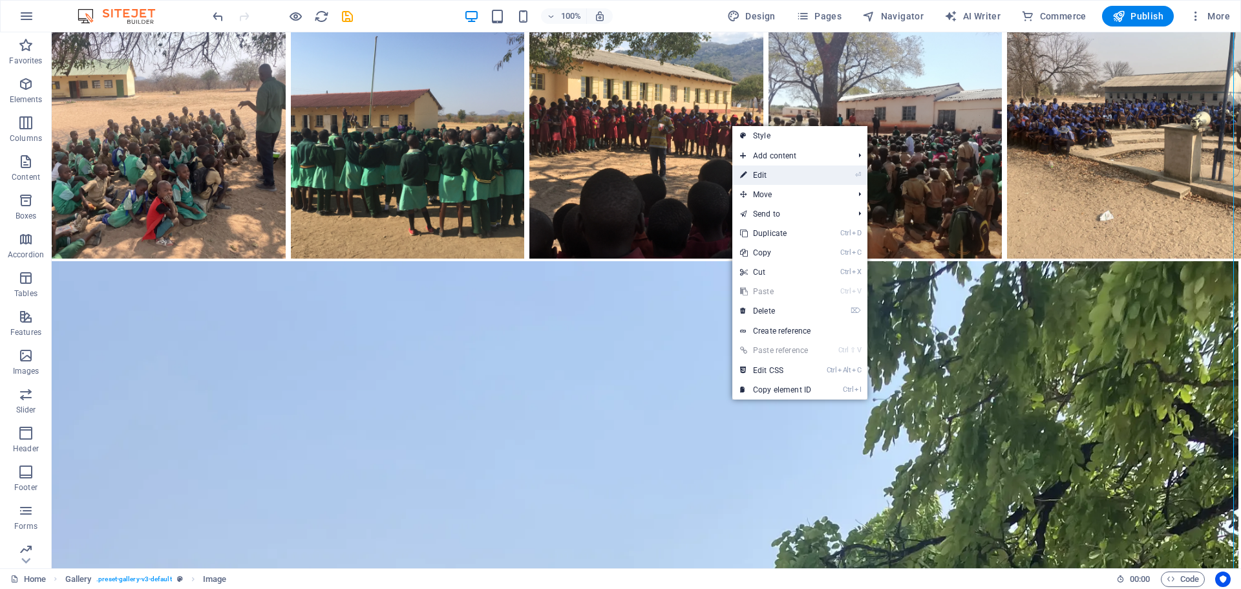
click at [773, 175] on link "⏎ Edit" at bounding box center [776, 175] width 87 height 19
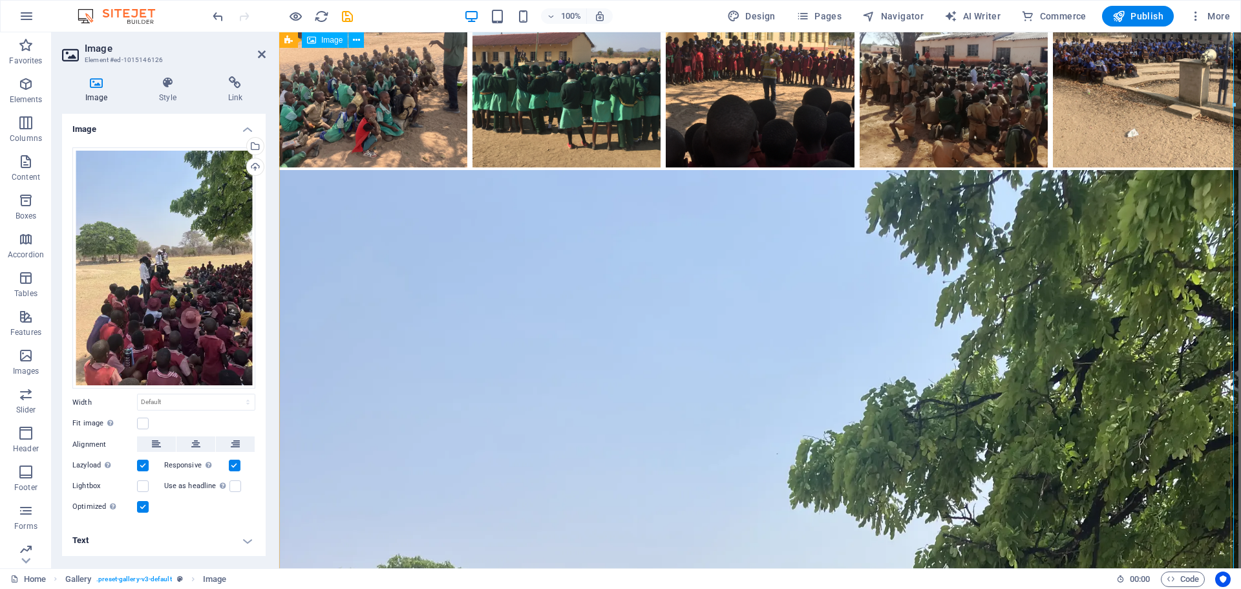
scroll to position [3034, 0]
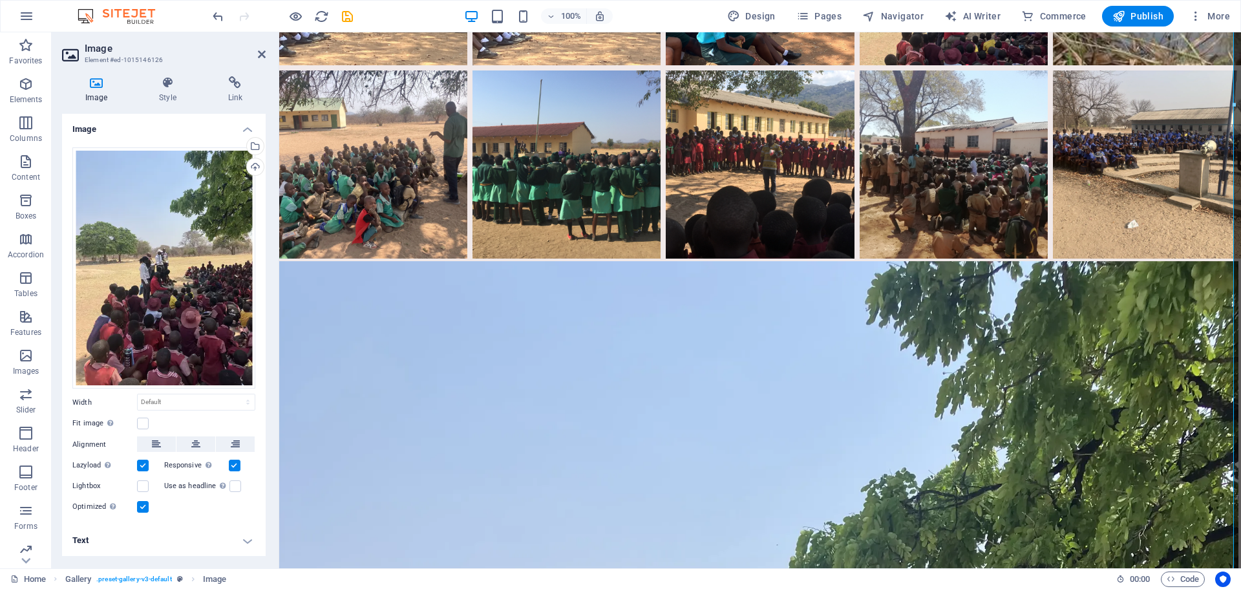
click at [237, 464] on label at bounding box center [235, 466] width 12 height 12
click at [0, 0] on input "Responsive Automatically load retina image and smartphone optimized sizes." at bounding box center [0, 0] width 0 height 0
click at [169, 82] on icon at bounding box center [167, 82] width 63 height 13
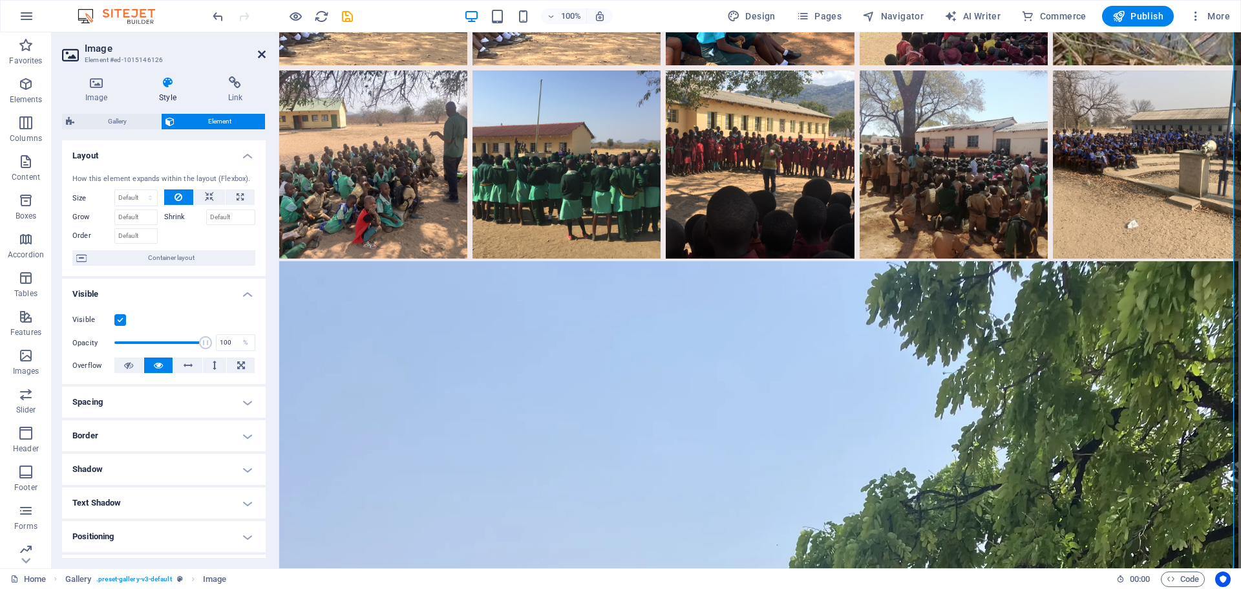
click at [258, 54] on icon at bounding box center [262, 54] width 8 height 10
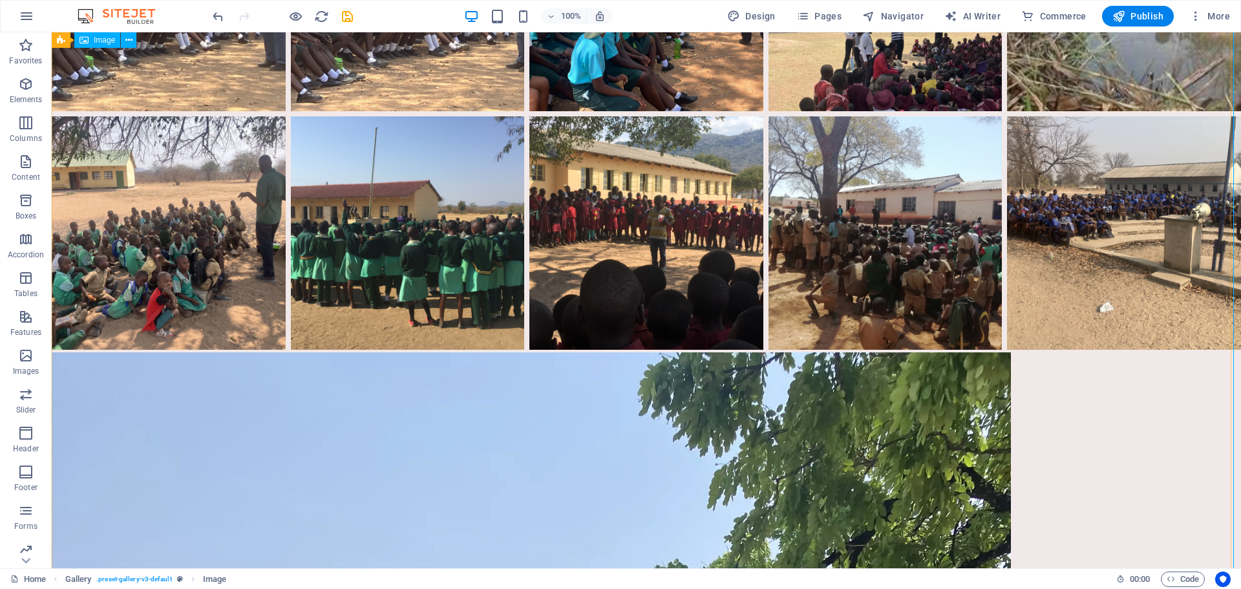
scroll to position [3125, 0]
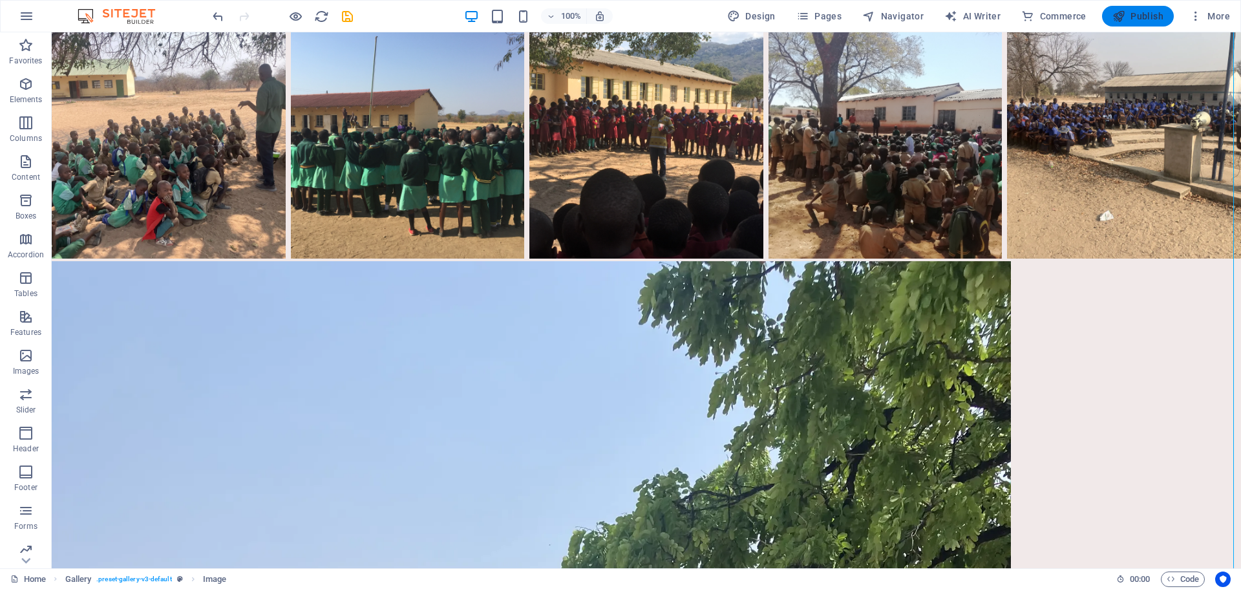
click at [1136, 10] on span "Publish" at bounding box center [1138, 16] width 51 height 13
checkbox input "false"
